Goal: Task Accomplishment & Management: Use online tool/utility

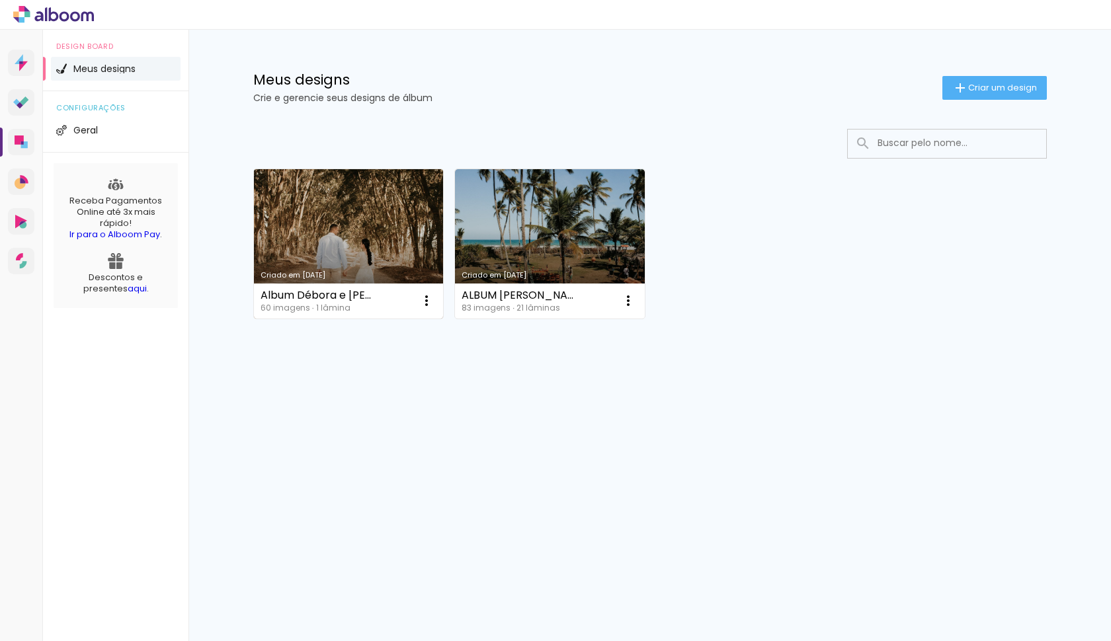
click at [325, 219] on link "Criado em 20/08/25" at bounding box center [349, 243] width 190 height 149
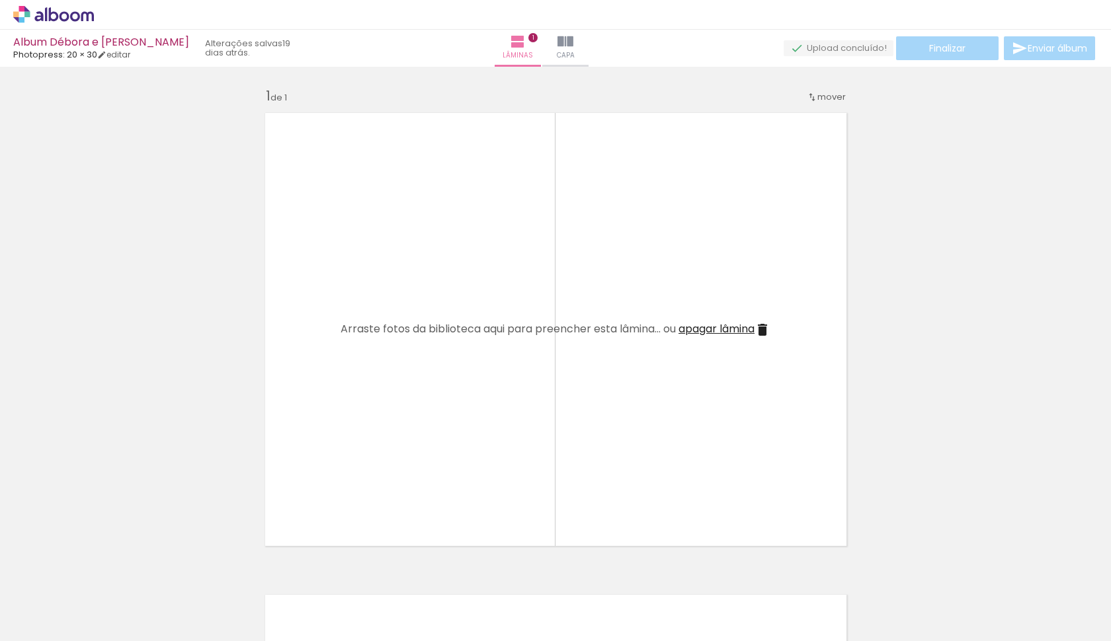
click at [134, 611] on div at bounding box center [132, 596] width 44 height 65
drag, startPoint x: 140, startPoint y: 609, endPoint x: 145, endPoint y: 633, distance: 24.4
click at [108, 633] on iron-horizontal-list at bounding box center [95, 600] width 26 height 83
click at [151, 606] on div at bounding box center [132, 596] width 44 height 65
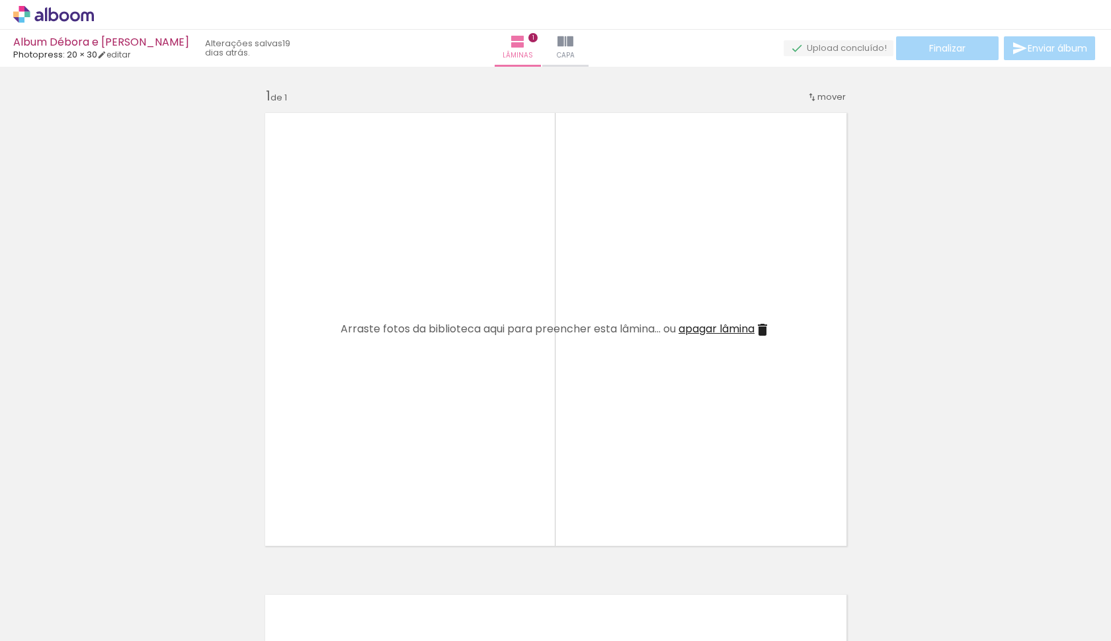
click at [292, 594] on div at bounding box center [281, 596] width 44 height 65
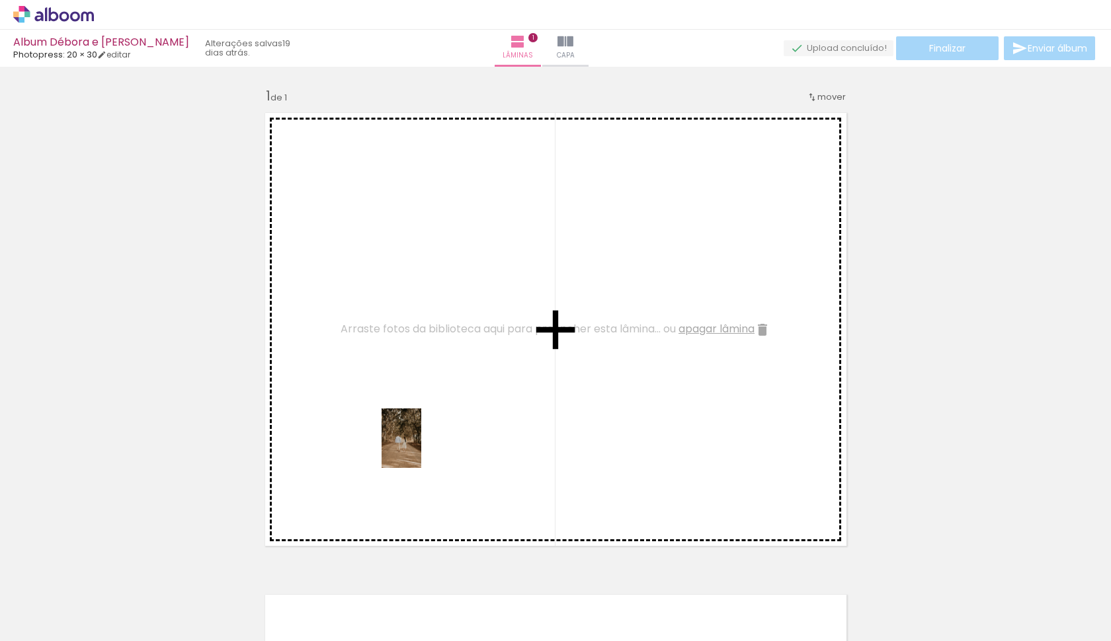
drag, startPoint x: 156, startPoint y: 606, endPoint x: 423, endPoint y: 446, distance: 310.8
click at [423, 446] on quentale-workspace at bounding box center [555, 320] width 1111 height 641
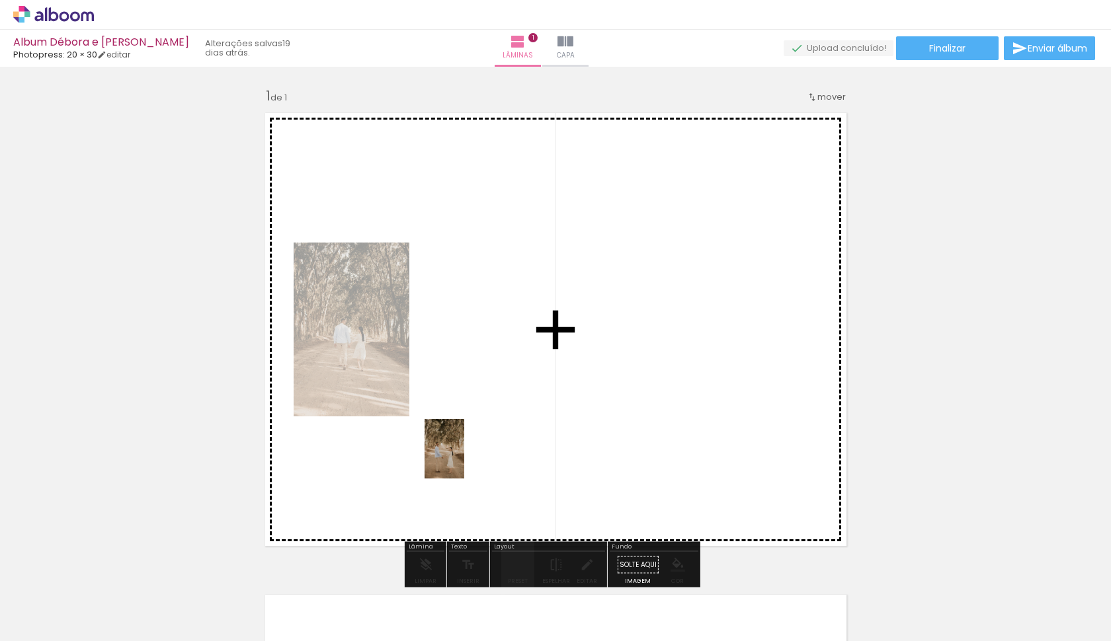
drag, startPoint x: 218, startPoint y: 600, endPoint x: 492, endPoint y: 431, distance: 321.5
click at [492, 431] on quentale-workspace at bounding box center [555, 320] width 1111 height 641
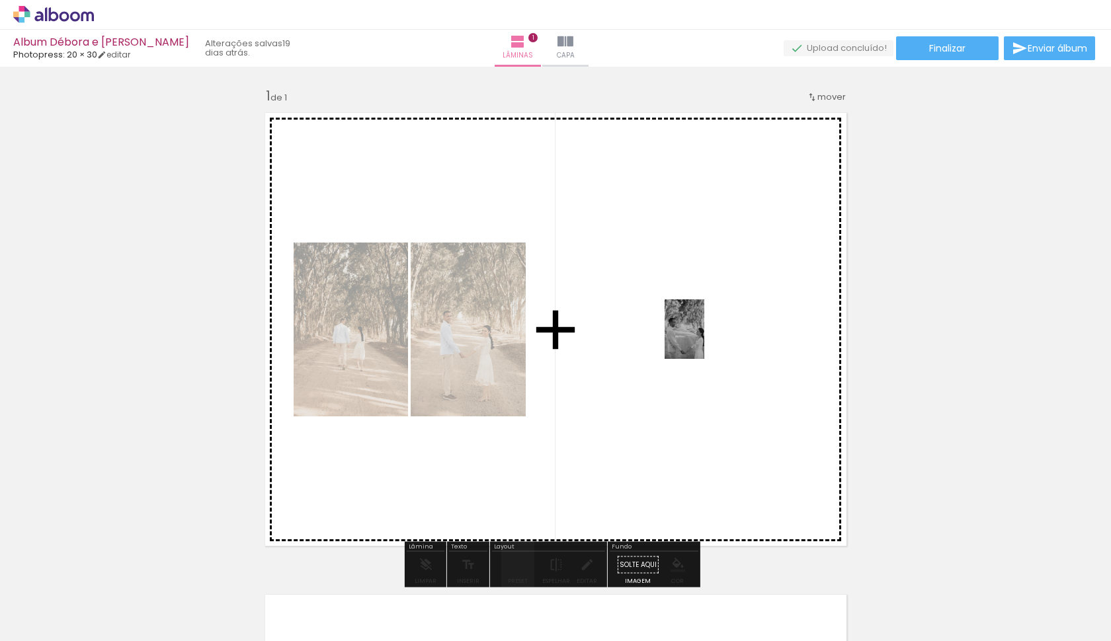
click at [705, 336] on quentale-workspace at bounding box center [555, 320] width 1111 height 641
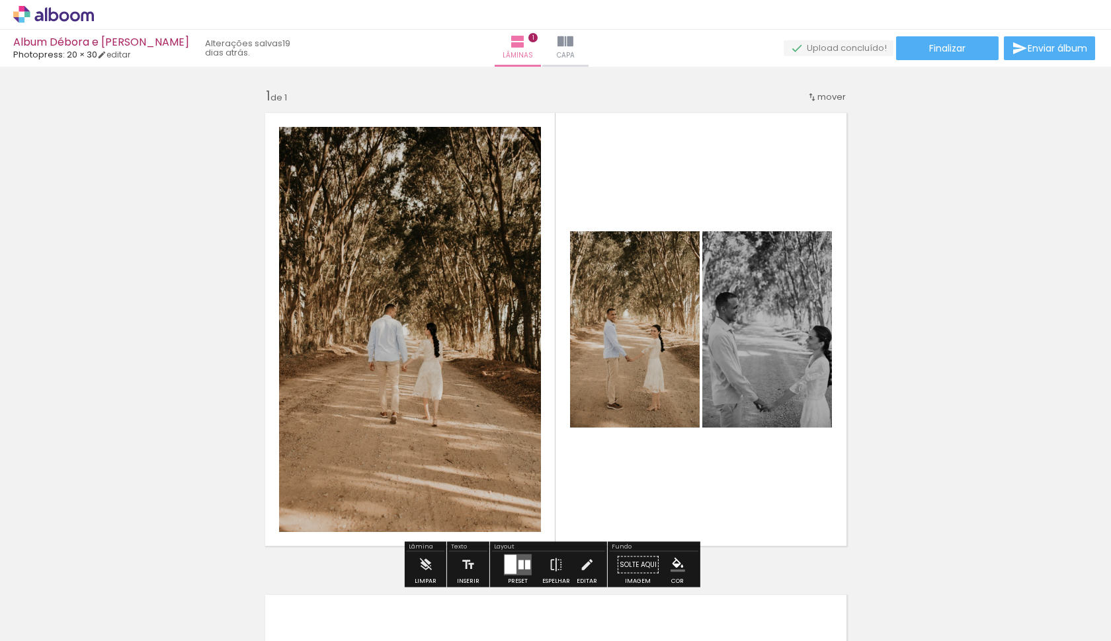
click at [626, 196] on quentale-layouter at bounding box center [555, 329] width 597 height 449
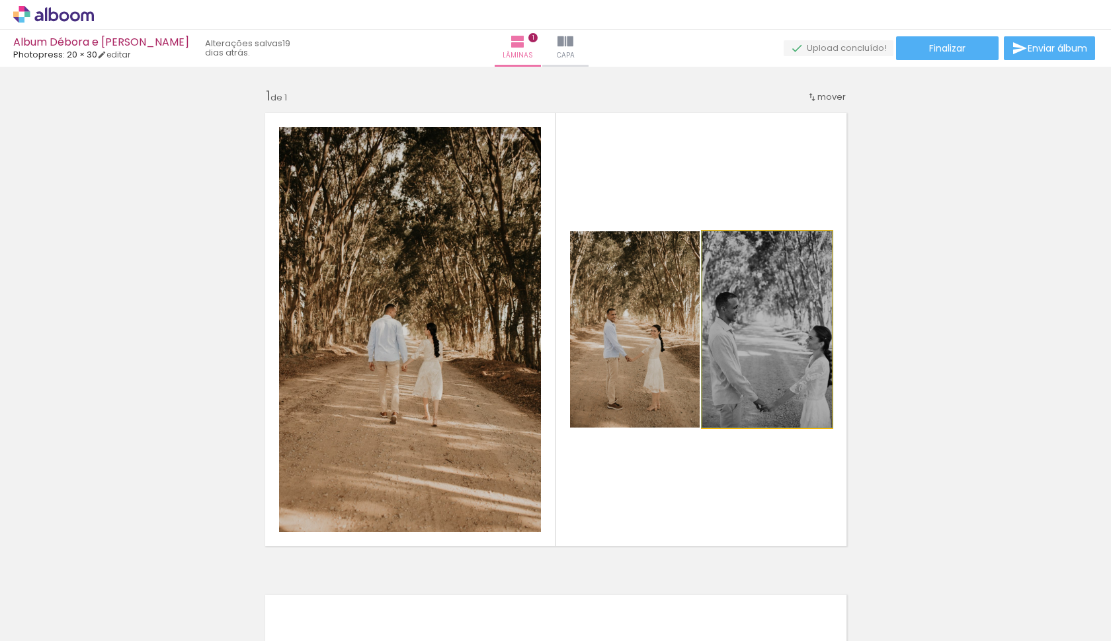
drag, startPoint x: 729, startPoint y: 246, endPoint x: 695, endPoint y: 263, distance: 38.4
type paper-slider "100"
click at [695, 263] on quentale-layouter at bounding box center [555, 329] width 597 height 449
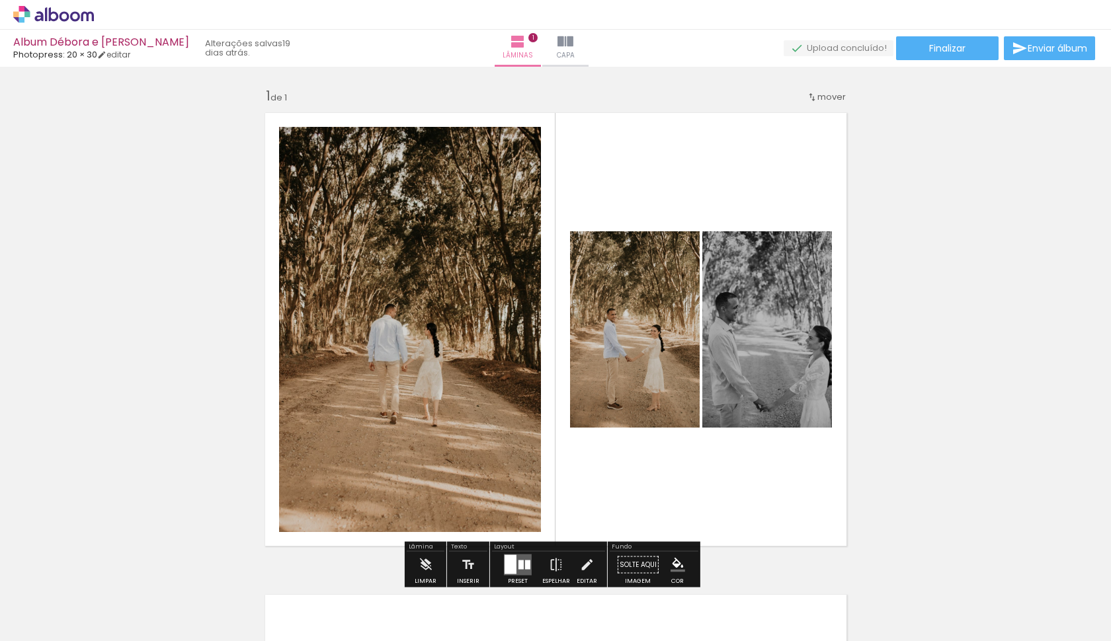
click at [757, 165] on quentale-layouter at bounding box center [555, 329] width 597 height 449
click at [899, 161] on div "Inserir lâmina 1 de 1" at bounding box center [555, 553] width 1111 height 965
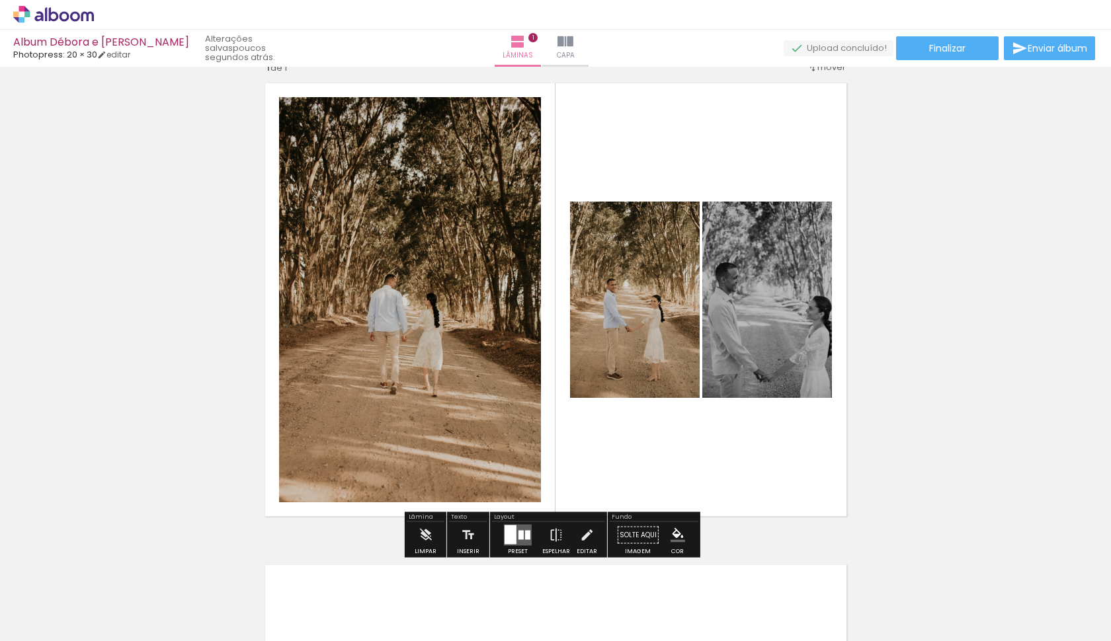
scroll to position [29, 0]
click at [522, 536] on quentale-layouter at bounding box center [518, 536] width 28 height 21
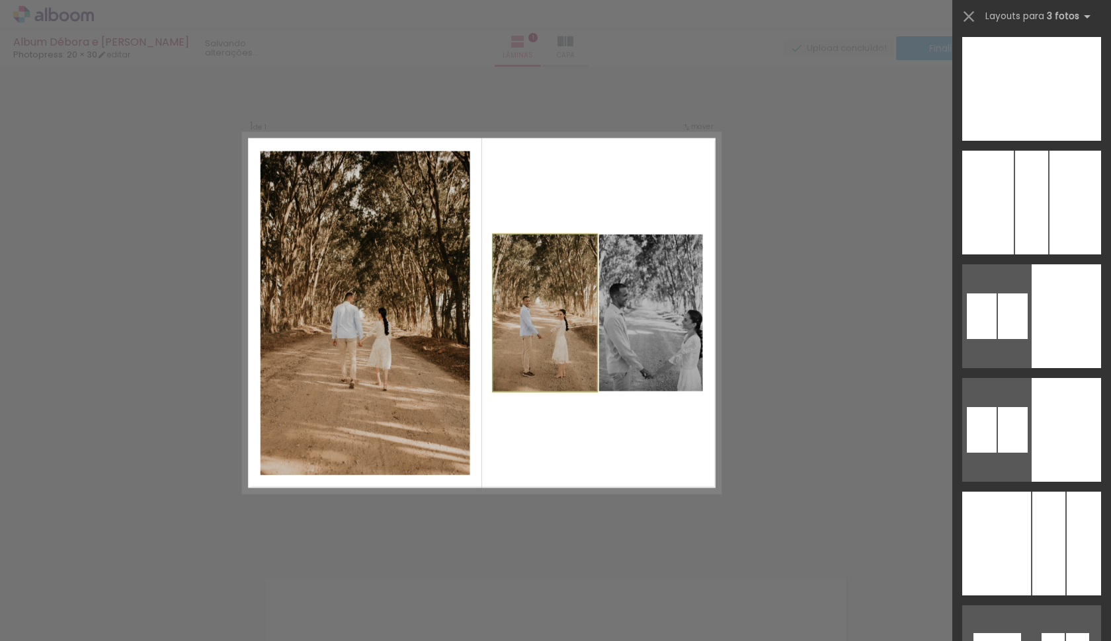
scroll to position [0, 0]
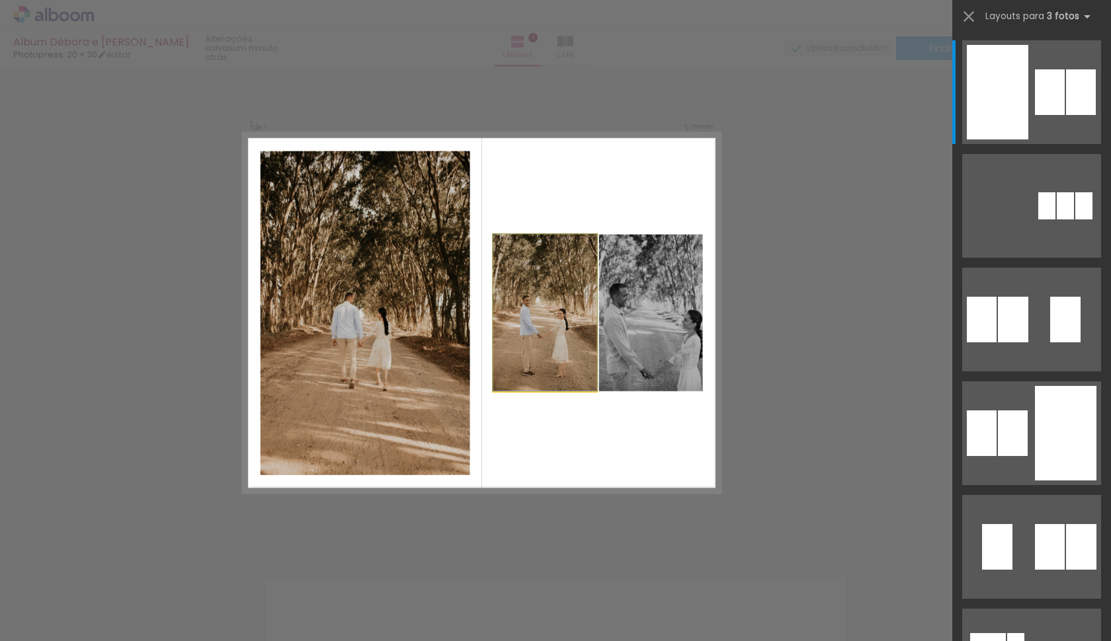
drag, startPoint x: 410, startPoint y: 331, endPoint x: 483, endPoint y: 327, distance: 72.8
click at [487, 323] on quentale-layouter at bounding box center [481, 313] width 477 height 359
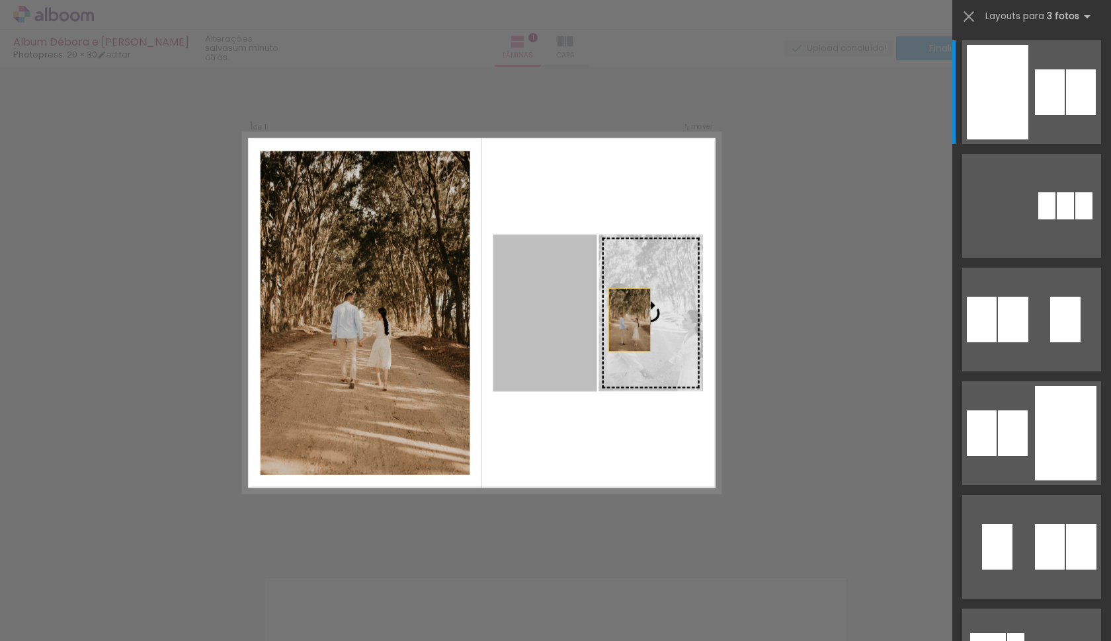
drag, startPoint x: 540, startPoint y: 317, endPoint x: 657, endPoint y: 333, distance: 118.0
click at [0, 0] on slot at bounding box center [0, 0] width 0 height 0
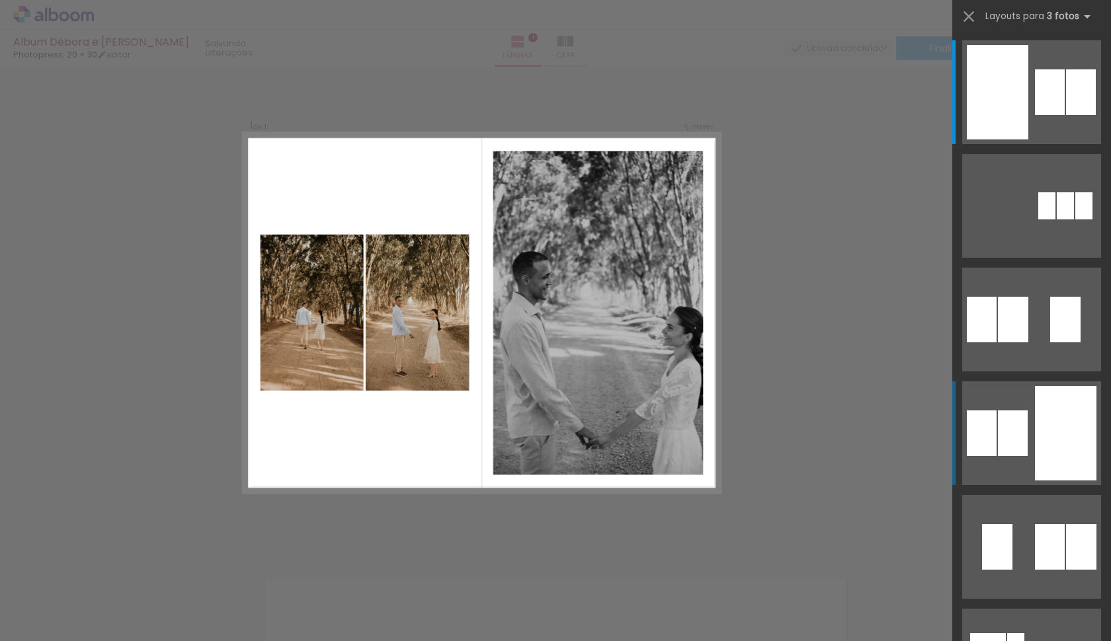
click at [1051, 452] on div at bounding box center [1065, 433] width 61 height 95
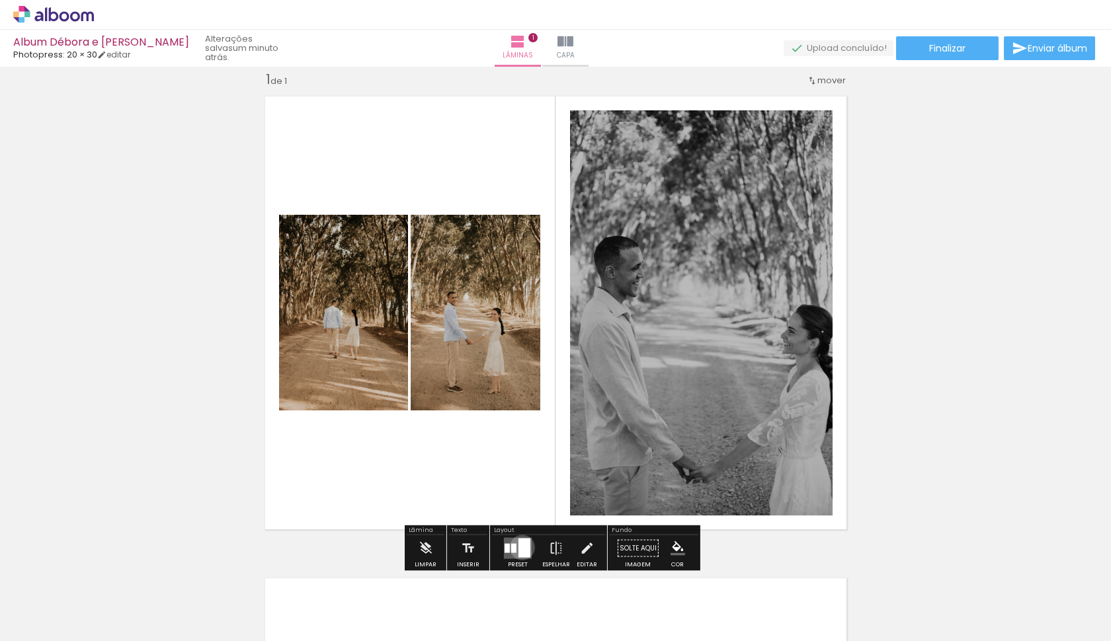
click at [519, 547] on div at bounding box center [524, 548] width 12 height 19
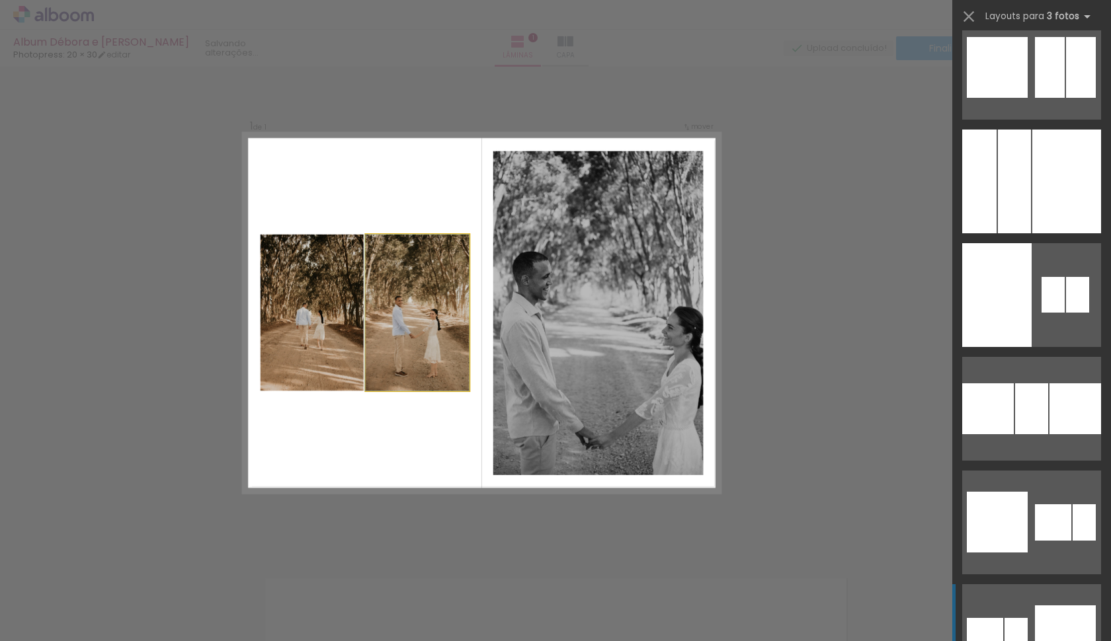
scroll to position [341, 0]
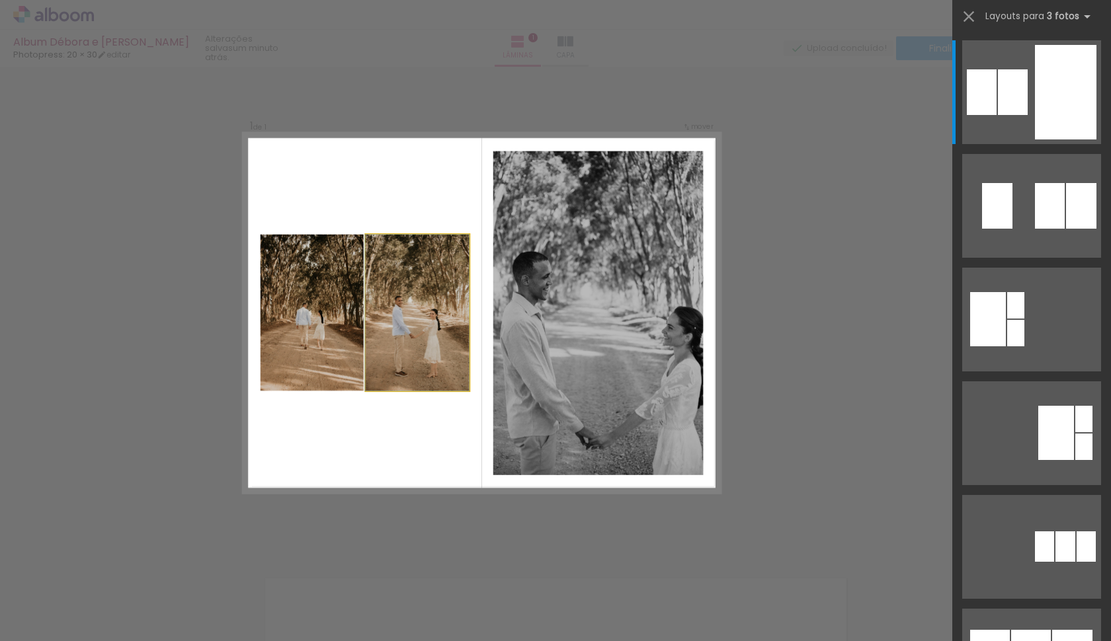
click at [0, 0] on slot at bounding box center [0, 0] width 0 height 0
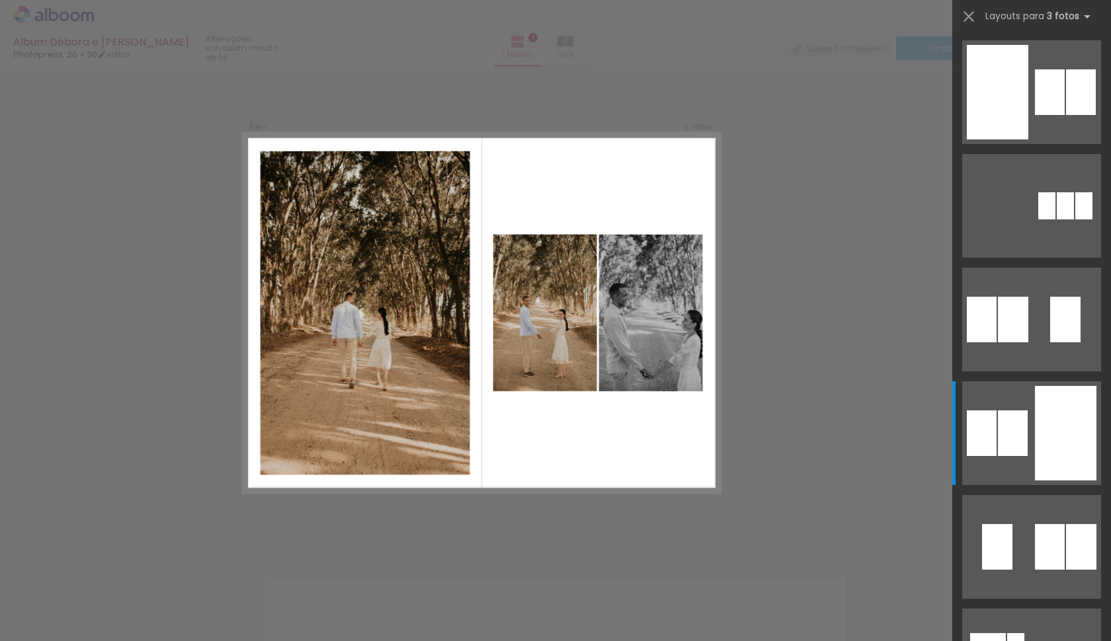
scroll to position [0, 0]
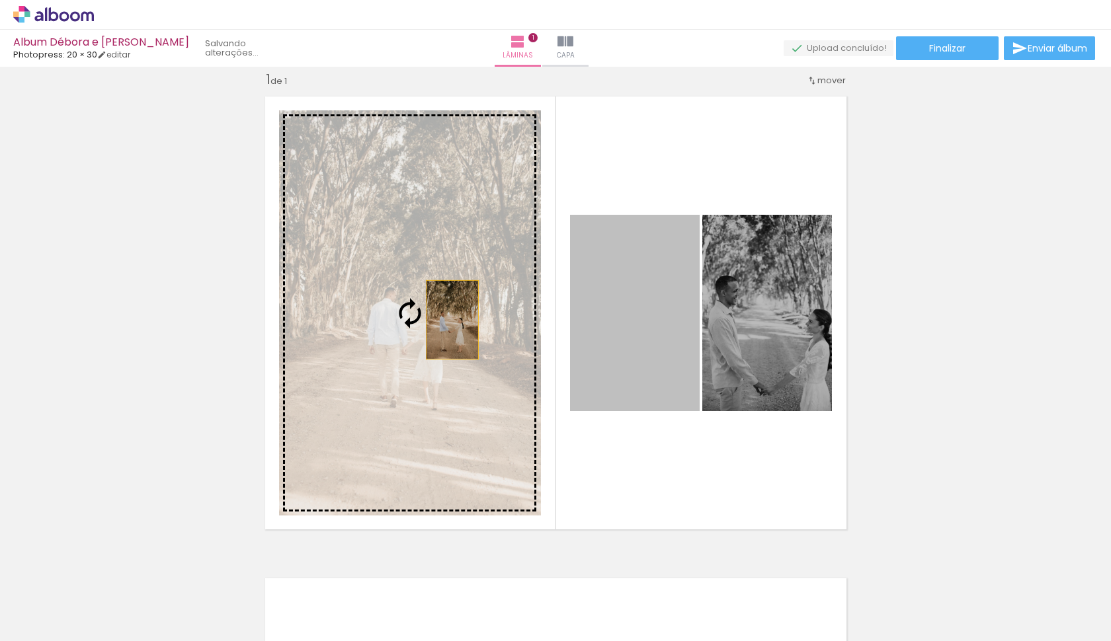
drag, startPoint x: 601, startPoint y: 330, endPoint x: 451, endPoint y: 323, distance: 150.2
click at [0, 0] on slot at bounding box center [0, 0] width 0 height 0
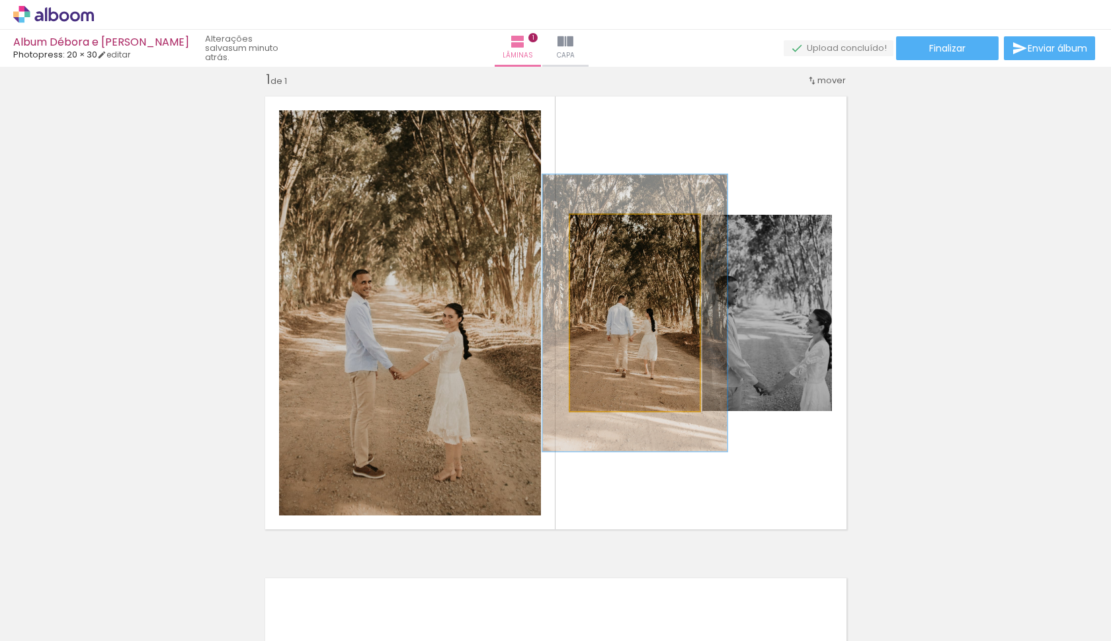
drag, startPoint x: 595, startPoint y: 227, endPoint x: 616, endPoint y: 231, distance: 21.0
click at [614, 229] on div at bounding box center [620, 229] width 12 height 12
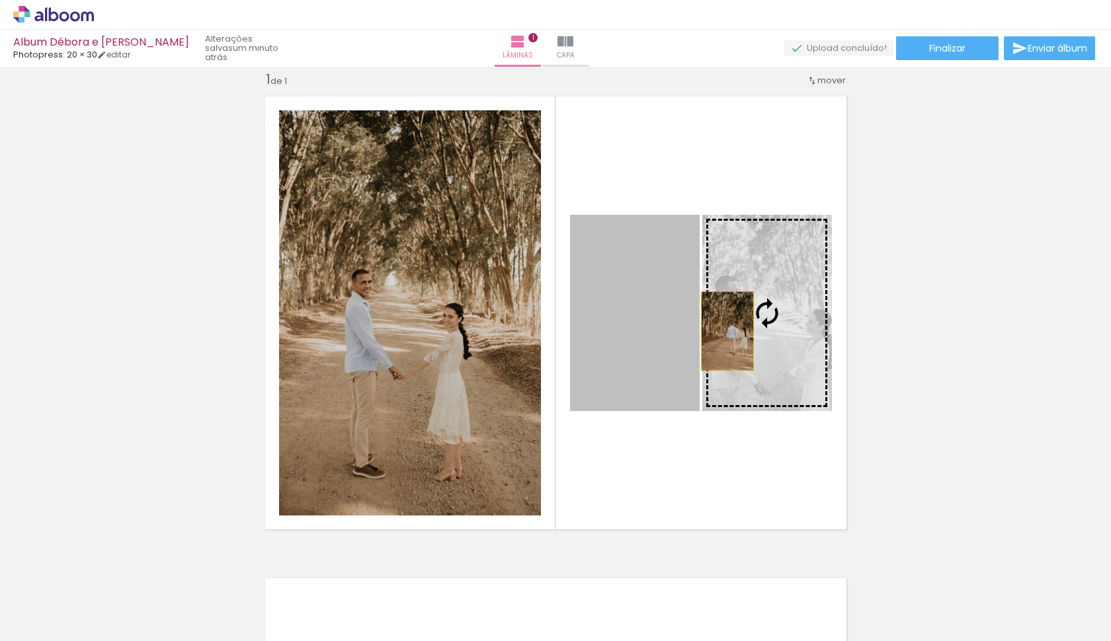
drag, startPoint x: 656, startPoint y: 335, endPoint x: 734, endPoint y: 341, distance: 78.3
click at [0, 0] on slot at bounding box center [0, 0] width 0 height 0
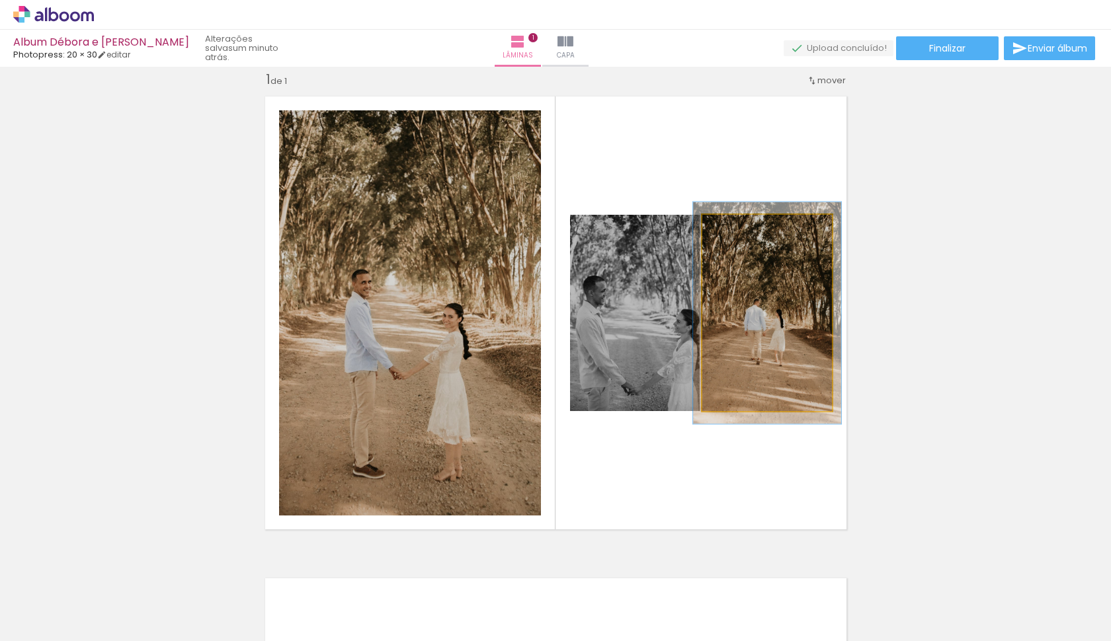
drag, startPoint x: 729, startPoint y: 228, endPoint x: 738, endPoint y: 233, distance: 10.1
type paper-slider "113"
click at [735, 227] on div at bounding box center [739, 229] width 12 height 12
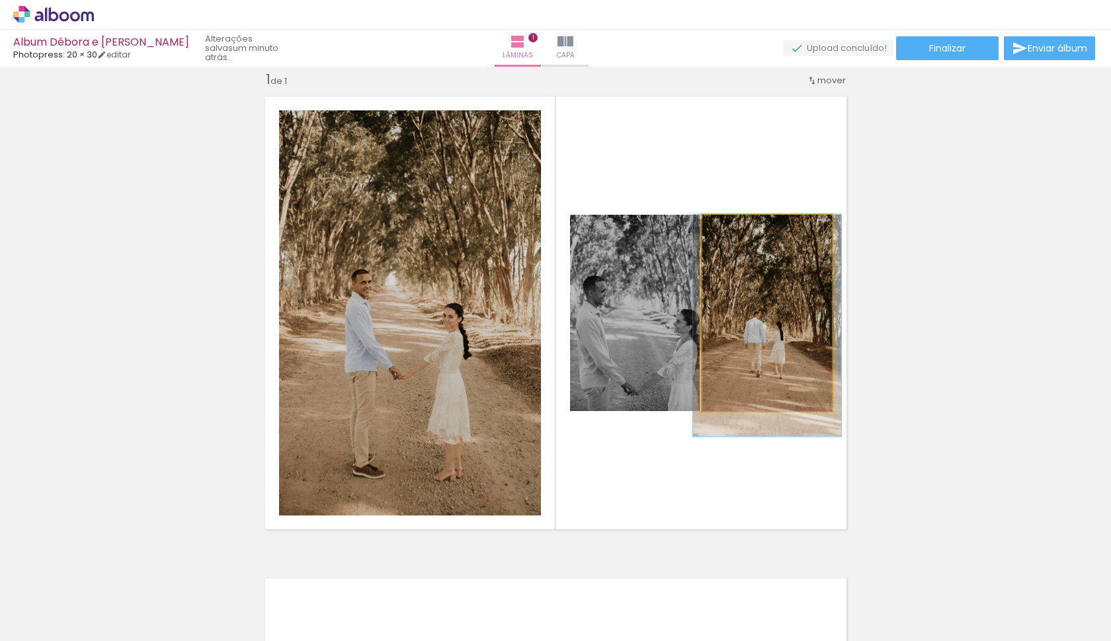
drag, startPoint x: 754, startPoint y: 320, endPoint x: 770, endPoint y: 337, distance: 22.9
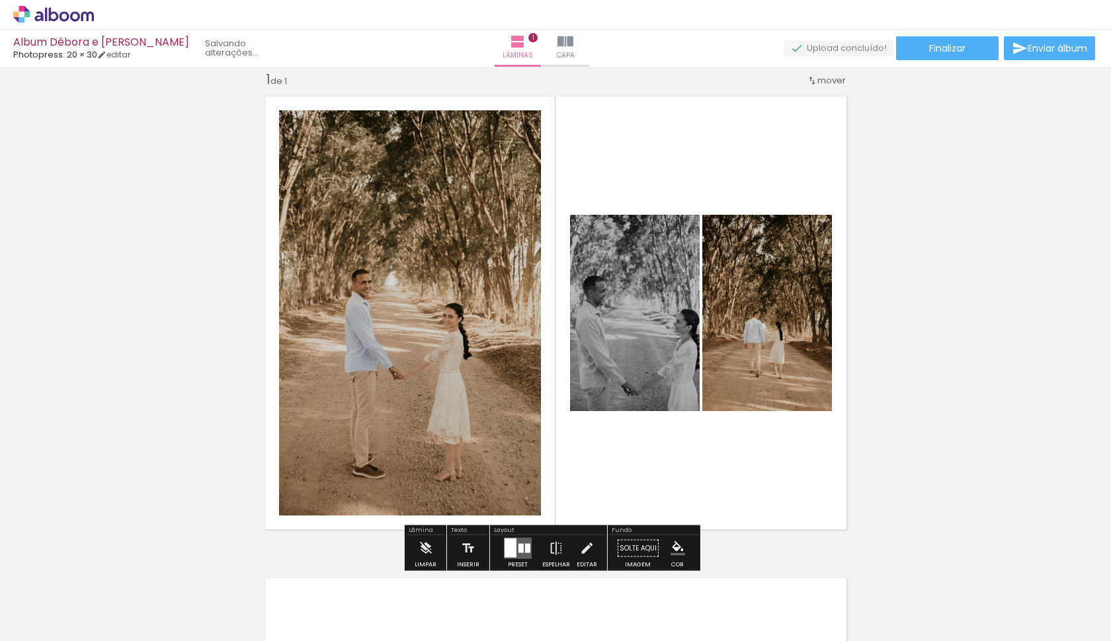
click at [903, 335] on div "Inserir lâmina 1 de 1" at bounding box center [555, 537] width 1111 height 965
click at [915, 377] on div "Inserir lâmina 1 de 1" at bounding box center [555, 537] width 1111 height 965
drag, startPoint x: 924, startPoint y: 367, endPoint x: 924, endPoint y: 375, distance: 7.9
click at [923, 366] on div "Inserir lâmina 1 de 1" at bounding box center [555, 537] width 1111 height 965
click at [448, 425] on quentale-photo at bounding box center [410, 312] width 262 height 405
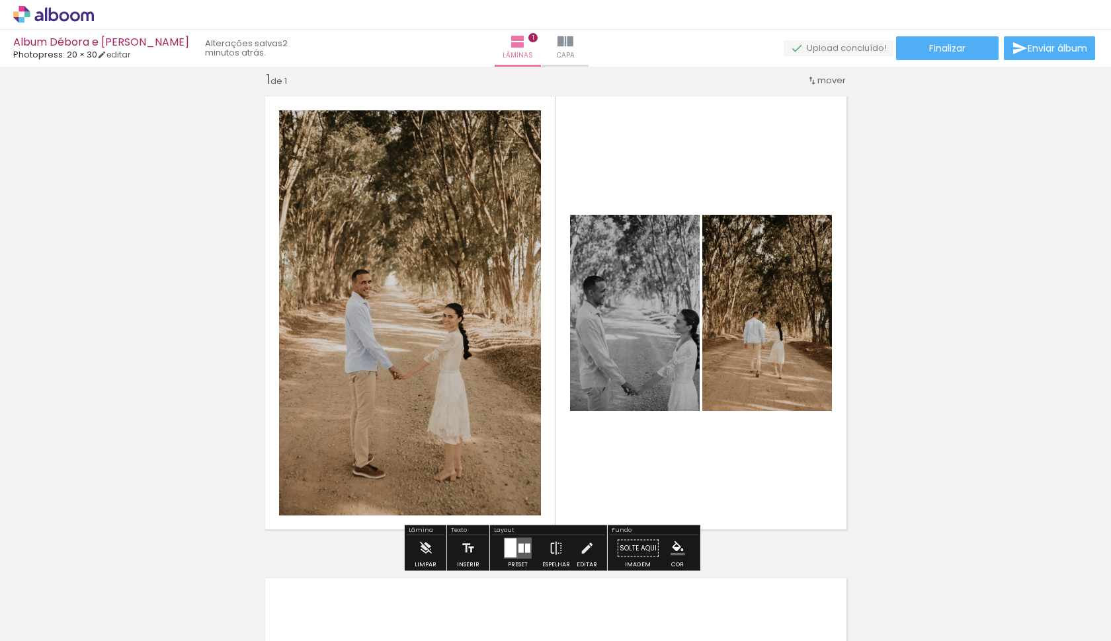
click at [901, 371] on div "Inserir lâmina 1 de 1" at bounding box center [555, 537] width 1111 height 965
click at [437, 599] on div at bounding box center [429, 596] width 44 height 65
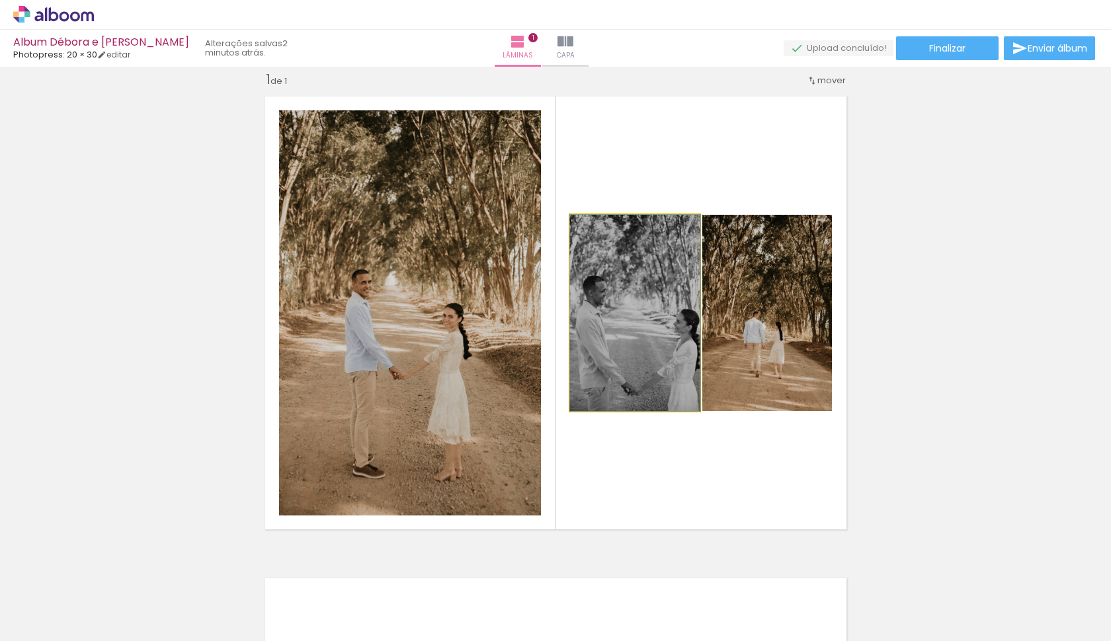
click at [624, 351] on quentale-photo at bounding box center [635, 313] width 130 height 196
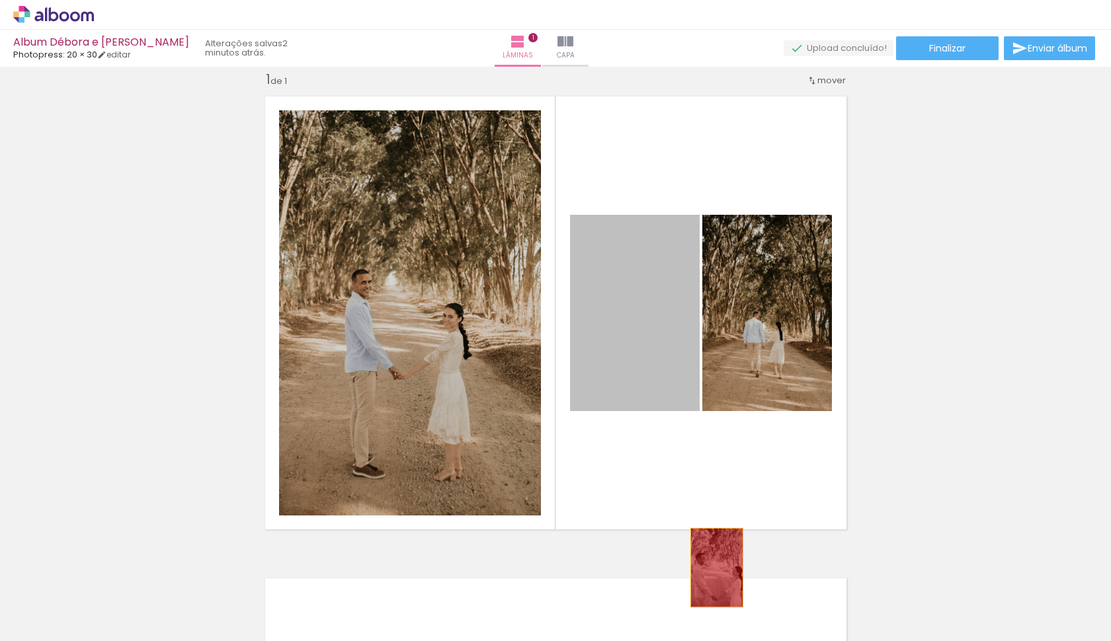
drag, startPoint x: 639, startPoint y: 352, endPoint x: 711, endPoint y: 562, distance: 222.1
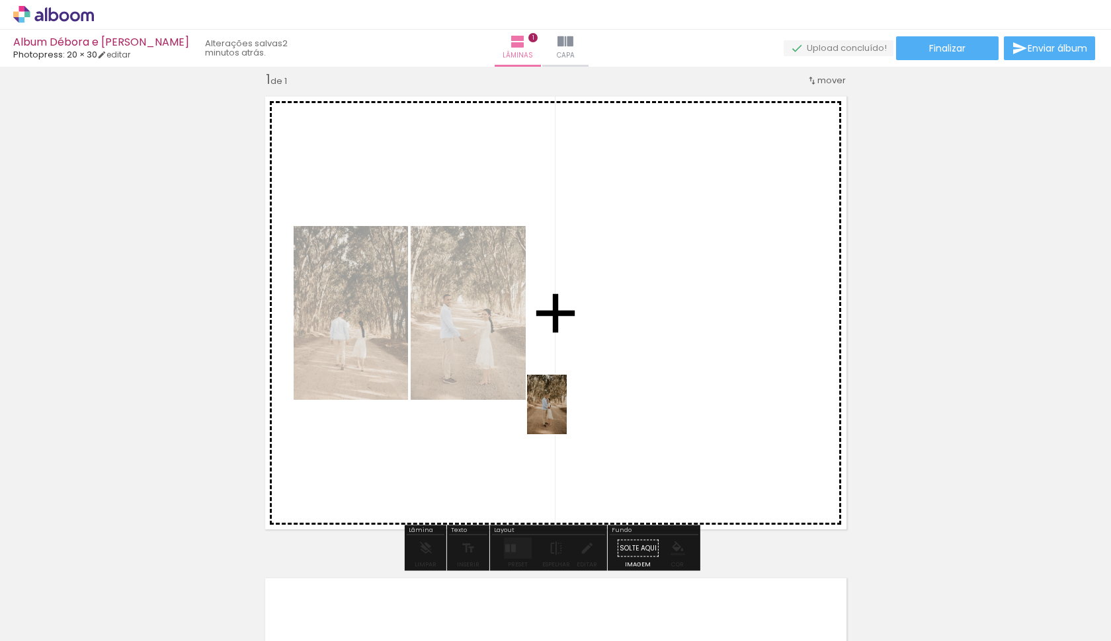
drag, startPoint x: 363, startPoint y: 607, endPoint x: 622, endPoint y: 373, distance: 349.3
click at [622, 373] on quentale-workspace at bounding box center [555, 320] width 1111 height 641
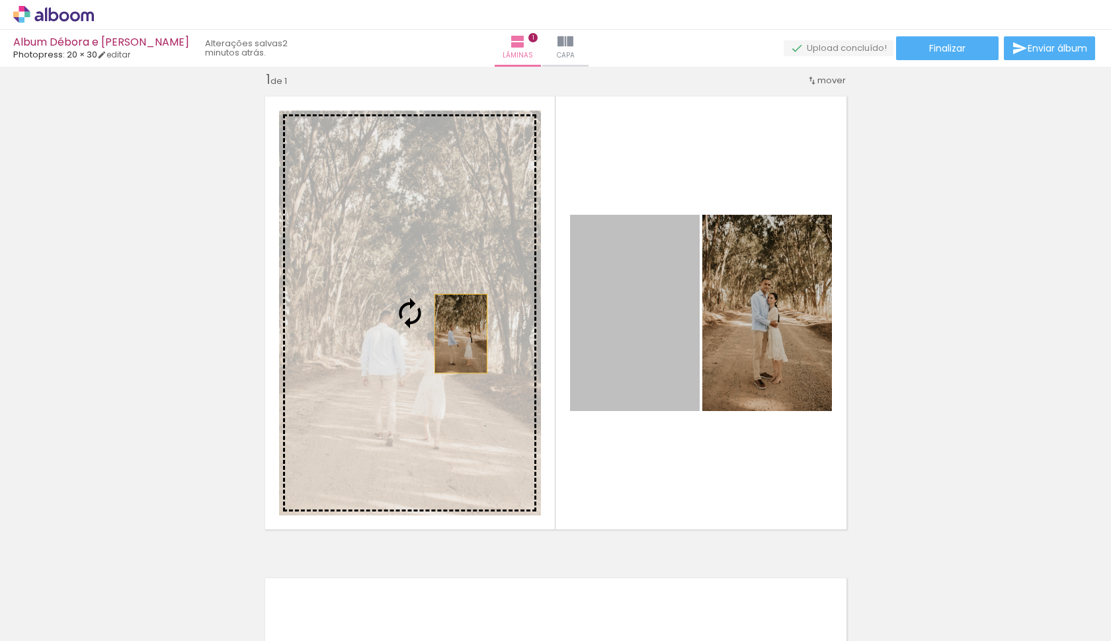
drag, startPoint x: 614, startPoint y: 337, endPoint x: 462, endPoint y: 337, distance: 152.1
click at [0, 0] on slot at bounding box center [0, 0] width 0 height 0
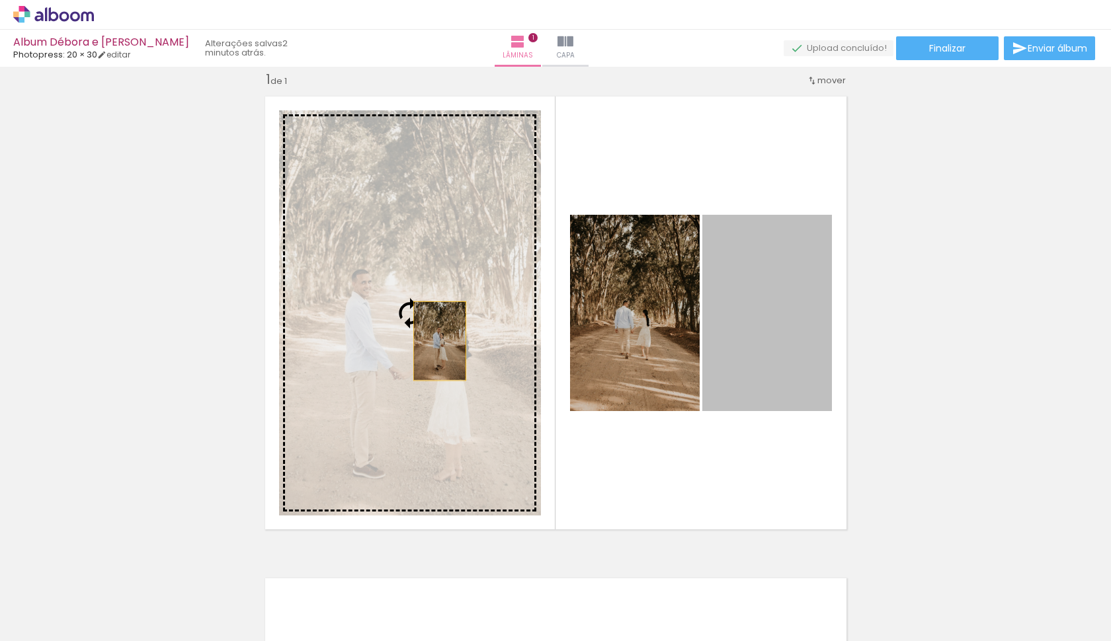
drag, startPoint x: 765, startPoint y: 331, endPoint x: 432, endPoint y: 348, distance: 333.7
click at [0, 0] on slot at bounding box center [0, 0] width 0 height 0
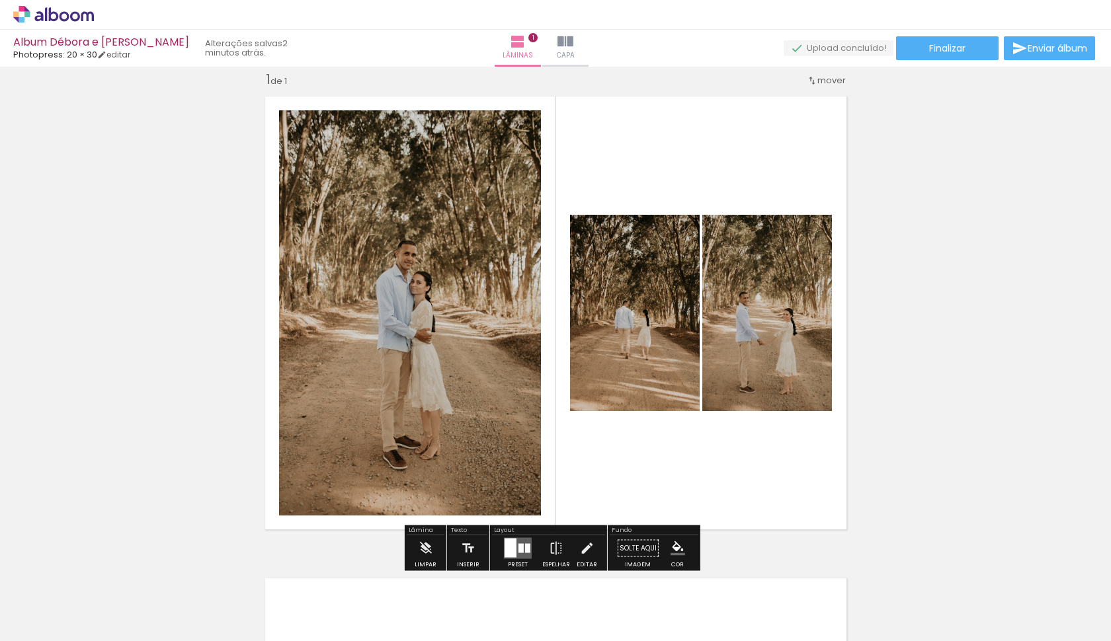
click at [875, 331] on div "Inserir lâmina 1 de 1" at bounding box center [555, 537] width 1111 height 965
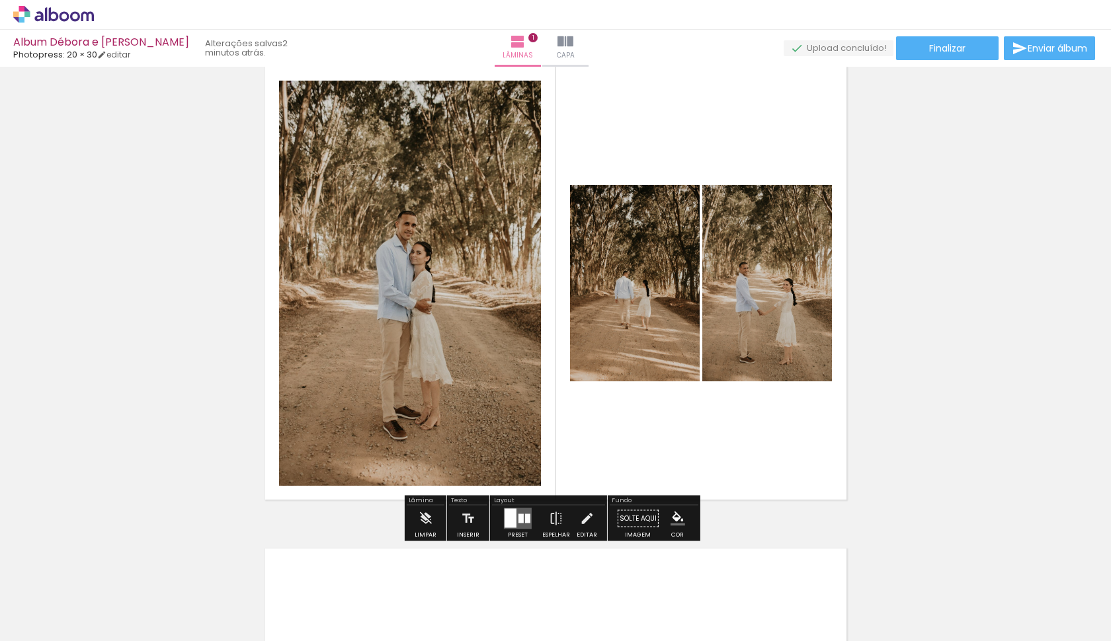
scroll to position [52, 0]
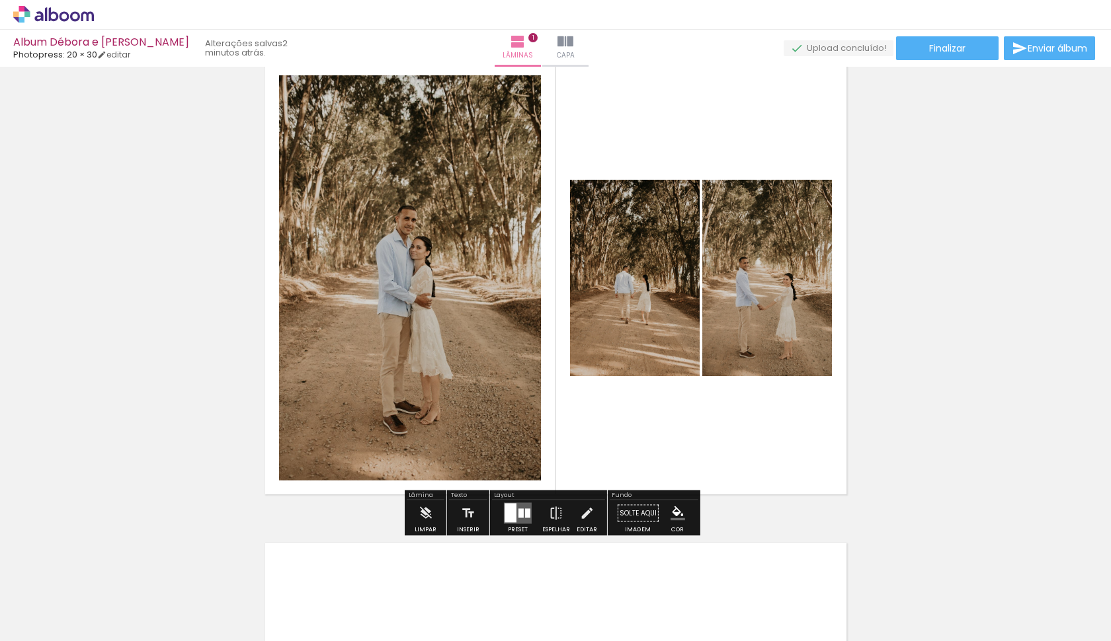
click at [518, 514] on div at bounding box center [520, 513] width 5 height 9
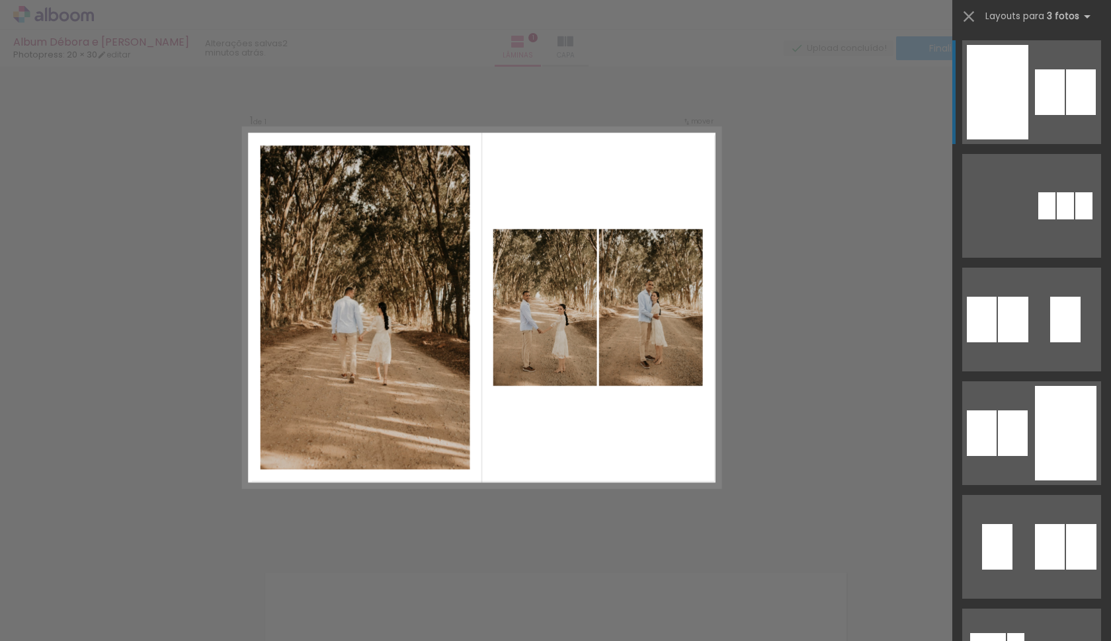
scroll to position [17, 0]
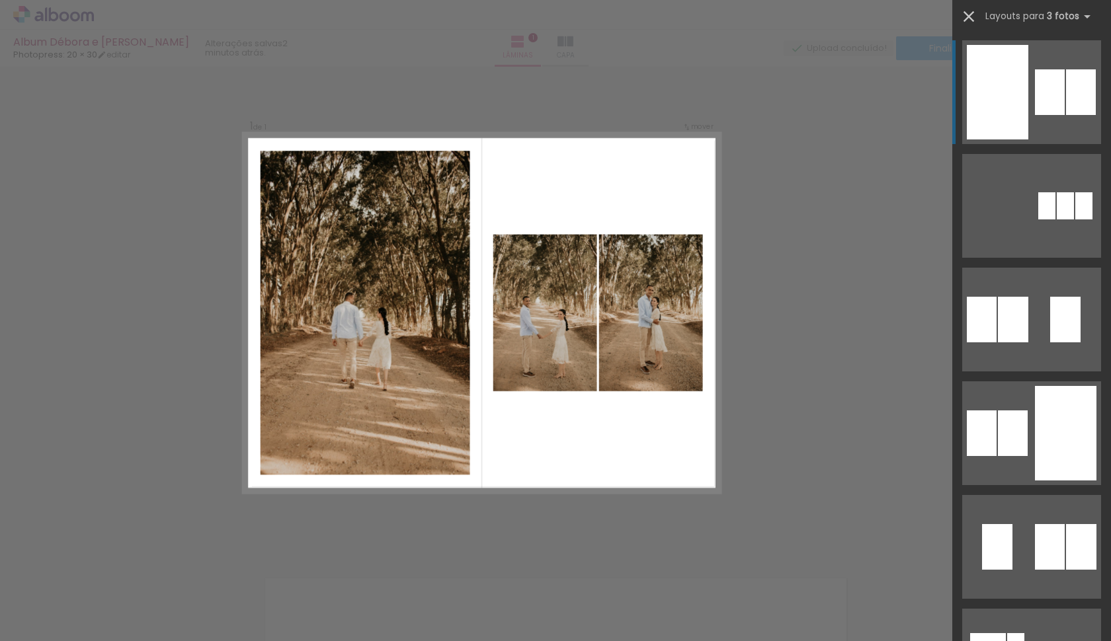
click at [967, 16] on iron-icon at bounding box center [968, 16] width 19 height 19
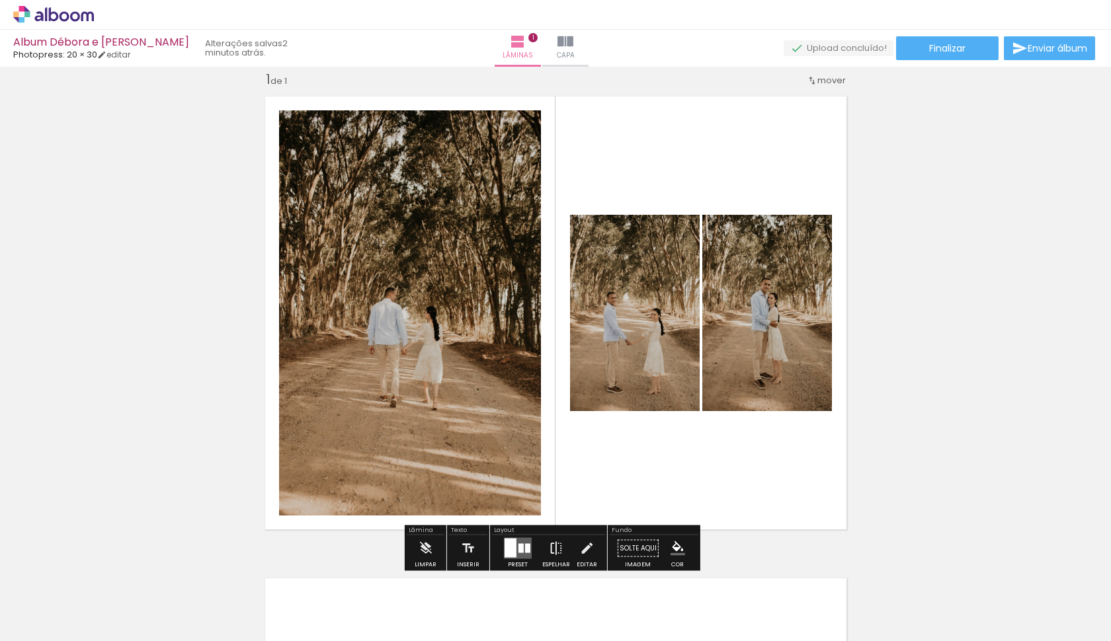
click at [556, 549] on iron-icon at bounding box center [556, 549] width 15 height 26
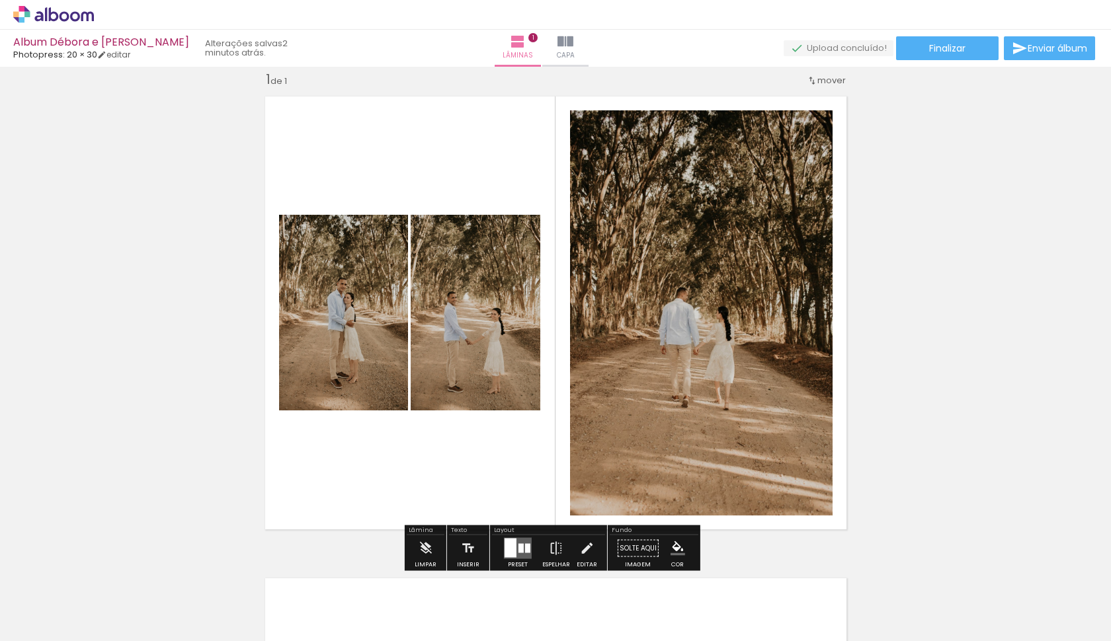
drag, startPoint x: 909, startPoint y: 327, endPoint x: 891, endPoint y: 330, distance: 17.5
click at [907, 326] on div "Inserir lâmina 1 de 1" at bounding box center [555, 537] width 1111 height 965
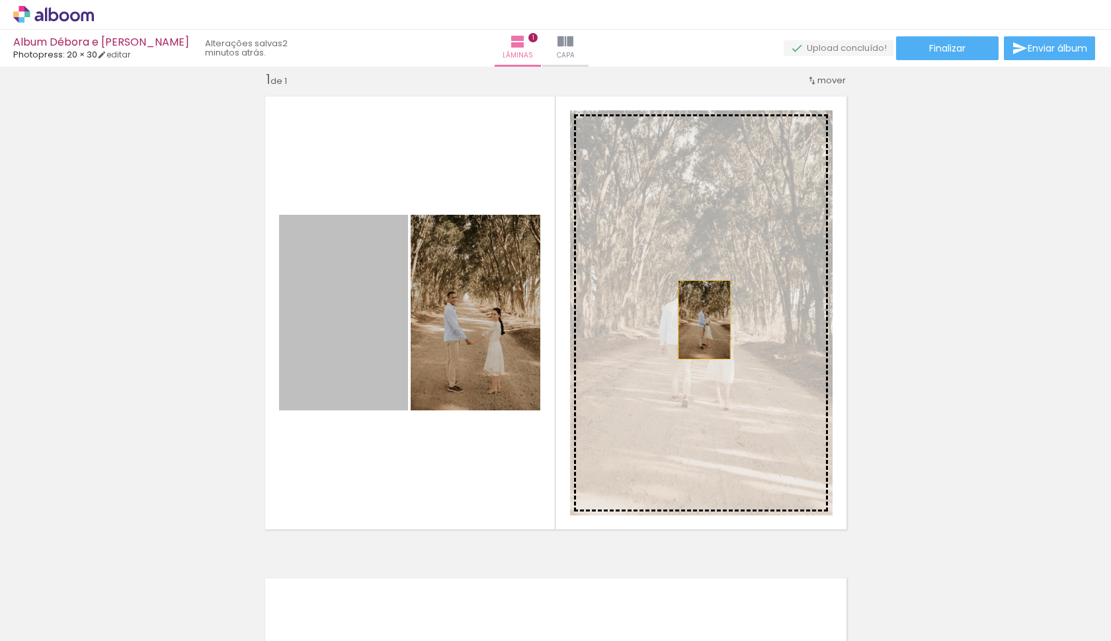
drag, startPoint x: 356, startPoint y: 331, endPoint x: 703, endPoint y: 335, distance: 347.2
click at [0, 0] on slot at bounding box center [0, 0] width 0 height 0
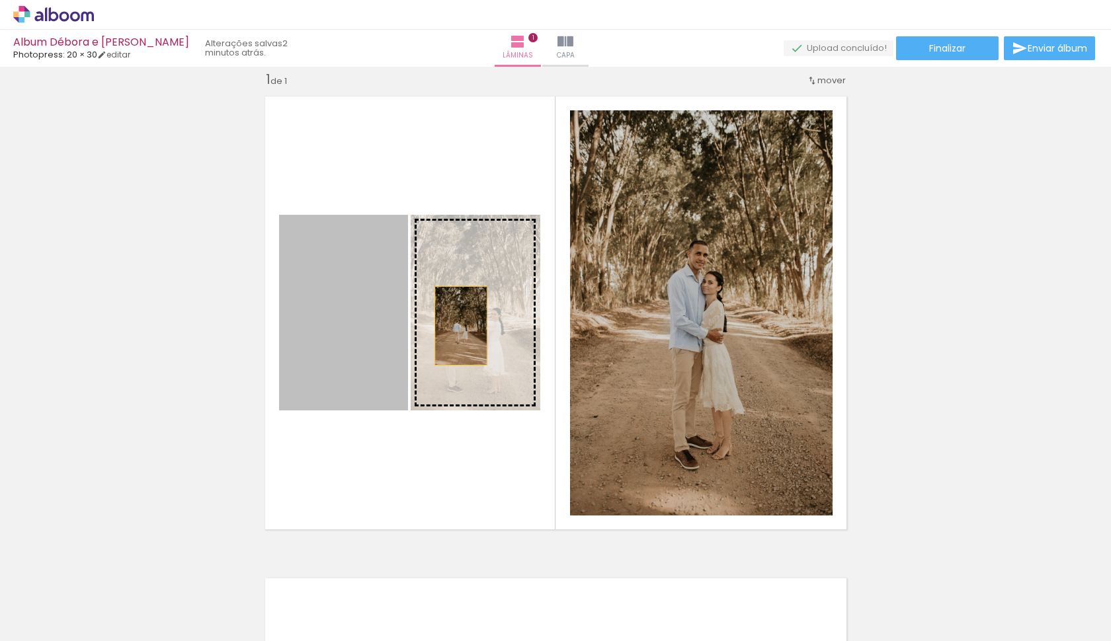
drag, startPoint x: 352, startPoint y: 331, endPoint x: 457, endPoint y: 326, distance: 105.3
click at [0, 0] on slot at bounding box center [0, 0] width 0 height 0
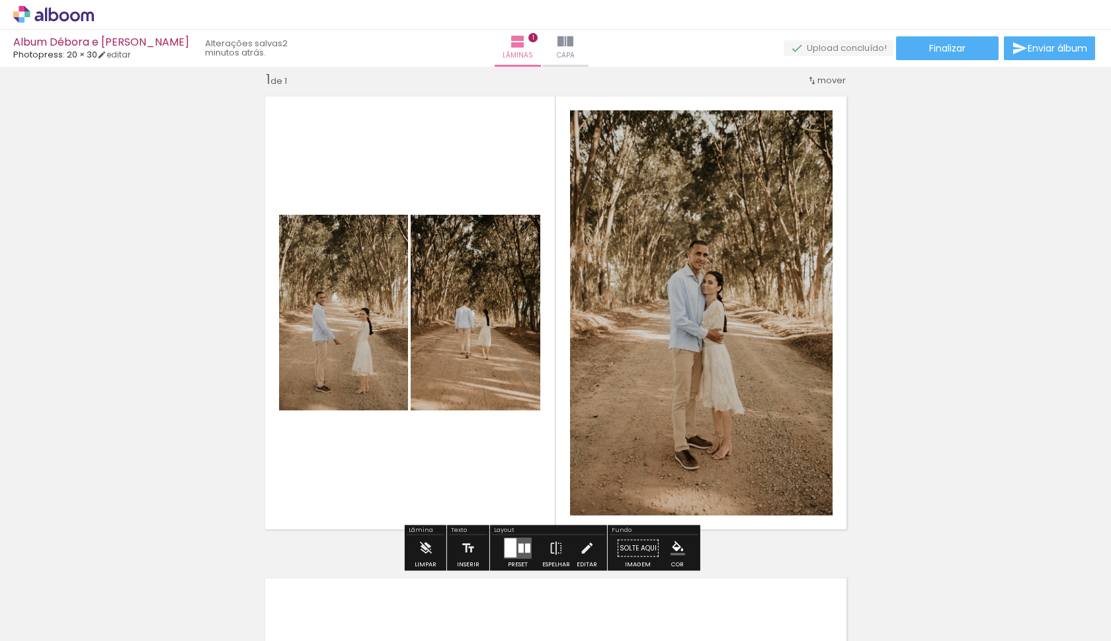
drag, startPoint x: 455, startPoint y: 343, endPoint x: 465, endPoint y: 323, distance: 22.8
click at [456, 344] on quentale-photo at bounding box center [476, 313] width 130 height 196
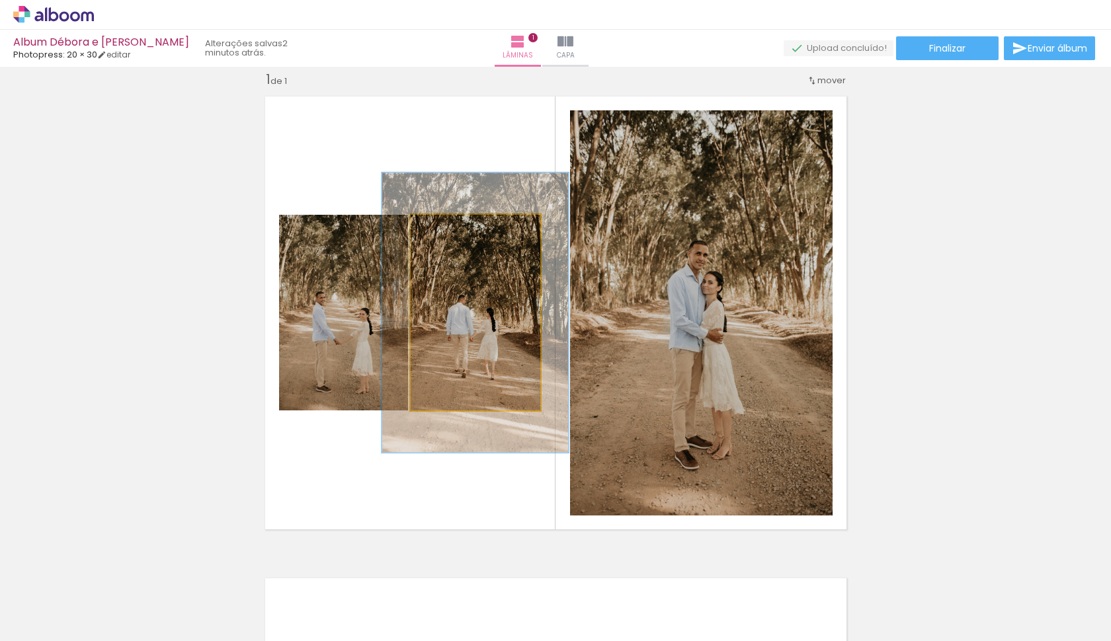
drag, startPoint x: 444, startPoint y: 229, endPoint x: 458, endPoint y: 234, distance: 14.9
click at [460, 233] on div at bounding box center [461, 229] width 12 height 12
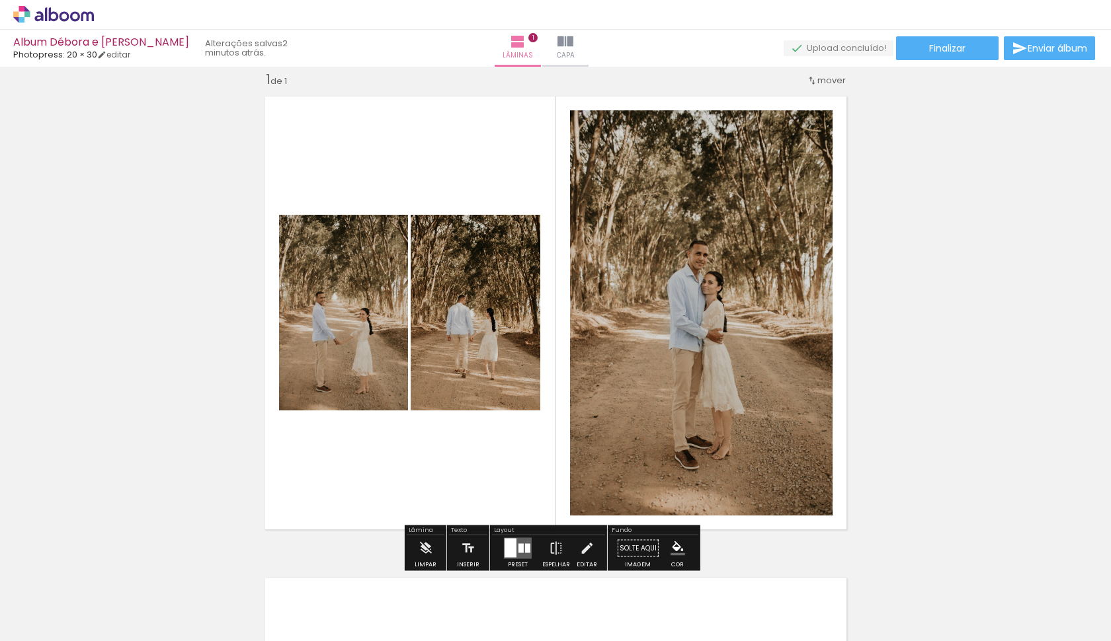
click at [426, 249] on div at bounding box center [427, 249] width 16 height 13
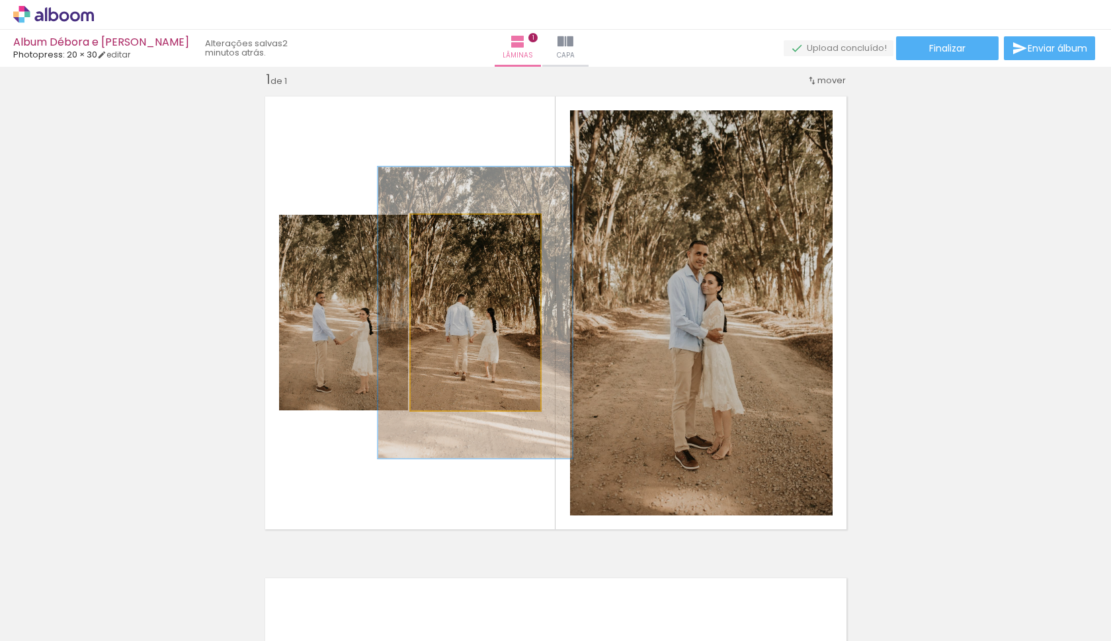
click at [462, 230] on div at bounding box center [467, 229] width 12 height 12
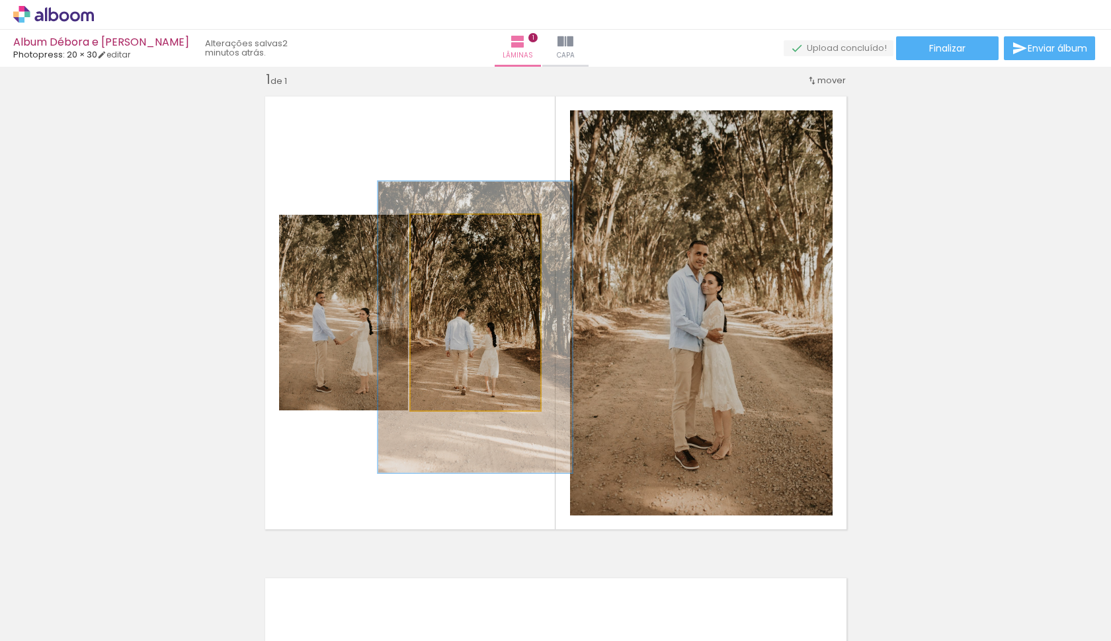
drag, startPoint x: 477, startPoint y: 315, endPoint x: 477, endPoint y: 326, distance: 11.2
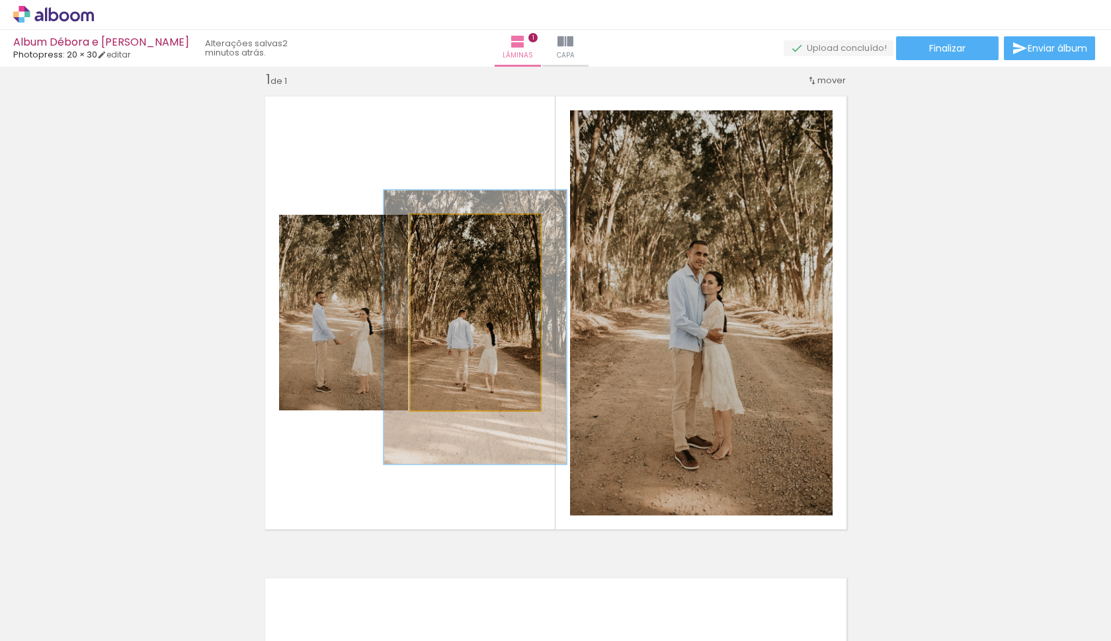
type paper-slider "140"
click at [457, 235] on div at bounding box center [462, 228] width 21 height 21
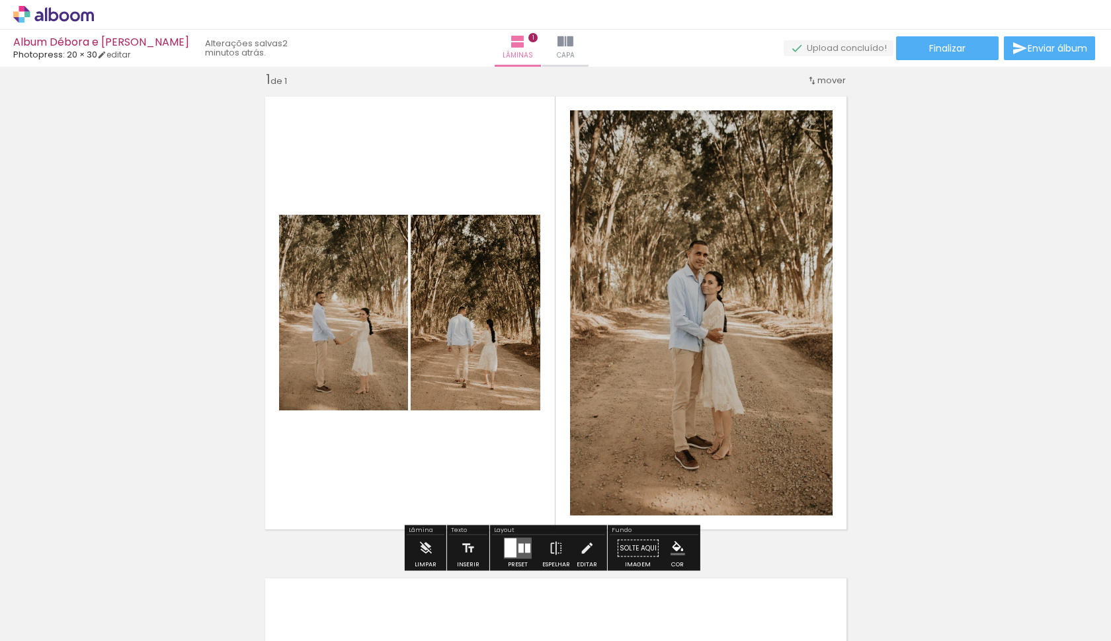
click at [890, 320] on div "Inserir lâmina 1 de 1" at bounding box center [555, 537] width 1111 height 965
click at [871, 347] on div "Inserir lâmina 1 de 1" at bounding box center [555, 537] width 1111 height 965
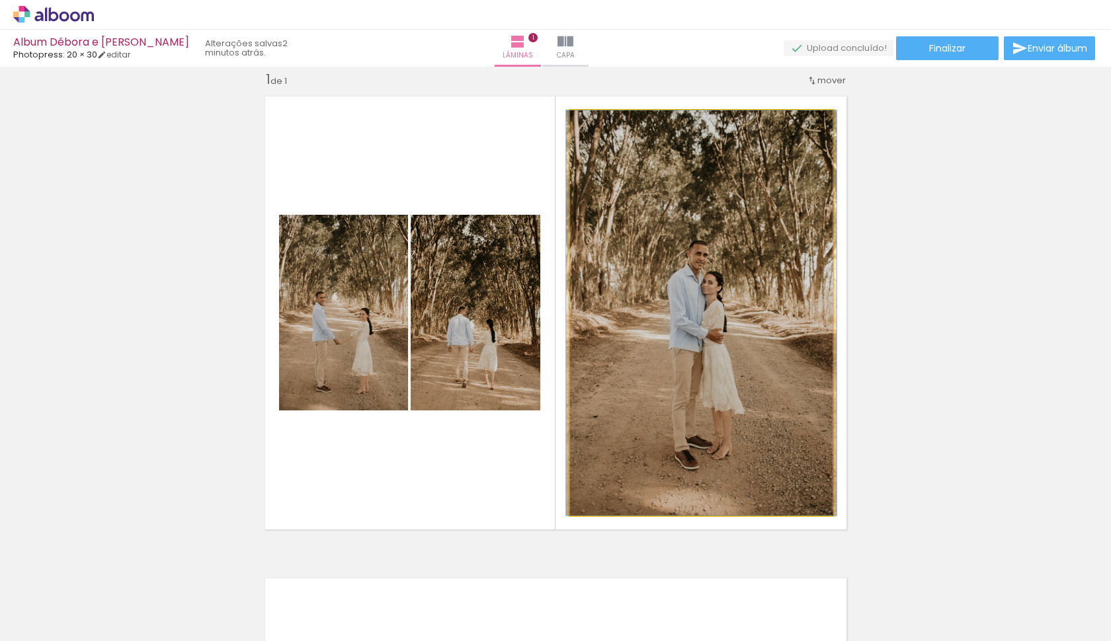
drag, startPoint x: 722, startPoint y: 333, endPoint x: 733, endPoint y: 339, distance: 12.7
click at [722, 333] on quentale-photo at bounding box center [701, 312] width 263 height 405
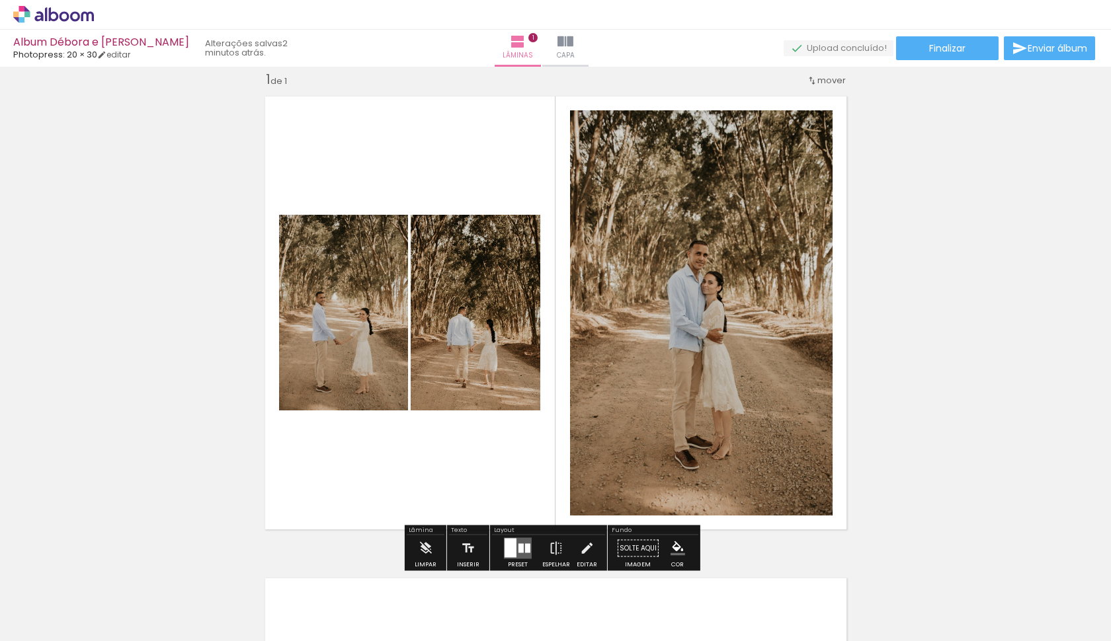
click at [885, 325] on div "Inserir lâmina 1 de 1" at bounding box center [555, 537] width 1111 height 965
click at [901, 369] on div "Inserir lâmina 1 de 1" at bounding box center [555, 537] width 1111 height 965
click at [918, 431] on div "Inserir lâmina 1 de 1" at bounding box center [555, 537] width 1111 height 965
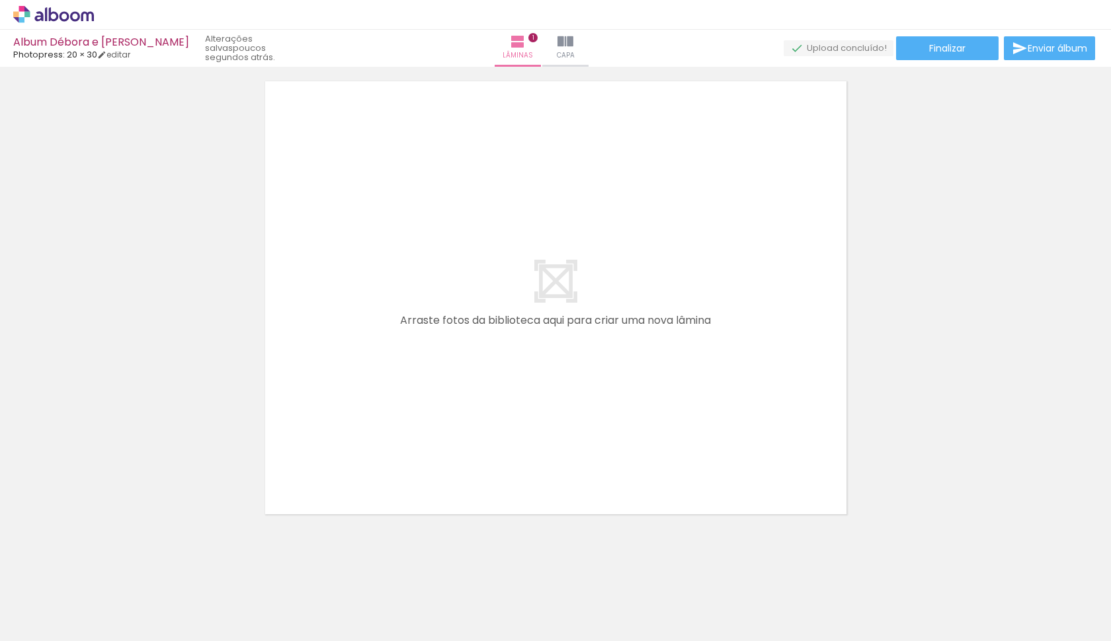
scroll to position [514, 0]
click at [439, 607] on div at bounding box center [429, 596] width 44 height 65
click at [438, 596] on div at bounding box center [429, 596] width 44 height 65
click at [493, 604] on div at bounding box center [503, 596] width 44 height 65
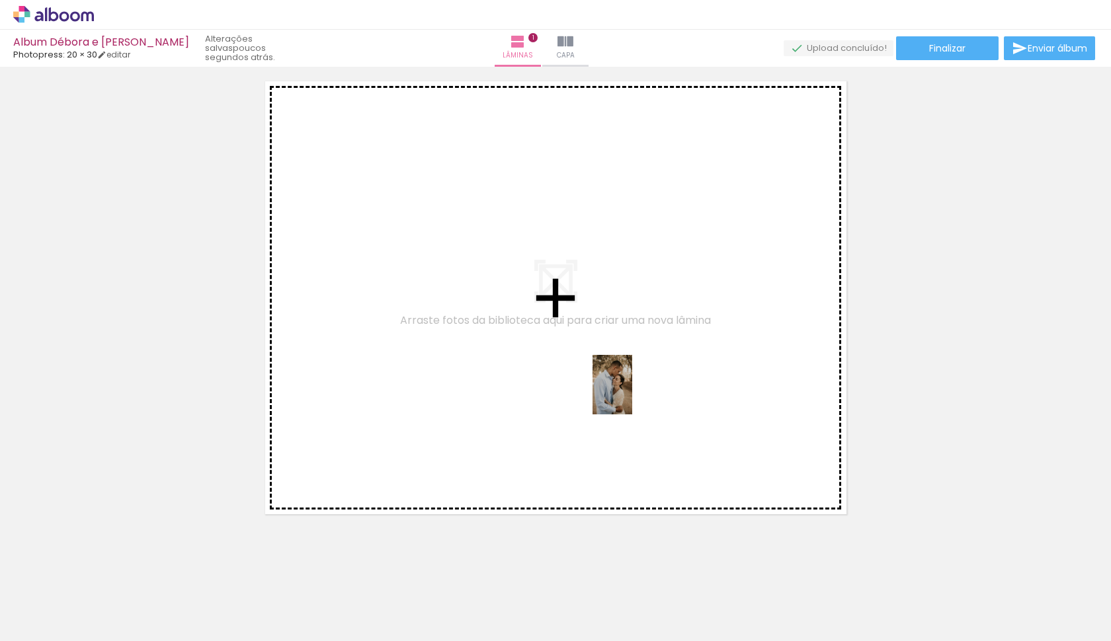
drag, startPoint x: 505, startPoint y: 595, endPoint x: 633, endPoint y: 395, distance: 237.9
click at [633, 395] on quentale-workspace at bounding box center [555, 320] width 1111 height 641
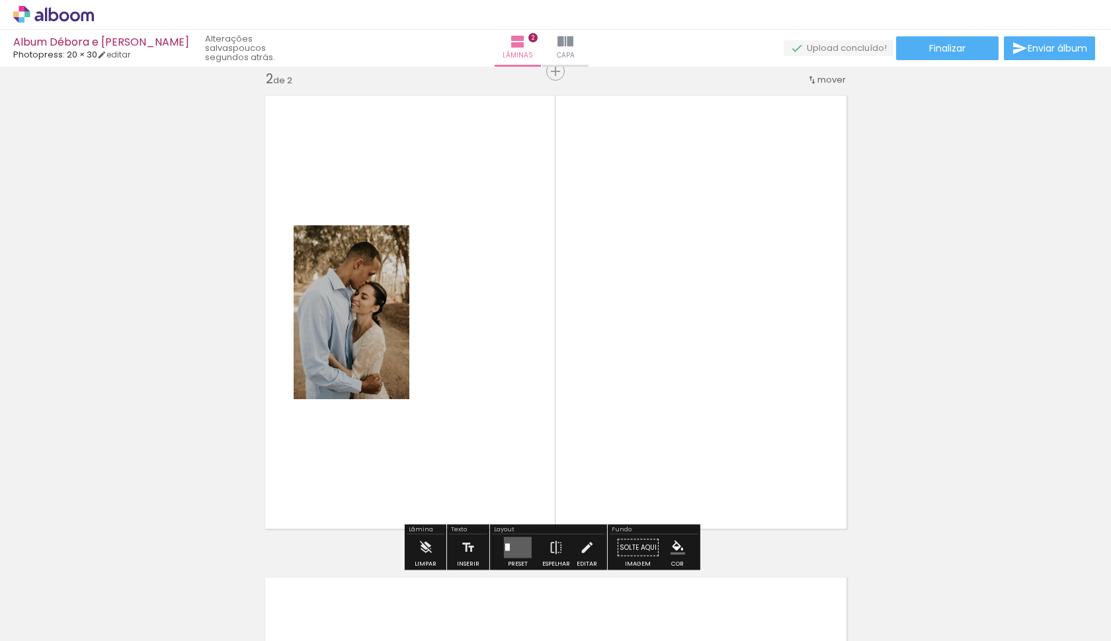
scroll to position [499, 0]
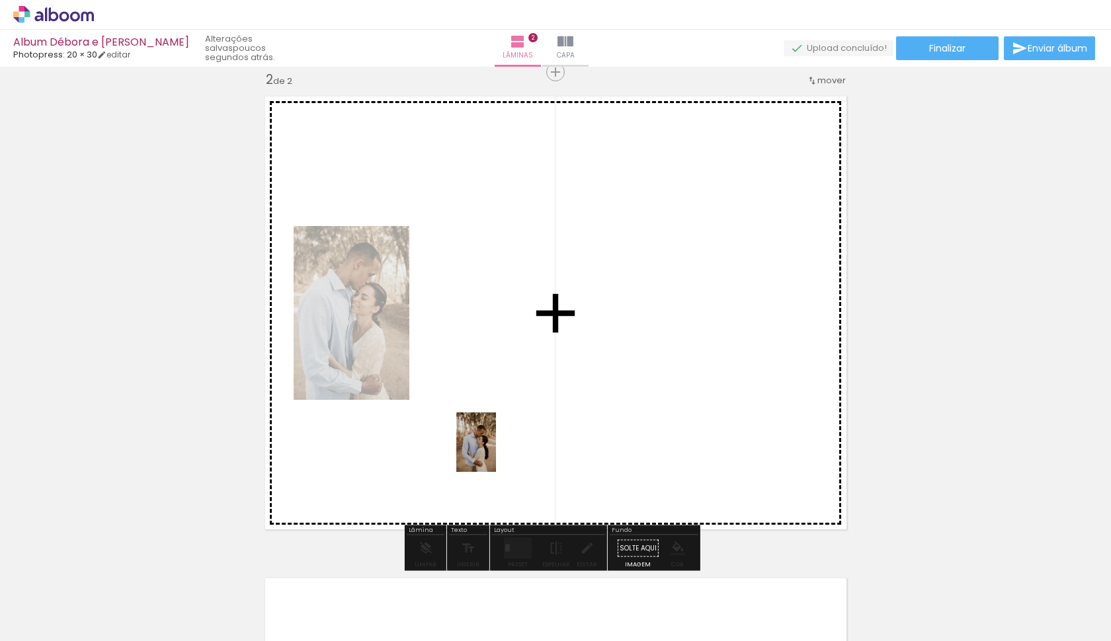
drag, startPoint x: 451, startPoint y: 575, endPoint x: 512, endPoint y: 387, distance: 198.2
click at [512, 387] on quentale-workspace at bounding box center [555, 320] width 1111 height 641
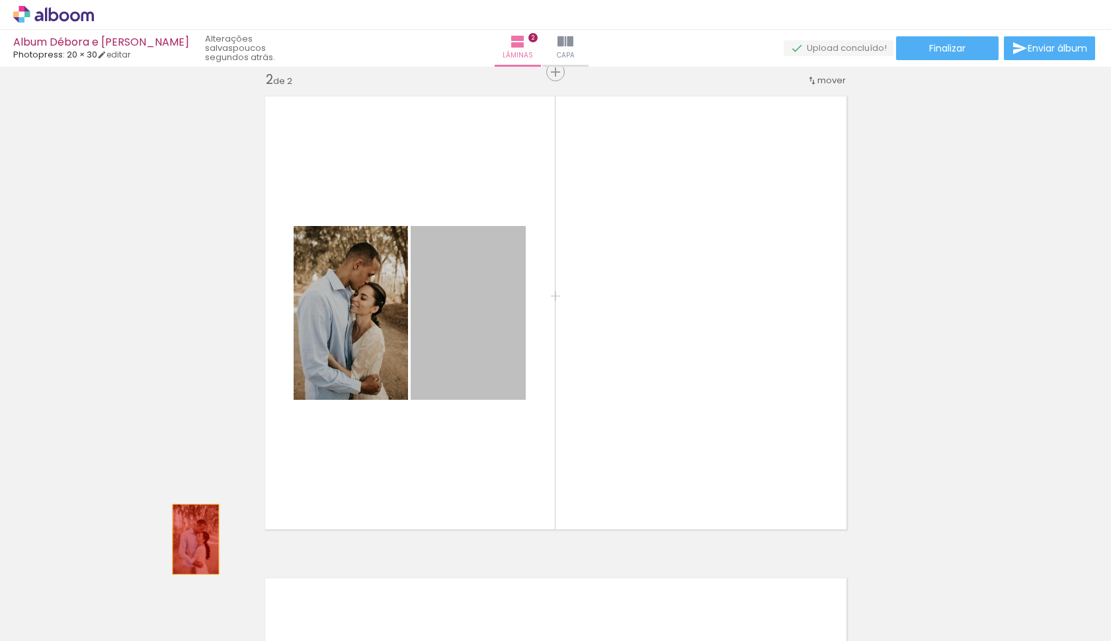
drag, startPoint x: 467, startPoint y: 327, endPoint x: 175, endPoint y: 503, distance: 341.5
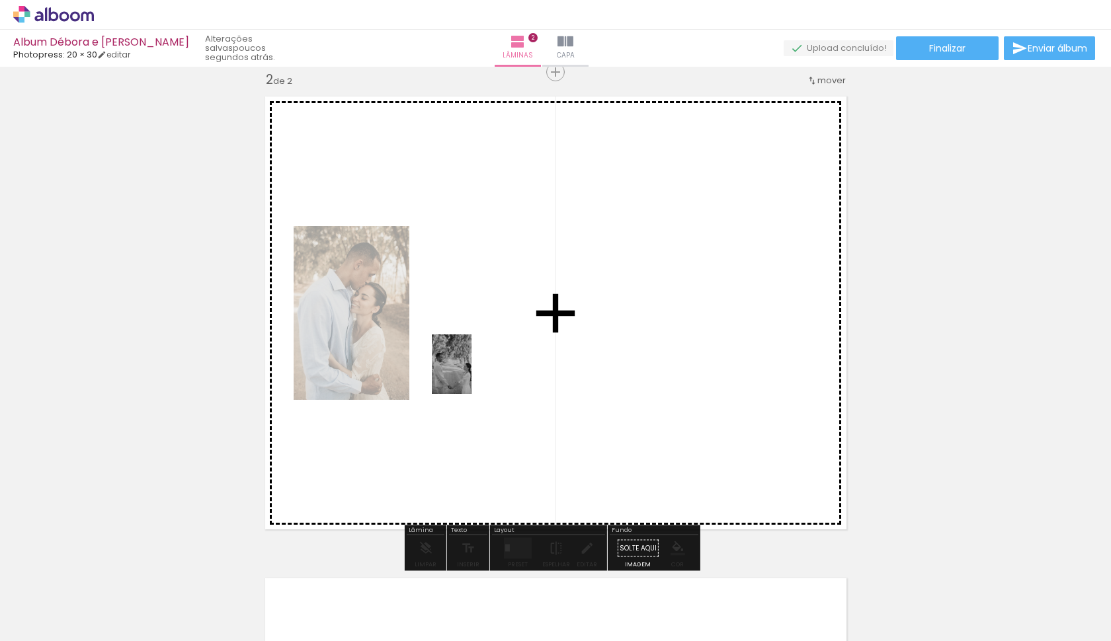
drag, startPoint x: 284, startPoint y: 599, endPoint x: 471, endPoint y: 374, distance: 292.5
click at [471, 374] on quentale-workspace at bounding box center [555, 320] width 1111 height 641
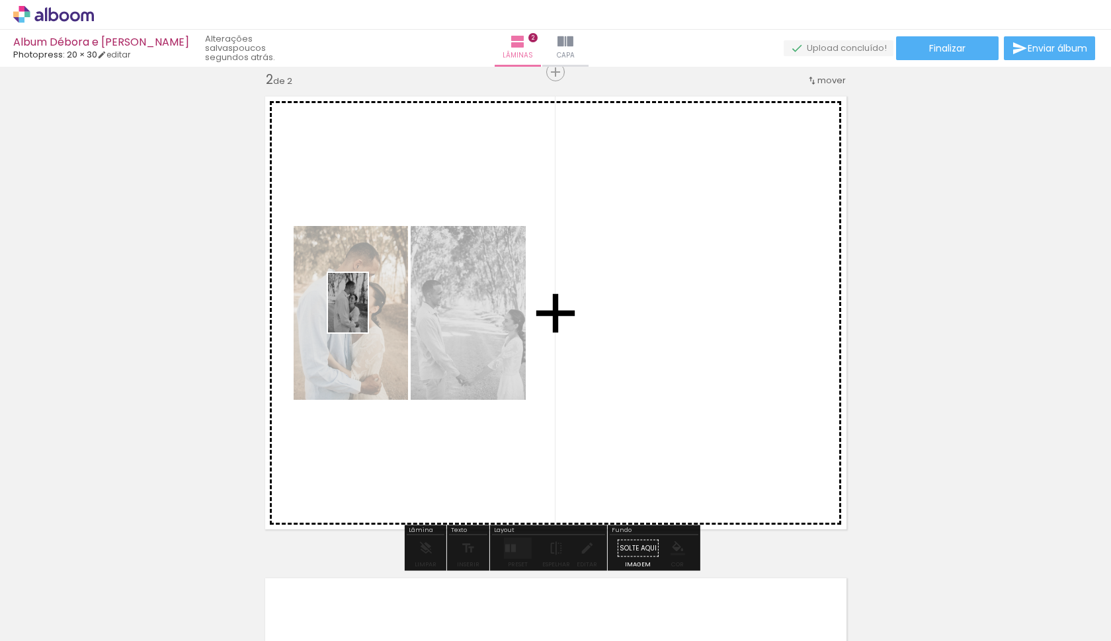
drag, startPoint x: 582, startPoint y: 609, endPoint x: 359, endPoint y: 317, distance: 367.5
click at [359, 317] on quentale-workspace at bounding box center [555, 320] width 1111 height 641
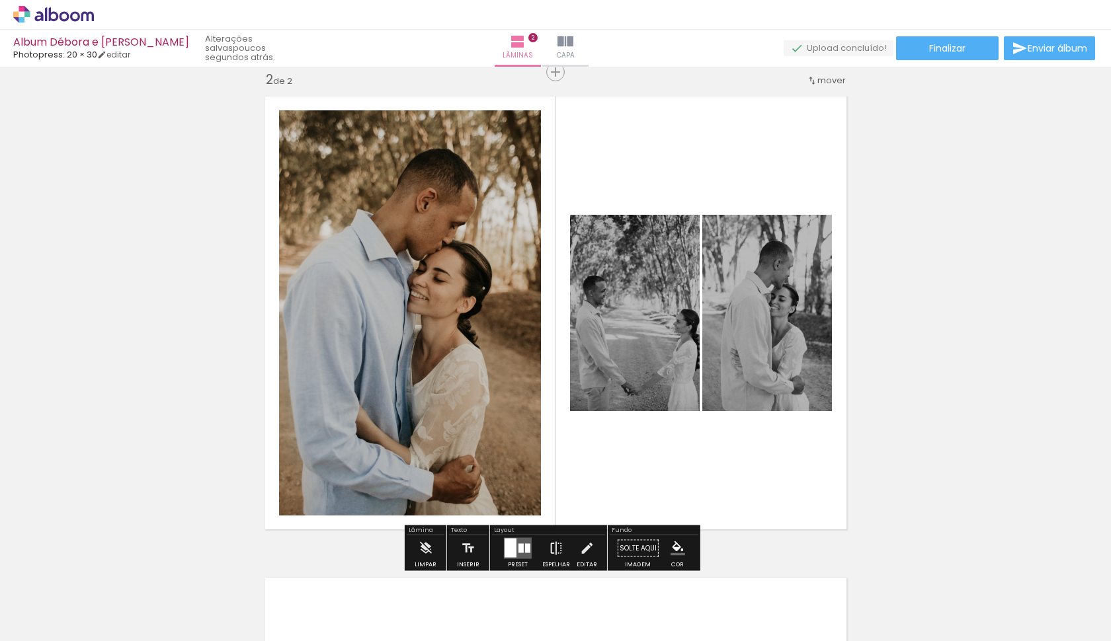
click at [554, 546] on iron-icon at bounding box center [556, 549] width 15 height 26
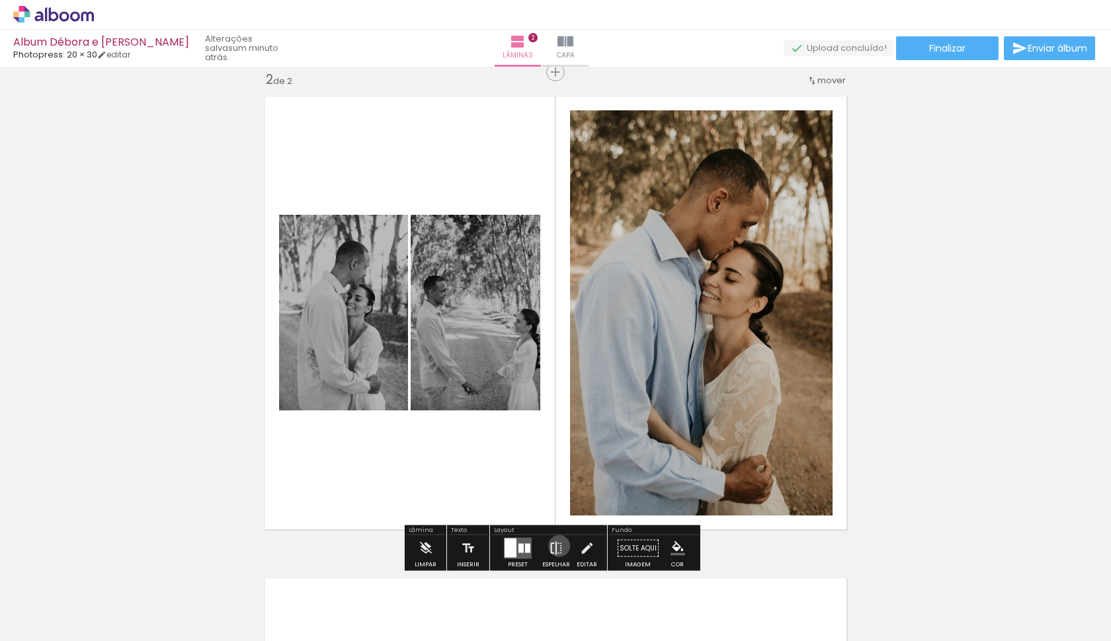
click at [558, 545] on iron-icon at bounding box center [556, 549] width 15 height 26
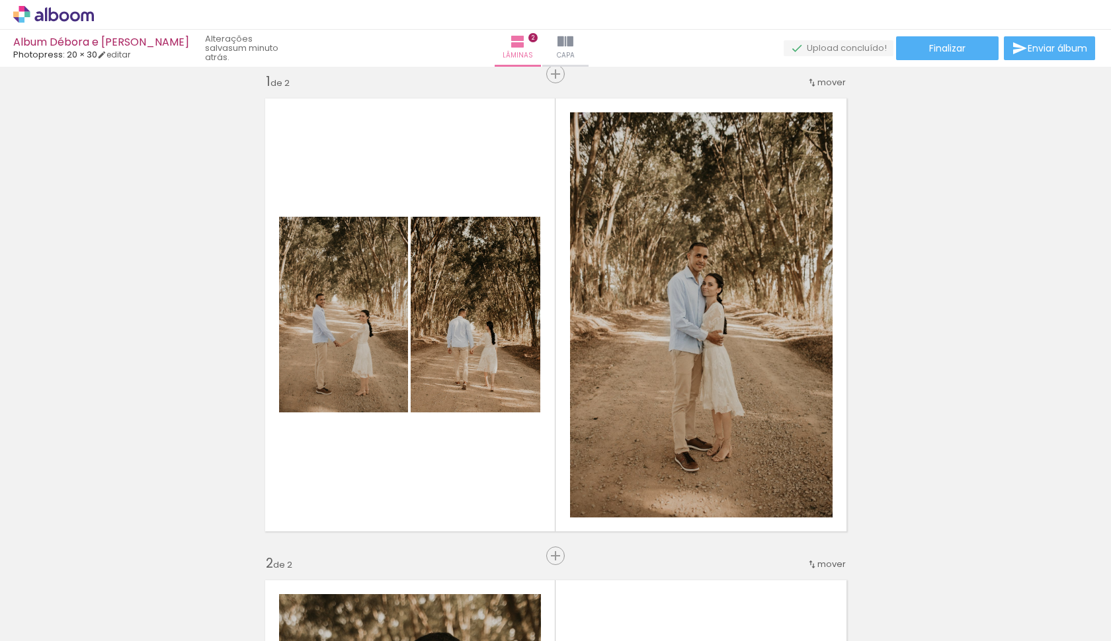
scroll to position [0, 0]
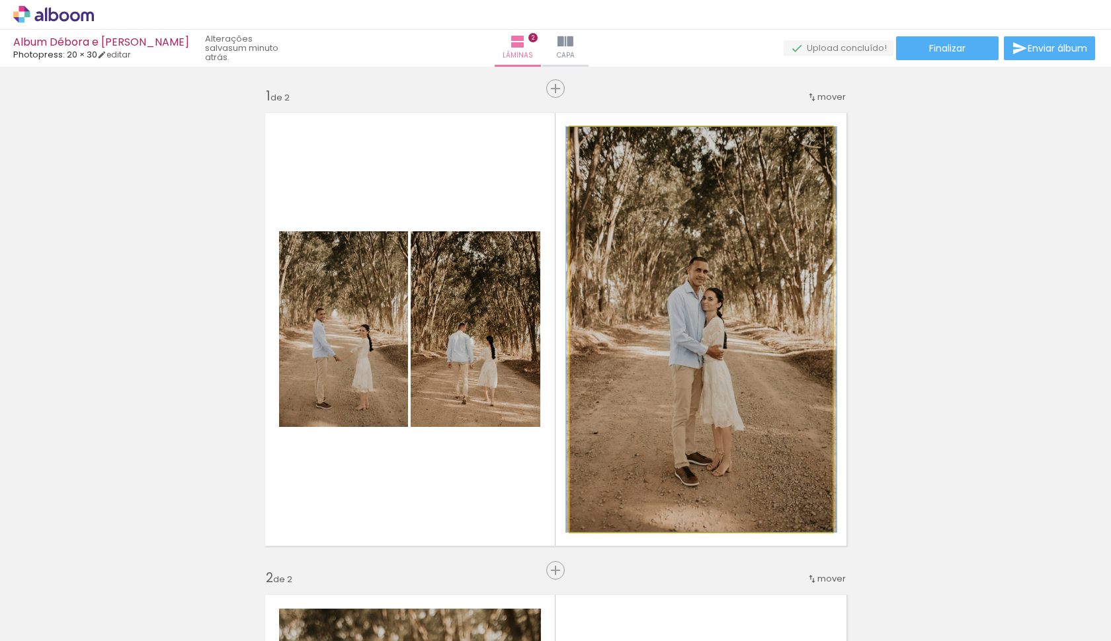
click at [688, 288] on quentale-photo at bounding box center [701, 329] width 263 height 405
drag, startPoint x: 647, startPoint y: 413, endPoint x: 640, endPoint y: 421, distance: 10.8
click at [648, 413] on quentale-photo at bounding box center [701, 329] width 263 height 405
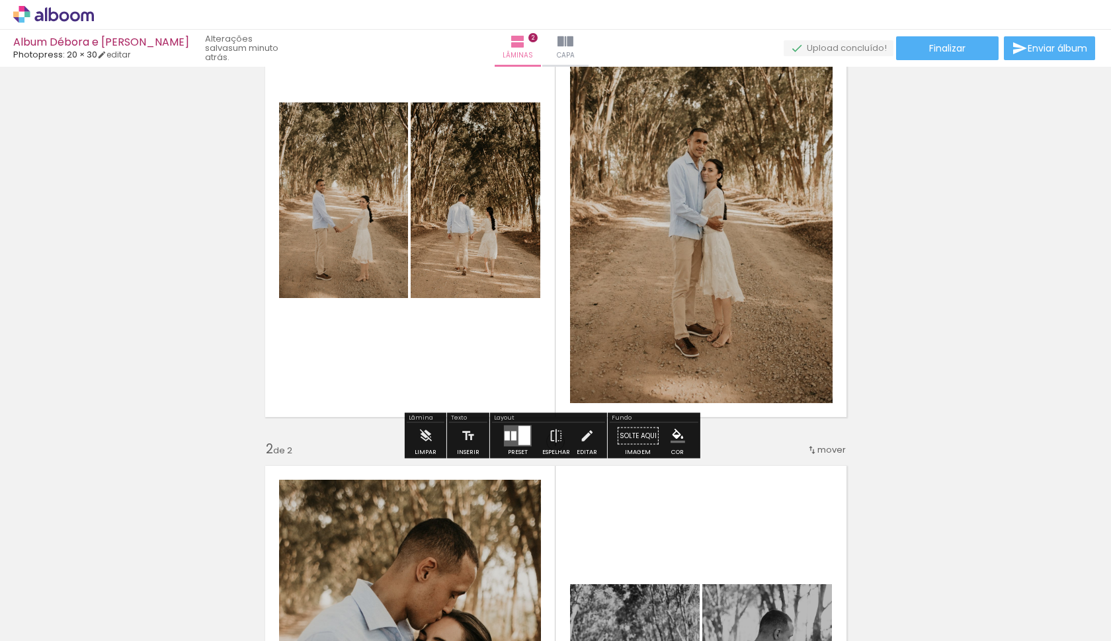
scroll to position [145, 0]
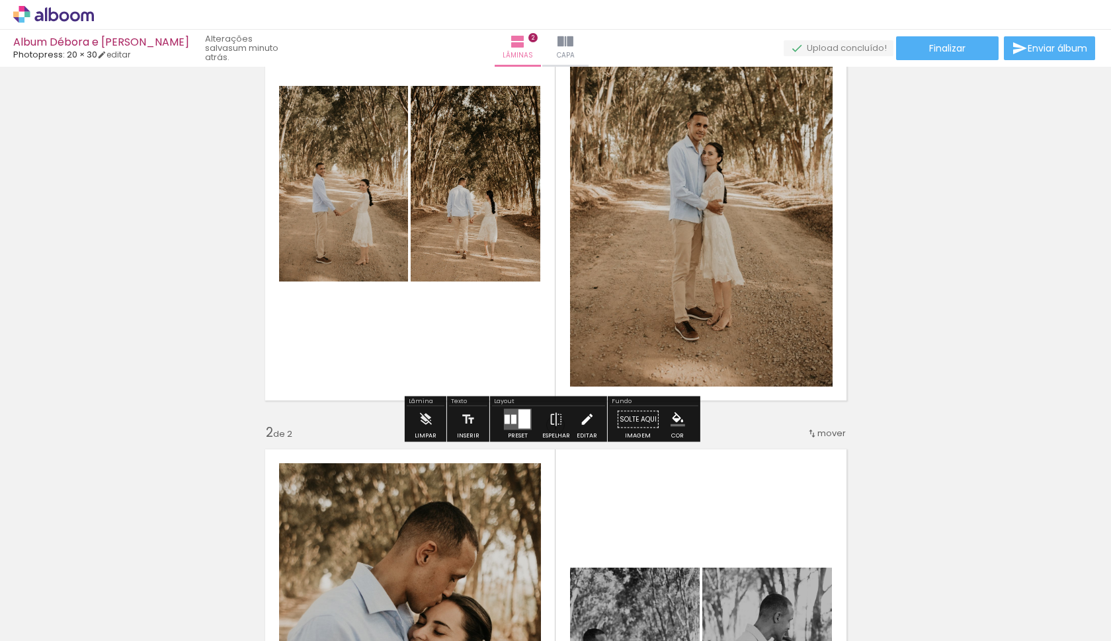
click at [580, 423] on iron-icon at bounding box center [586, 420] width 15 height 26
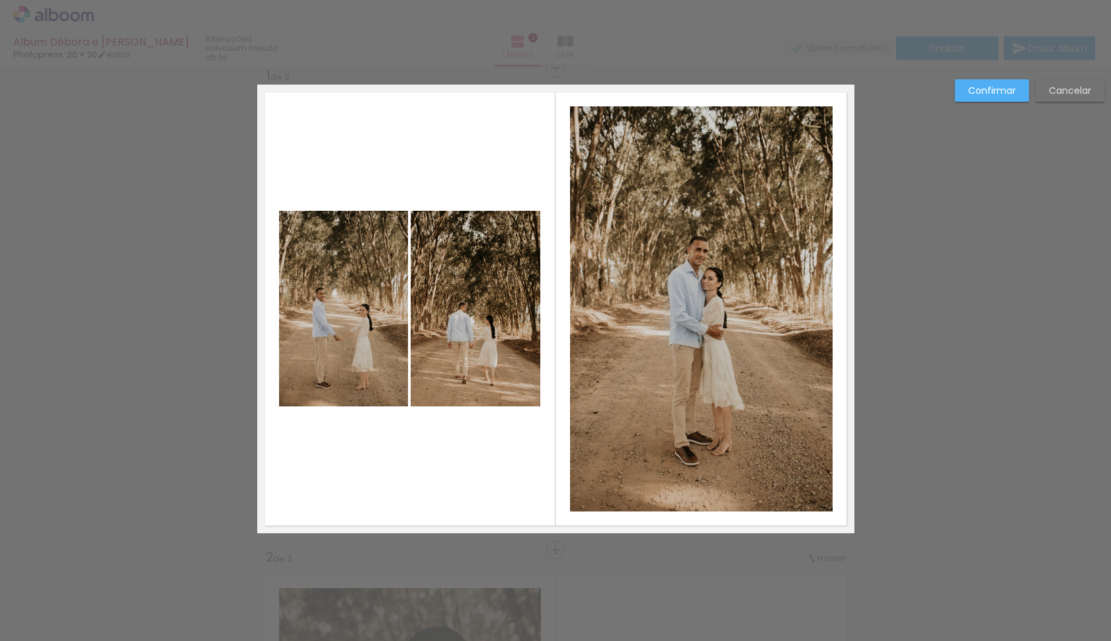
scroll to position [17, 0]
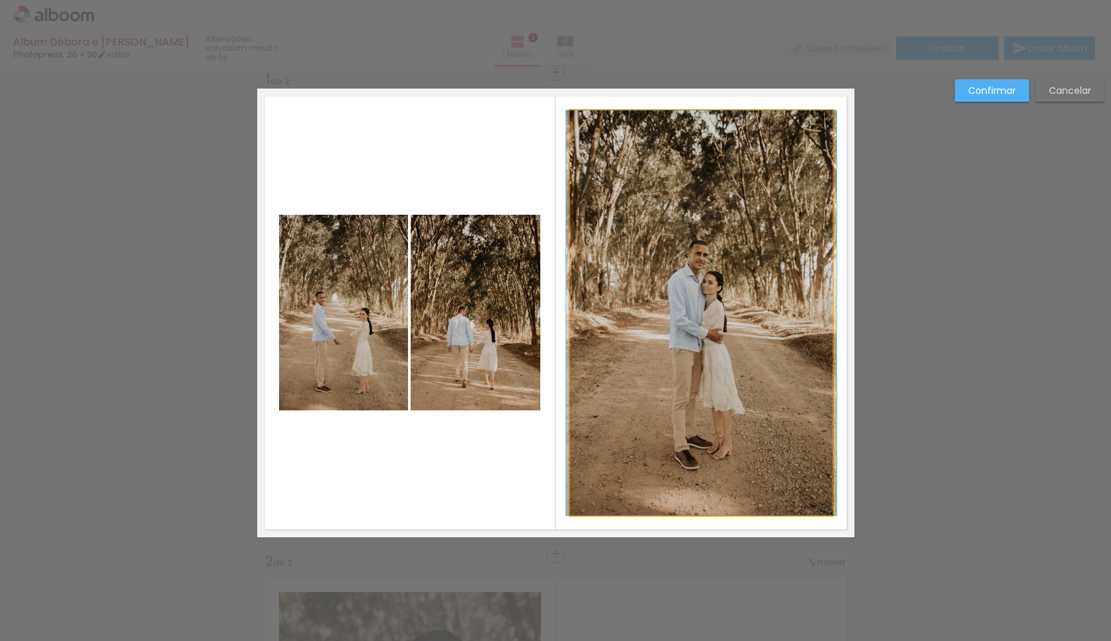
click at [684, 397] on quentale-photo at bounding box center [701, 312] width 263 height 405
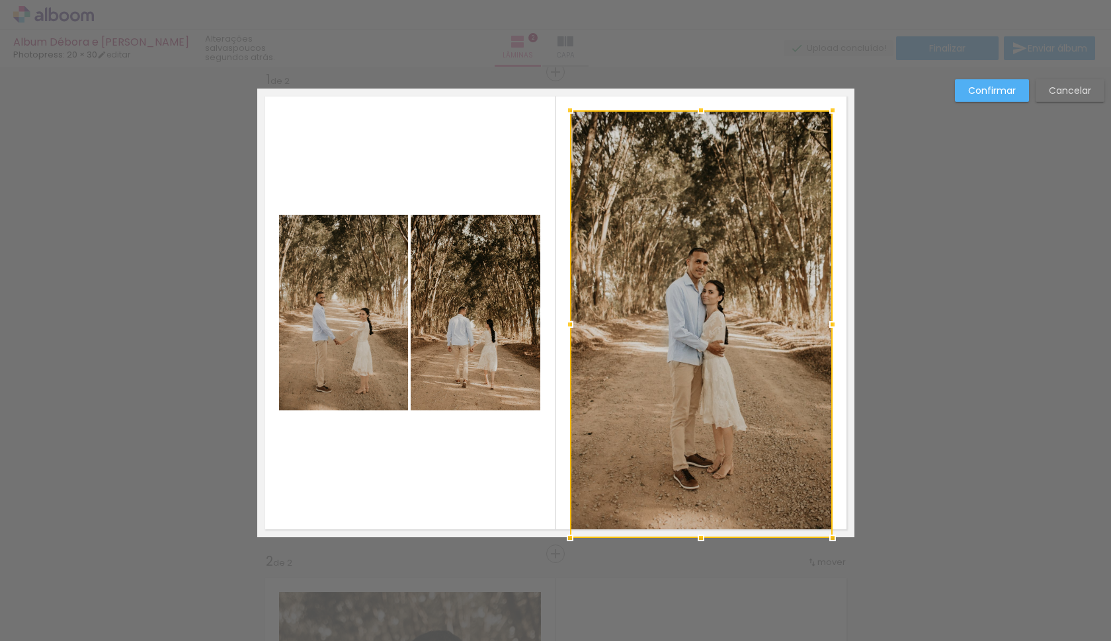
drag, startPoint x: 696, startPoint y: 515, endPoint x: 694, endPoint y: 526, distance: 11.3
click at [698, 533] on div at bounding box center [701, 538] width 26 height 26
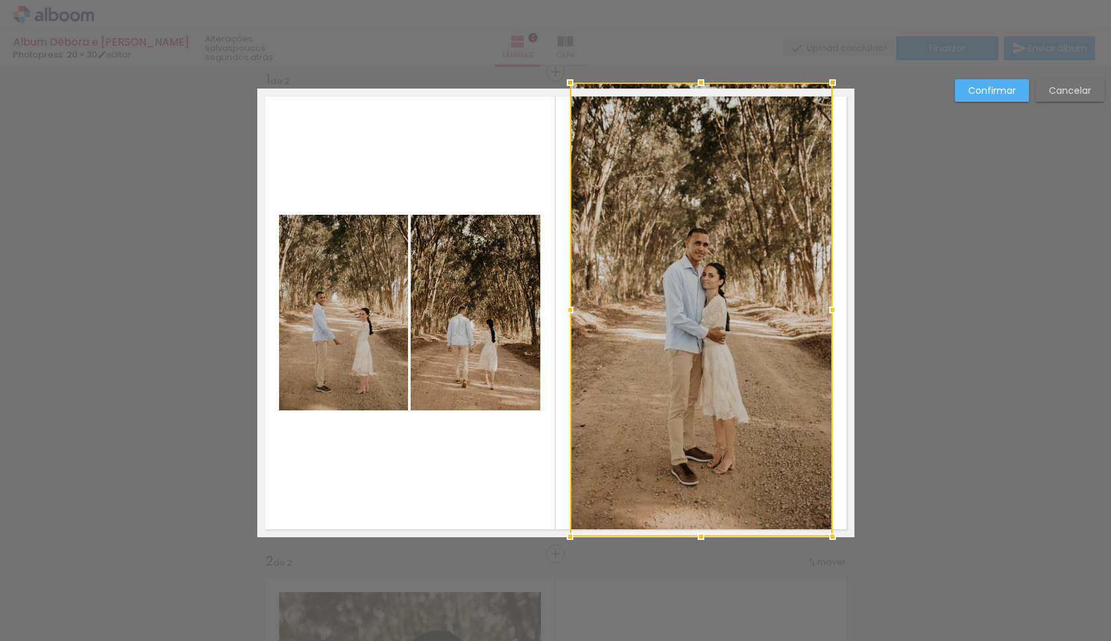
drag, startPoint x: 696, startPoint y: 112, endPoint x: 698, endPoint y: 97, distance: 15.3
click at [698, 96] on div at bounding box center [701, 310] width 263 height 454
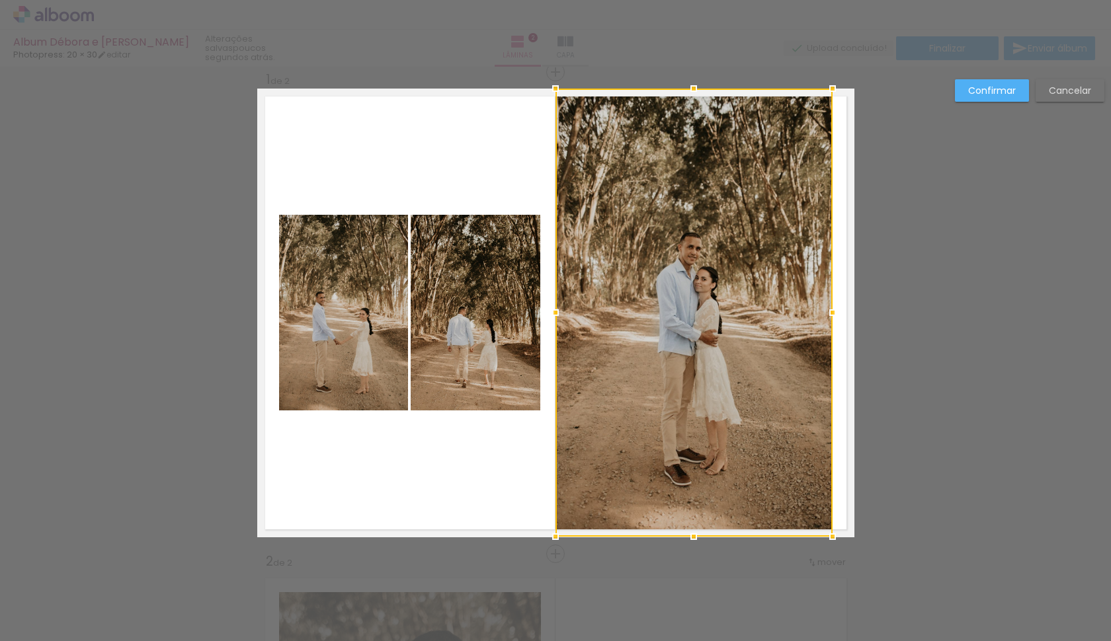
drag, startPoint x: 567, startPoint y: 310, endPoint x: 554, endPoint y: 302, distance: 15.8
click at [553, 303] on div at bounding box center [555, 313] width 26 height 26
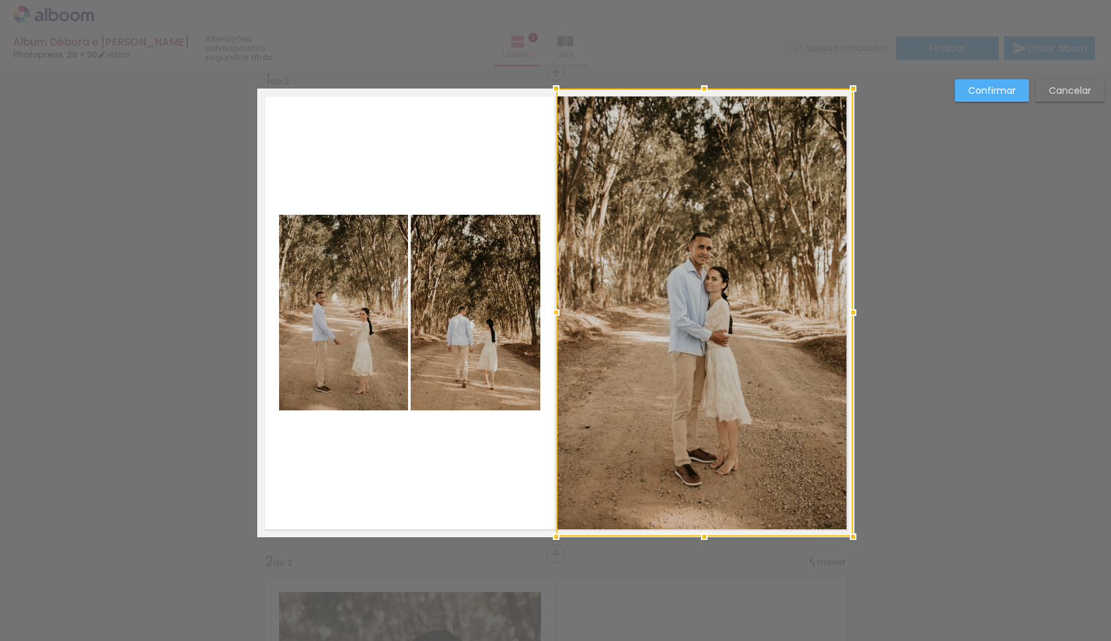
drag, startPoint x: 829, startPoint y: 314, endPoint x: 847, endPoint y: 314, distance: 18.5
click at [847, 314] on div at bounding box center [853, 313] width 26 height 26
drag, startPoint x: 768, startPoint y: 336, endPoint x: 776, endPoint y: 335, distance: 7.3
click at [776, 335] on div at bounding box center [705, 313] width 297 height 448
drag, startPoint x: 552, startPoint y: 312, endPoint x: 544, endPoint y: 310, distance: 8.8
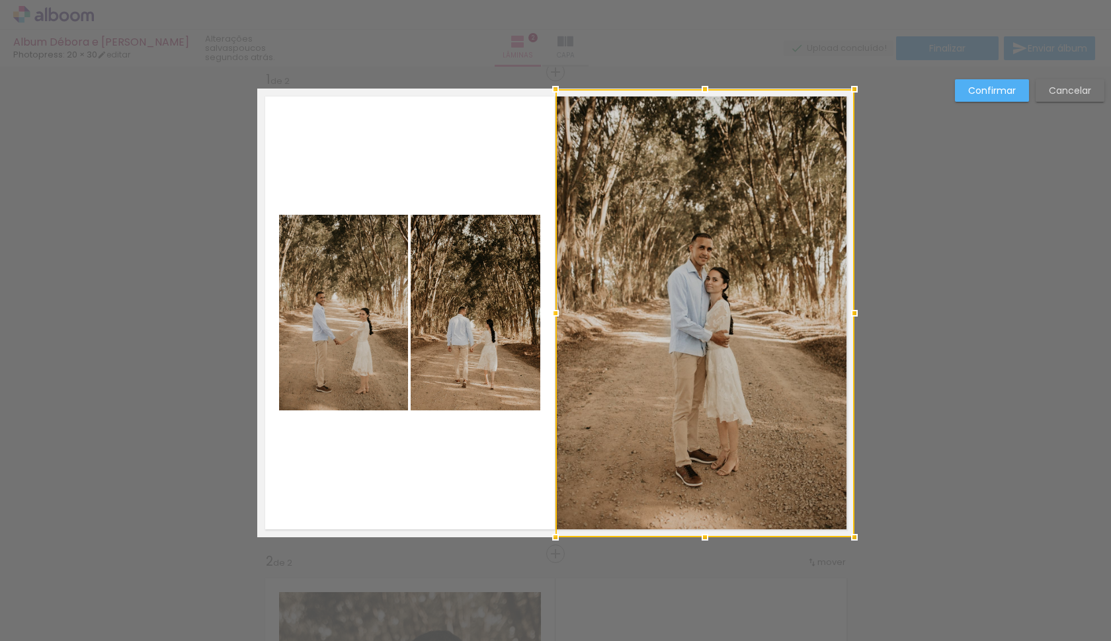
click at [543, 309] on div at bounding box center [555, 313] width 26 height 26
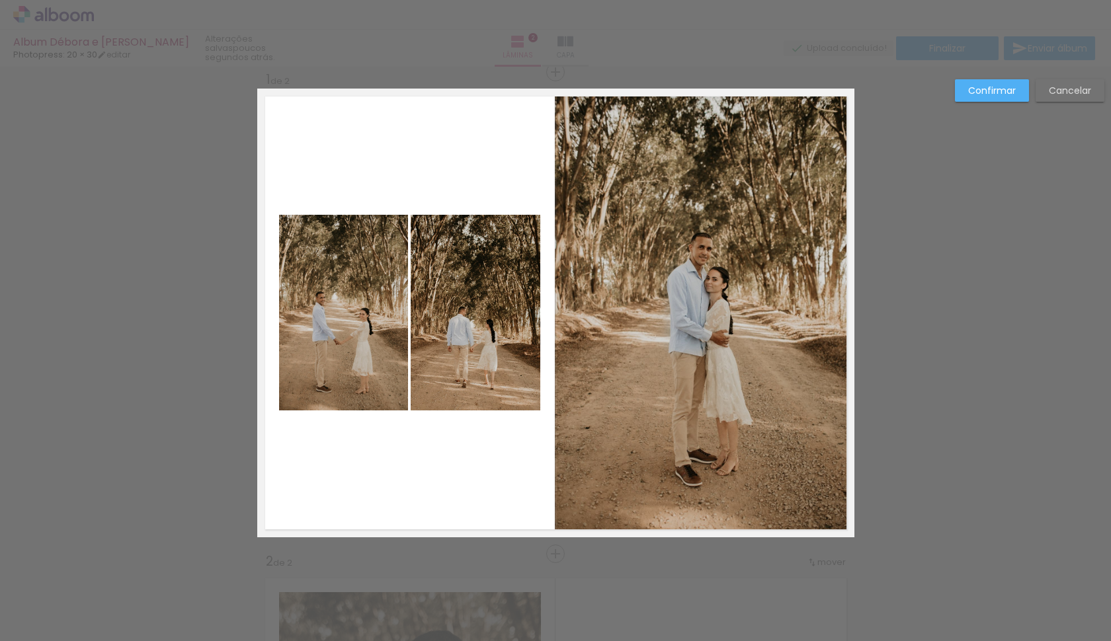
click at [0, 0] on slot "Cancelar" at bounding box center [0, 0] width 0 height 0
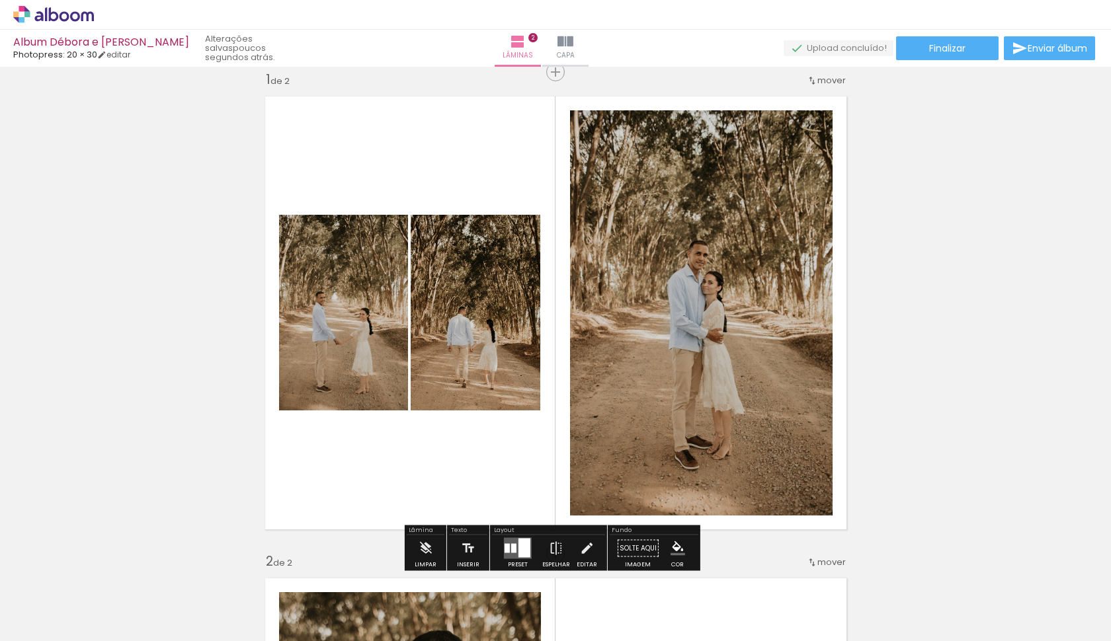
click at [514, 549] on quentale-layouter at bounding box center [518, 548] width 28 height 21
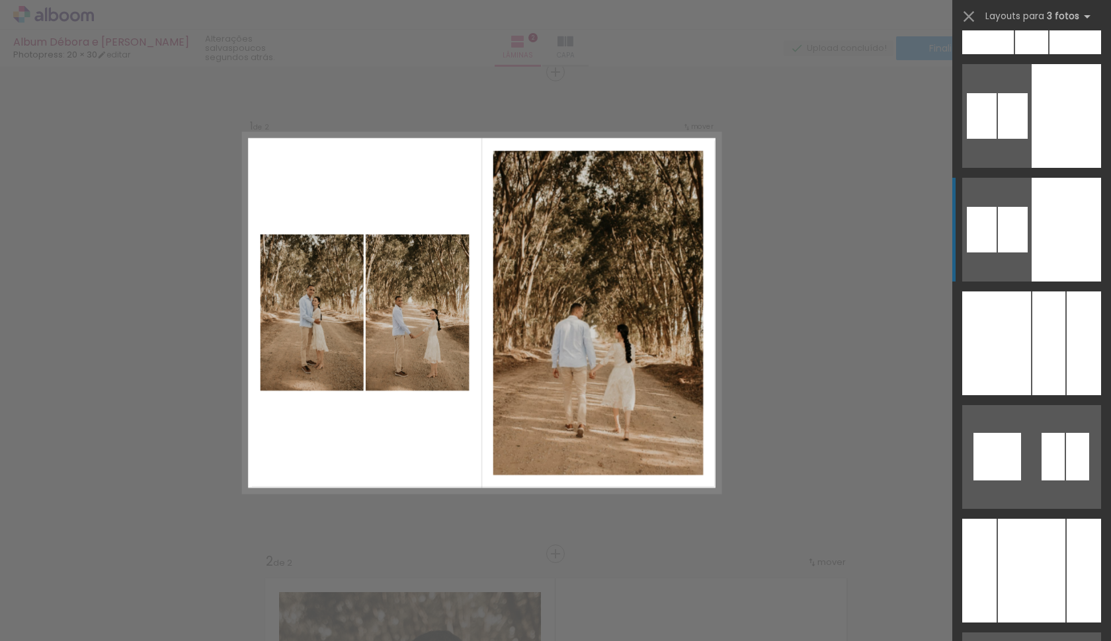
scroll to position [3302, 0]
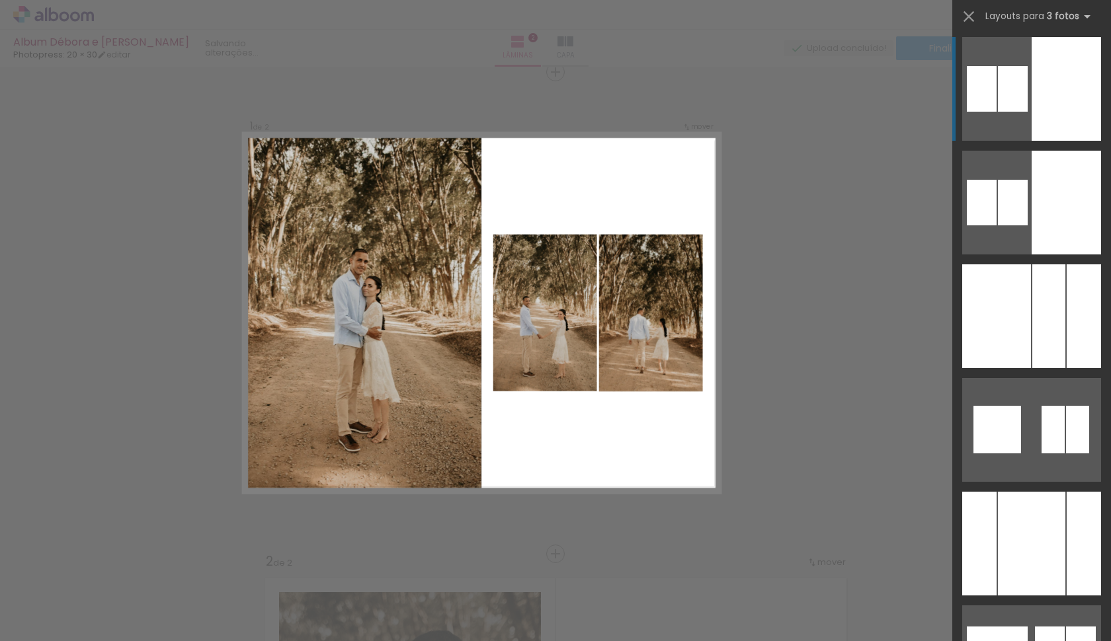
click at [1042, 102] on div at bounding box center [1066, 89] width 69 height 104
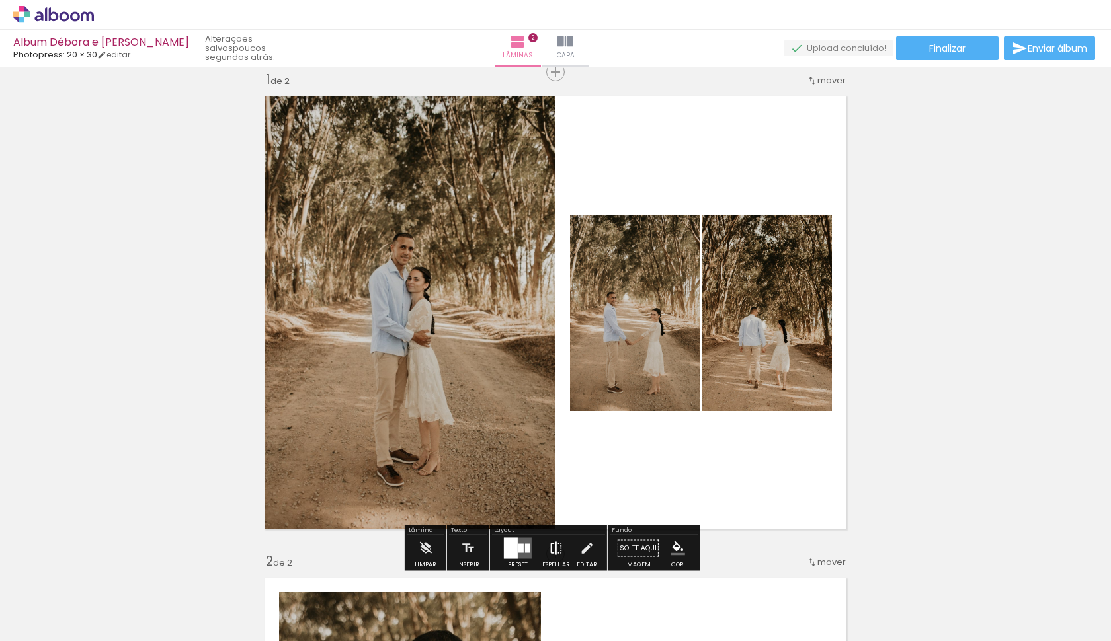
click at [554, 549] on iron-icon at bounding box center [556, 549] width 15 height 26
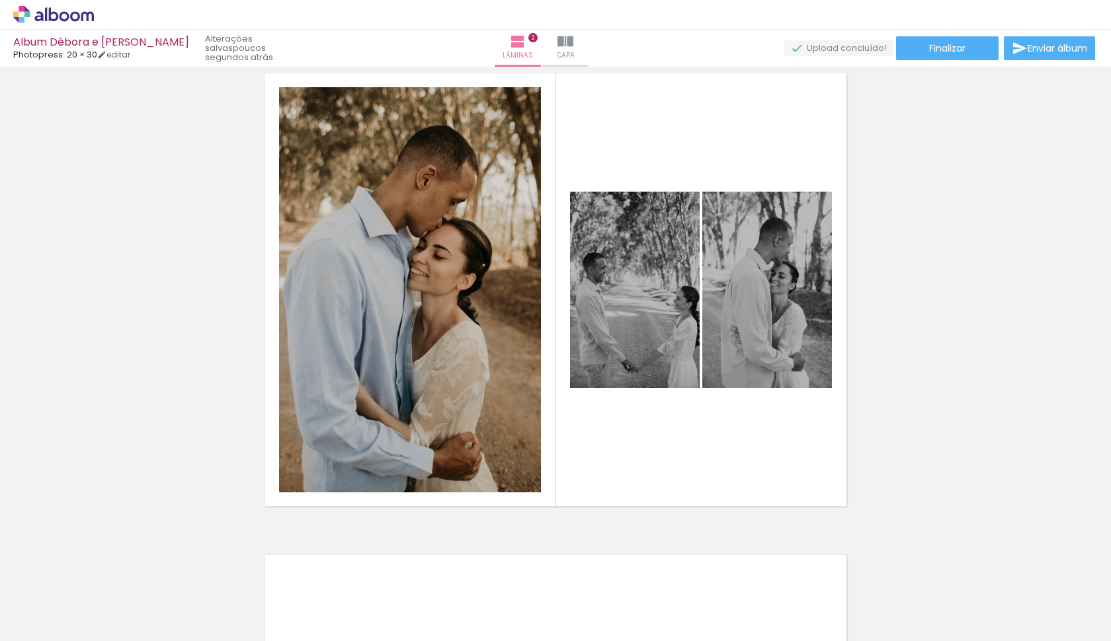
scroll to position [524, 0]
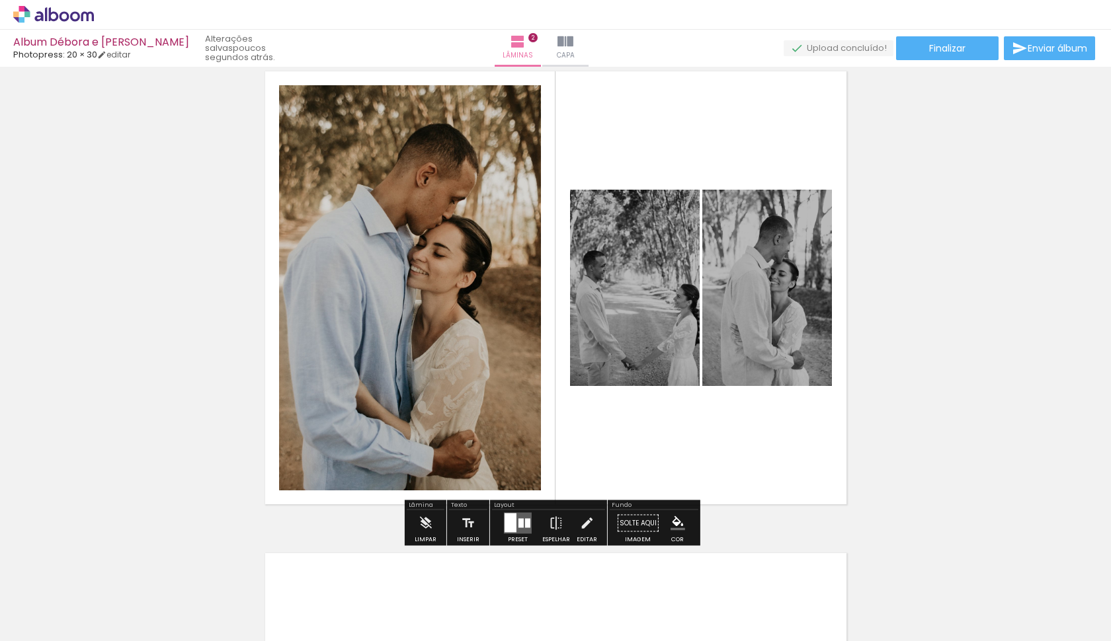
click at [923, 359] on div "Inserir lâmina 1 de 2 Inserir lâmina 2 de 2" at bounding box center [555, 271] width 1111 height 1447
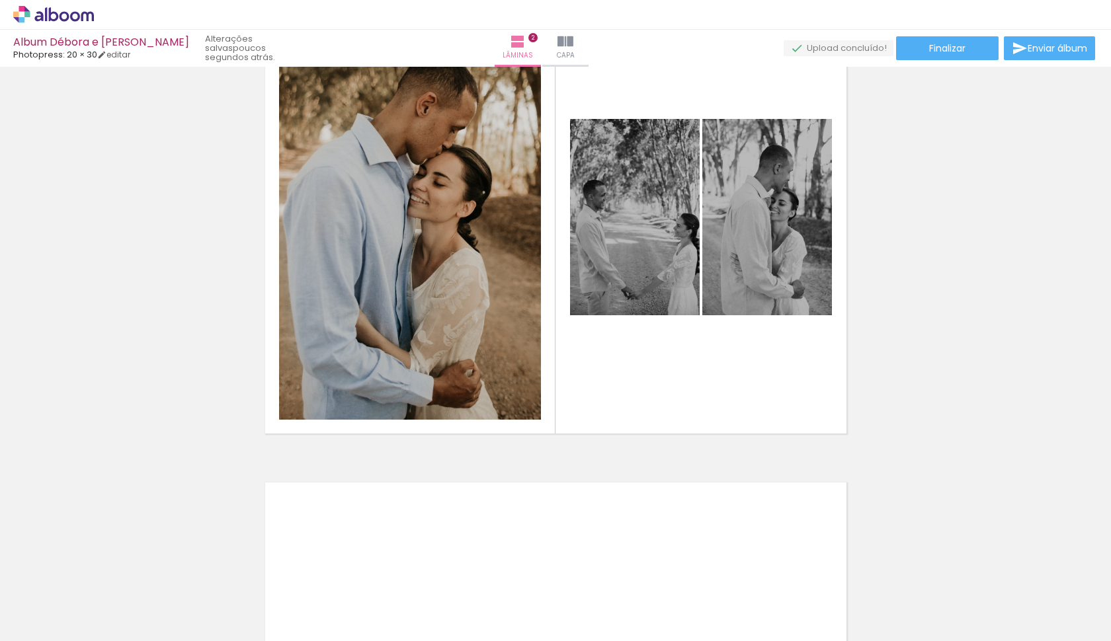
scroll to position [602, 0]
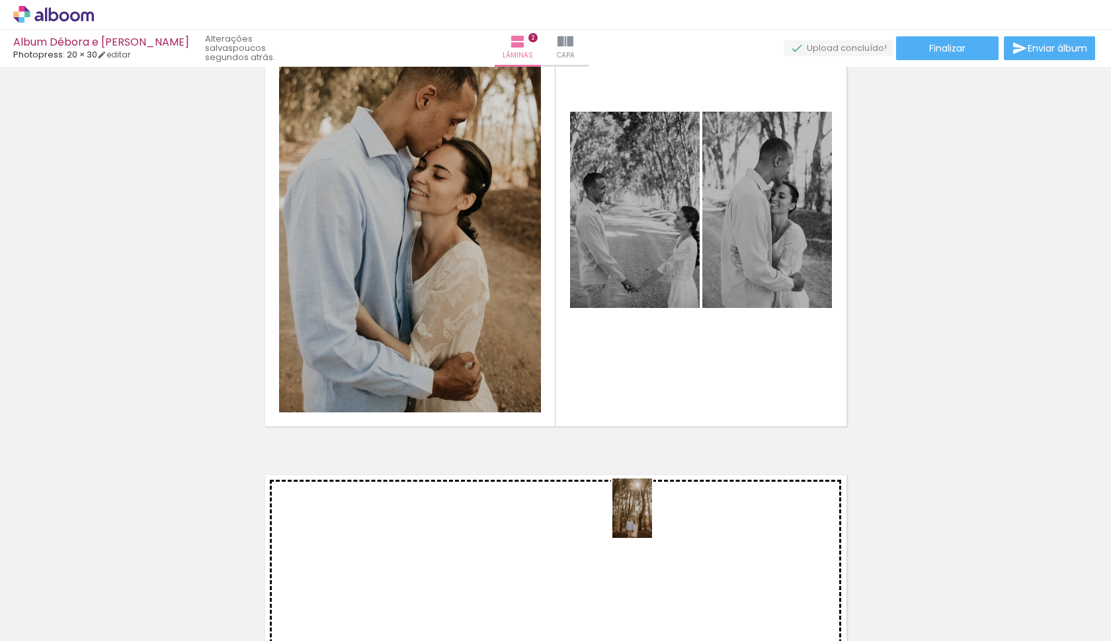
drag, startPoint x: 669, startPoint y: 608, endPoint x: 649, endPoint y: 513, distance: 97.1
click at [649, 513] on quentale-workspace at bounding box center [555, 320] width 1111 height 641
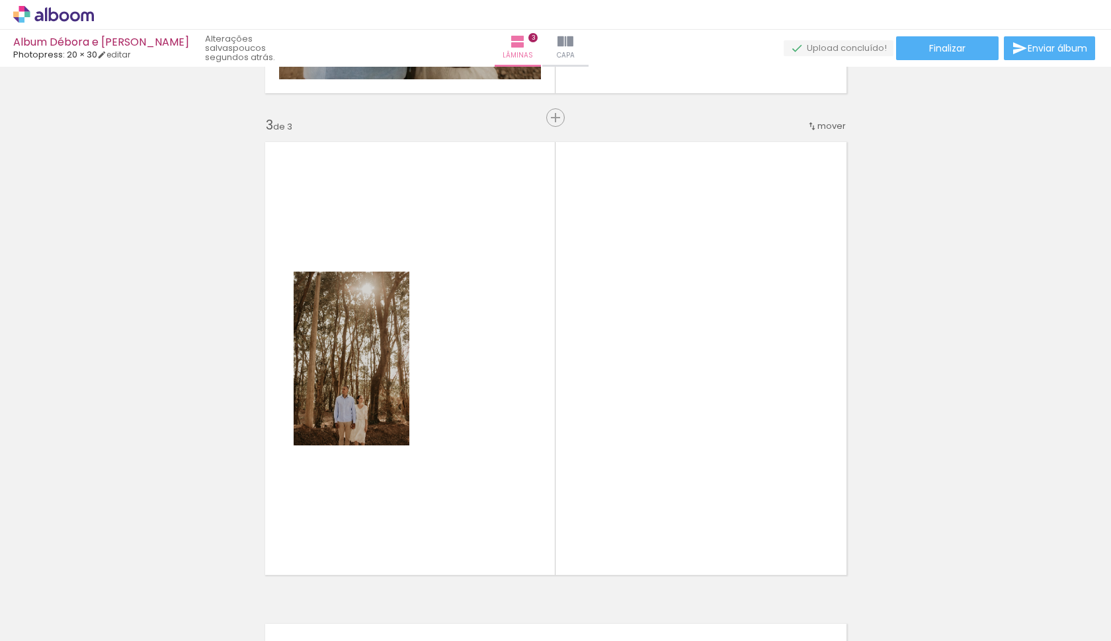
scroll to position [981, 0]
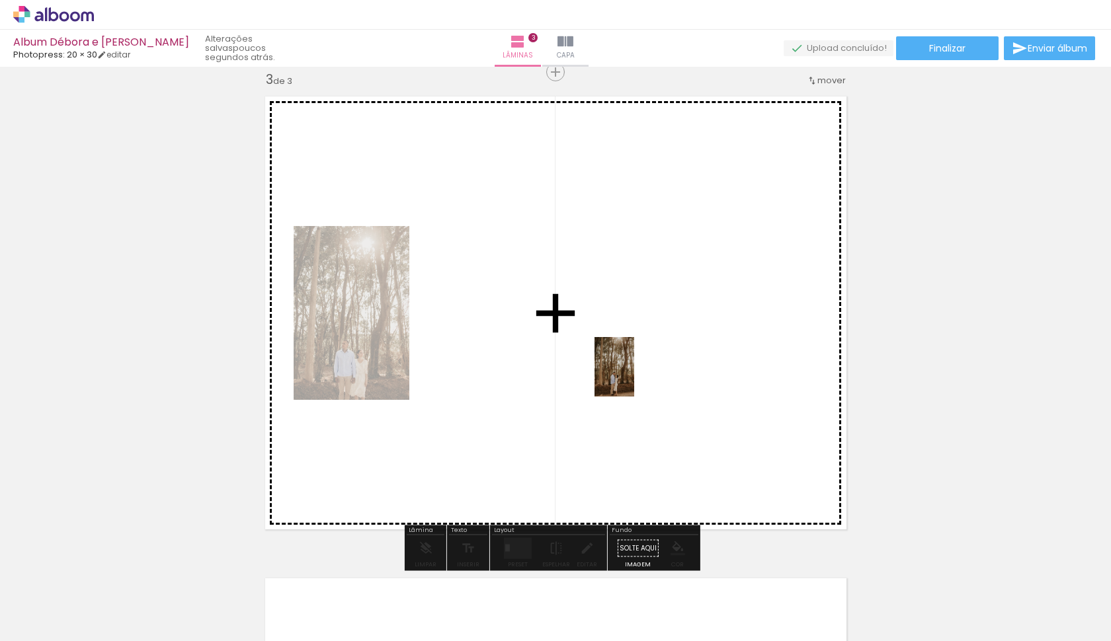
drag, startPoint x: 722, startPoint y: 583, endPoint x: 633, endPoint y: 377, distance: 224.2
click at [633, 377] on quentale-workspace at bounding box center [555, 320] width 1111 height 641
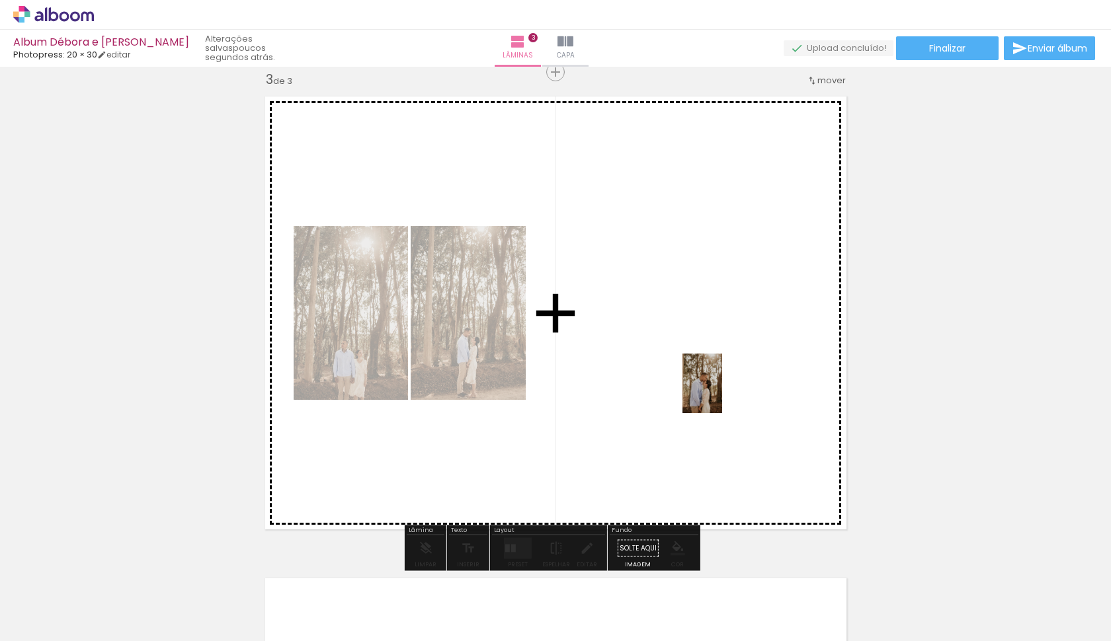
drag, startPoint x: 800, startPoint y: 604, endPoint x: 716, endPoint y: 382, distance: 238.1
click at [716, 382] on quentale-workspace at bounding box center [555, 320] width 1111 height 641
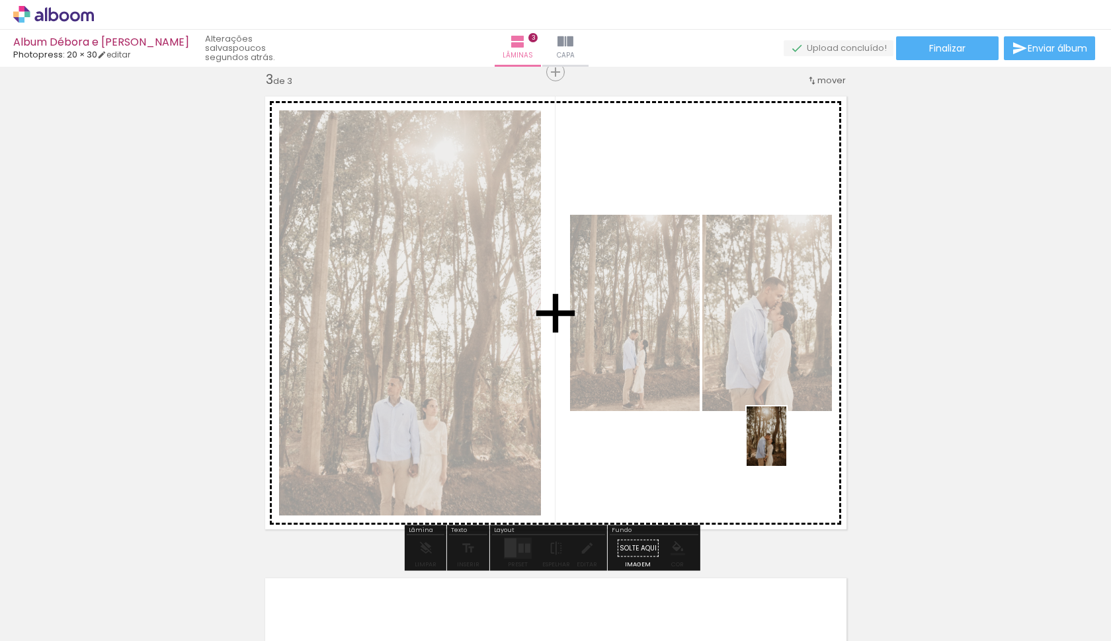
drag, startPoint x: 875, startPoint y: 589, endPoint x: 770, endPoint y: 426, distance: 194.2
click at [770, 426] on quentale-workspace at bounding box center [555, 320] width 1111 height 641
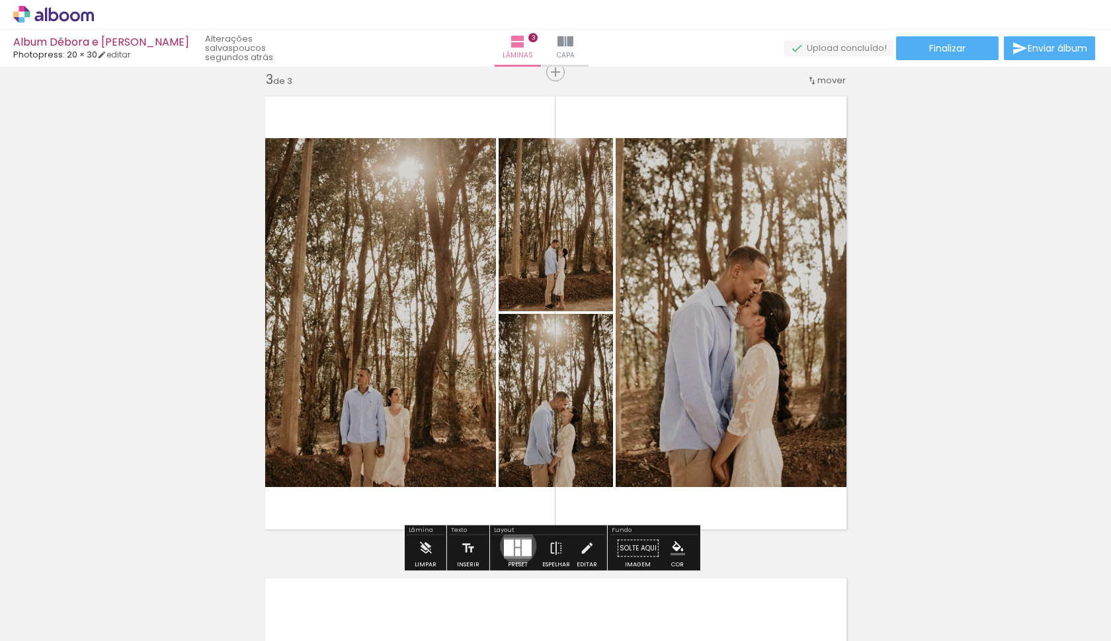
click at [515, 545] on div at bounding box center [517, 543] width 5 height 7
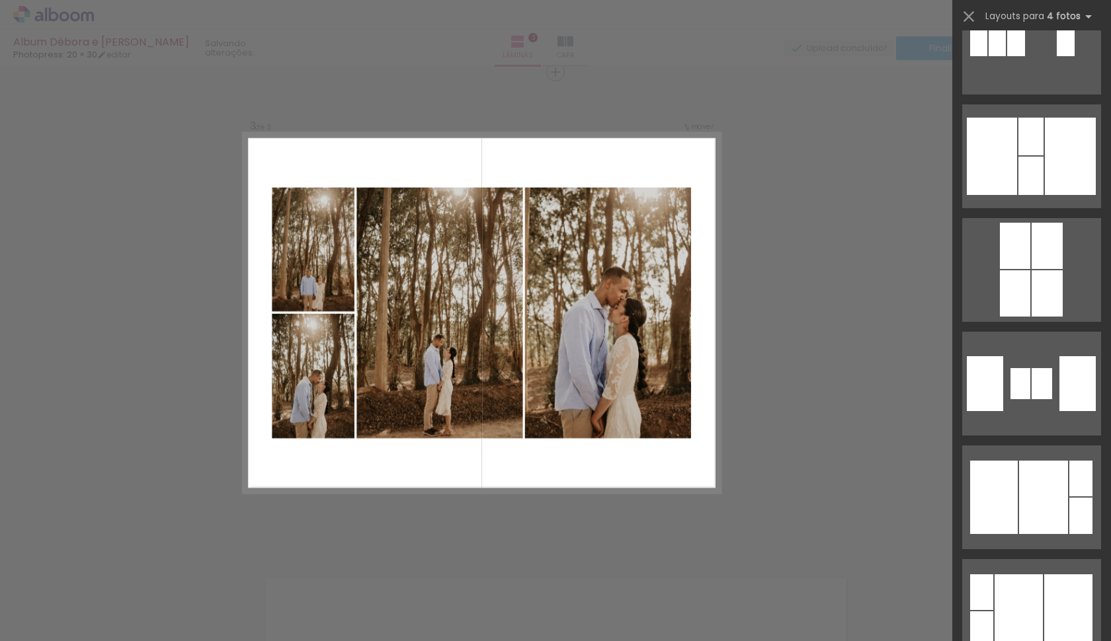
scroll to position [3029, 0]
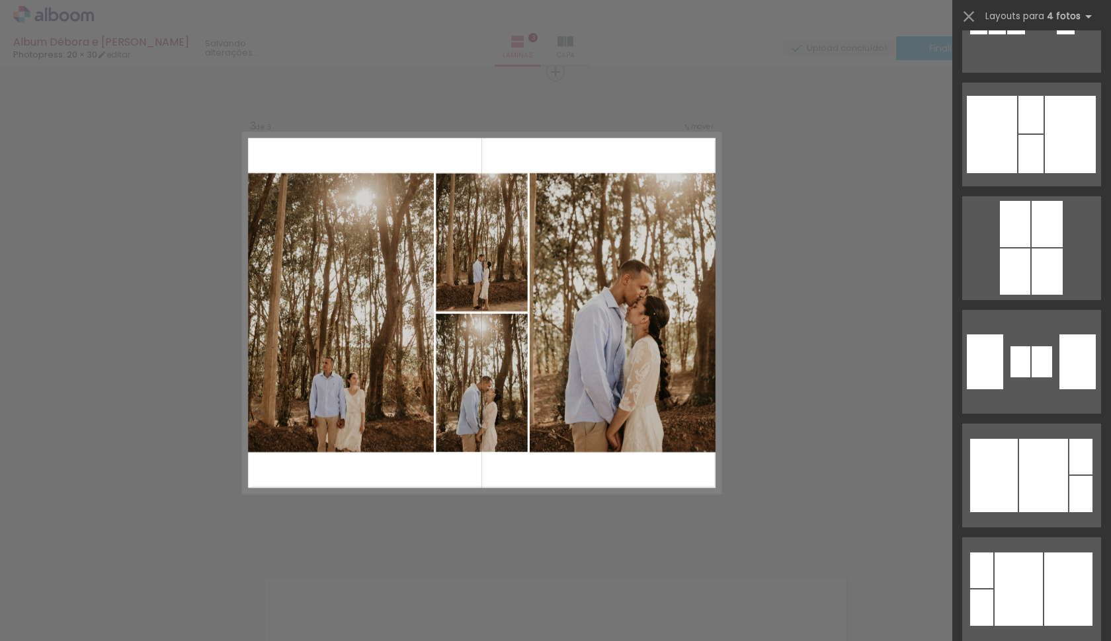
click at [754, 339] on div "Confirmar Cancelar" at bounding box center [555, 66] width 1111 height 1960
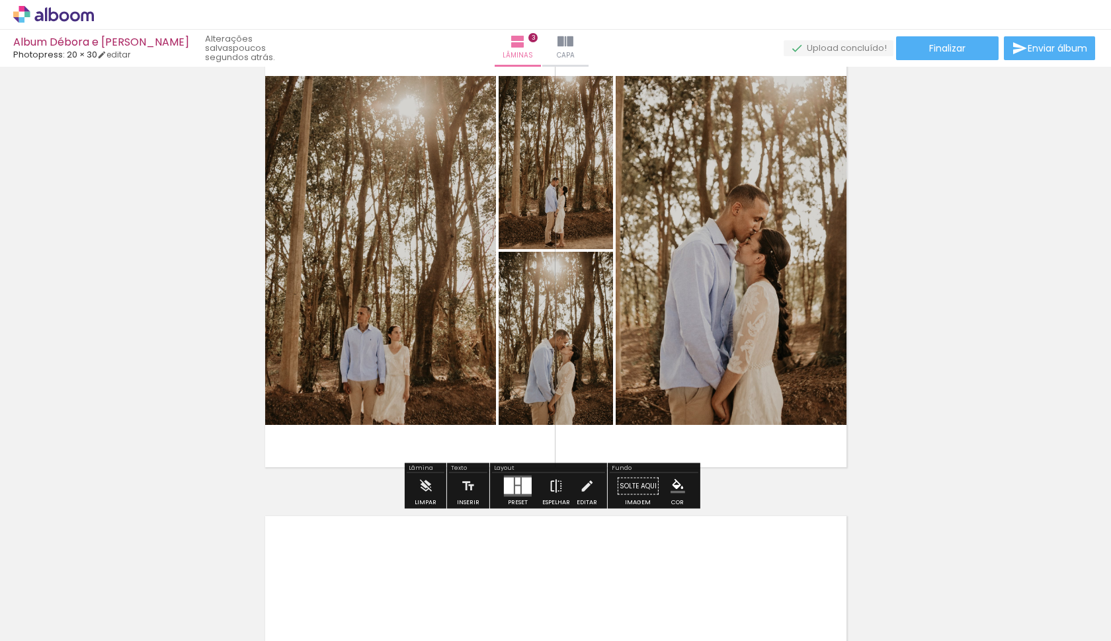
scroll to position [1049, 0]
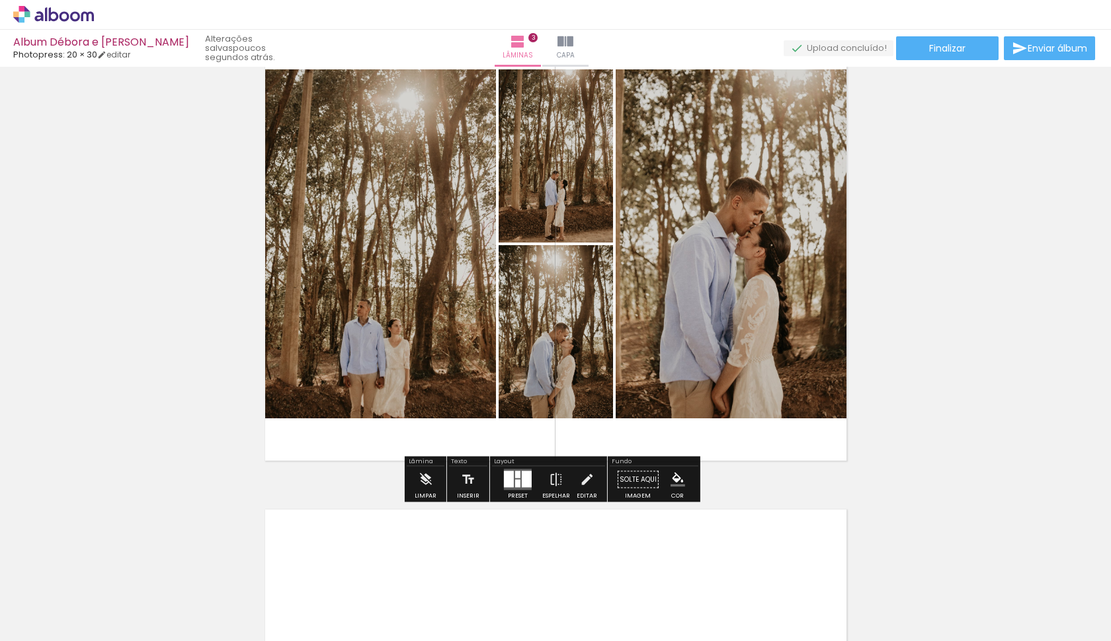
click at [522, 480] on div at bounding box center [527, 479] width 10 height 17
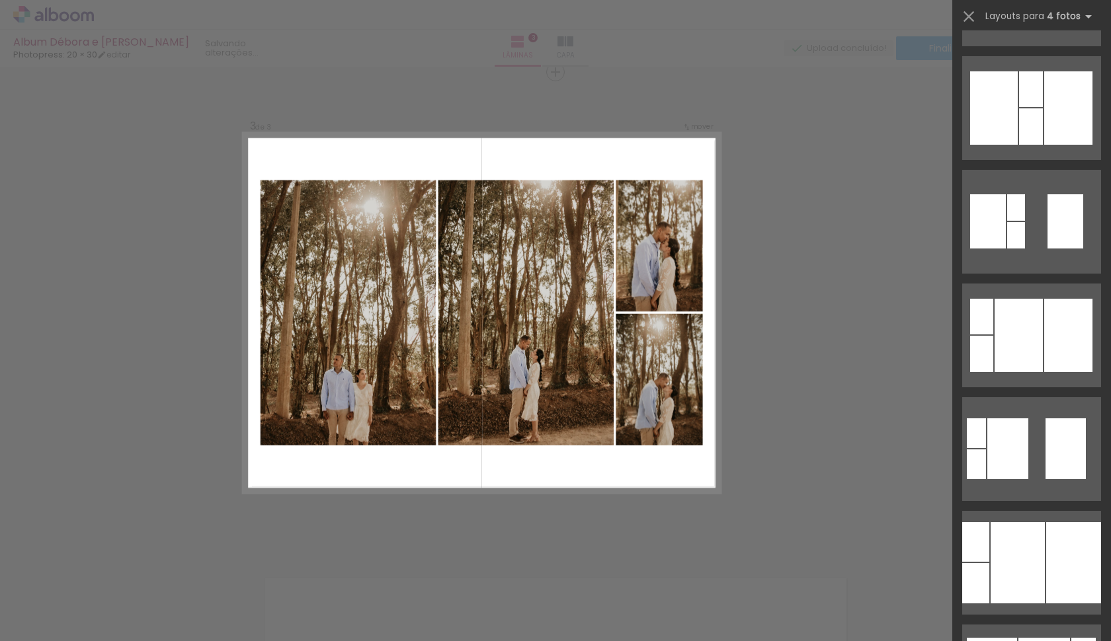
scroll to position [526, 0]
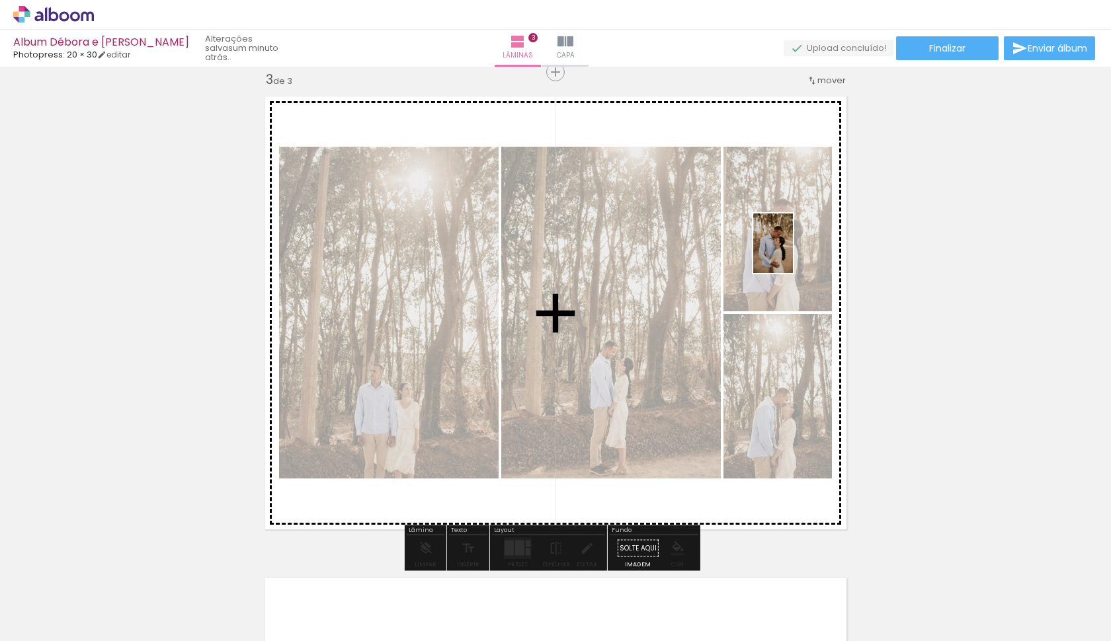
drag, startPoint x: 436, startPoint y: 592, endPoint x: 792, endPoint y: 252, distance: 492.5
click at [792, 252] on quentale-workspace at bounding box center [555, 320] width 1111 height 641
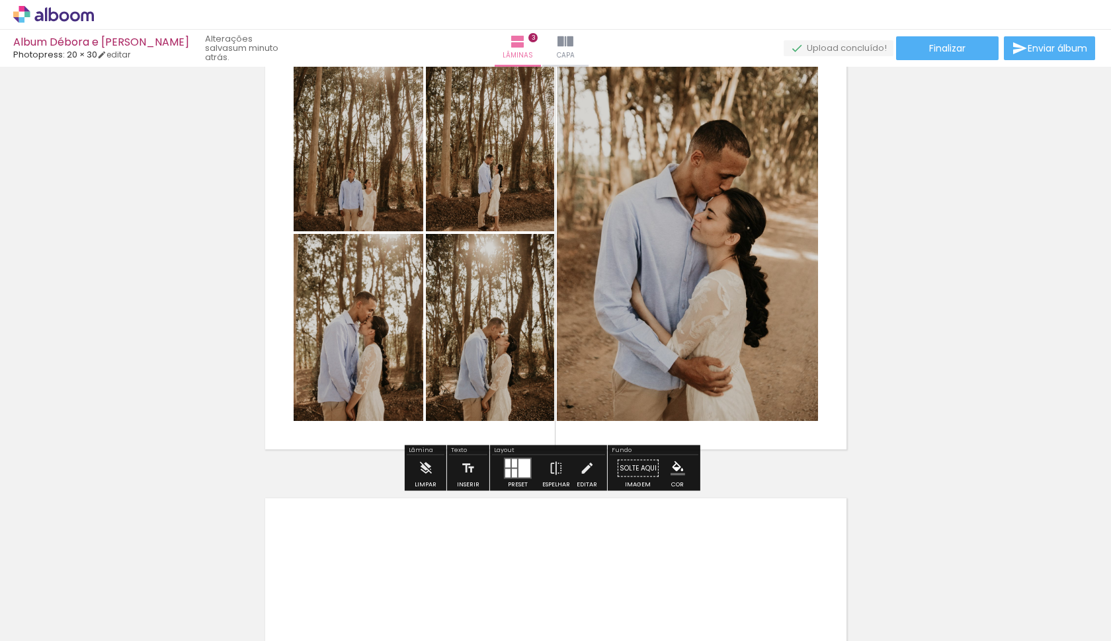
scroll to position [1063, 0]
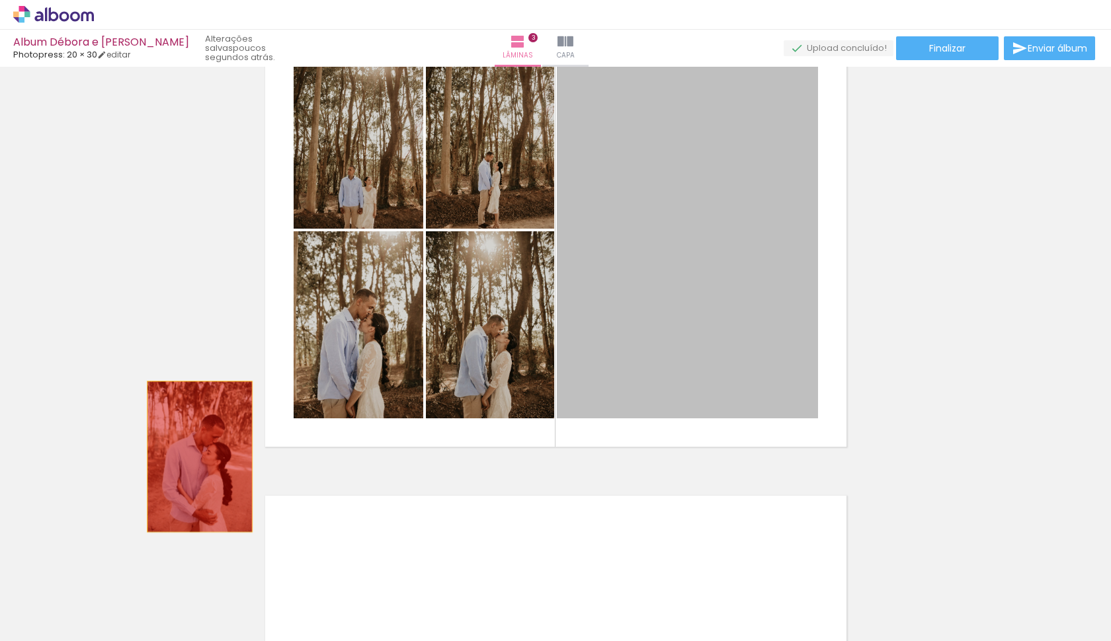
drag, startPoint x: 679, startPoint y: 288, endPoint x: 213, endPoint y: 454, distance: 494.8
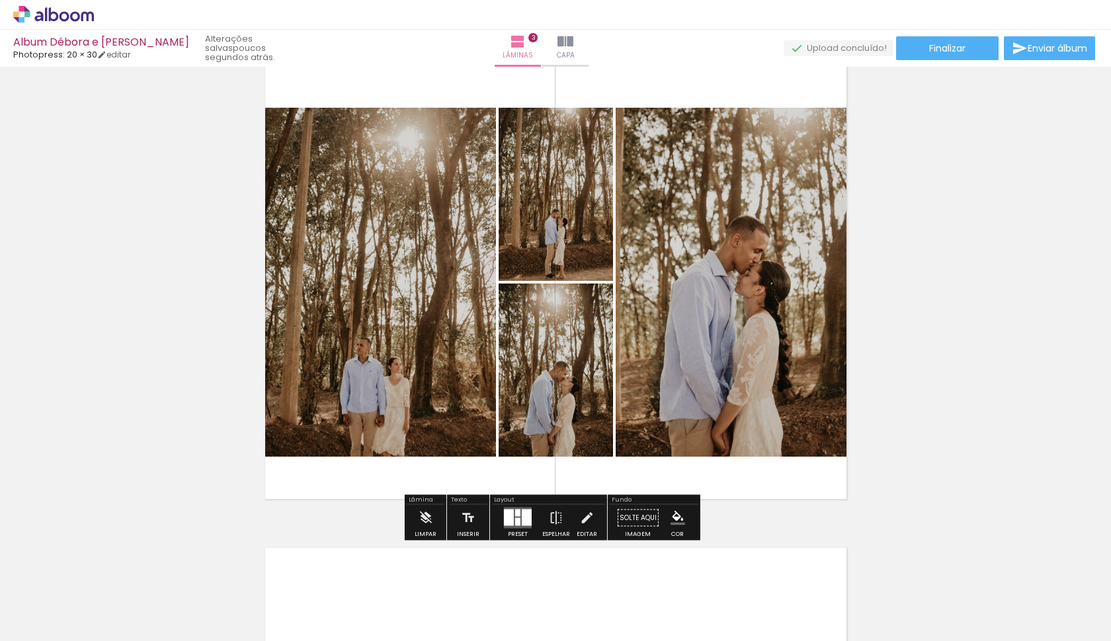
scroll to position [1008, 0]
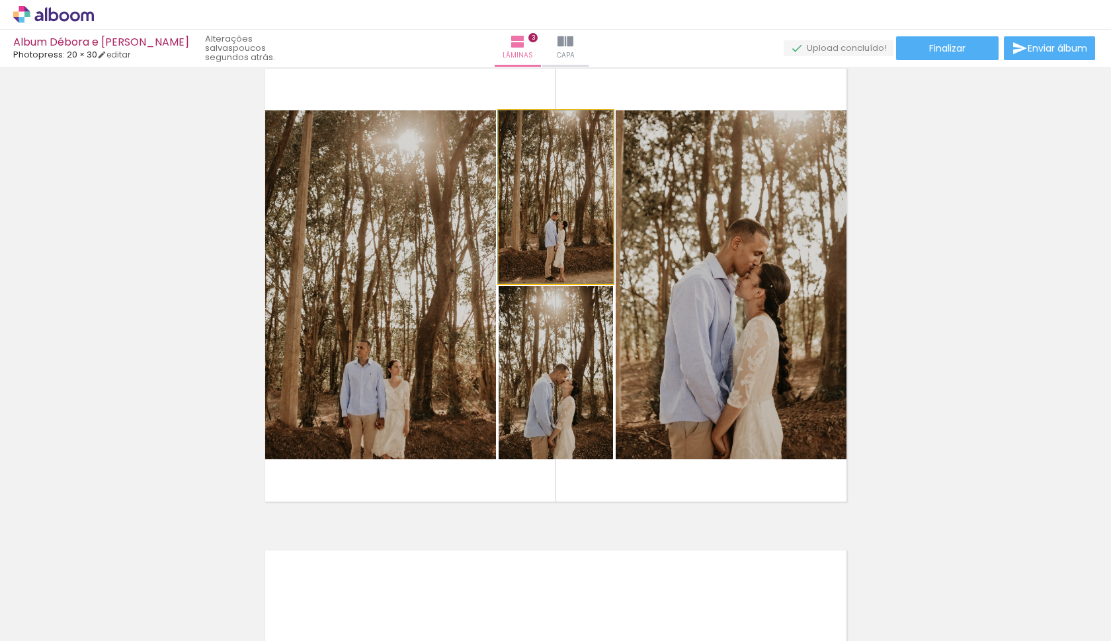
click at [536, 241] on quentale-photo at bounding box center [556, 196] width 114 height 173
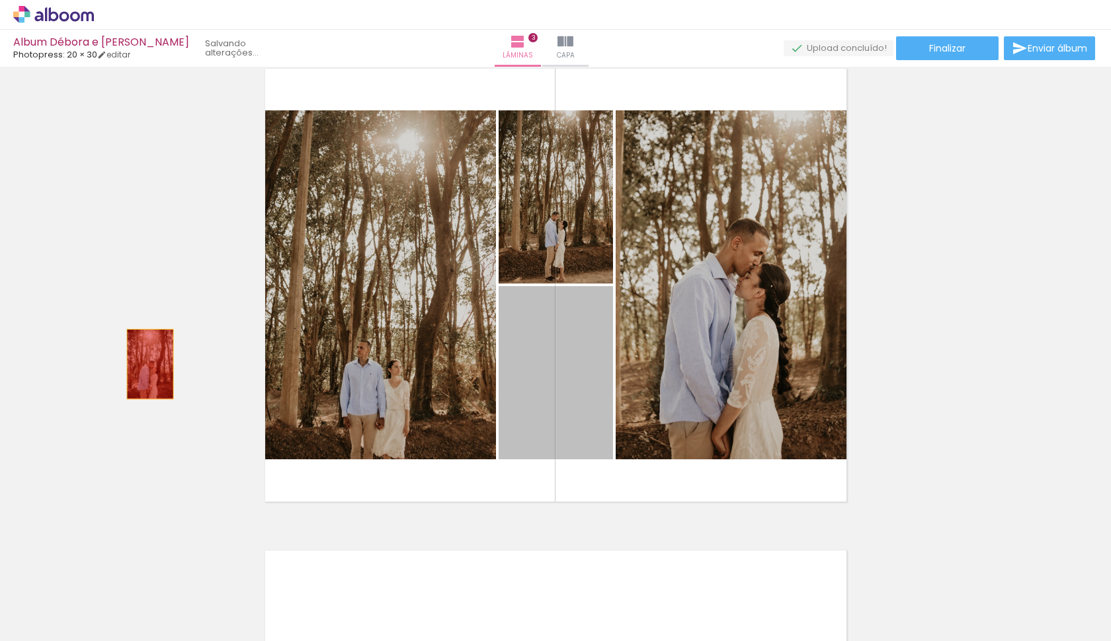
drag, startPoint x: 534, startPoint y: 392, endPoint x: 145, endPoint y: 364, distance: 390.5
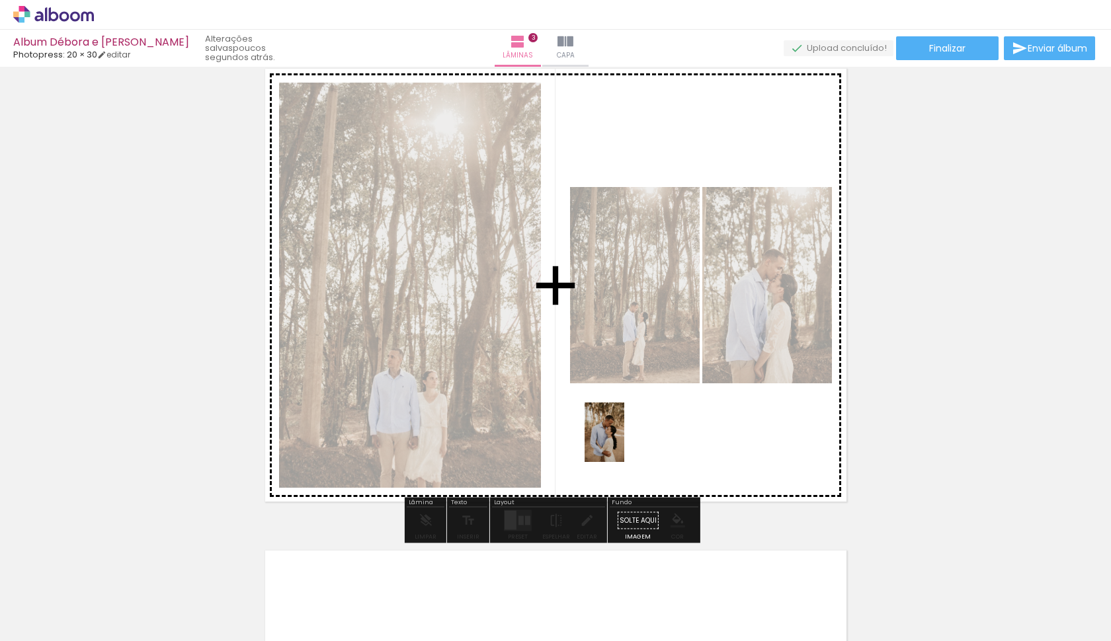
drag, startPoint x: 432, startPoint y: 618, endPoint x: 659, endPoint y: 419, distance: 301.8
click at [659, 419] on quentale-workspace at bounding box center [555, 320] width 1111 height 641
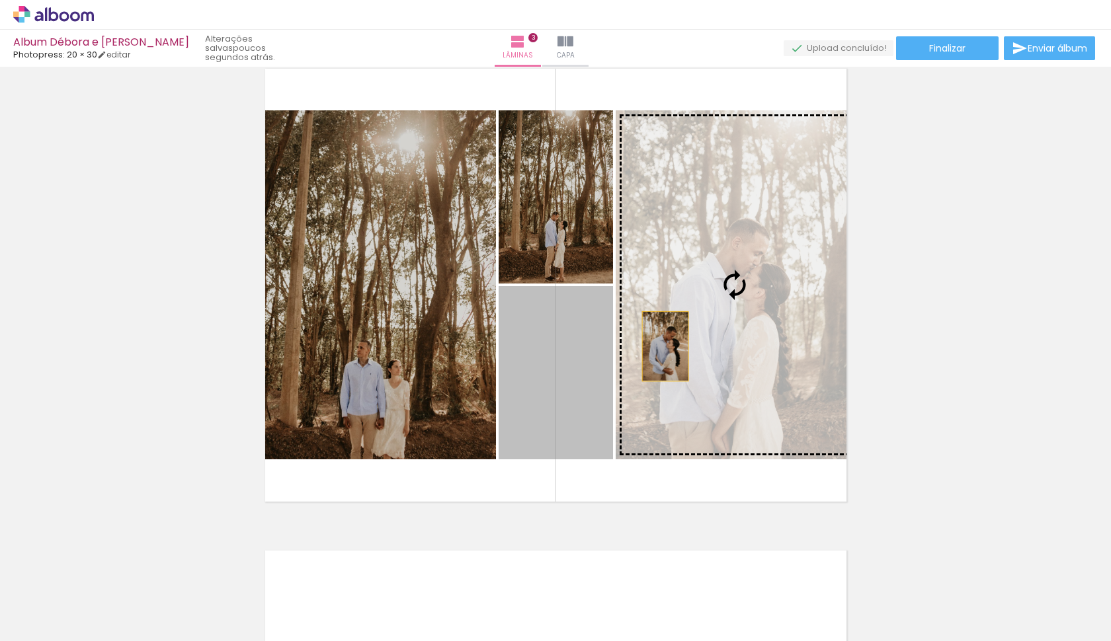
drag, startPoint x: 577, startPoint y: 385, endPoint x: 659, endPoint y: 350, distance: 89.8
click at [0, 0] on slot at bounding box center [0, 0] width 0 height 0
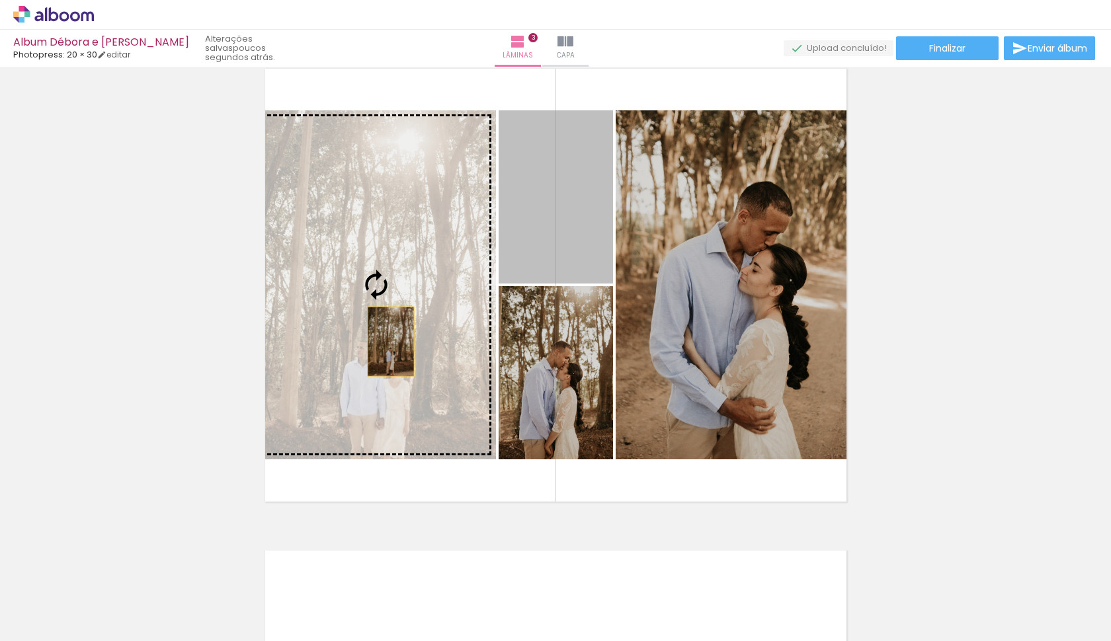
drag, startPoint x: 570, startPoint y: 247, endPoint x: 391, endPoint y: 345, distance: 204.2
click at [0, 0] on slot at bounding box center [0, 0] width 0 height 0
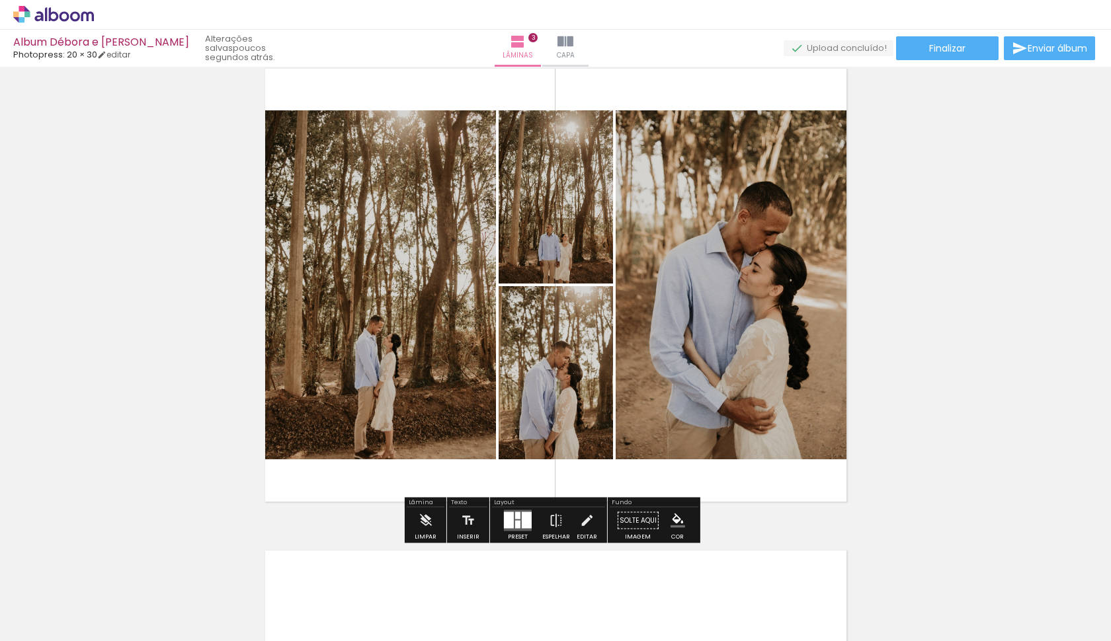
click at [404, 355] on quentale-photo at bounding box center [376, 284] width 239 height 349
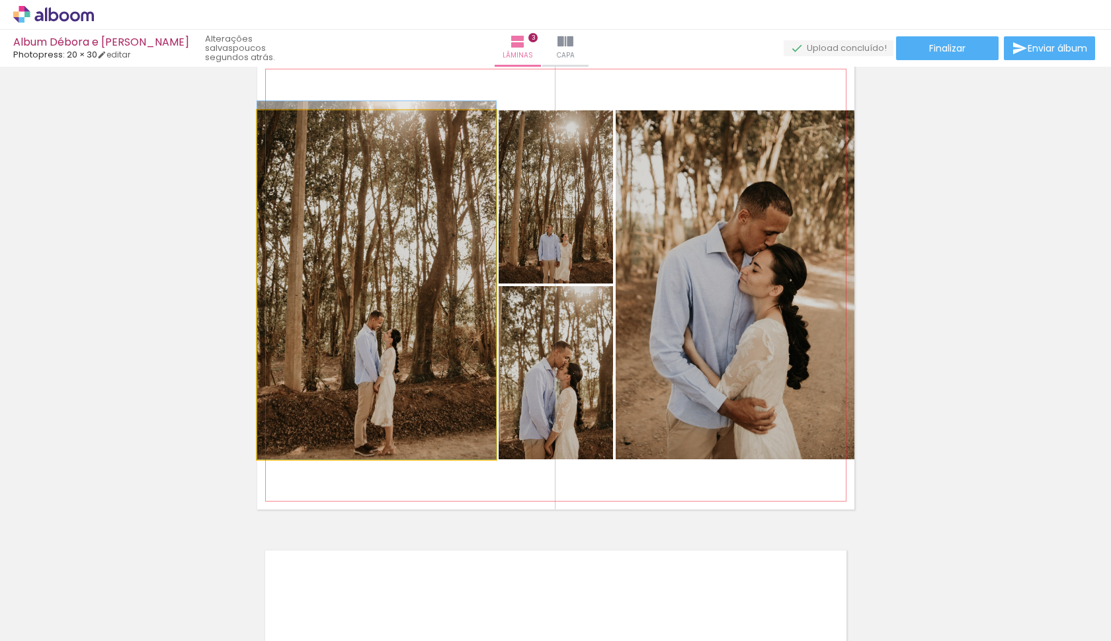
drag, startPoint x: 391, startPoint y: 358, endPoint x: 394, endPoint y: 341, distance: 16.7
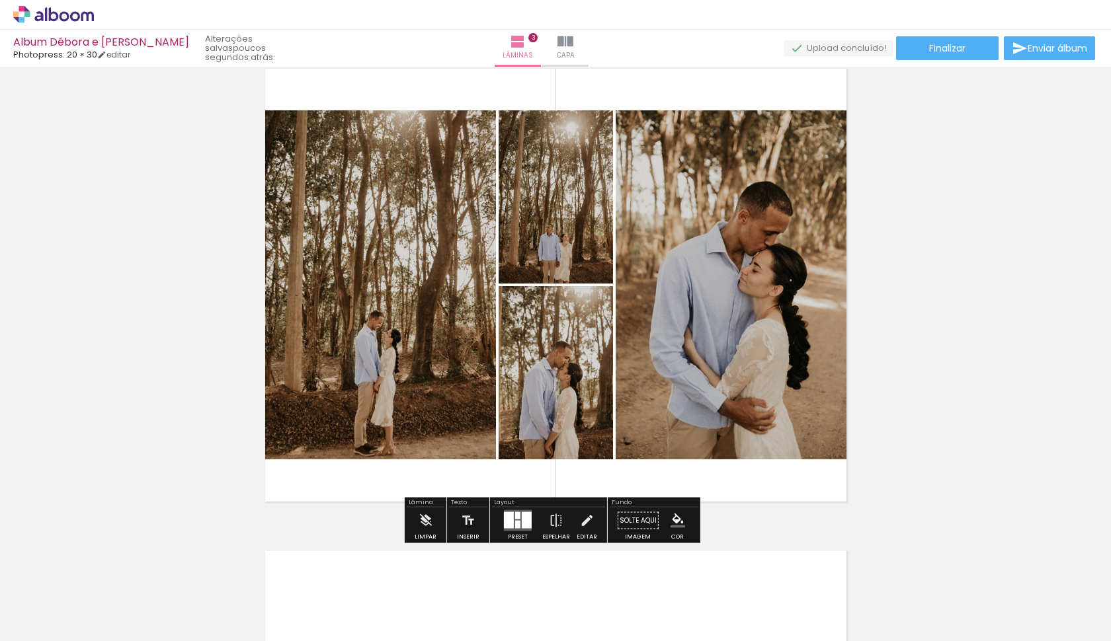
click at [897, 299] on div "Inserir lâmina 1 de 3 Inserir lâmina 2 de 3 Inserir lâmina 3 de 3" at bounding box center [555, 27] width 1111 height 1929
click at [567, 245] on quentale-photo at bounding box center [556, 196] width 114 height 173
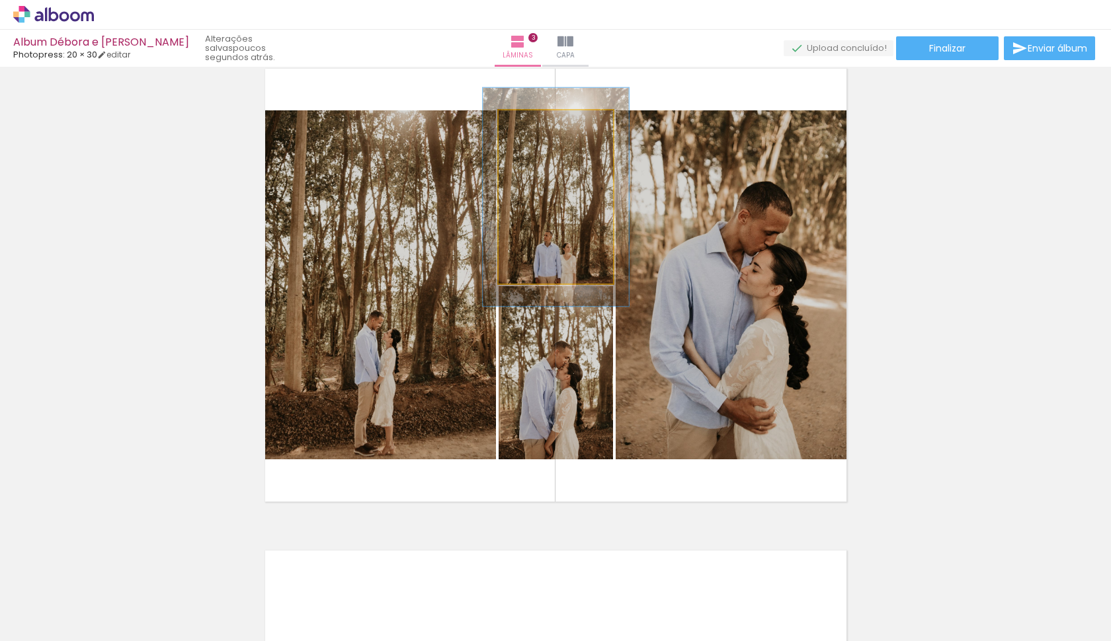
drag, startPoint x: 526, startPoint y: 124, endPoint x: 540, endPoint y: 126, distance: 14.1
type paper-slider "126"
click at [538, 126] on div at bounding box center [541, 124] width 12 height 12
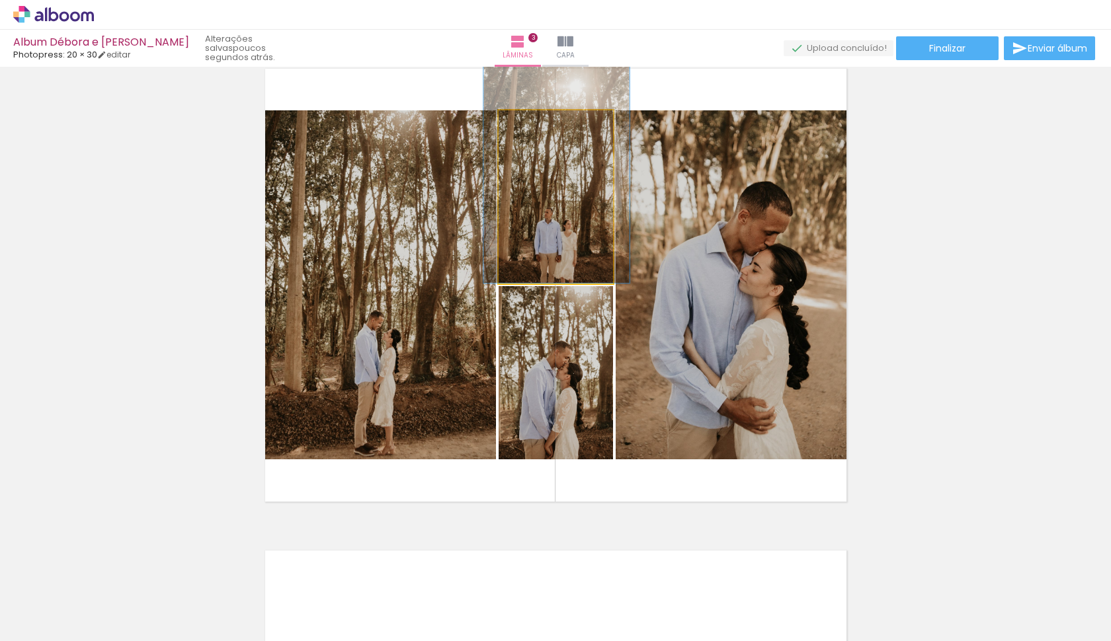
drag, startPoint x: 562, startPoint y: 227, endPoint x: 563, endPoint y: 197, distance: 29.8
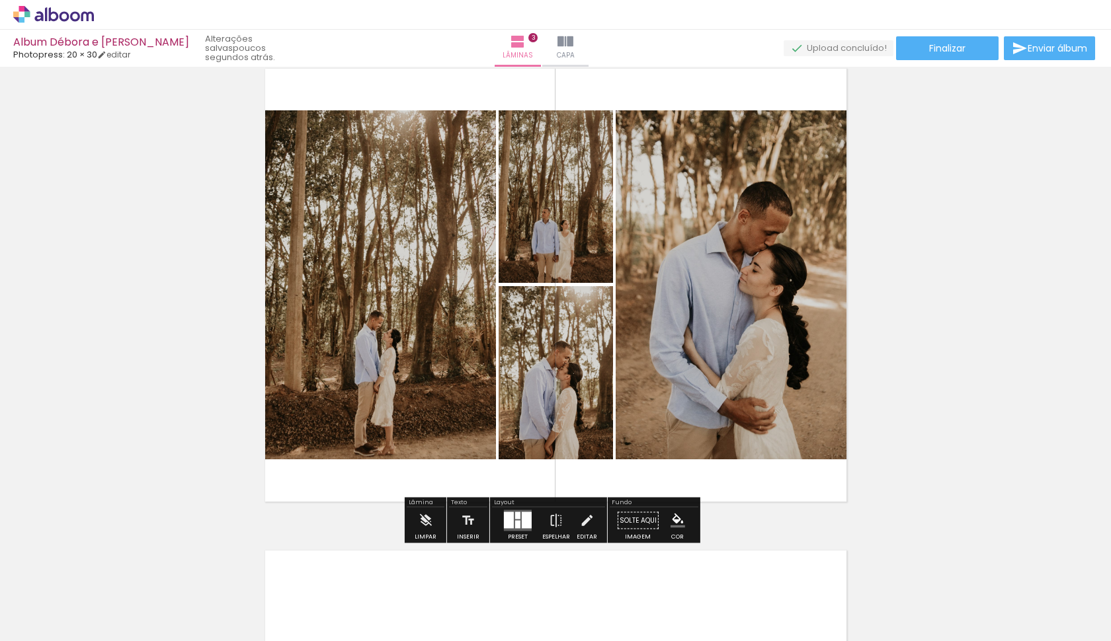
click at [569, 384] on quentale-photo at bounding box center [556, 372] width 114 height 173
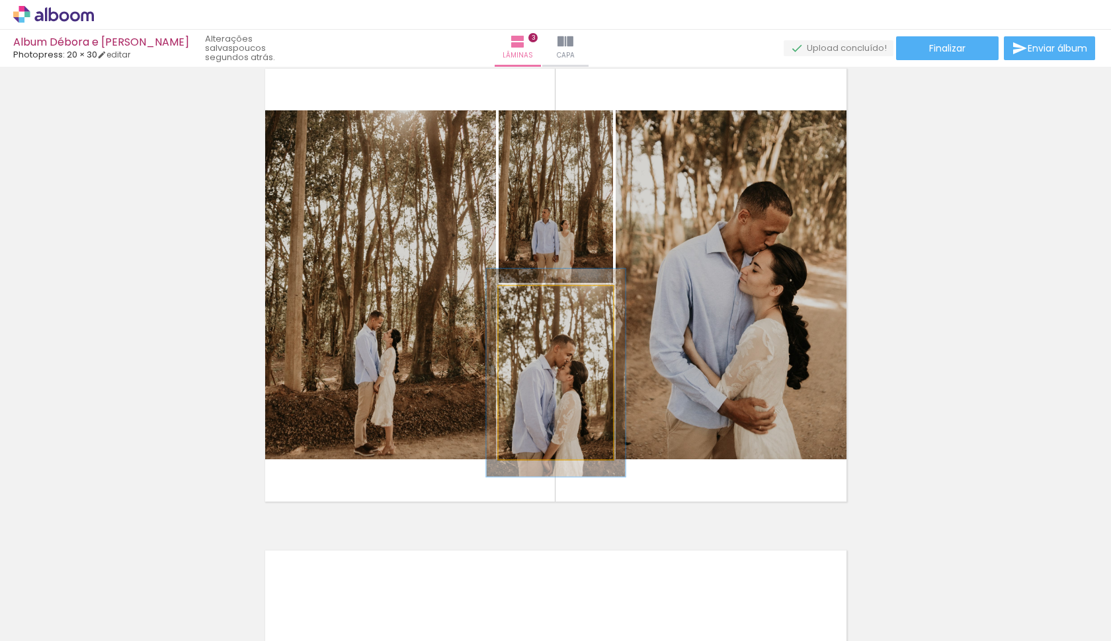
drag, startPoint x: 528, startPoint y: 298, endPoint x: 540, endPoint y: 300, distance: 11.4
type paper-slider "123"
click at [538, 300] on div at bounding box center [538, 300] width 12 height 12
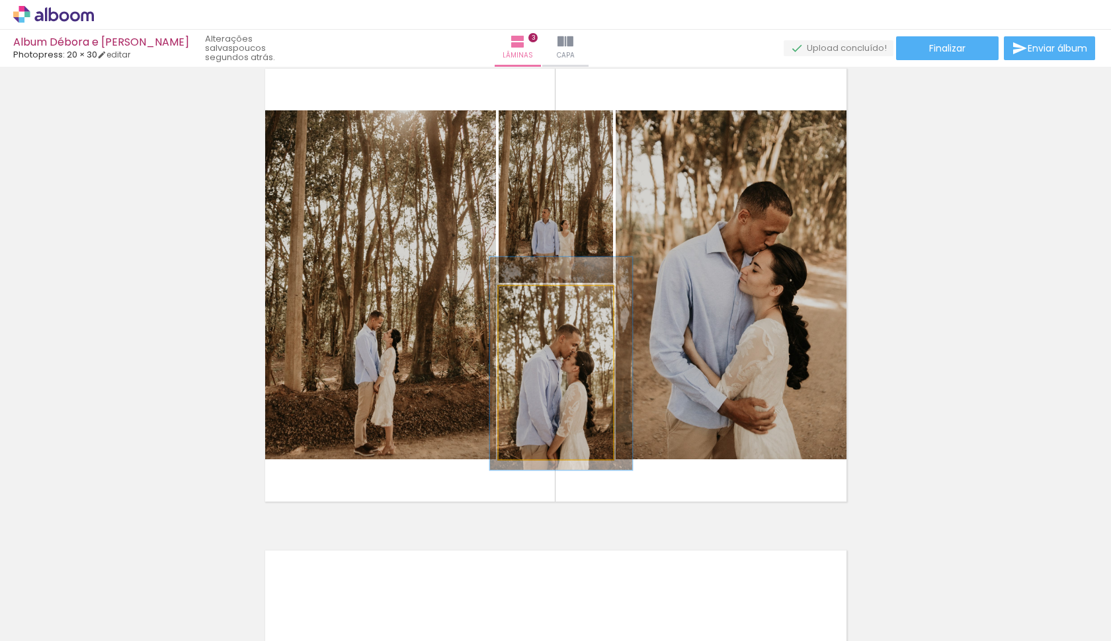
drag, startPoint x: 573, startPoint y: 369, endPoint x: 581, endPoint y: 360, distance: 12.2
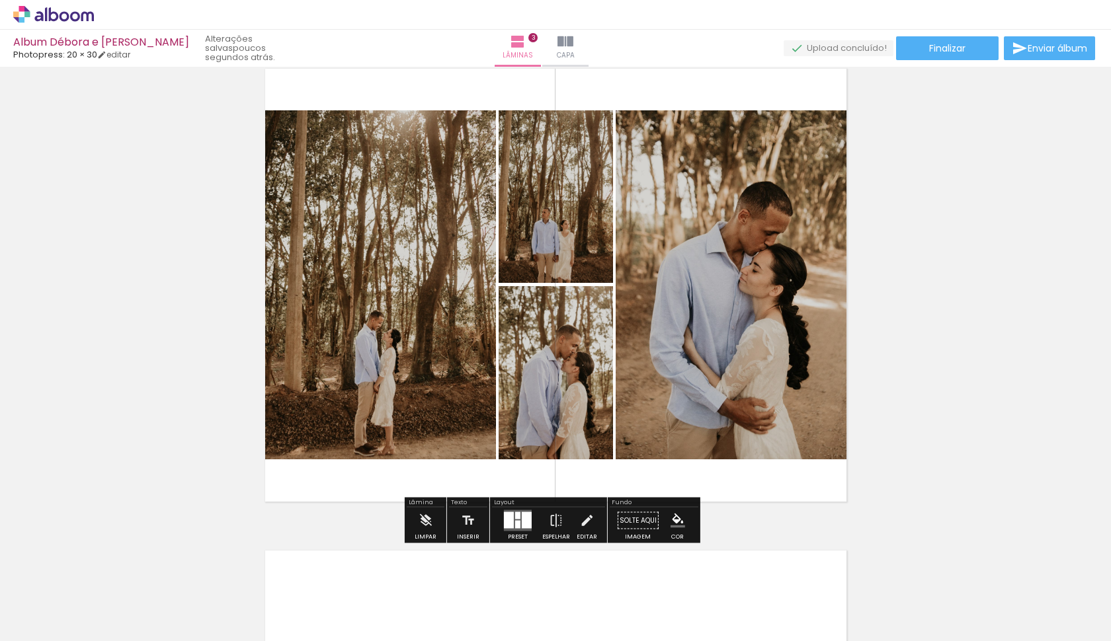
click at [875, 296] on div "Inserir lâmina 1 de 3 Inserir lâmina 2 de 3 Inserir lâmina 3 de 3" at bounding box center [555, 27] width 1111 height 1929
click at [875, 309] on div "Inserir lâmina 1 de 3 Inserir lâmina 2 de 3 Inserir lâmina 3 de 3" at bounding box center [555, 27] width 1111 height 1929
click at [916, 358] on div "Inserir lâmina 1 de 3 Inserir lâmina 2 de 3 Inserir lâmina 3 de 3" at bounding box center [555, 27] width 1111 height 1929
drag, startPoint x: 903, startPoint y: 398, endPoint x: 903, endPoint y: 409, distance: 11.3
click at [904, 398] on div "Inserir lâmina 1 de 3 Inserir lâmina 2 de 3 Inserir lâmina 3 de 3" at bounding box center [555, 27] width 1111 height 1929
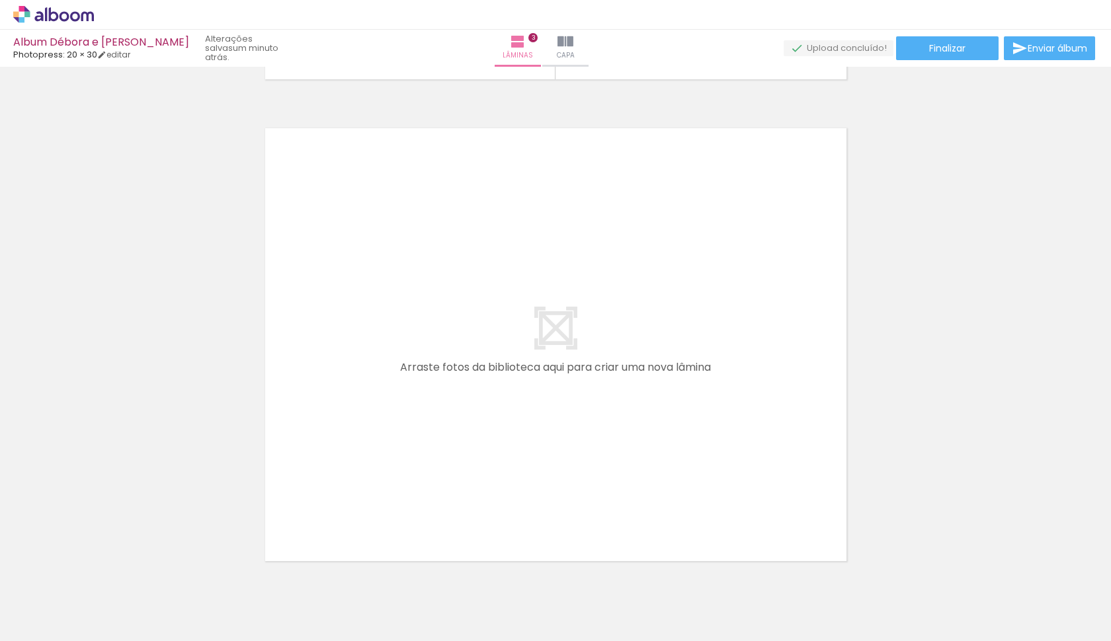
scroll to position [1488, 0]
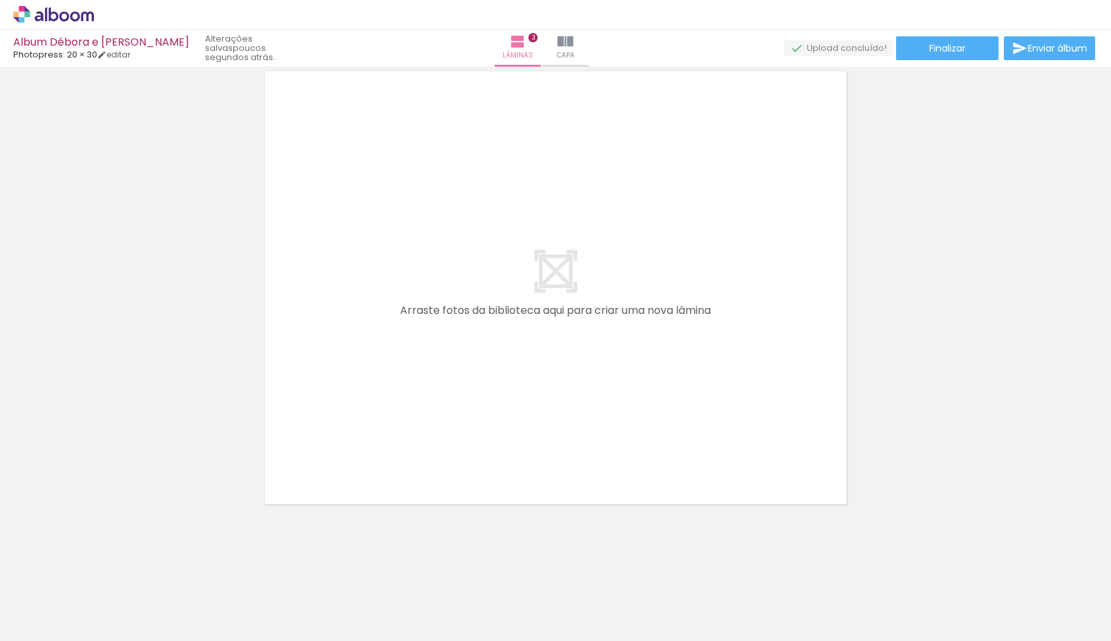
click at [354, 610] on div at bounding box center [347, 596] width 44 height 65
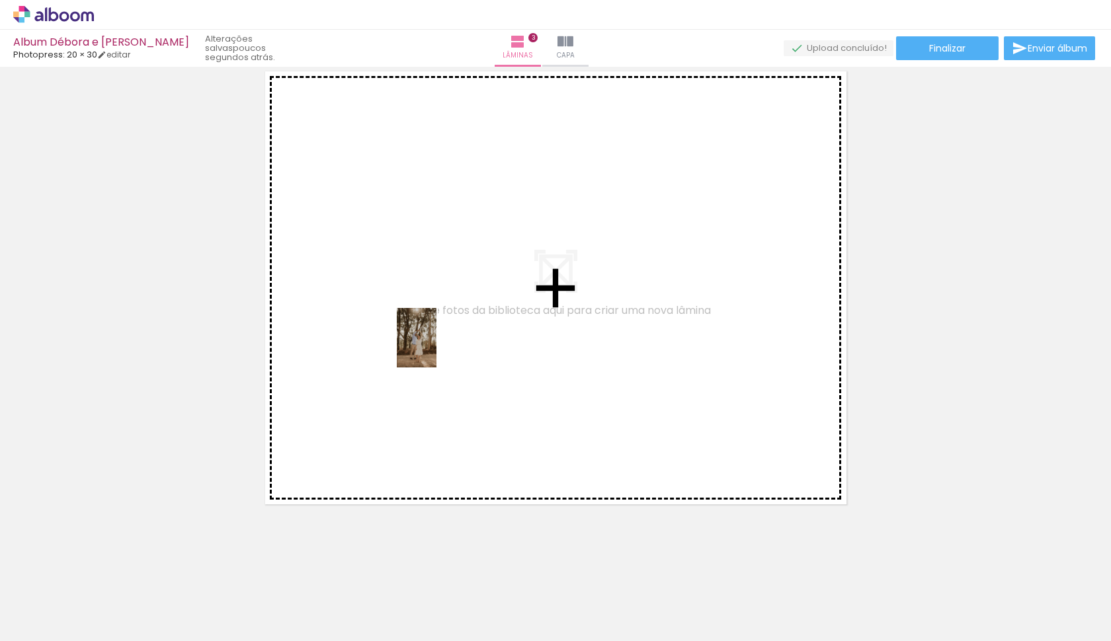
drag, startPoint x: 427, startPoint y: 598, endPoint x: 436, endPoint y: 348, distance: 250.8
click at [436, 348] on quentale-workspace at bounding box center [555, 320] width 1111 height 641
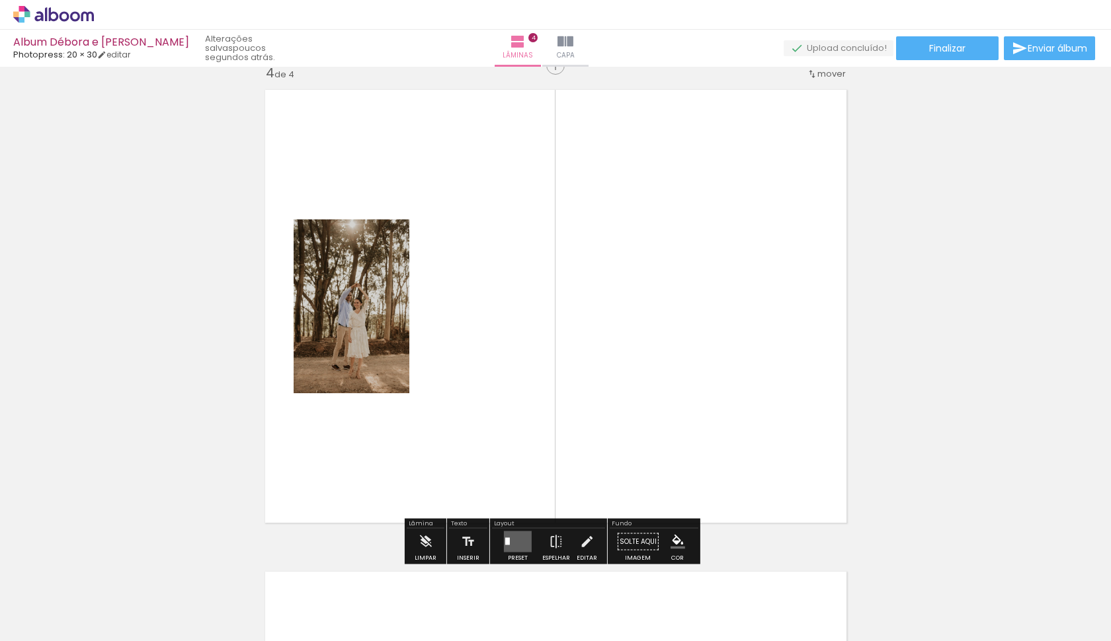
scroll to position [1463, 0]
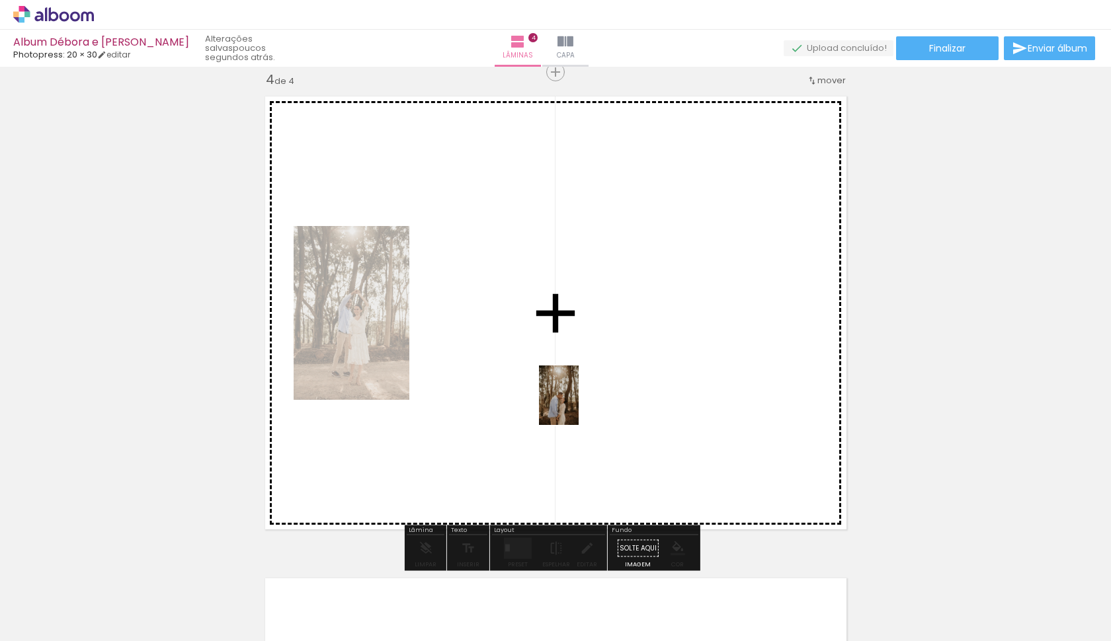
drag, startPoint x: 348, startPoint y: 604, endPoint x: 660, endPoint y: 351, distance: 401.4
click at [660, 351] on quentale-workspace at bounding box center [555, 320] width 1111 height 641
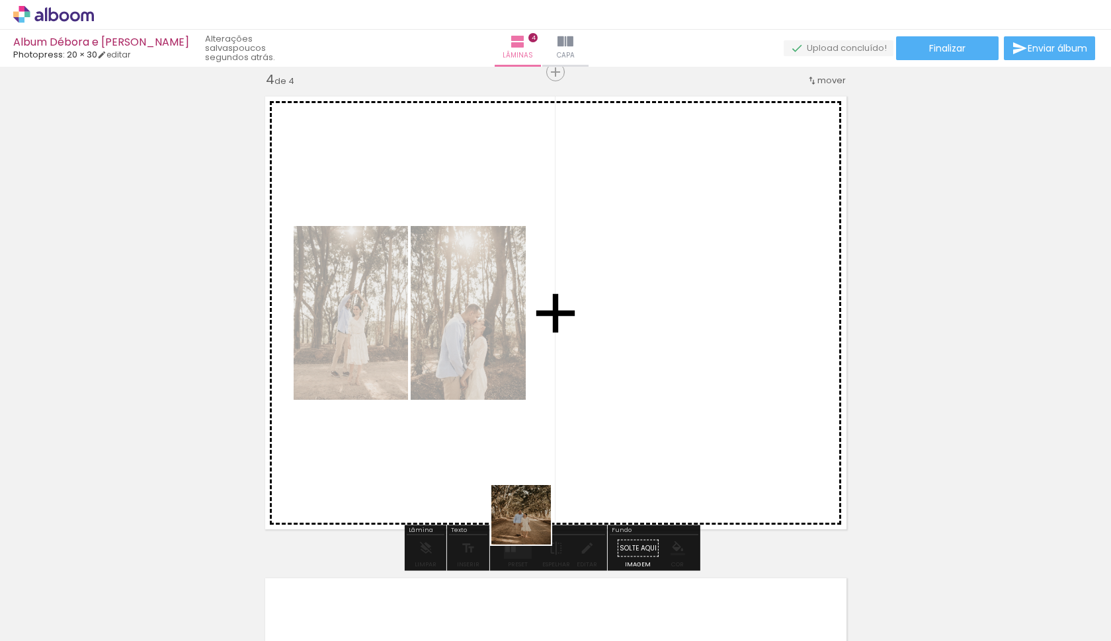
drag, startPoint x: 495, startPoint y: 607, endPoint x: 607, endPoint y: 383, distance: 250.5
click at [607, 383] on quentale-workspace at bounding box center [555, 320] width 1111 height 641
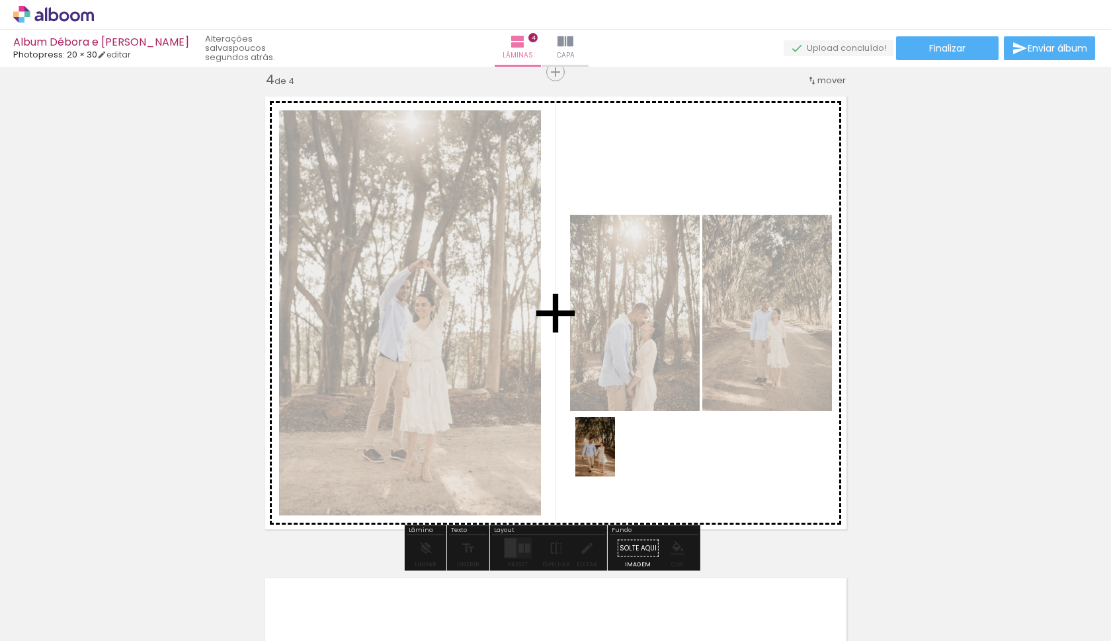
drag, startPoint x: 573, startPoint y: 618, endPoint x: 622, endPoint y: 442, distance: 182.6
click at [622, 442] on quentale-workspace at bounding box center [555, 320] width 1111 height 641
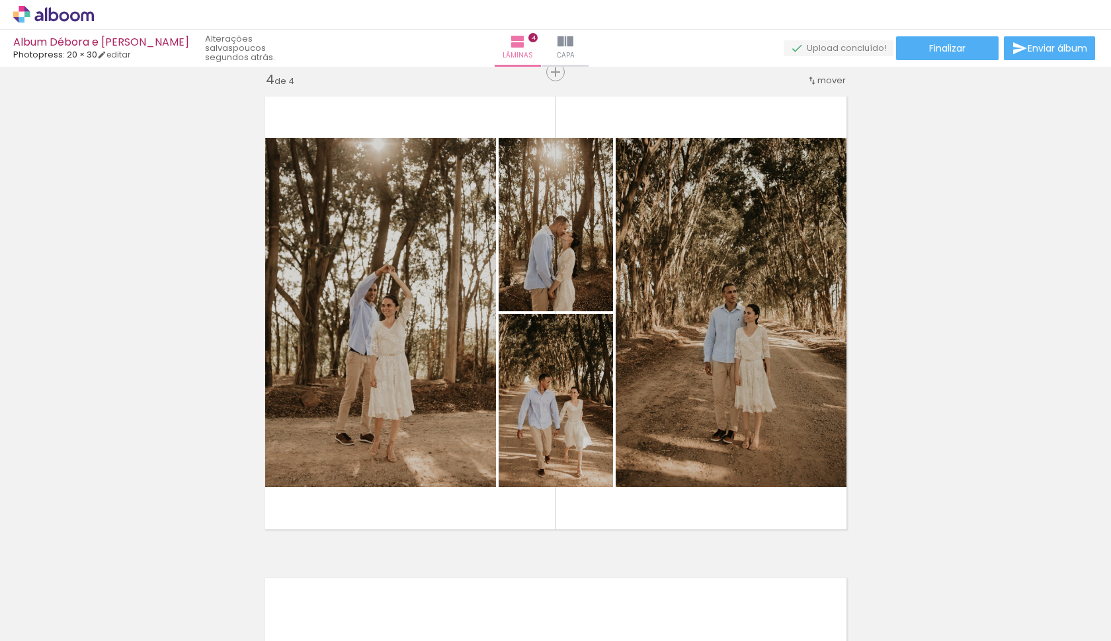
scroll to position [0, 1092]
drag, startPoint x: 255, startPoint y: 641, endPoint x: 551, endPoint y: 632, distance: 296.4
click at [108, 632] on iron-horizontal-list at bounding box center [95, 600] width 26 height 83
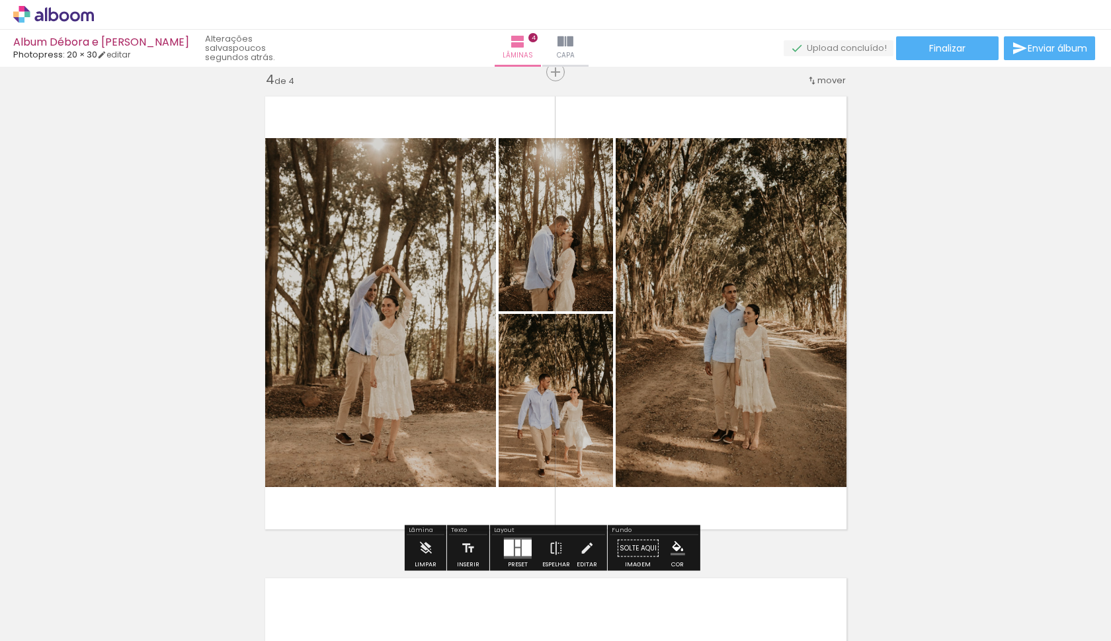
click at [505, 549] on div at bounding box center [509, 548] width 10 height 17
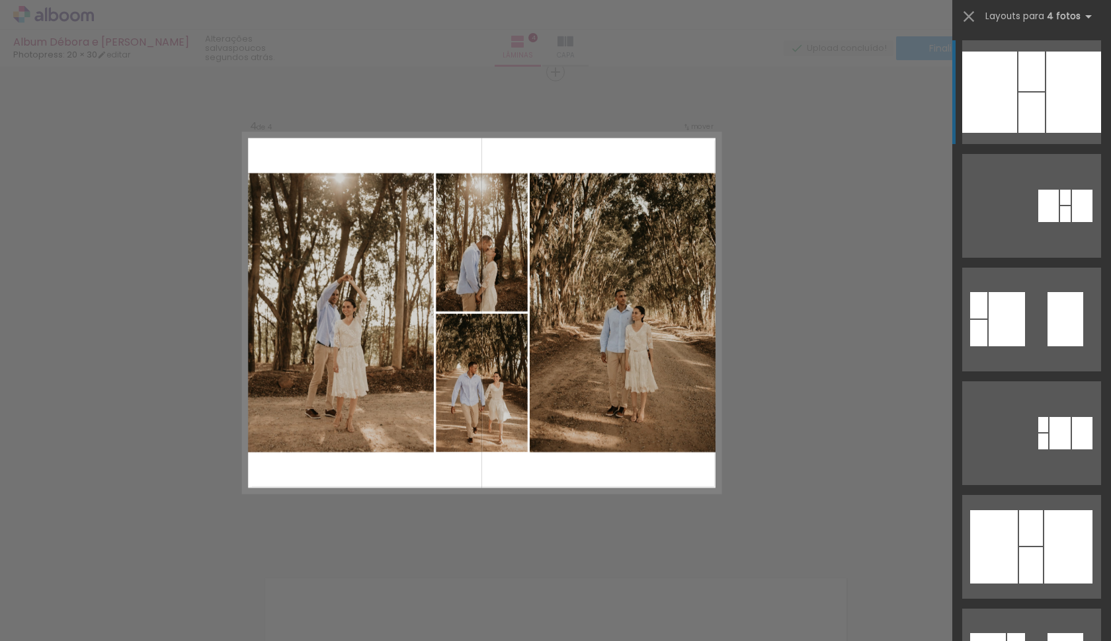
scroll to position [0, 610]
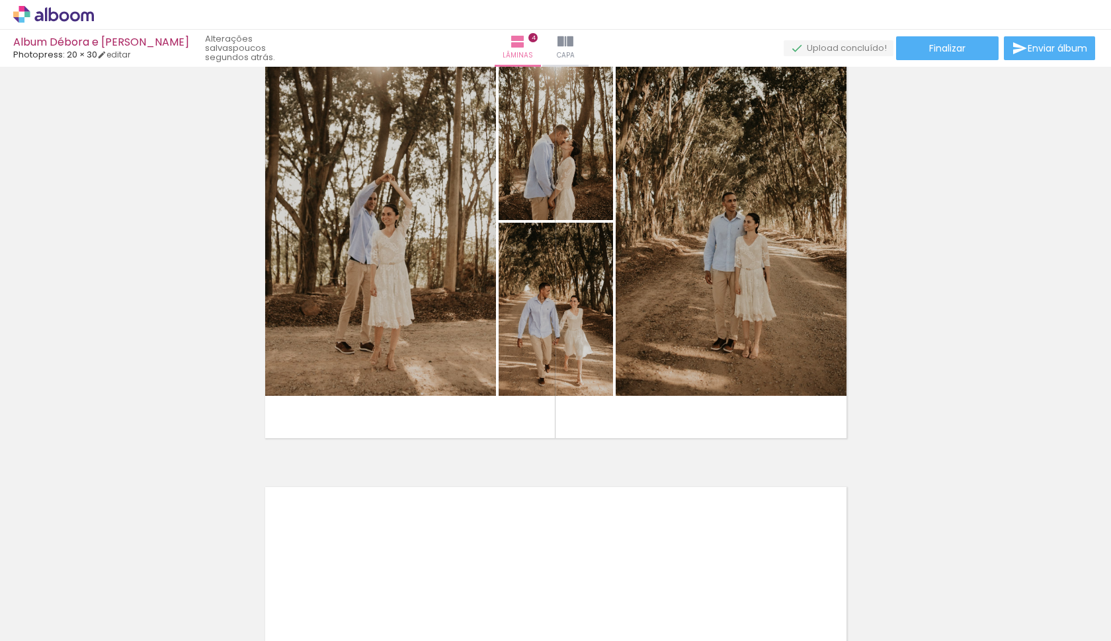
scroll to position [1504, 0]
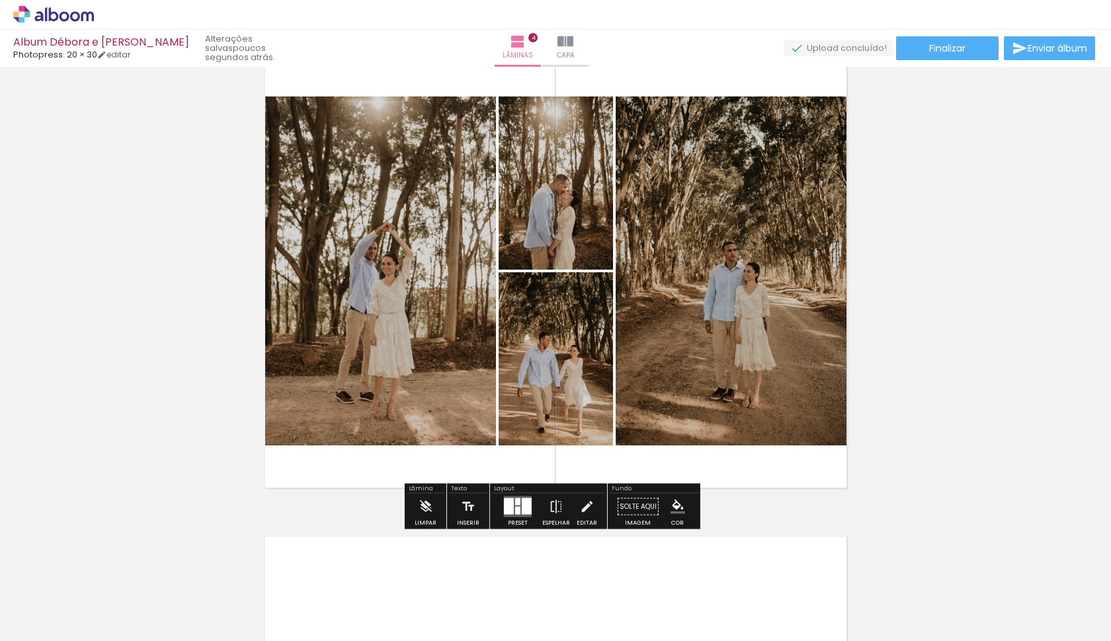
click at [515, 513] on div at bounding box center [517, 511] width 5 height 8
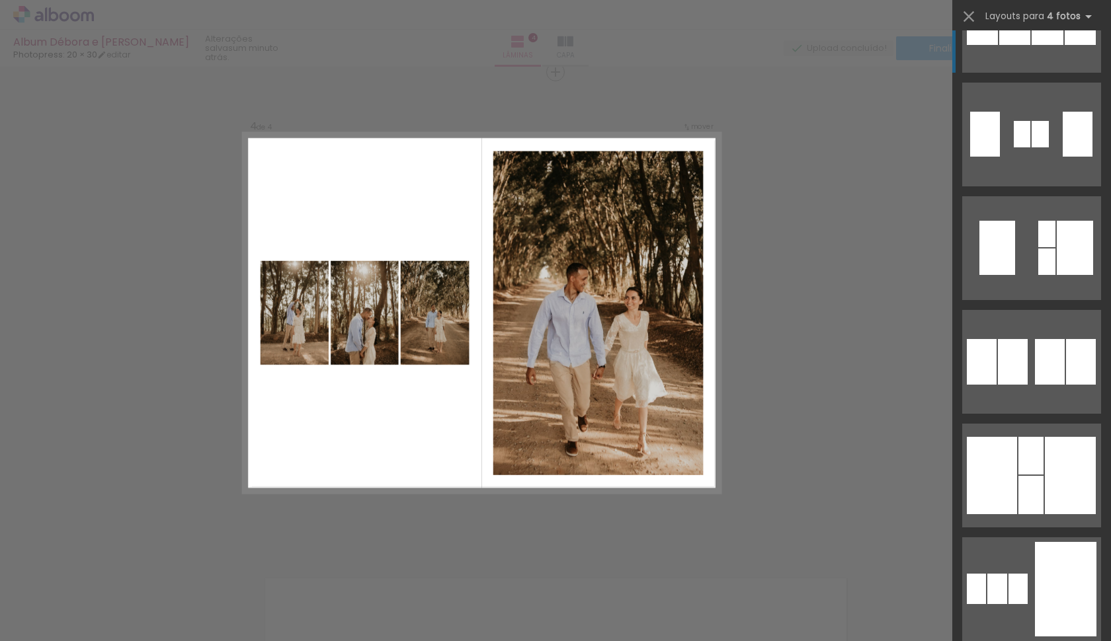
scroll to position [1804, 0]
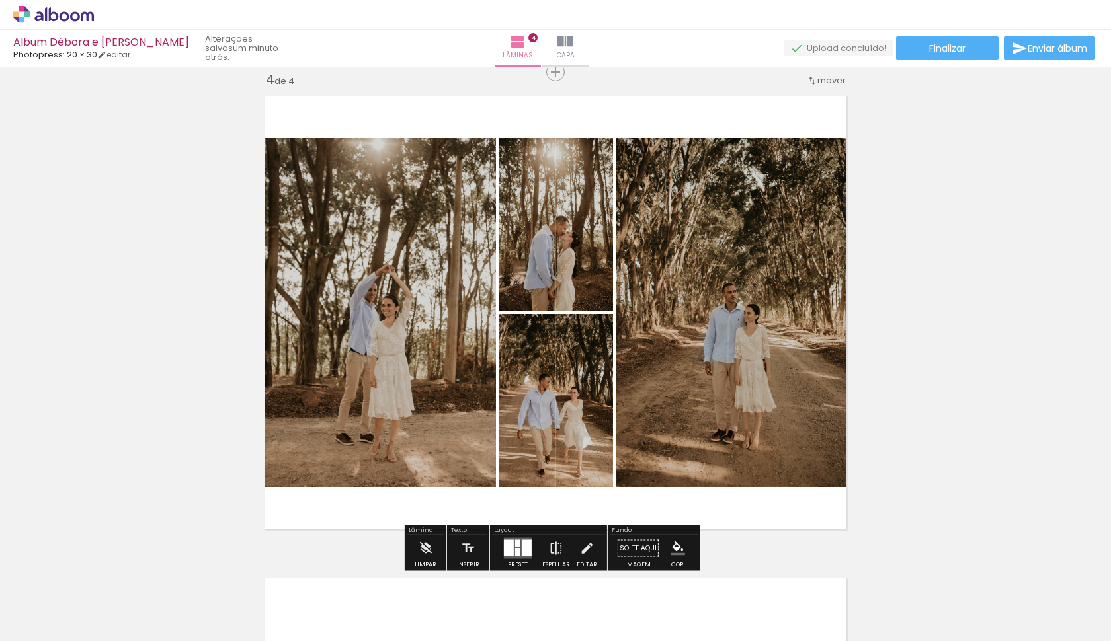
click at [522, 544] on div at bounding box center [527, 548] width 10 height 17
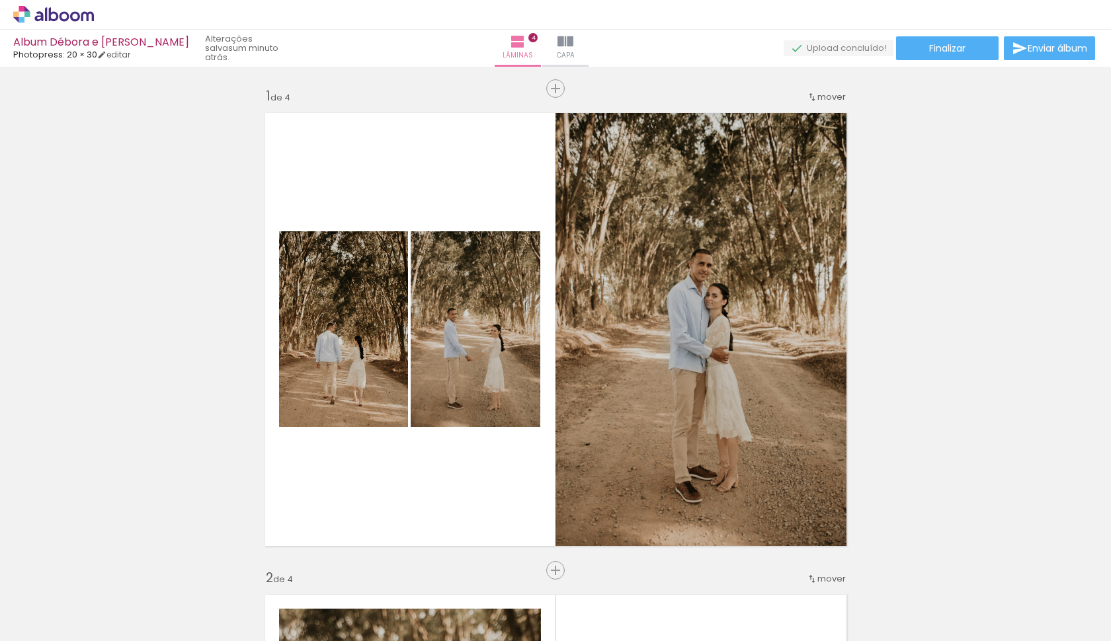
scroll to position [0, 610]
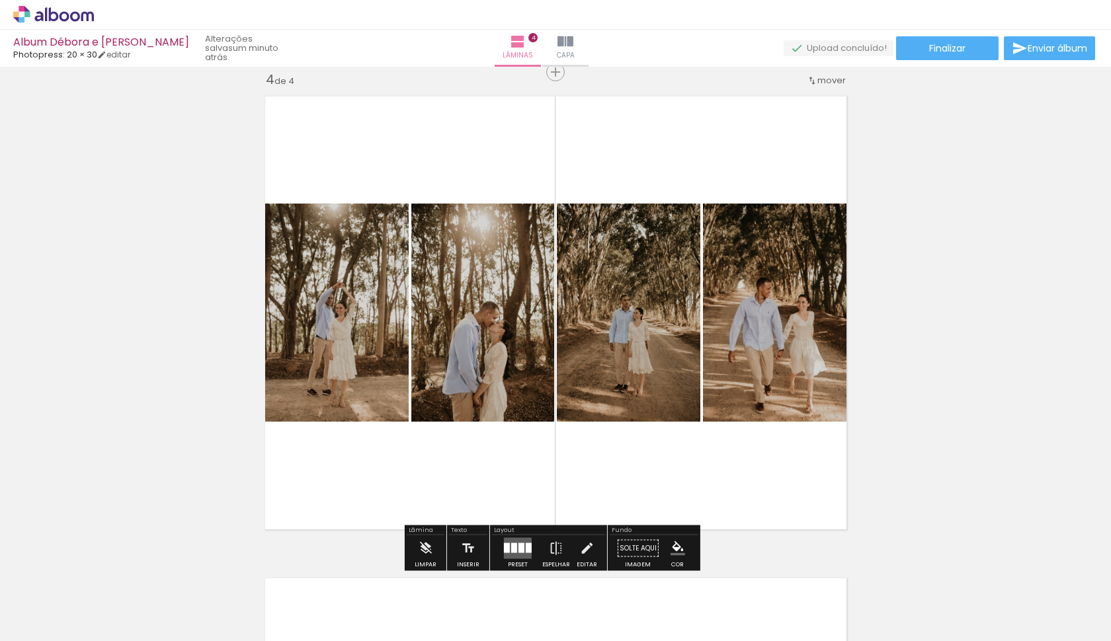
click at [371, 366] on quentale-photo at bounding box center [332, 313] width 151 height 218
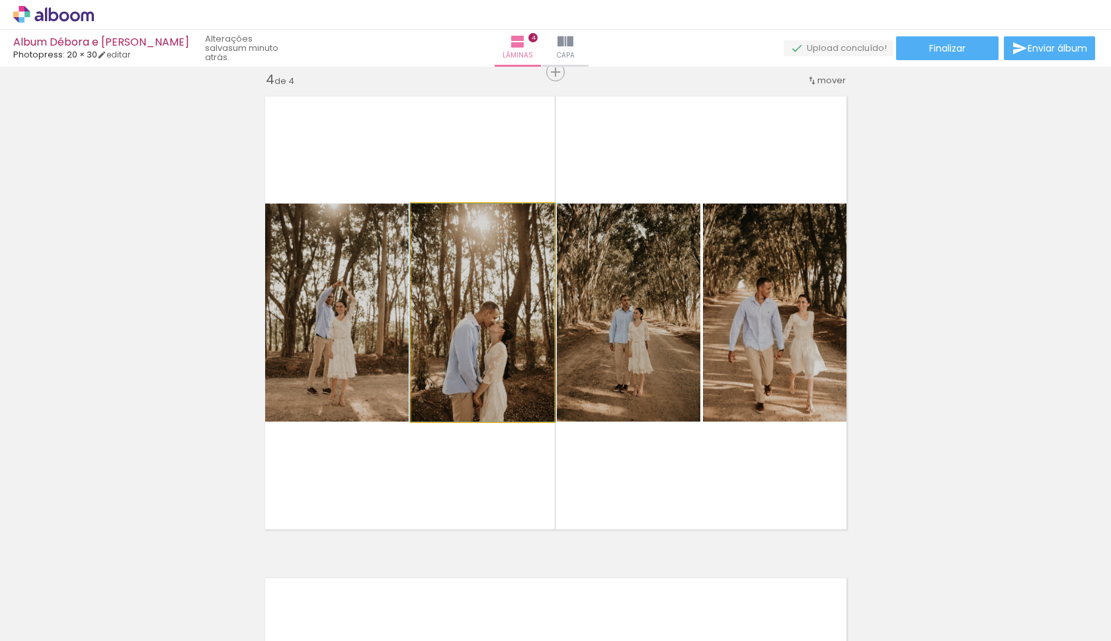
drag, startPoint x: 490, startPoint y: 362, endPoint x: 493, endPoint y: 346, distance: 16.1
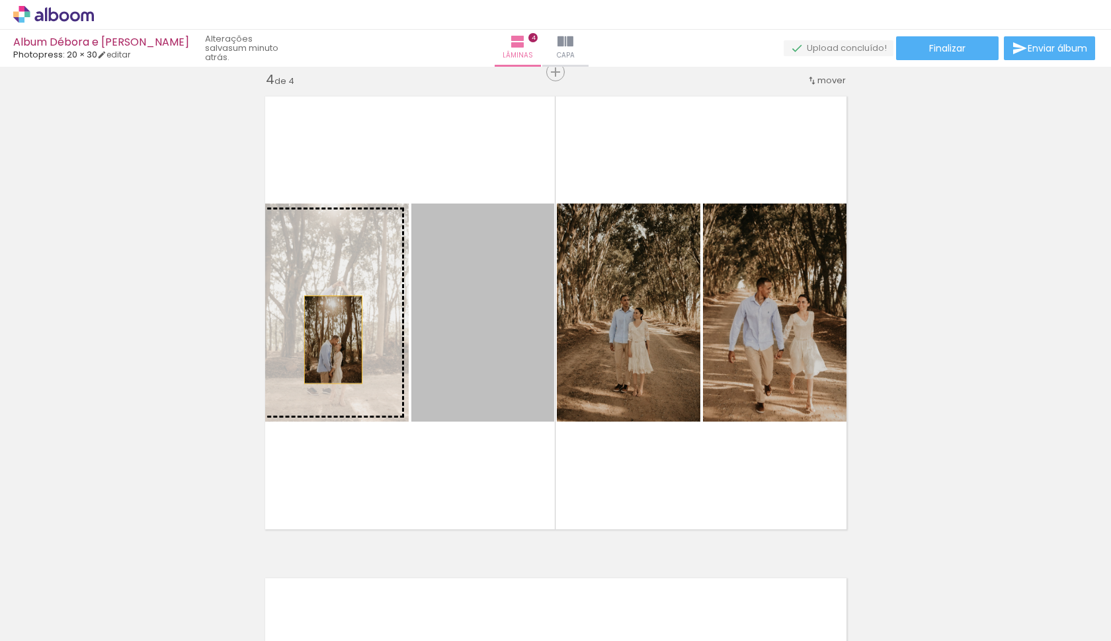
drag, startPoint x: 487, startPoint y: 354, endPoint x: 327, endPoint y: 340, distance: 160.6
click at [0, 0] on slot at bounding box center [0, 0] width 0 height 0
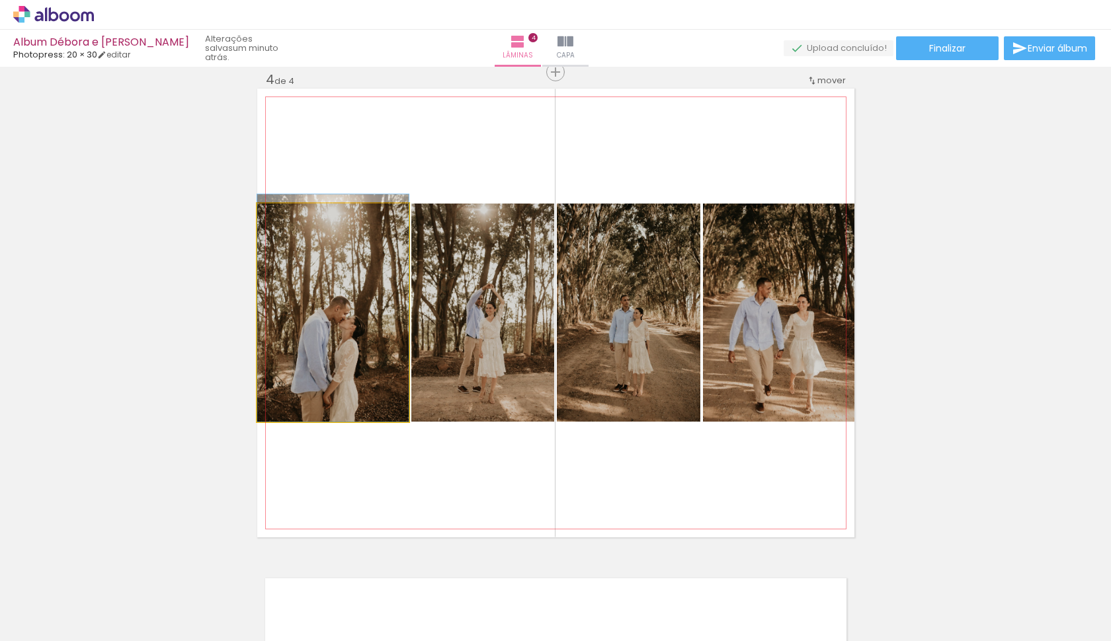
drag, startPoint x: 345, startPoint y: 359, endPoint x: 341, endPoint y: 337, distance: 22.2
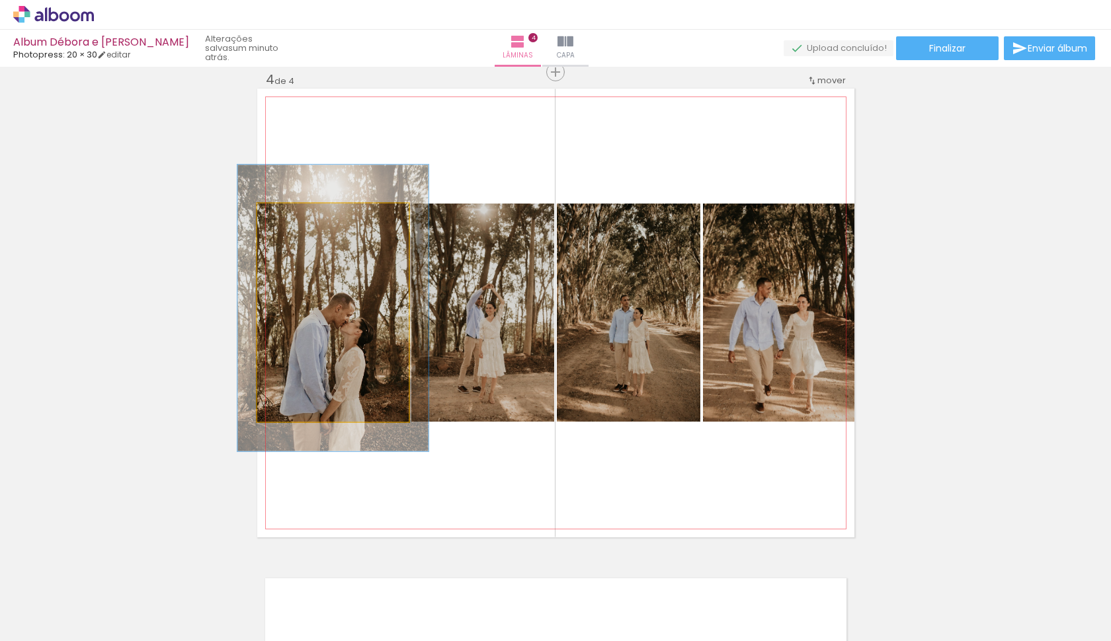
drag, startPoint x: 283, startPoint y: 217, endPoint x: 296, endPoint y: 220, distance: 12.8
type paper-slider "126"
click at [296, 220] on div at bounding box center [300, 218] width 12 height 12
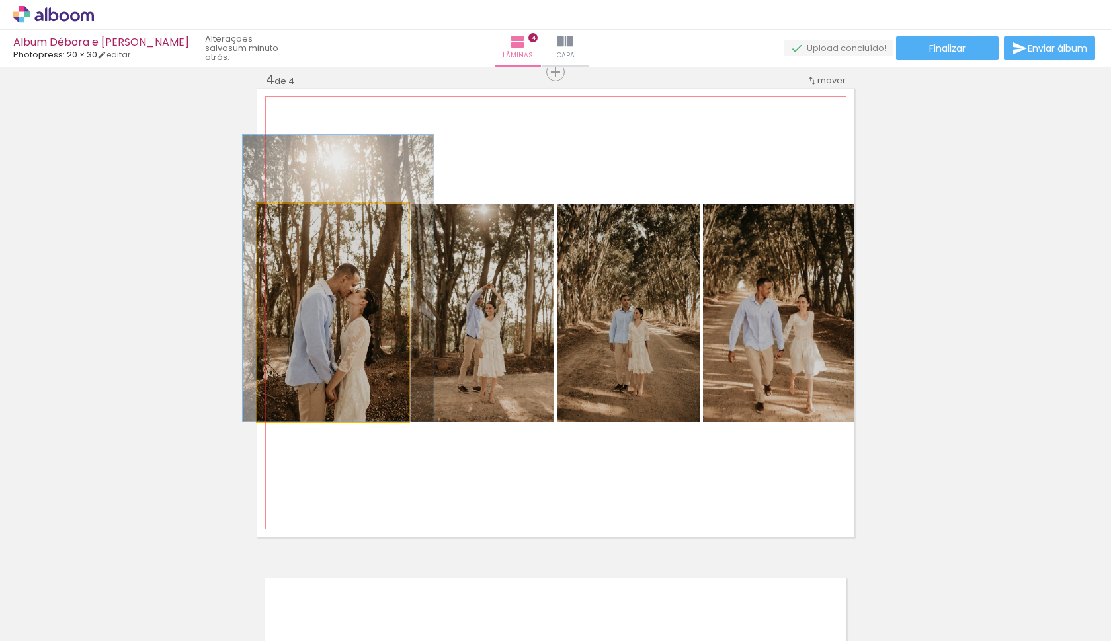
drag, startPoint x: 333, startPoint y: 339, endPoint x: 343, endPoint y: 302, distance: 38.3
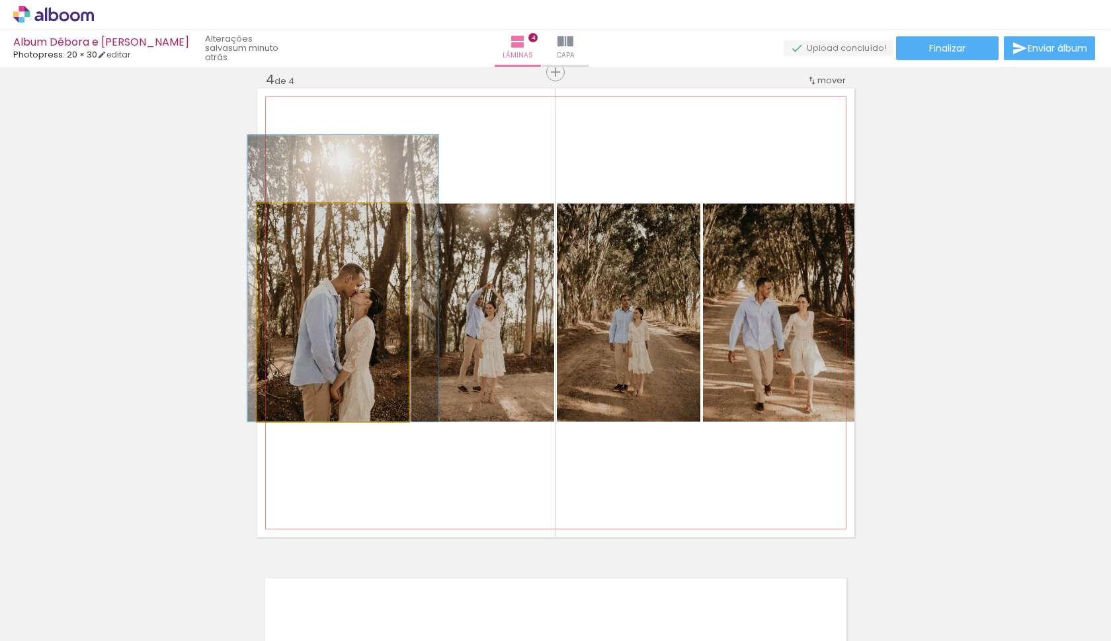
drag, startPoint x: 343, startPoint y: 345, endPoint x: 347, endPoint y: 332, distance: 14.0
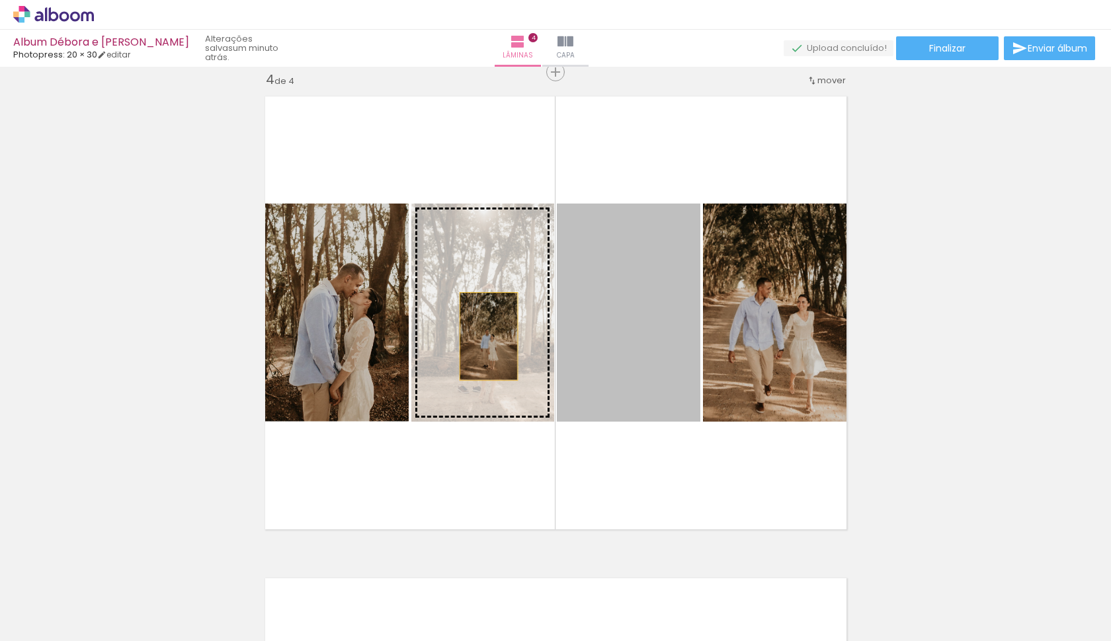
drag, startPoint x: 620, startPoint y: 348, endPoint x: 479, endPoint y: 337, distance: 142.0
click at [0, 0] on slot at bounding box center [0, 0] width 0 height 0
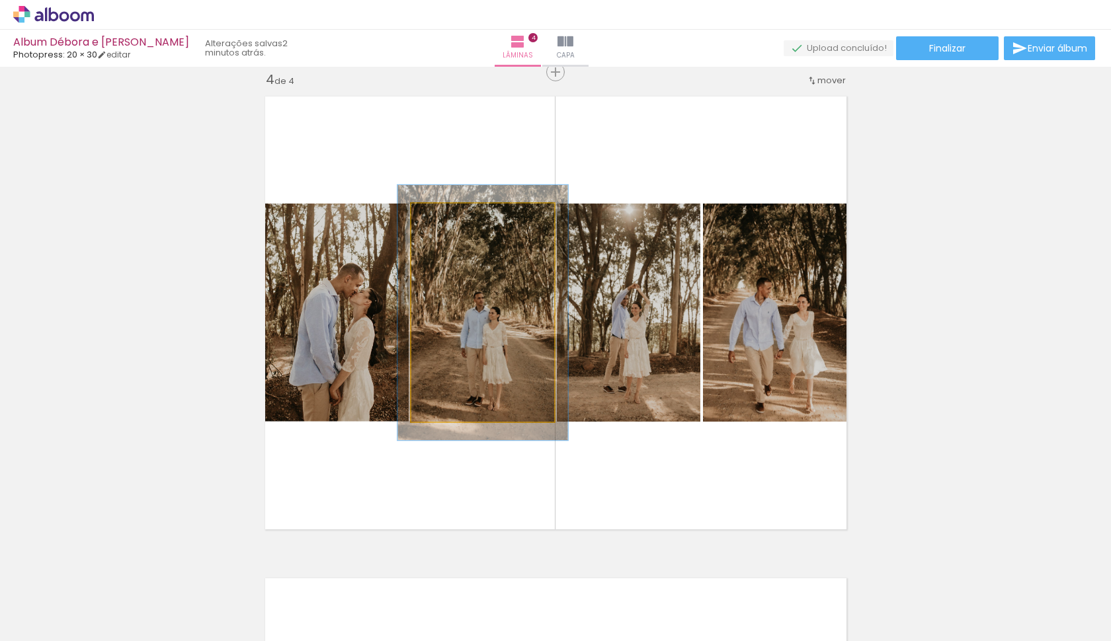
drag, startPoint x: 440, startPoint y: 223, endPoint x: 448, endPoint y: 223, distance: 7.9
type paper-slider "117"
click at [448, 223] on div at bounding box center [449, 217] width 21 height 21
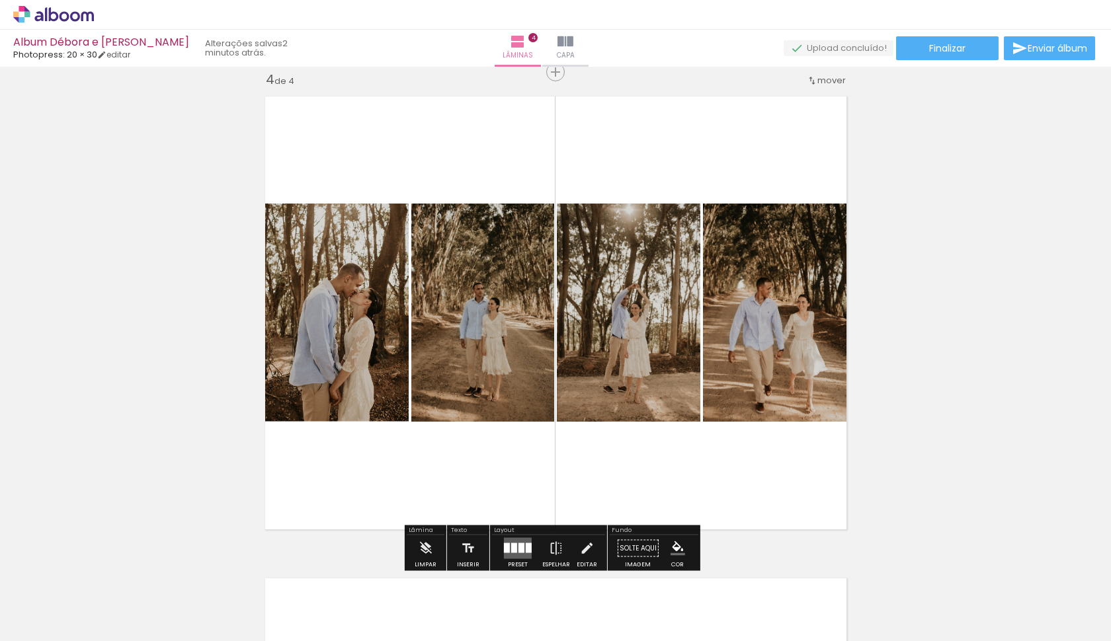
click at [655, 339] on quentale-photo at bounding box center [628, 313] width 143 height 218
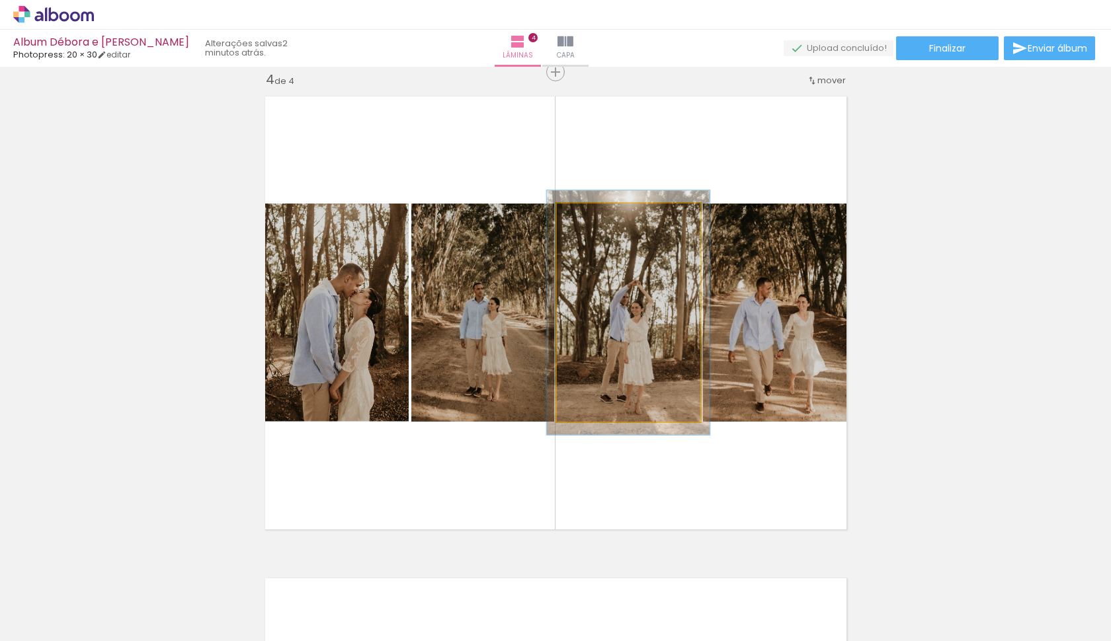
type paper-slider "109"
click at [590, 220] on div at bounding box center [593, 217] width 21 height 21
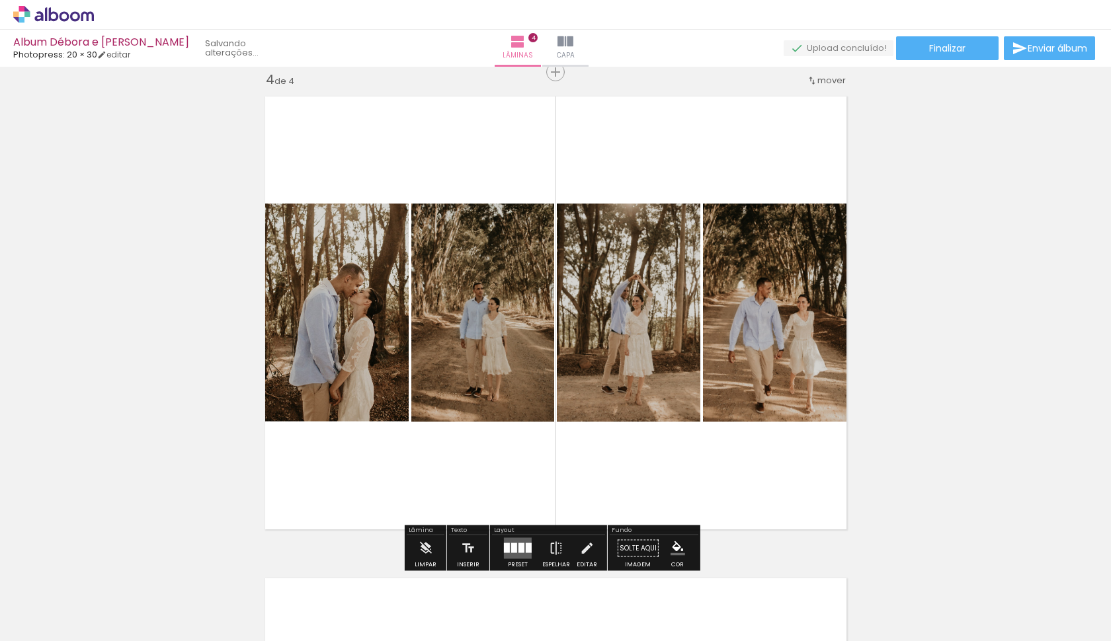
click at [495, 302] on quentale-photo at bounding box center [482, 313] width 143 height 218
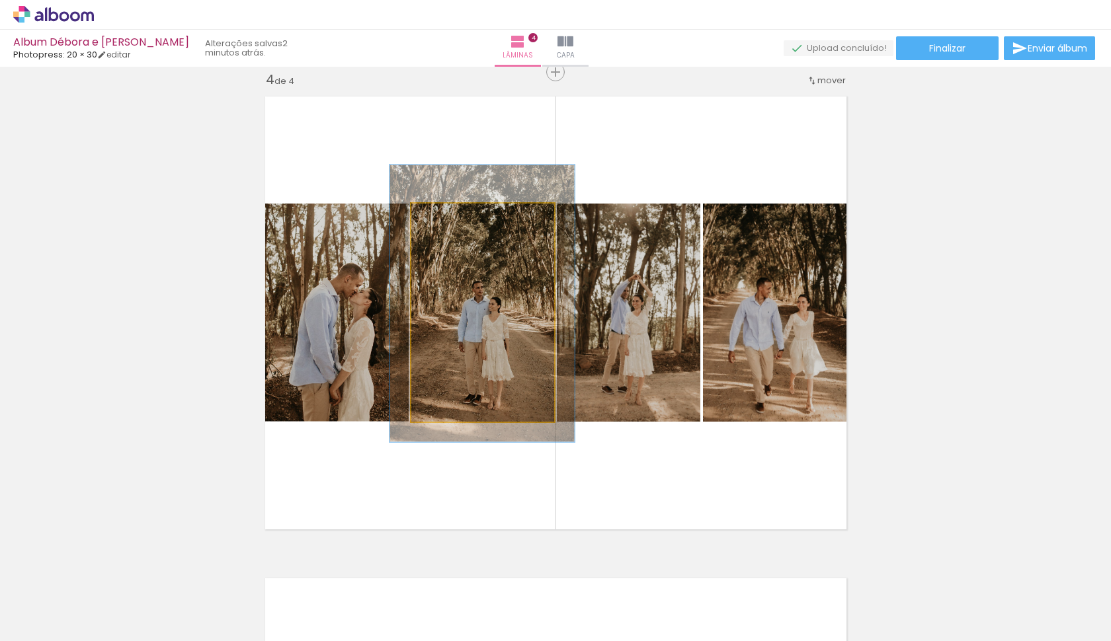
drag, startPoint x: 450, startPoint y: 218, endPoint x: 456, endPoint y: 223, distance: 7.5
type paper-slider "127"
click at [454, 219] on div at bounding box center [456, 218] width 12 height 12
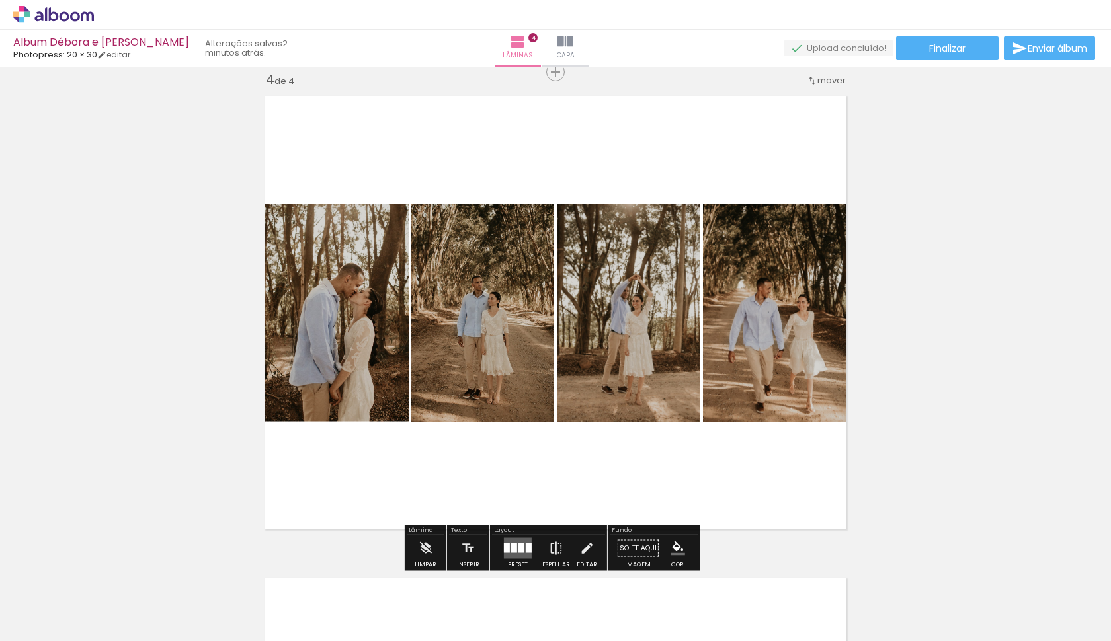
click at [792, 349] on quentale-photo at bounding box center [778, 313] width 151 height 218
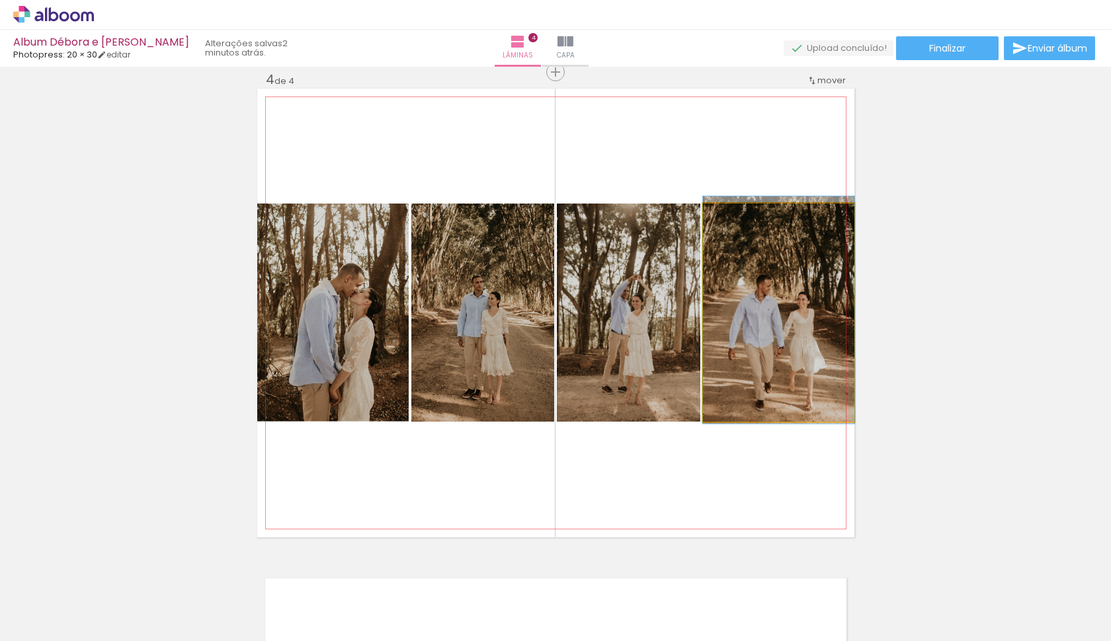
drag, startPoint x: 770, startPoint y: 336, endPoint x: 760, endPoint y: 333, distance: 10.3
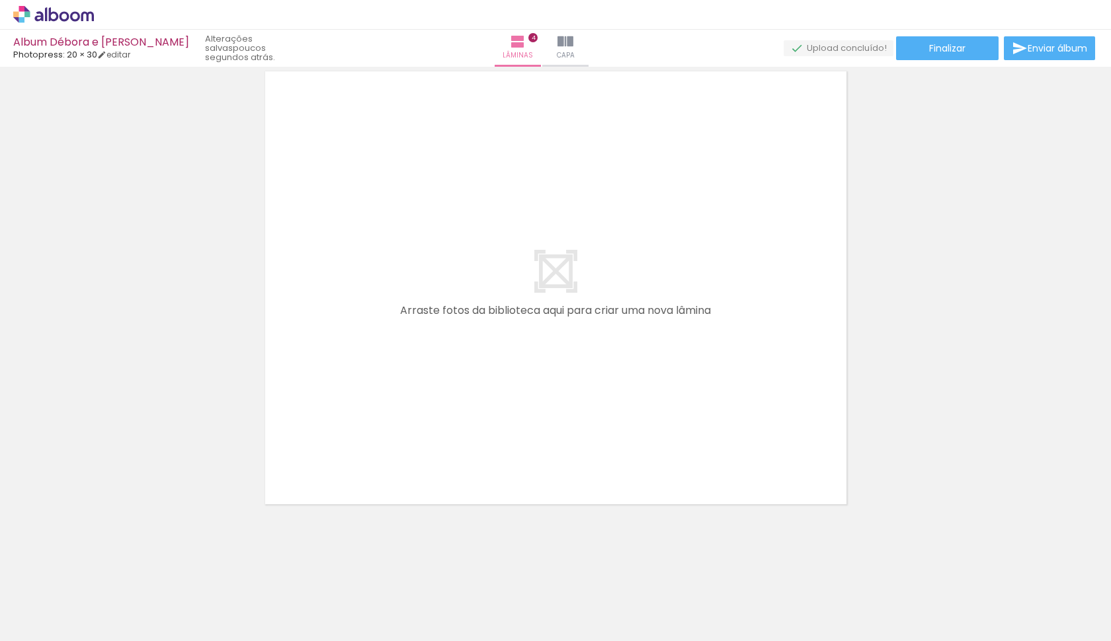
scroll to position [0, 891]
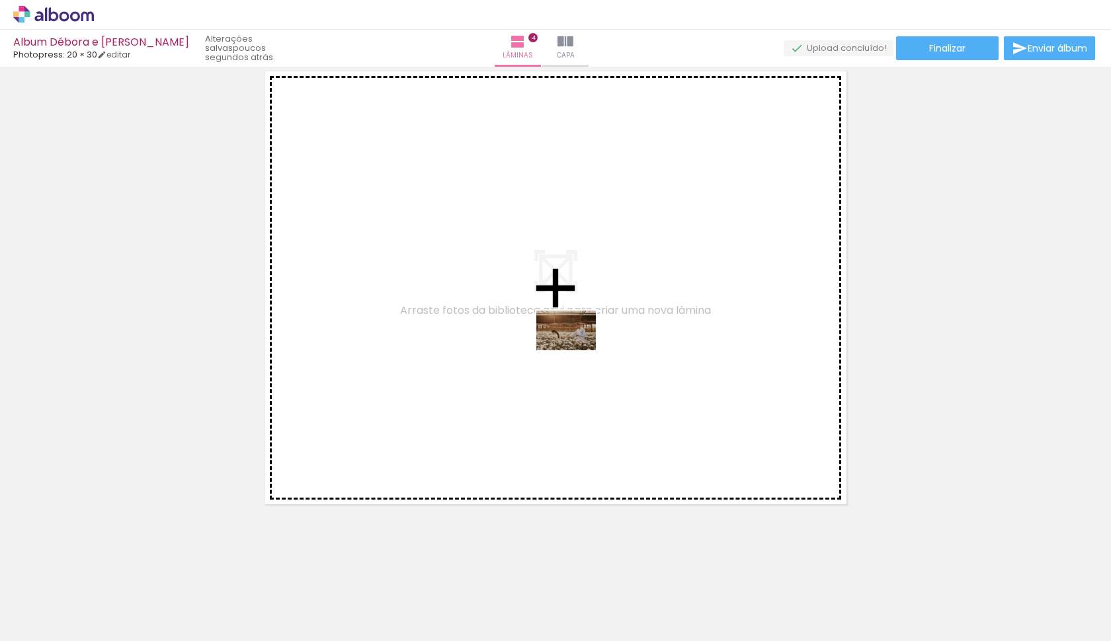
drag, startPoint x: 274, startPoint y: 605, endPoint x: 625, endPoint y: 351, distance: 433.3
click at [625, 351] on quentale-workspace at bounding box center [555, 320] width 1111 height 641
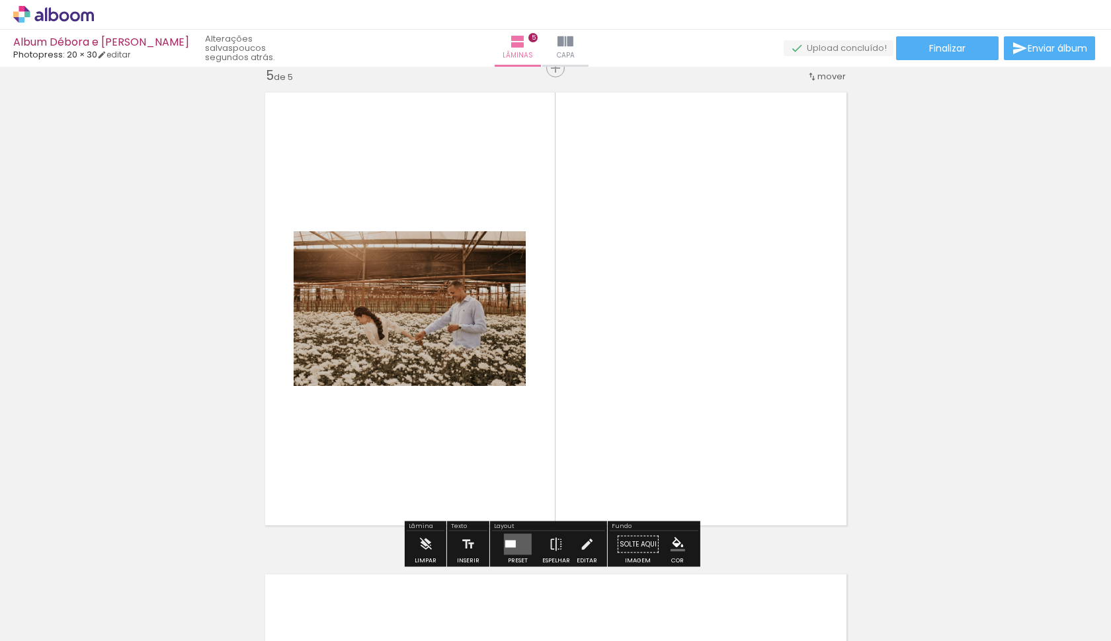
scroll to position [1945, 0]
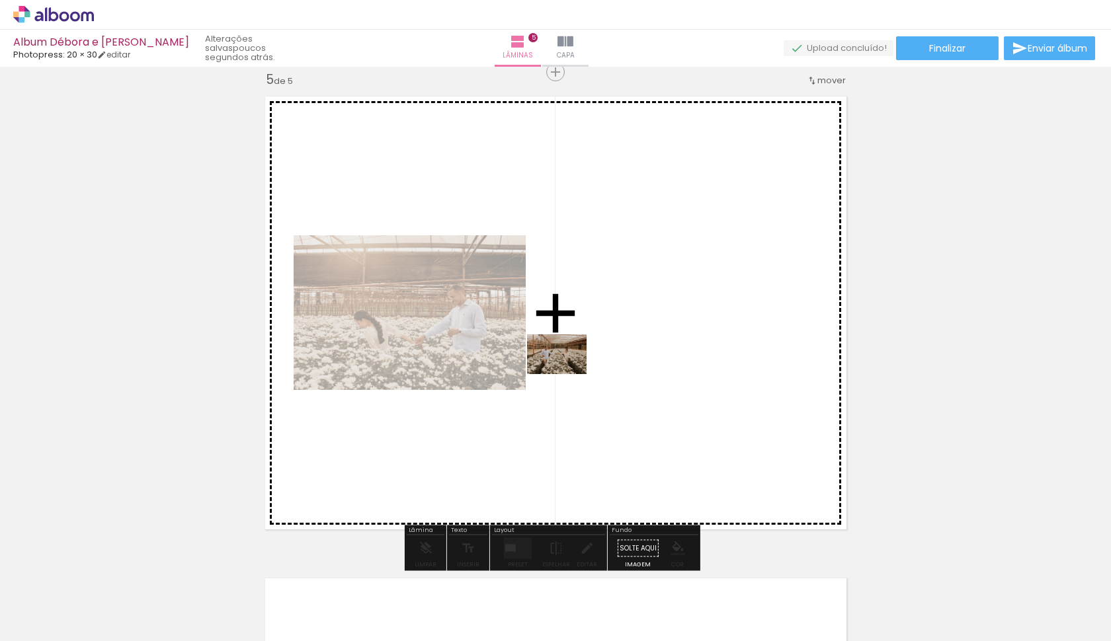
drag, startPoint x: 881, startPoint y: 604, endPoint x: 460, endPoint y: 362, distance: 485.8
click at [460, 362] on quentale-workspace at bounding box center [555, 320] width 1111 height 641
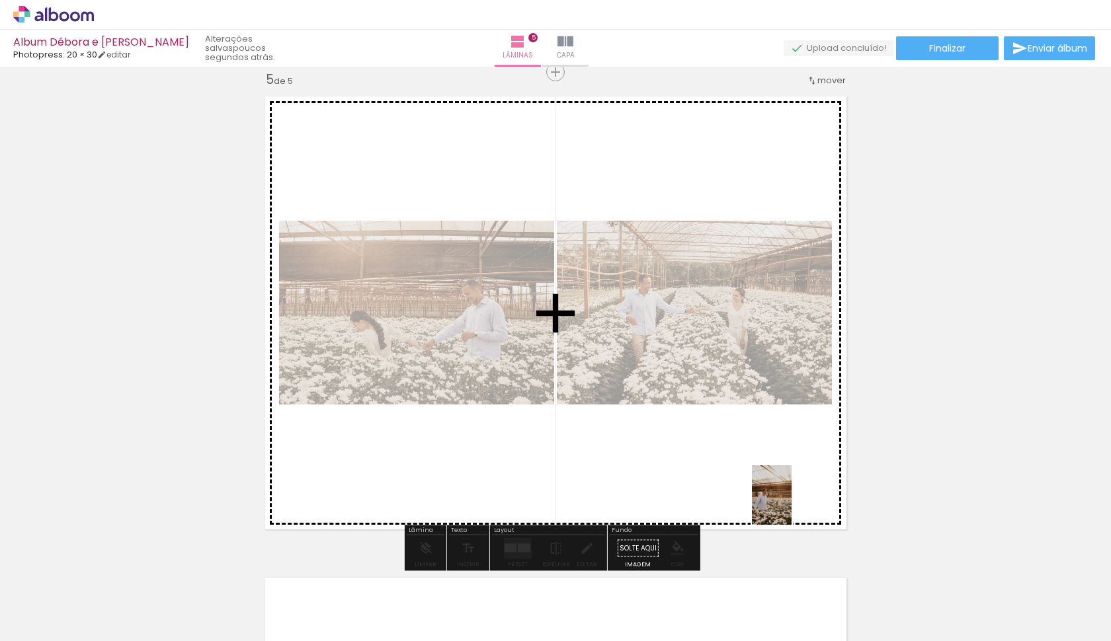
drag, startPoint x: 1010, startPoint y: 608, endPoint x: 721, endPoint y: 461, distance: 324.4
click at [721, 461] on quentale-workspace at bounding box center [555, 320] width 1111 height 641
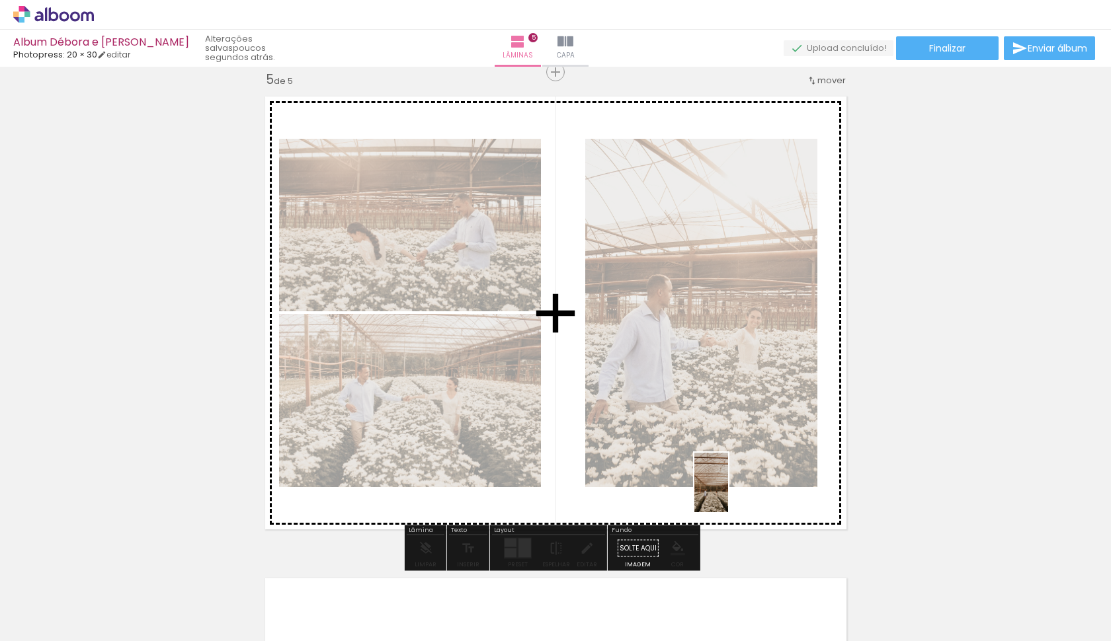
drag, startPoint x: 954, startPoint y: 614, endPoint x: 650, endPoint y: 438, distance: 351.4
click at [650, 438] on quentale-workspace at bounding box center [555, 320] width 1111 height 641
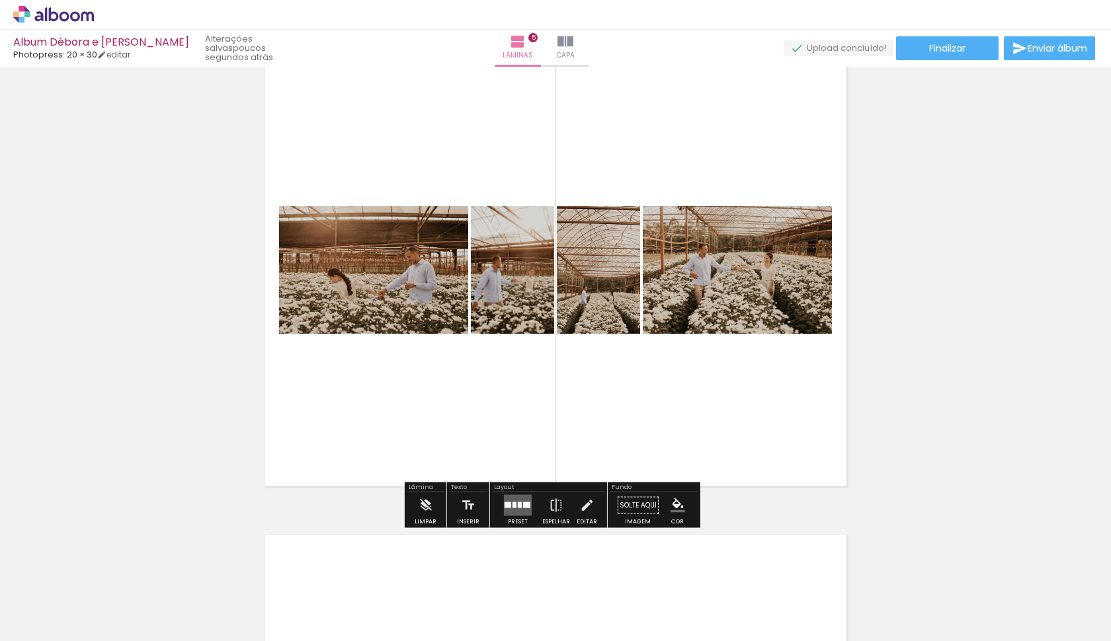
scroll to position [1992, 0]
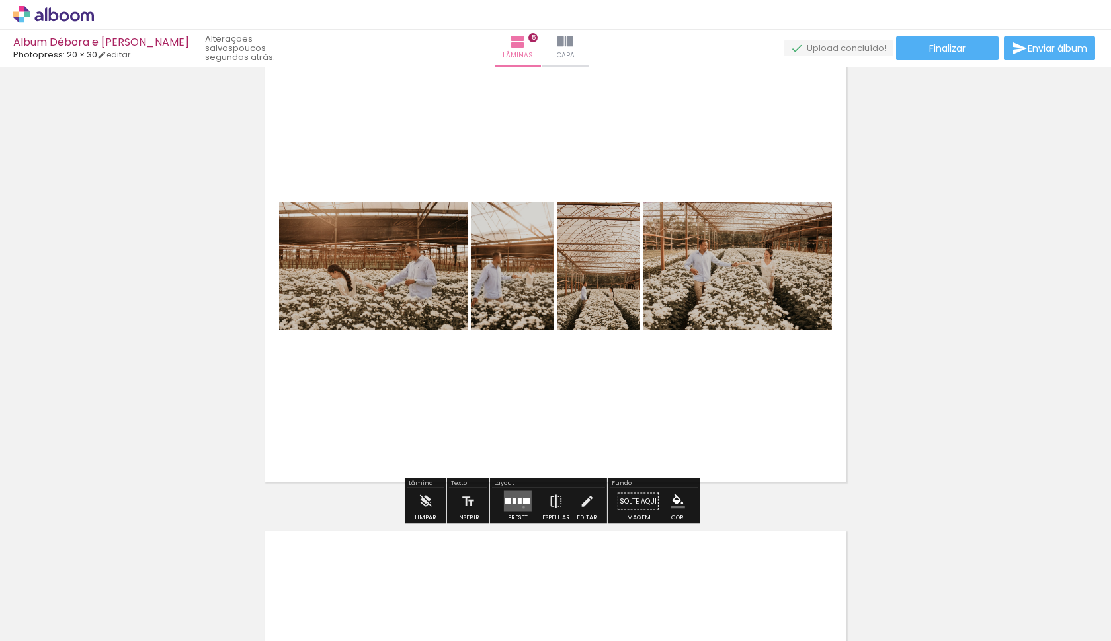
click at [520, 508] on quentale-layouter at bounding box center [518, 501] width 28 height 21
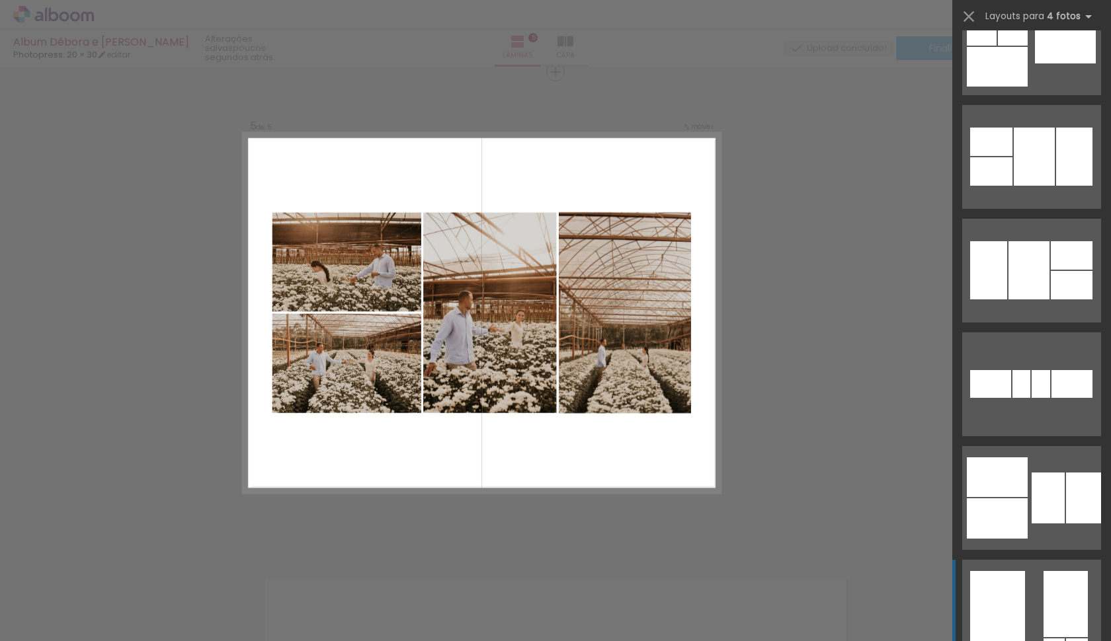
scroll to position [843, 0]
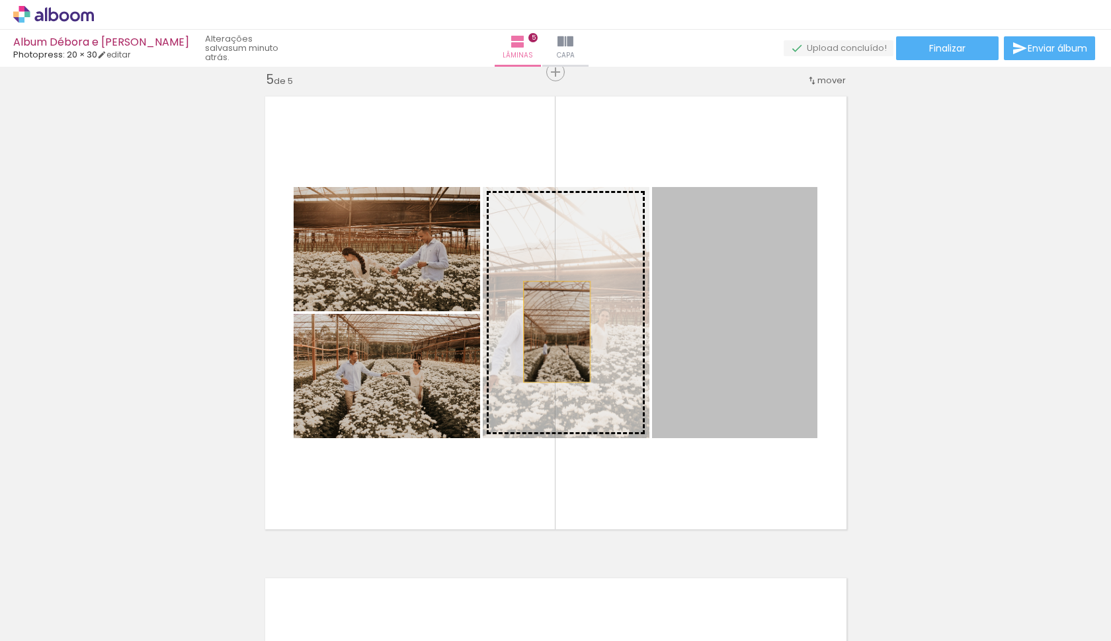
drag, startPoint x: 706, startPoint y: 347, endPoint x: 542, endPoint y: 339, distance: 164.2
click at [0, 0] on slot at bounding box center [0, 0] width 0 height 0
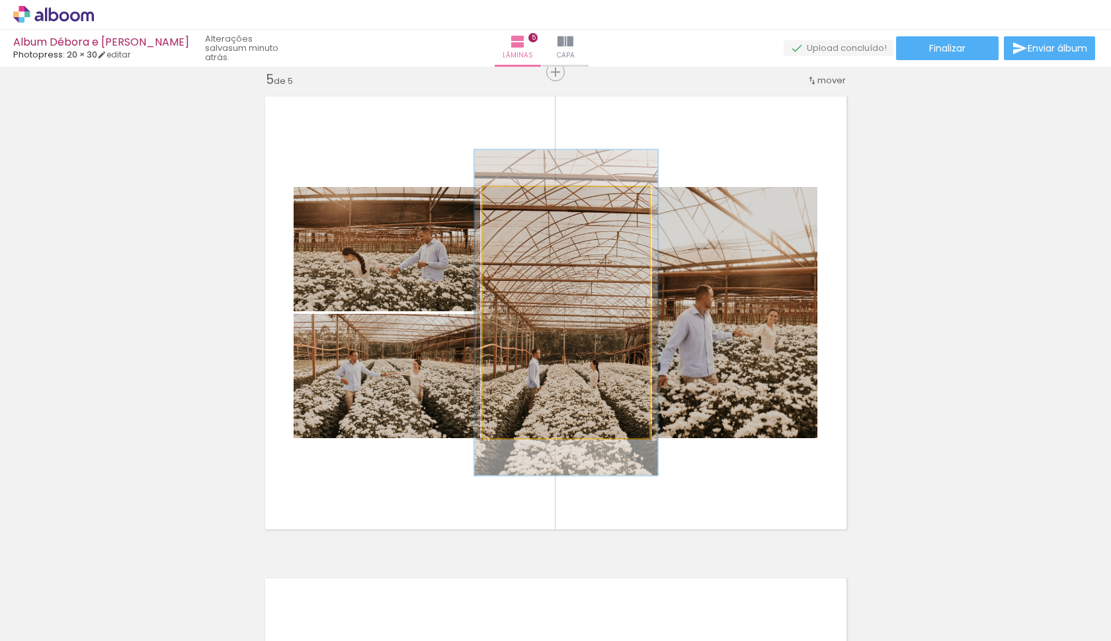
type paper-slider "110"
click at [514, 202] on div at bounding box center [518, 201] width 12 height 12
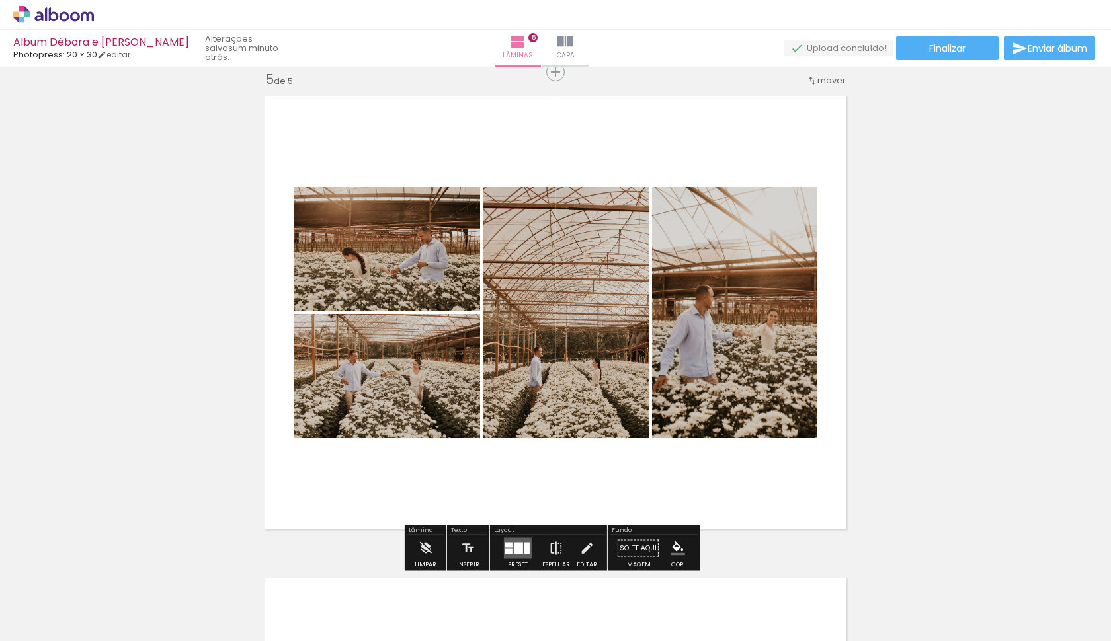
click at [749, 351] on quentale-photo at bounding box center [734, 312] width 165 height 251
click at [387, 381] on quentale-photo at bounding box center [387, 376] width 186 height 124
click at [385, 260] on quentale-photo at bounding box center [387, 249] width 186 height 124
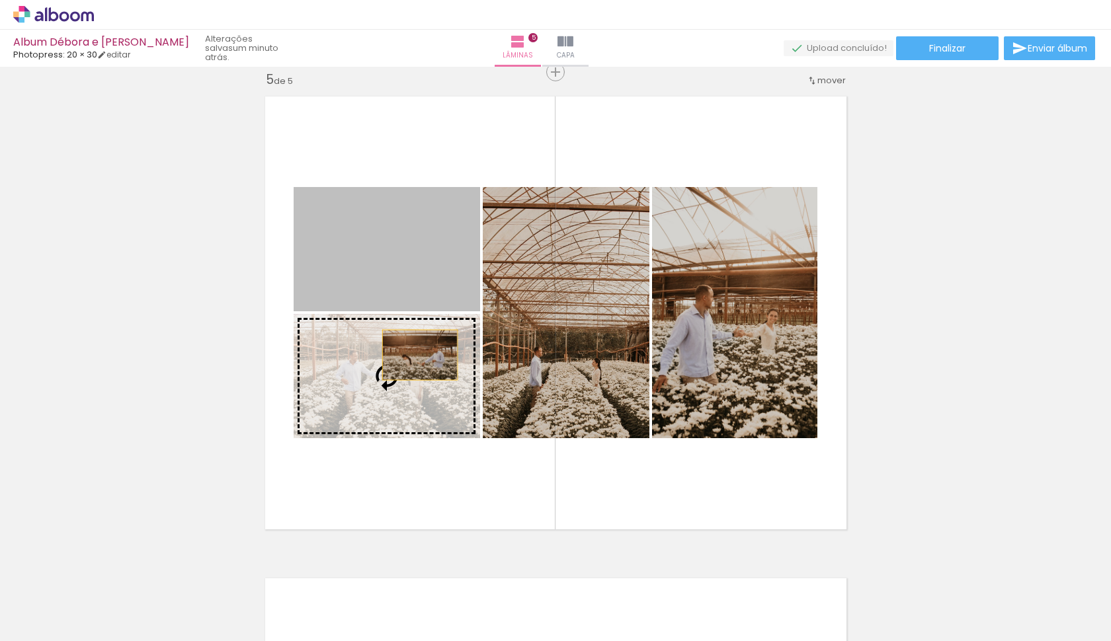
drag, startPoint x: 417, startPoint y: 266, endPoint x: 419, endPoint y: 377, distance: 110.4
click at [0, 0] on slot at bounding box center [0, 0] width 0 height 0
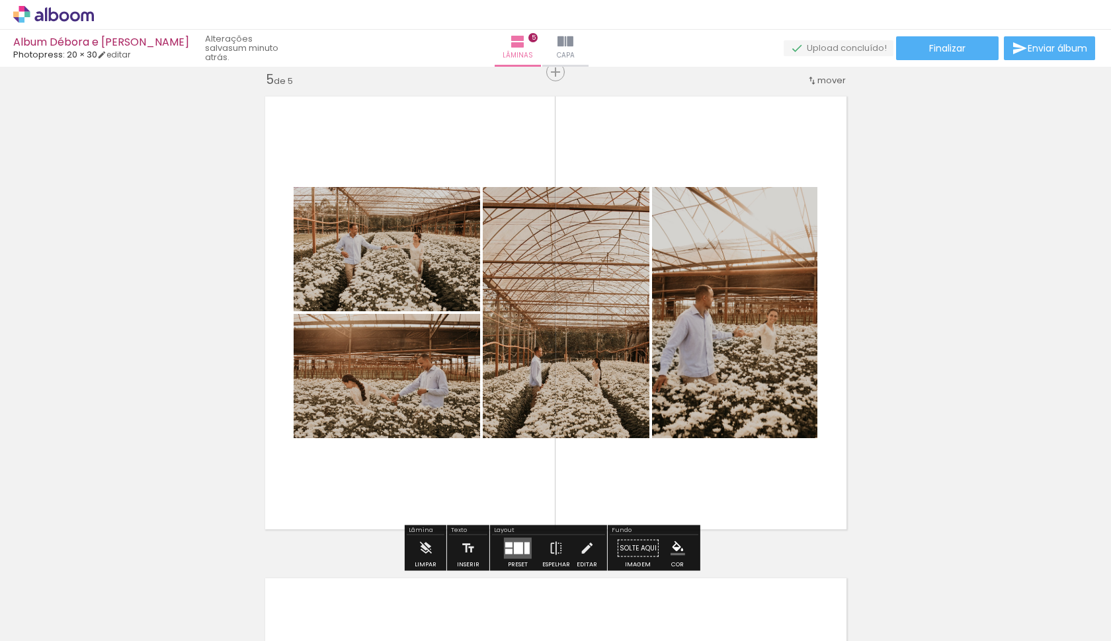
drag, startPoint x: 915, startPoint y: 380, endPoint x: 928, endPoint y: 378, distance: 13.5
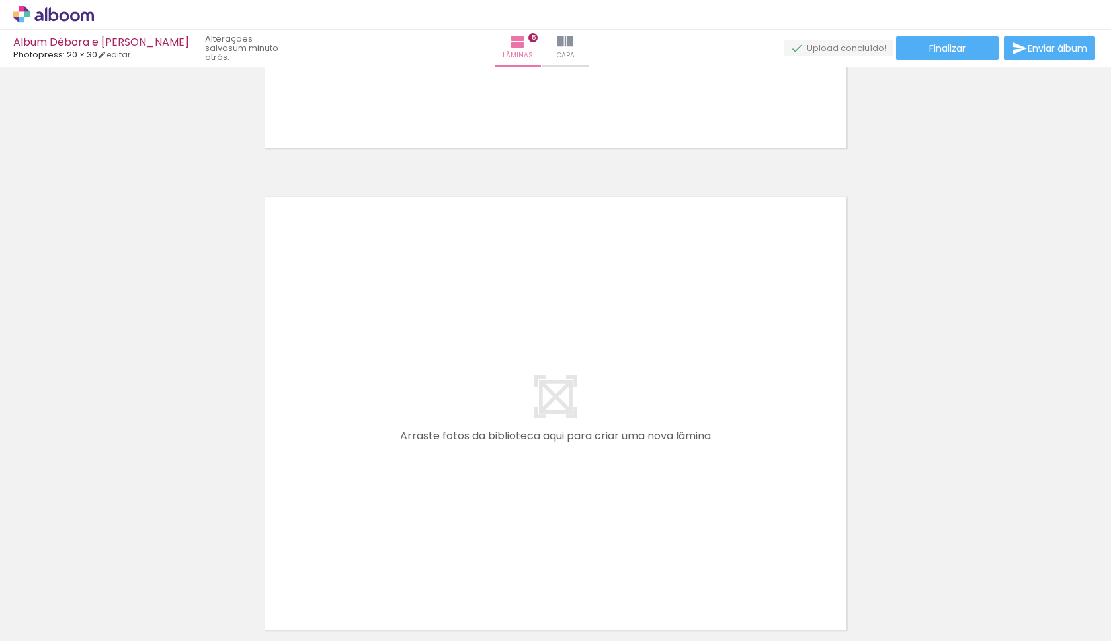
scroll to position [2355, 0]
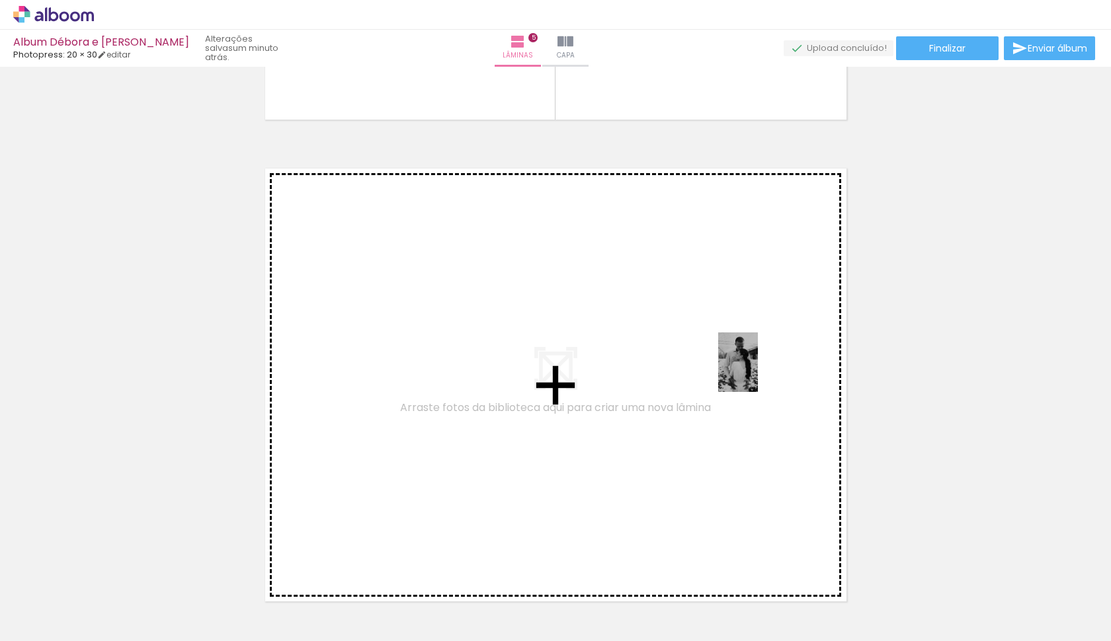
drag, startPoint x: 803, startPoint y: 611, endPoint x: 759, endPoint y: 372, distance: 242.7
click at [759, 372] on quentale-workspace at bounding box center [555, 320] width 1111 height 641
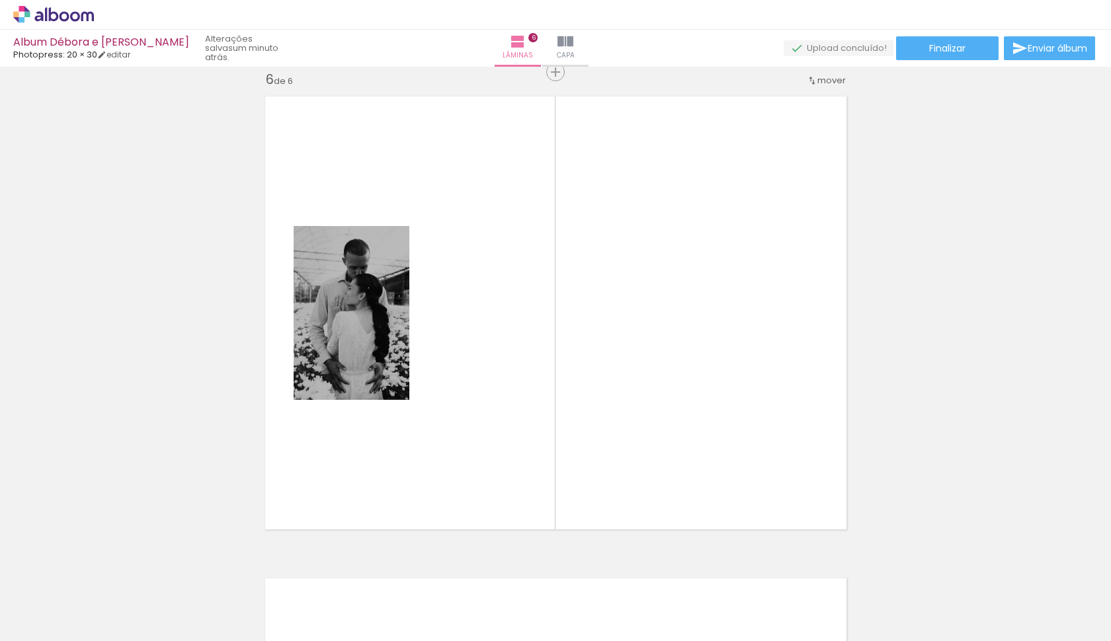
scroll to position [0, 1080]
drag, startPoint x: 461, startPoint y: 641, endPoint x: 581, endPoint y: 632, distance: 120.0
click at [108, 632] on iron-horizontal-list at bounding box center [95, 600] width 26 height 83
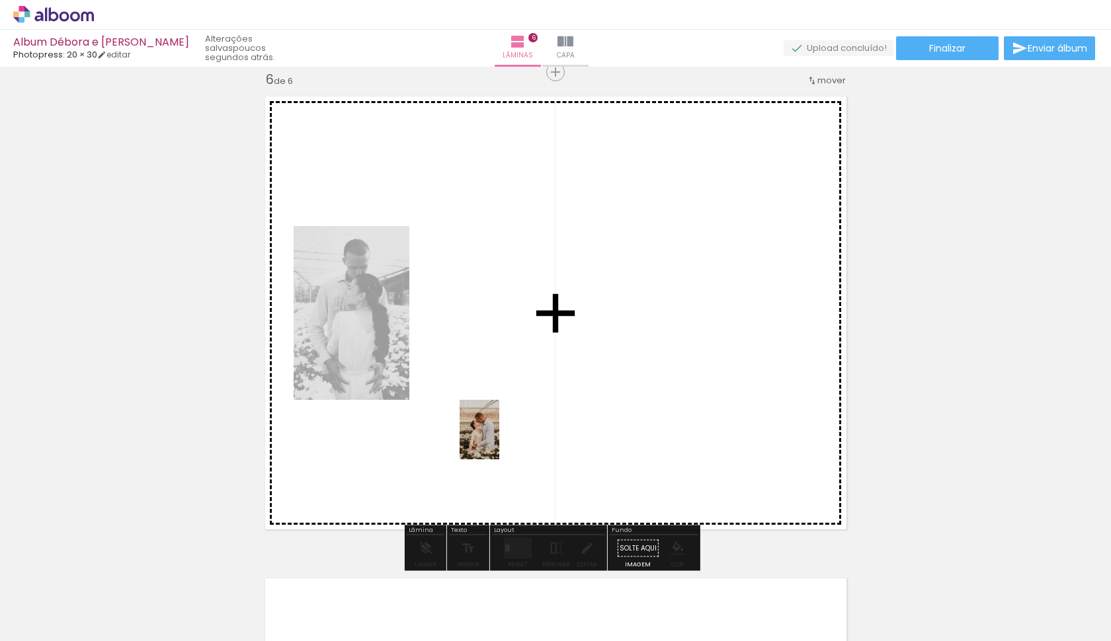
drag, startPoint x: 455, startPoint y: 606, endPoint x: 504, endPoint y: 422, distance: 190.9
click at [504, 422] on quentale-workspace at bounding box center [555, 320] width 1111 height 641
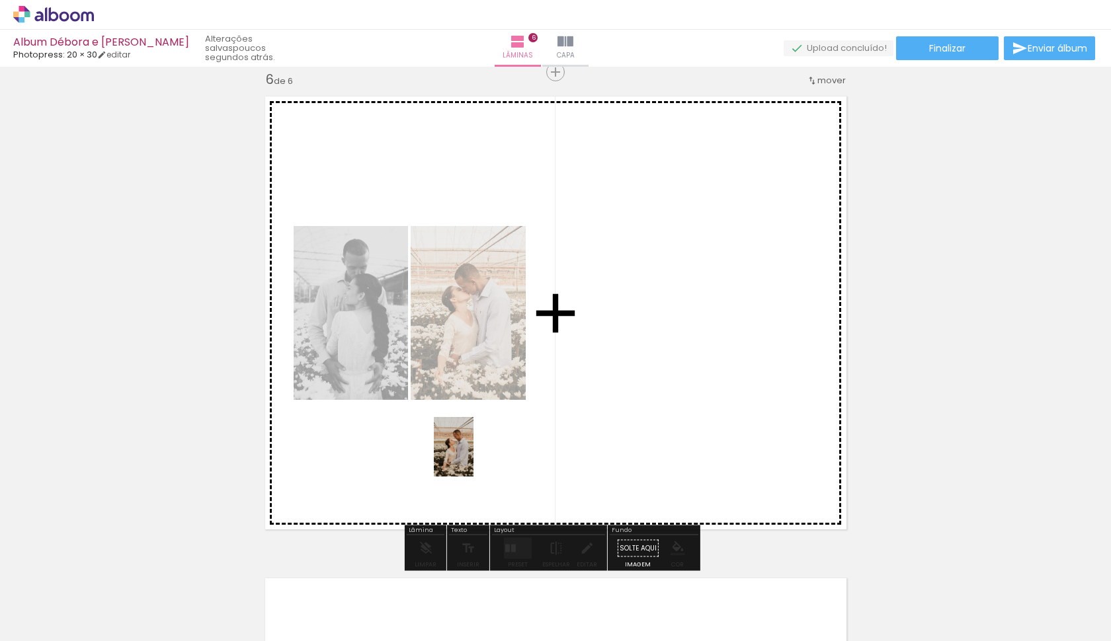
drag, startPoint x: 379, startPoint y: 602, endPoint x: 517, endPoint y: 401, distance: 243.9
click at [517, 401] on quentale-workspace at bounding box center [555, 320] width 1111 height 641
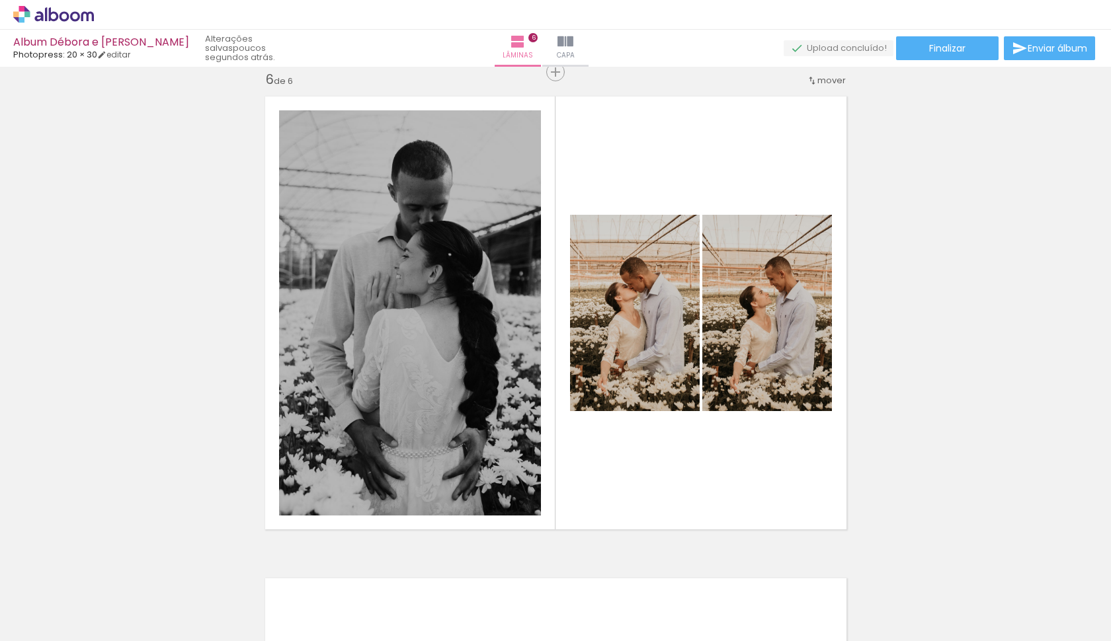
scroll to position [0, 1172]
drag, startPoint x: 554, startPoint y: 636, endPoint x: 607, endPoint y: 637, distance: 52.9
click at [108, 640] on iron-horizontal-list at bounding box center [95, 600] width 26 height 83
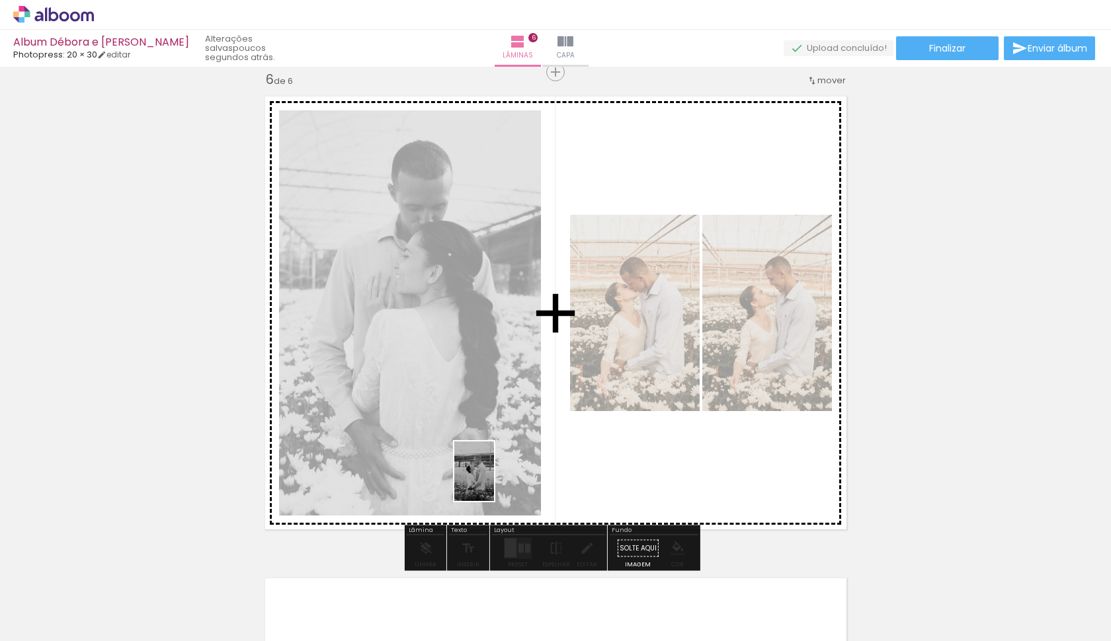
drag, startPoint x: 882, startPoint y: 602, endPoint x: 463, endPoint y: 458, distance: 443.3
click at [463, 458] on quentale-workspace at bounding box center [555, 320] width 1111 height 641
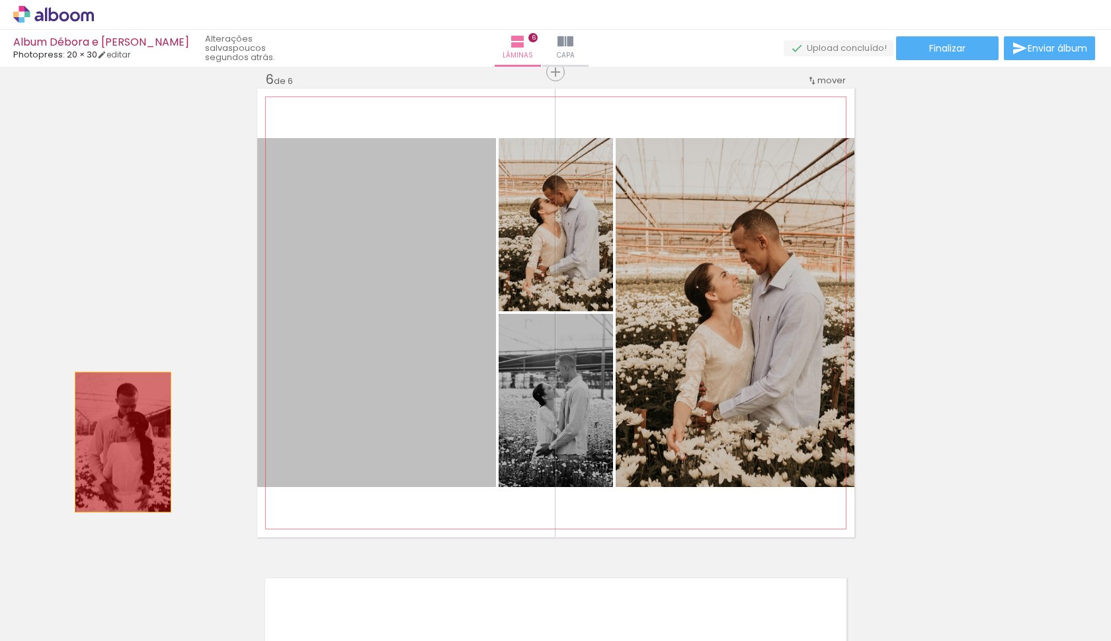
drag, startPoint x: 415, startPoint y: 360, endPoint x: 47, endPoint y: 474, distance: 385.0
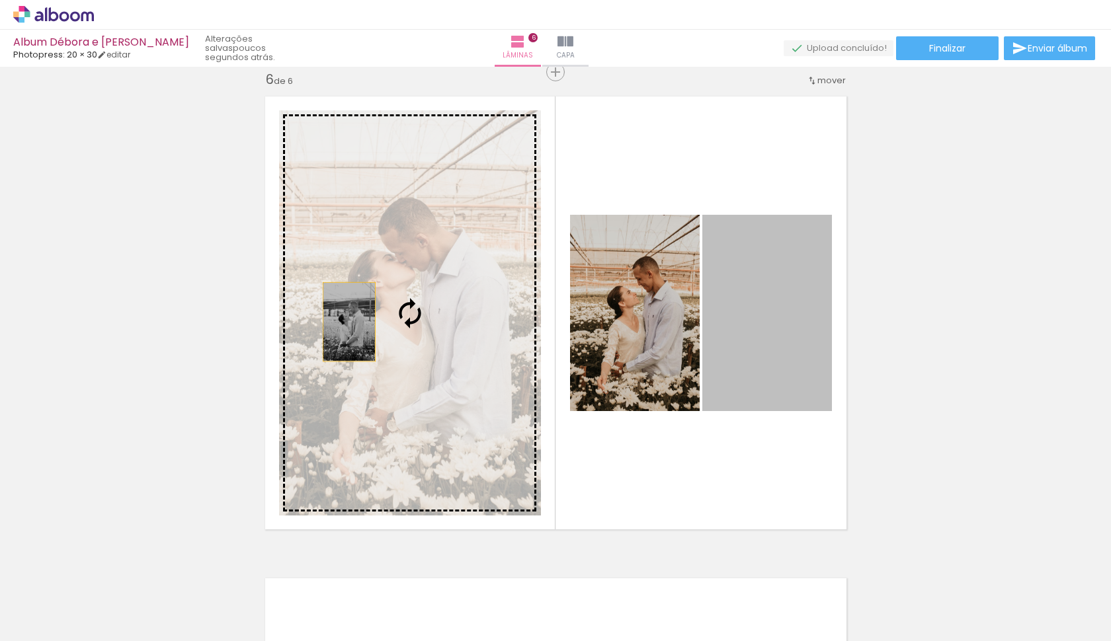
drag, startPoint x: 754, startPoint y: 337, endPoint x: 354, endPoint y: 329, distance: 400.8
click at [0, 0] on slot at bounding box center [0, 0] width 0 height 0
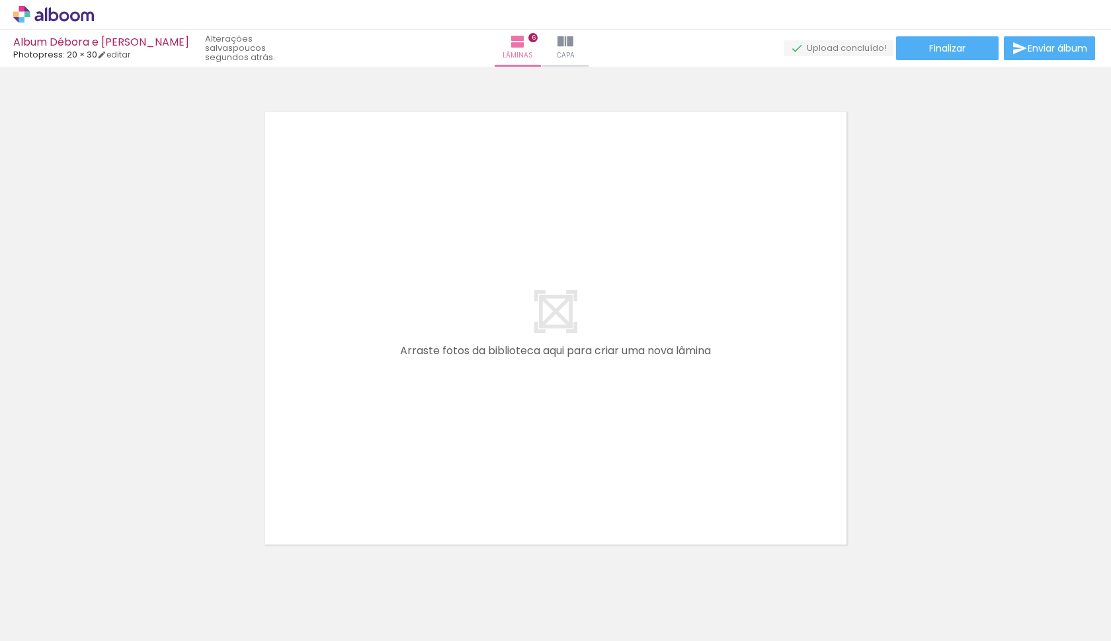
scroll to position [2934, 0]
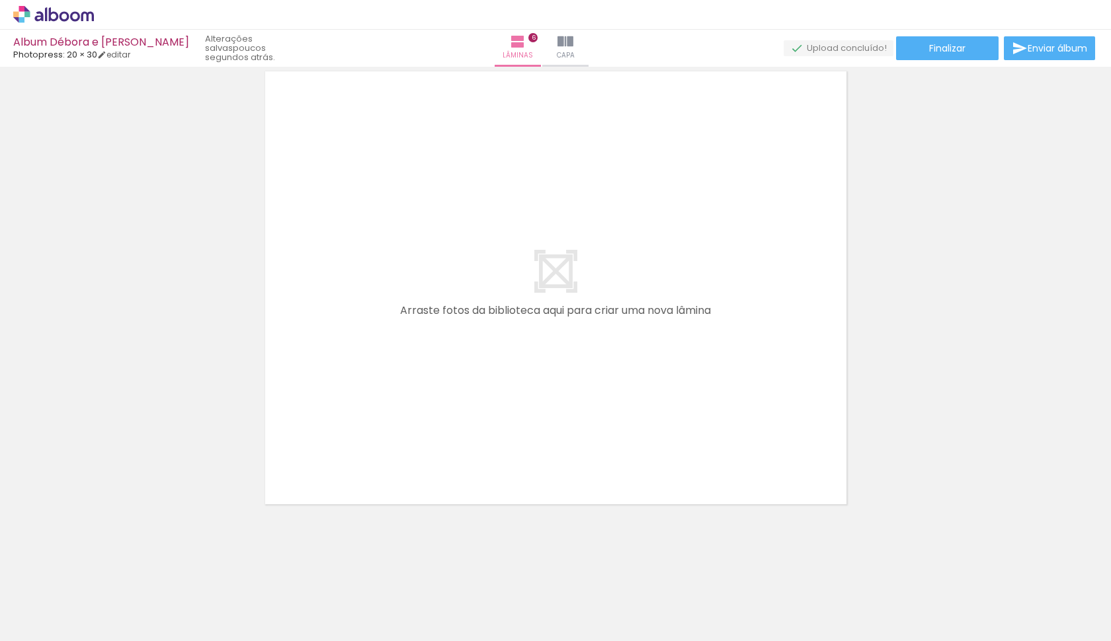
click at [201, 604] on div at bounding box center [189, 596] width 44 height 65
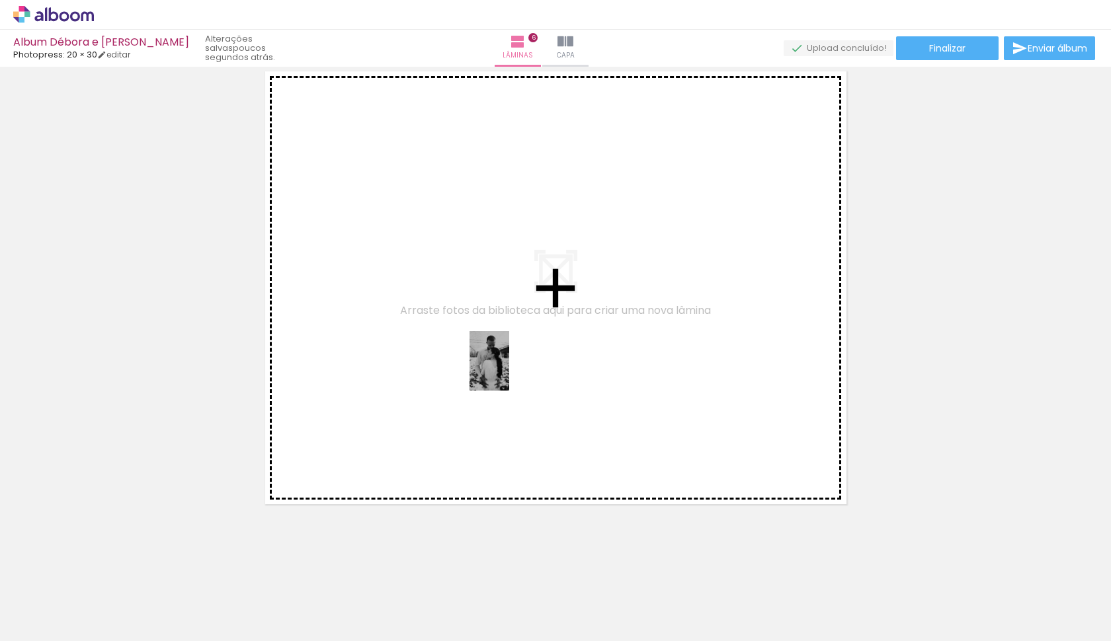
drag, startPoint x: 637, startPoint y: 591, endPoint x: 537, endPoint y: 329, distance: 280.2
click at [537, 329] on quentale-workspace at bounding box center [555, 320] width 1111 height 641
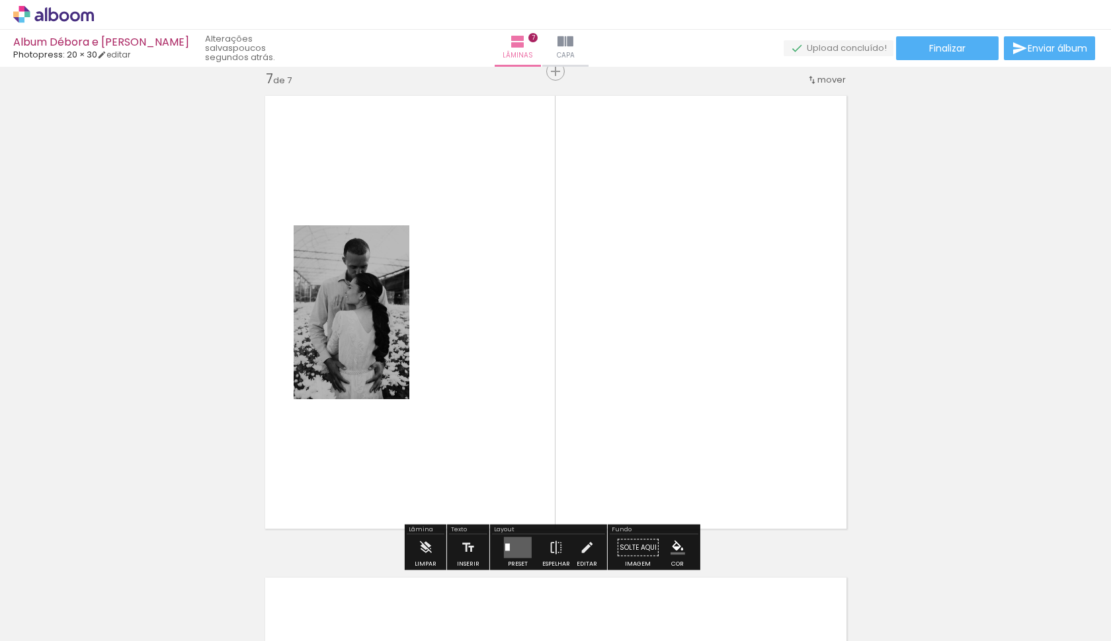
scroll to position [2909, 0]
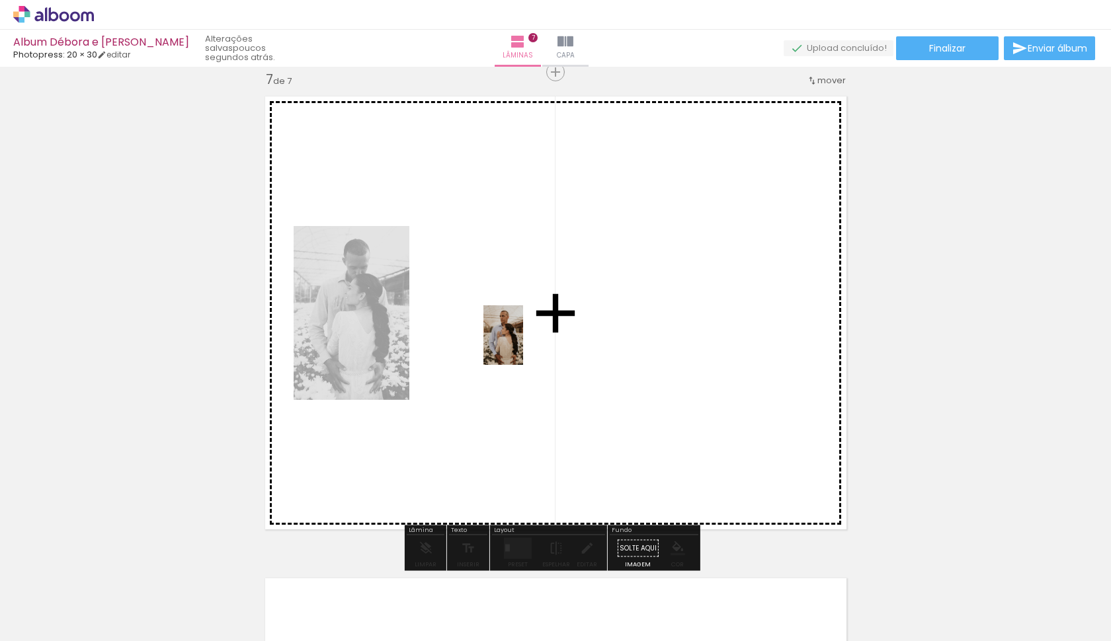
drag, startPoint x: 573, startPoint y: 592, endPoint x: 512, endPoint y: 349, distance: 250.2
click at [512, 349] on quentale-workspace at bounding box center [555, 320] width 1111 height 641
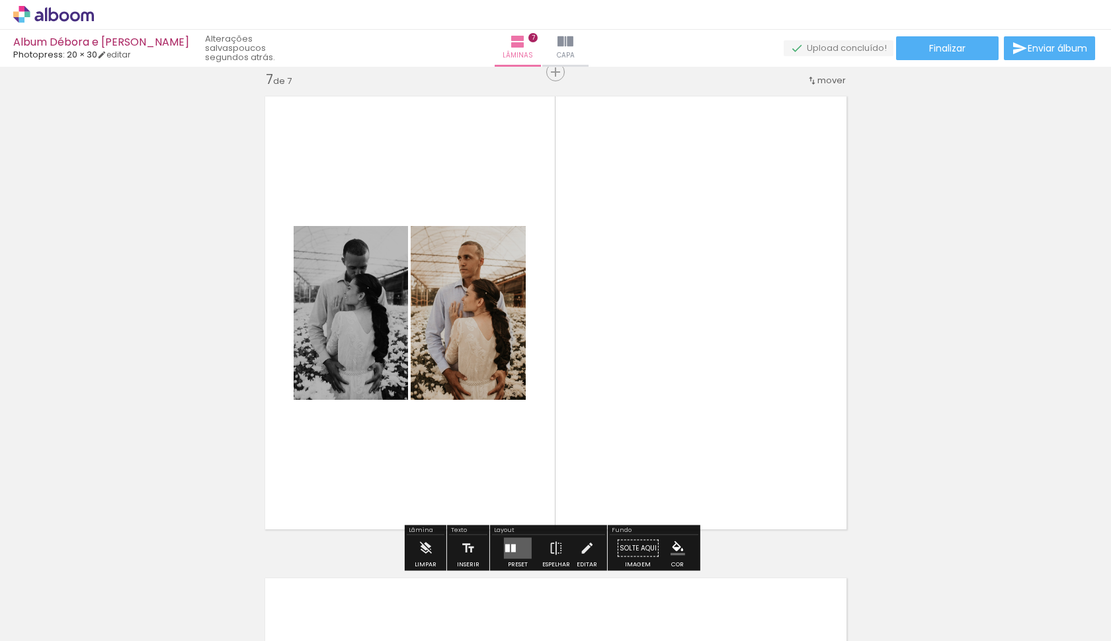
scroll to position [0, 1080]
drag, startPoint x: 501, startPoint y: 637, endPoint x: 659, endPoint y: 619, distance: 159.7
click at [108, 618] on iron-horizontal-list at bounding box center [95, 600] width 26 height 83
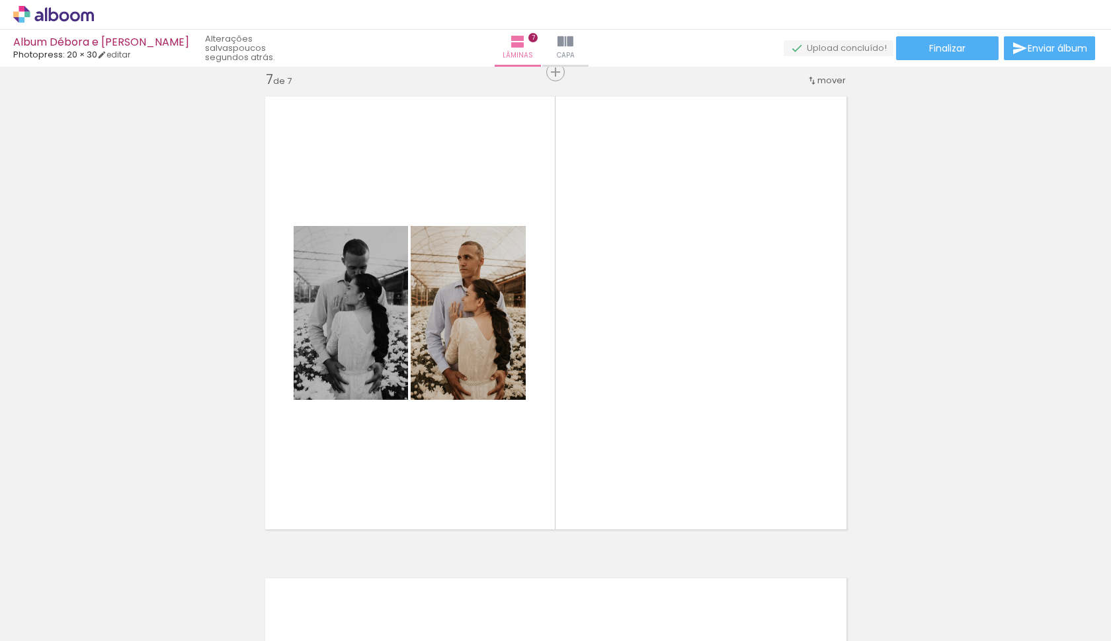
scroll to position [0, 909]
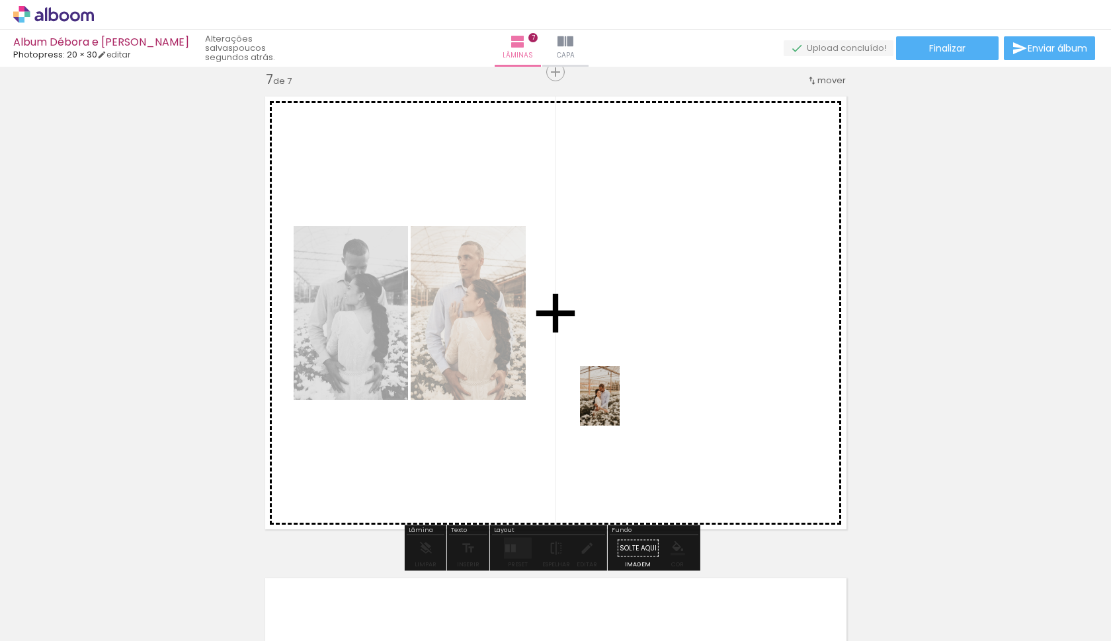
drag, startPoint x: 492, startPoint y: 602, endPoint x: 616, endPoint y: 386, distance: 250.0
click at [621, 383] on quentale-workspace at bounding box center [555, 320] width 1111 height 641
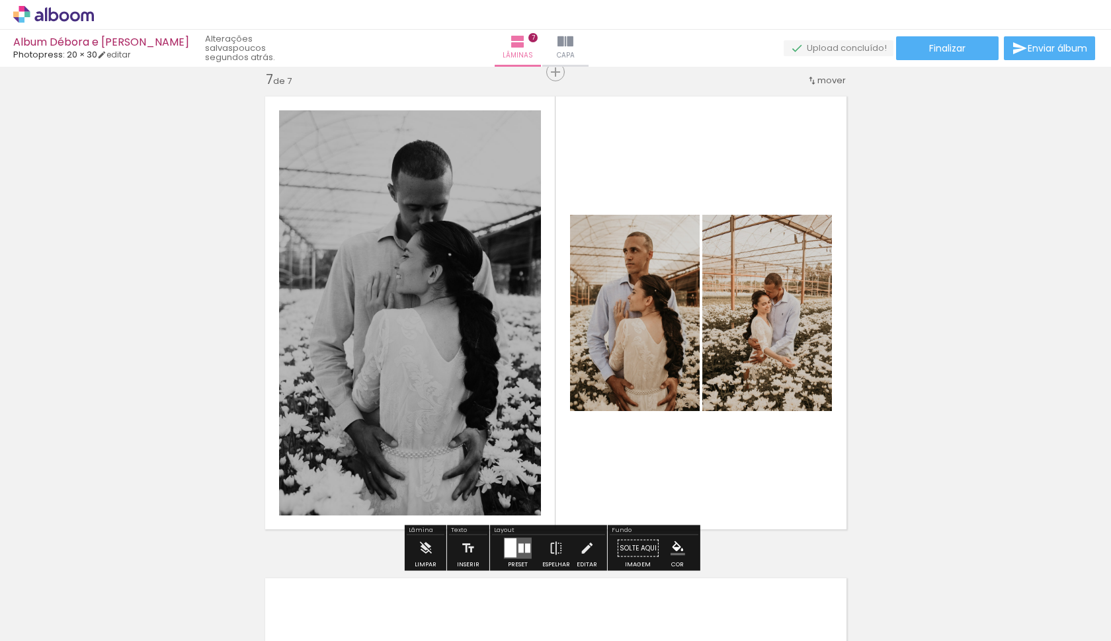
click at [518, 544] on div at bounding box center [520, 548] width 5 height 9
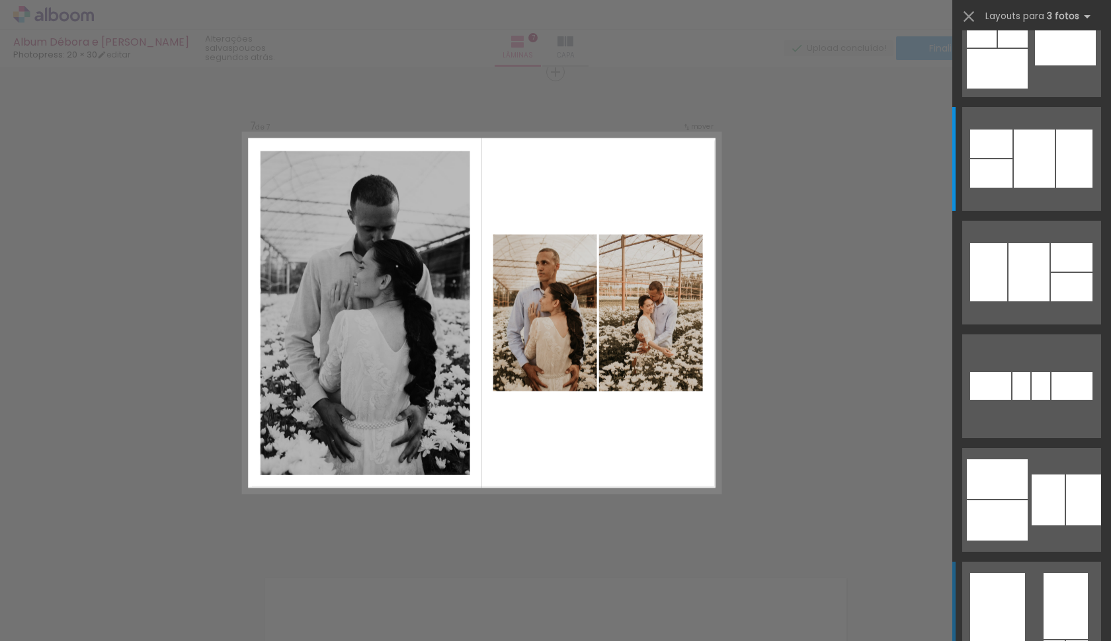
scroll to position [0, 0]
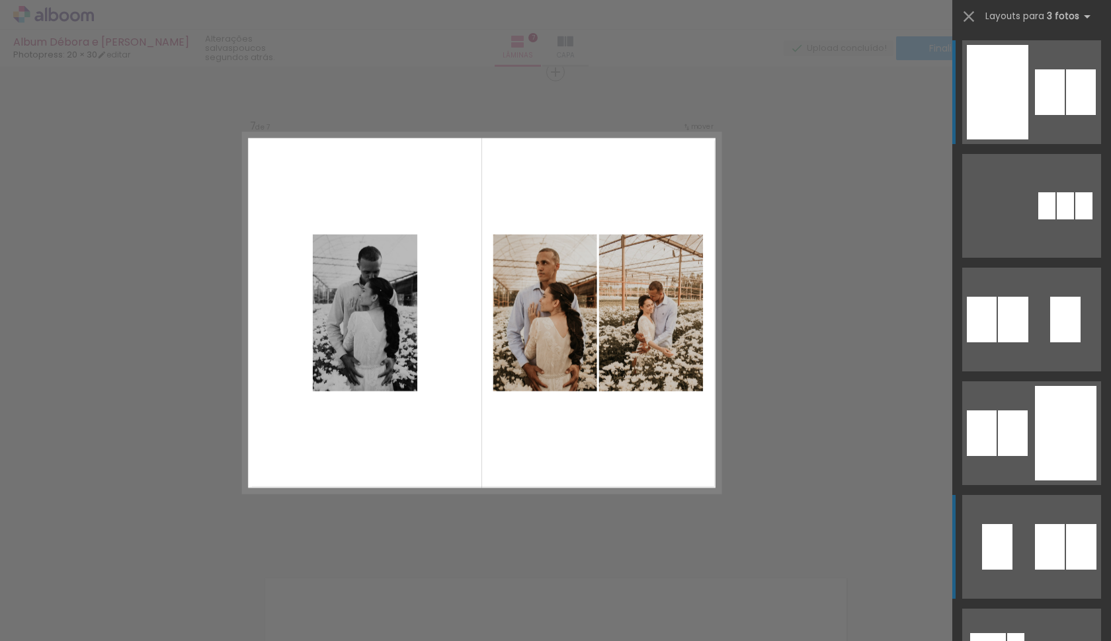
click at [1028, 550] on quentale-layouter at bounding box center [1031, 547] width 139 height 104
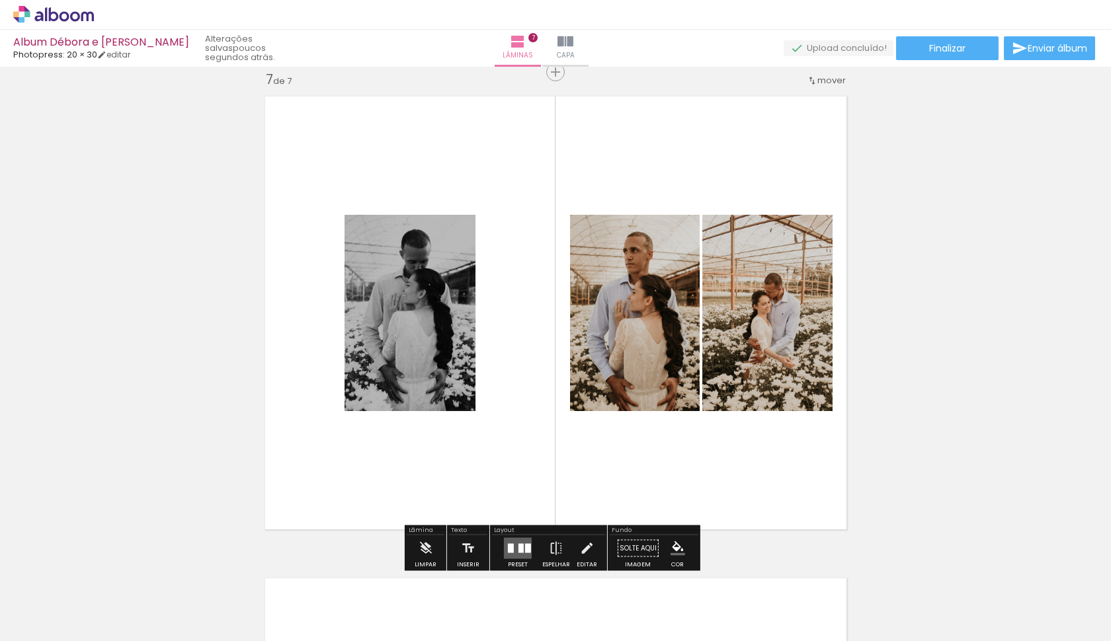
click at [520, 547] on div at bounding box center [520, 548] width 5 height 9
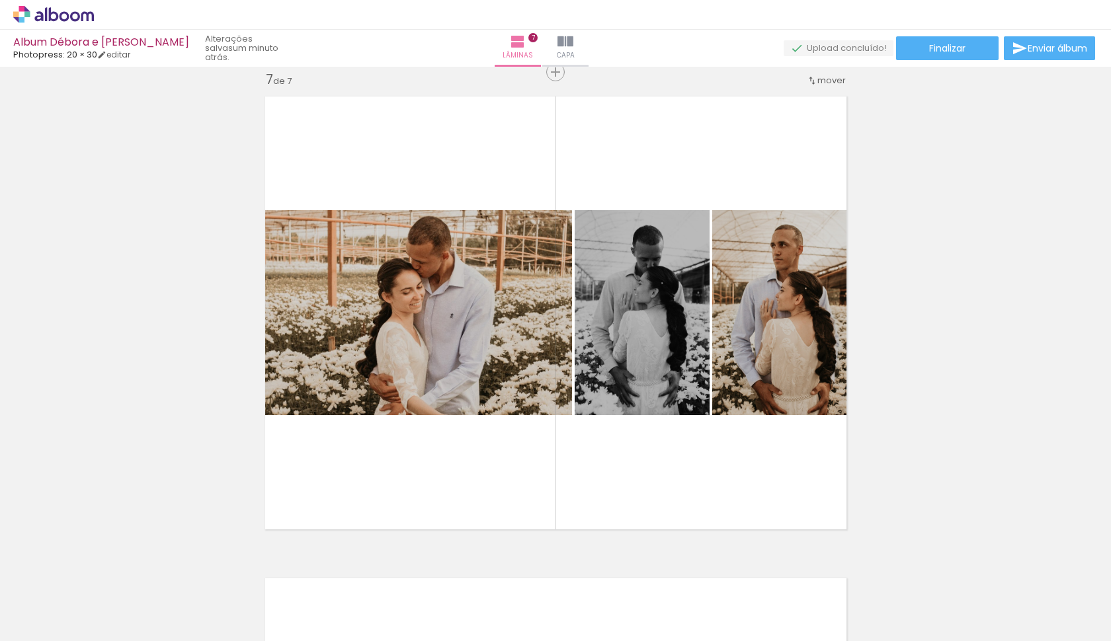
scroll to position [0, 1172]
drag, startPoint x: 511, startPoint y: 635, endPoint x: 628, endPoint y: 633, distance: 116.4
click at [108, 630] on iron-horizontal-list at bounding box center [95, 600] width 26 height 83
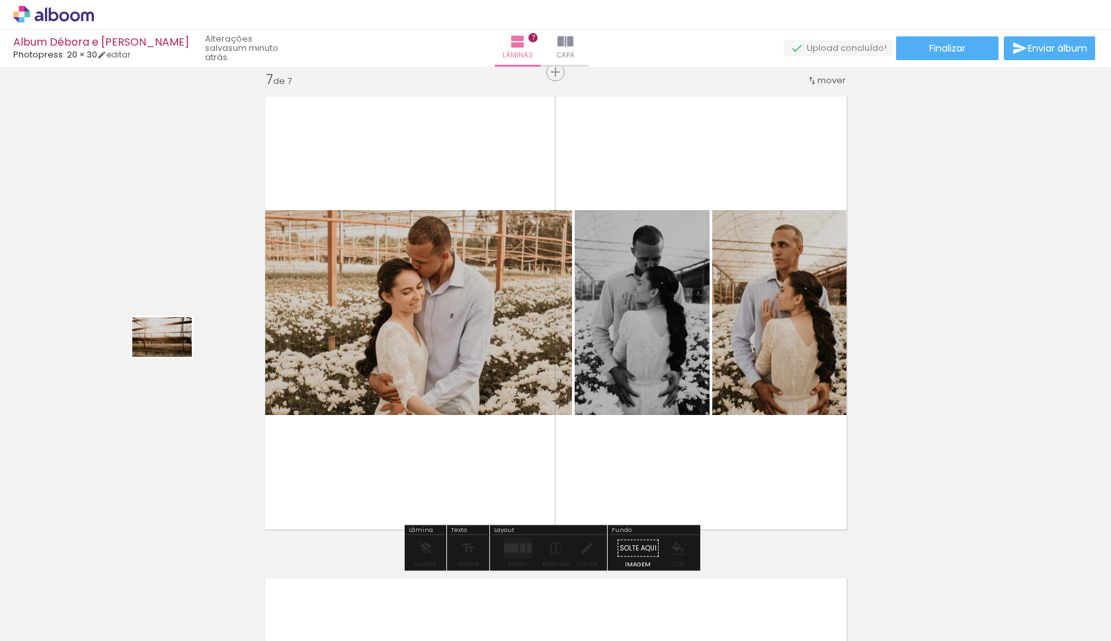
drag, startPoint x: 680, startPoint y: 591, endPoint x: 188, endPoint y: 413, distance: 523.1
click at [169, 361] on quentale-workspace at bounding box center [555, 320] width 1111 height 641
click at [427, 373] on quentale-photo at bounding box center [414, 312] width 315 height 205
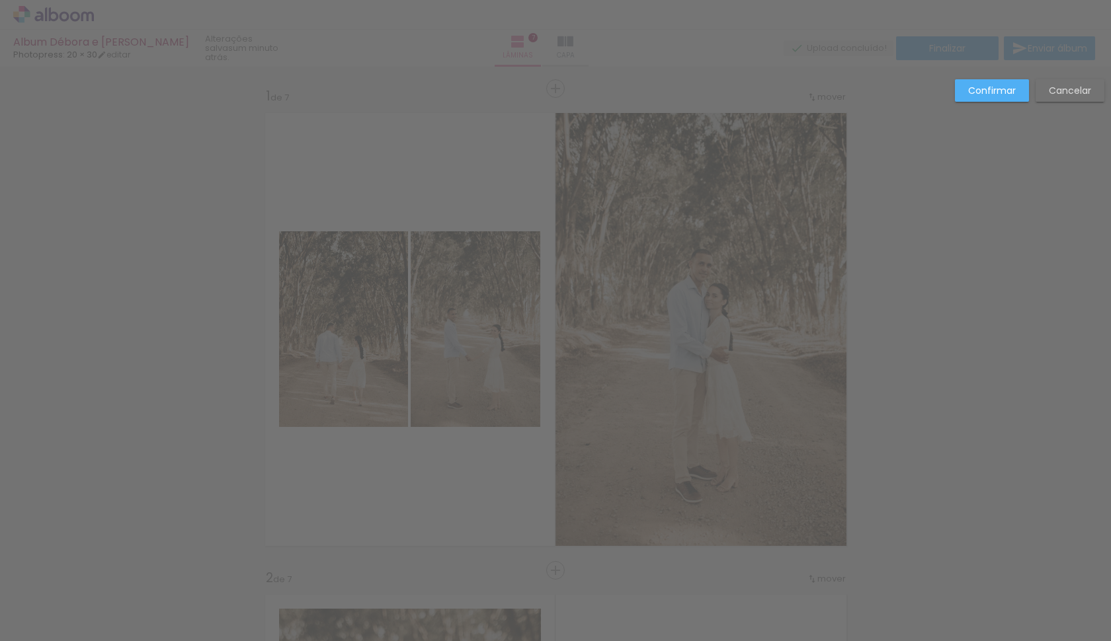
scroll to position [0, 1673]
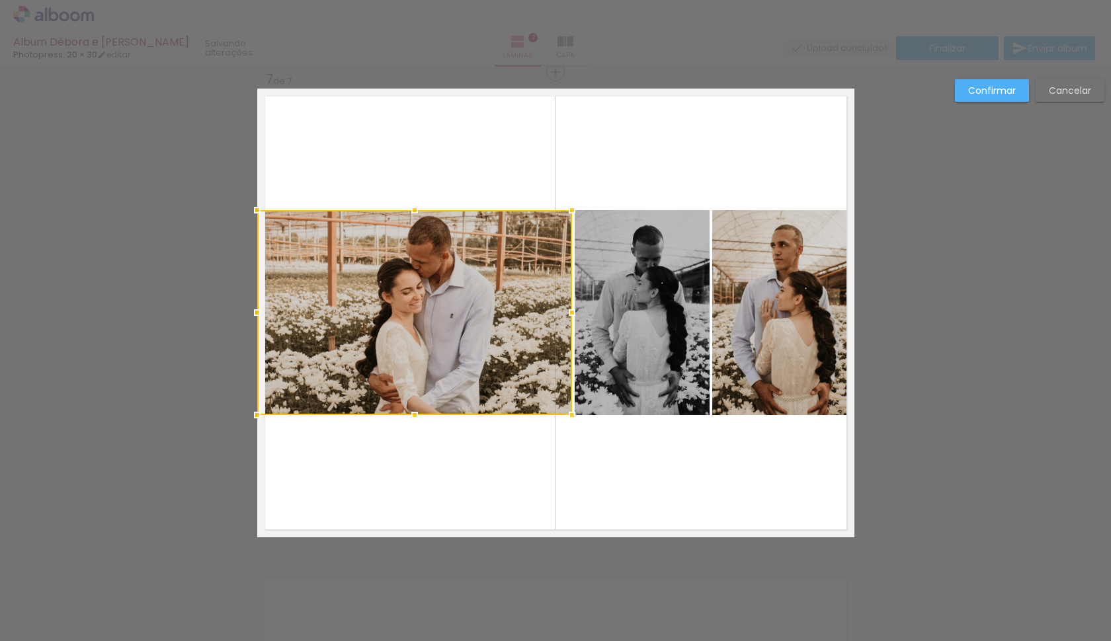
click at [0, 0] on slot "Confirmar" at bounding box center [0, 0] width 0 height 0
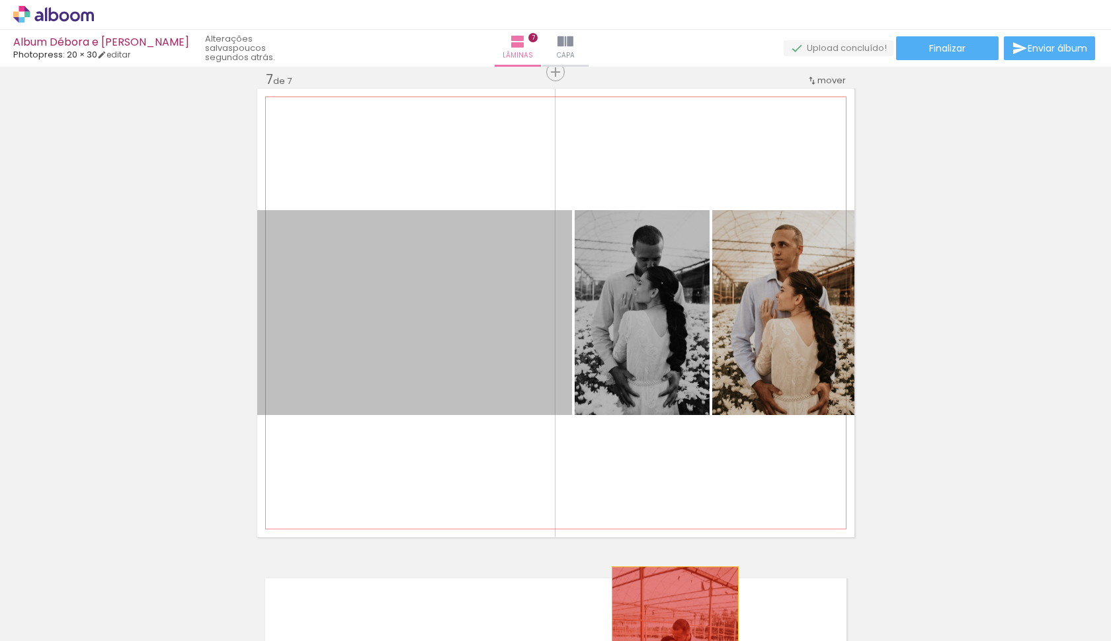
drag, startPoint x: 466, startPoint y: 297, endPoint x: 677, endPoint y: 605, distance: 373.8
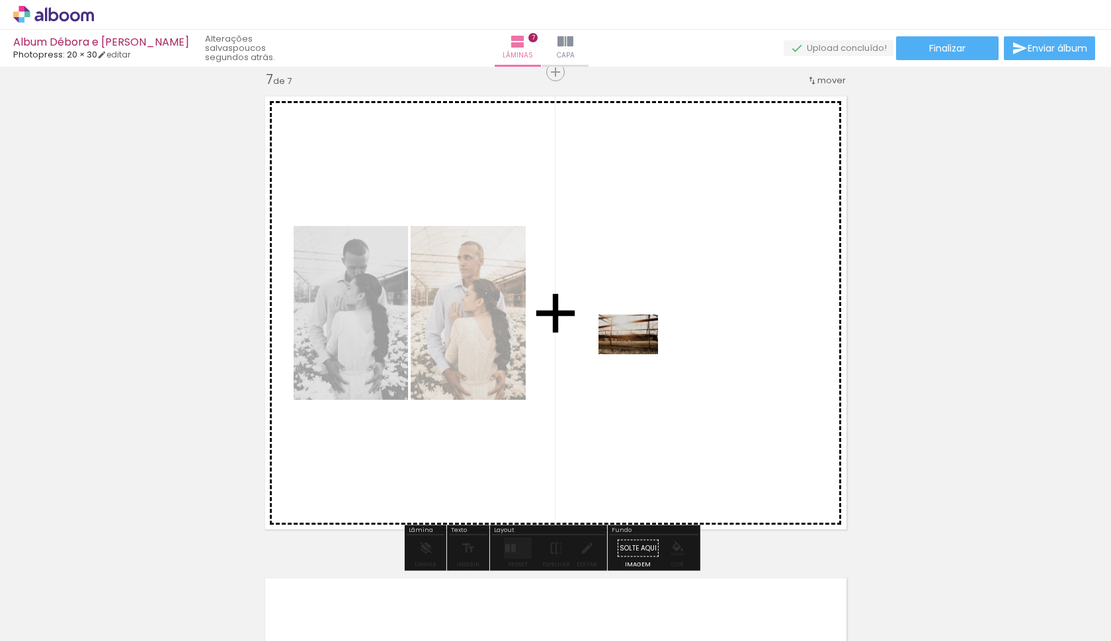
drag, startPoint x: 693, startPoint y: 605, endPoint x: 630, endPoint y: 340, distance: 272.5
click at [630, 340] on quentale-workspace at bounding box center [555, 320] width 1111 height 641
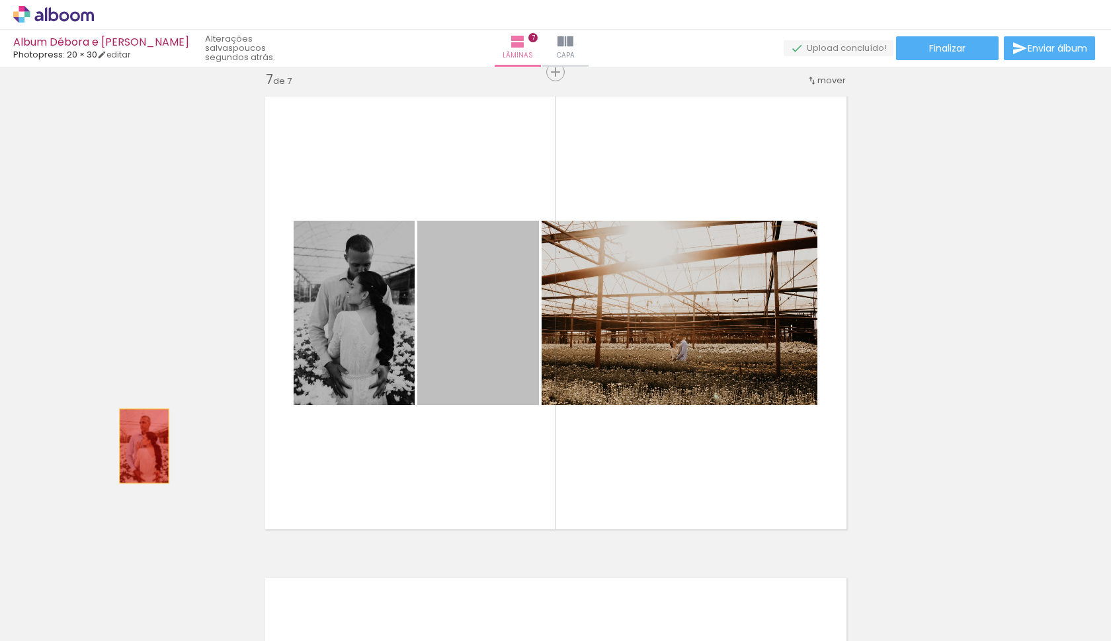
drag, startPoint x: 475, startPoint y: 327, endPoint x: 240, endPoint y: 449, distance: 265.3
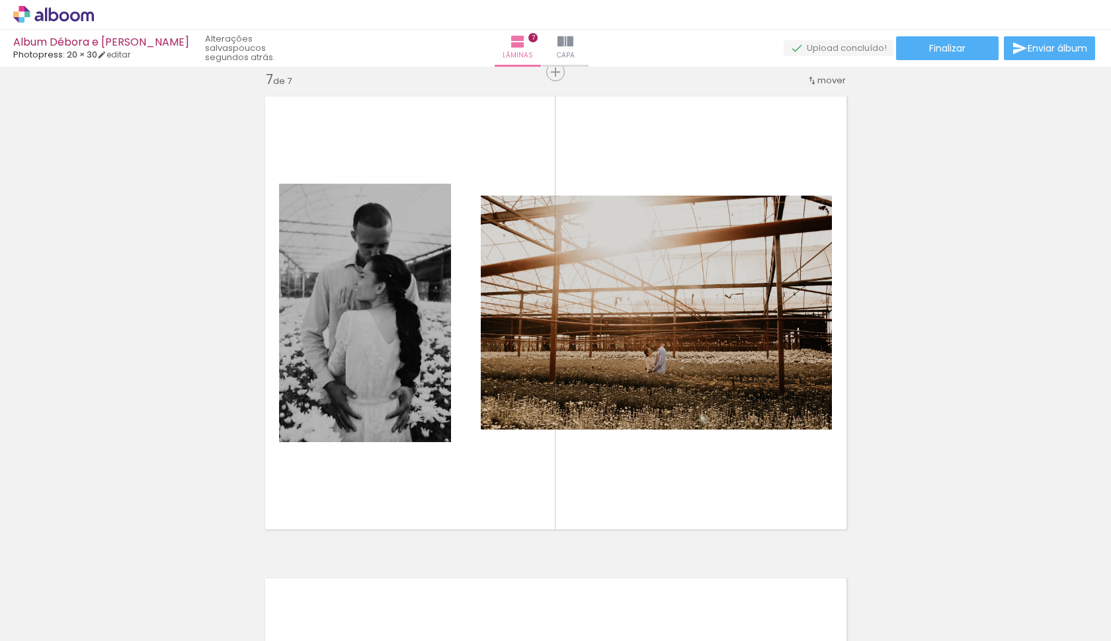
scroll to position [0, 1006]
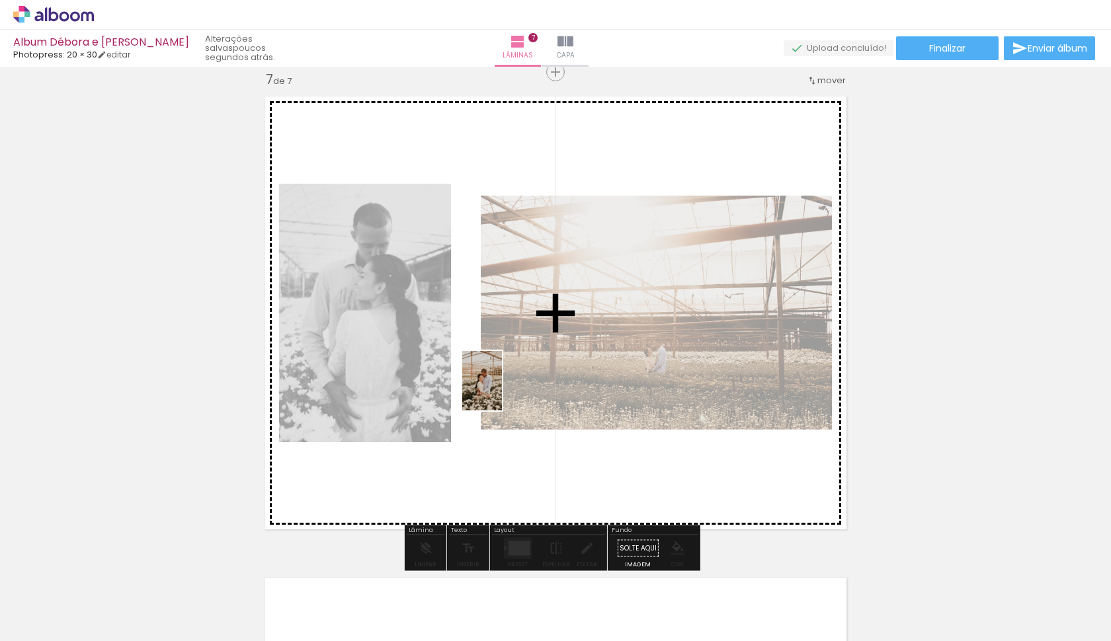
drag, startPoint x: 389, startPoint y: 607, endPoint x: 514, endPoint y: 361, distance: 275.6
click at [514, 361] on quentale-workspace at bounding box center [555, 320] width 1111 height 641
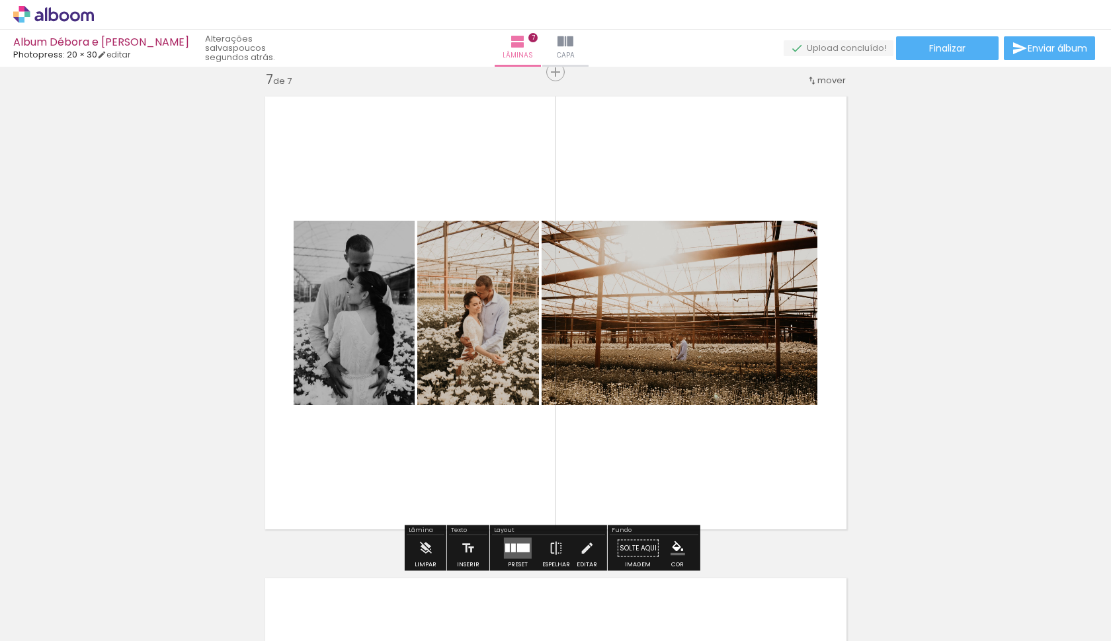
drag, startPoint x: 912, startPoint y: 374, endPoint x: 915, endPoint y: 382, distance: 9.2
click at [517, 551] on div at bounding box center [523, 548] width 13 height 9
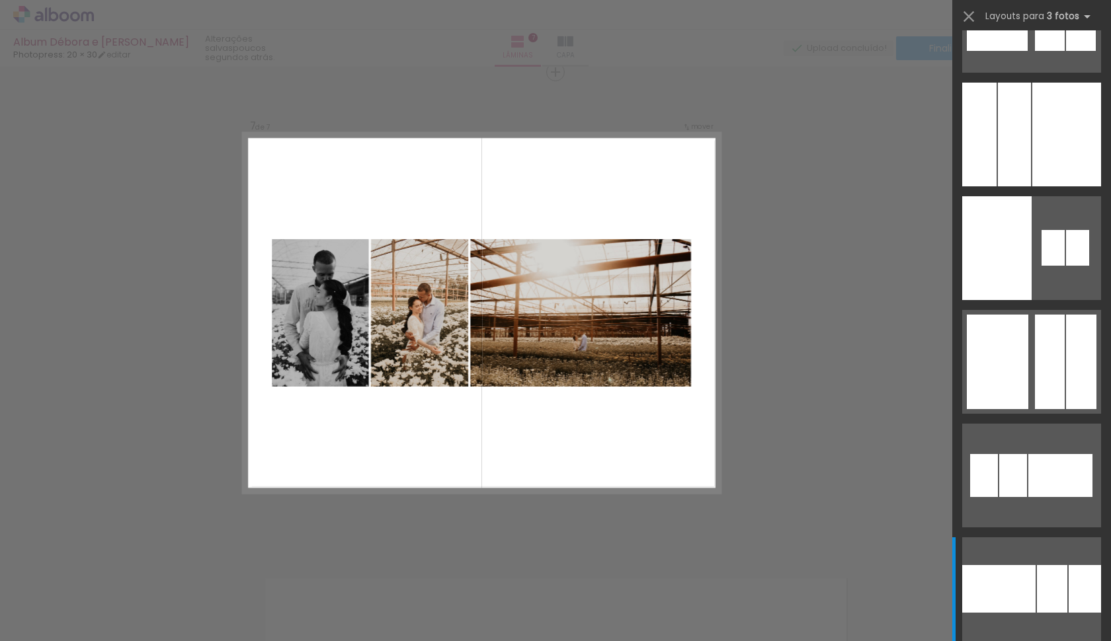
scroll to position [0, 0]
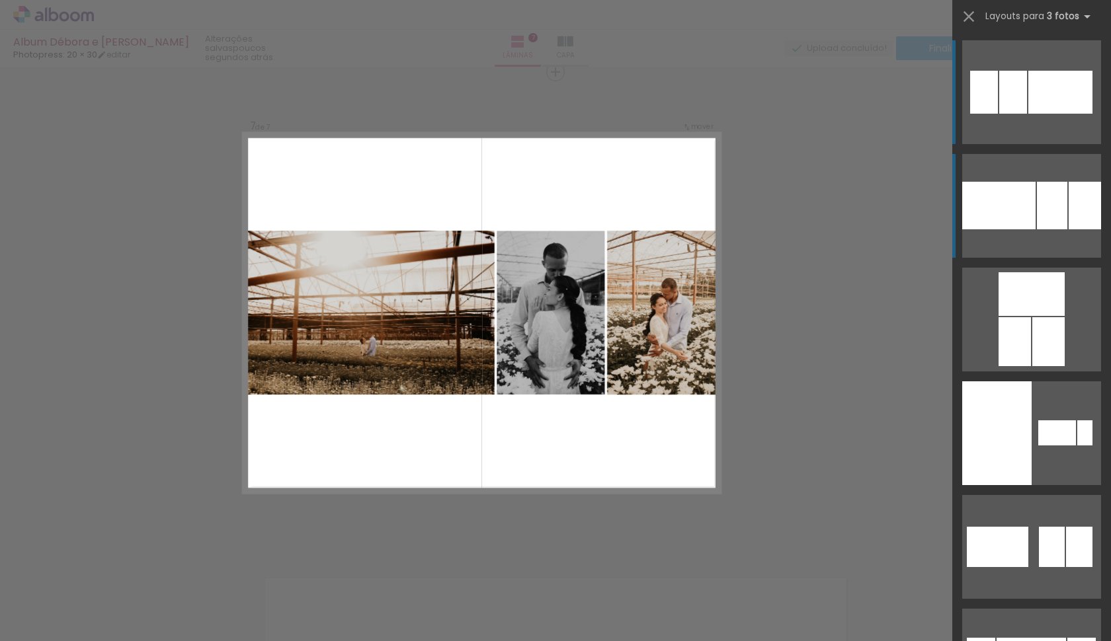
click at [1011, 216] on div at bounding box center [998, 206] width 73 height 48
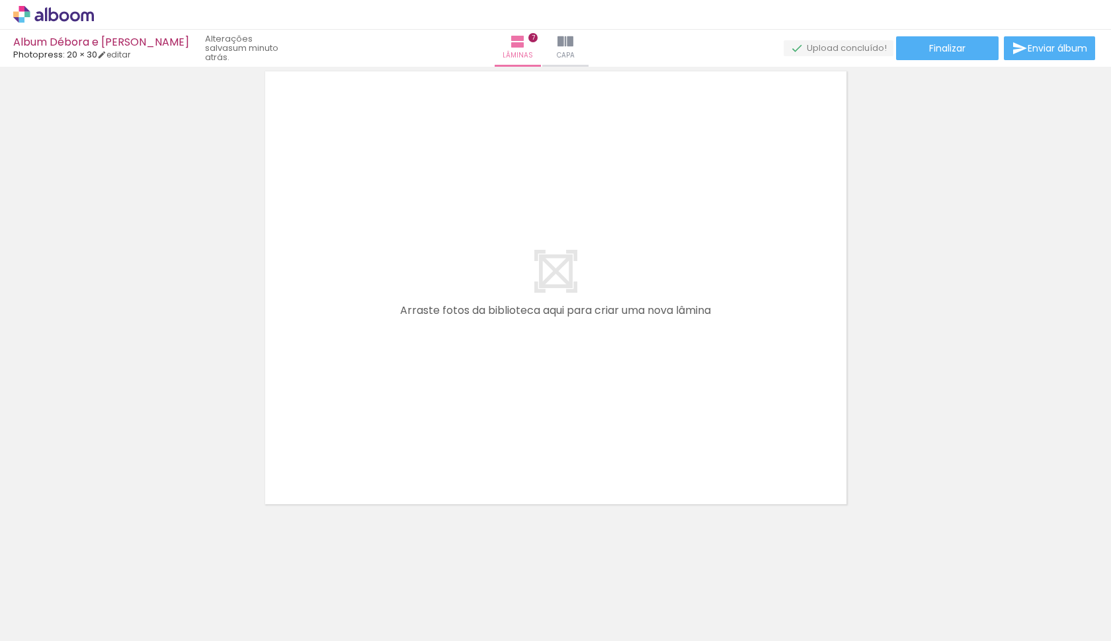
scroll to position [3407, 0]
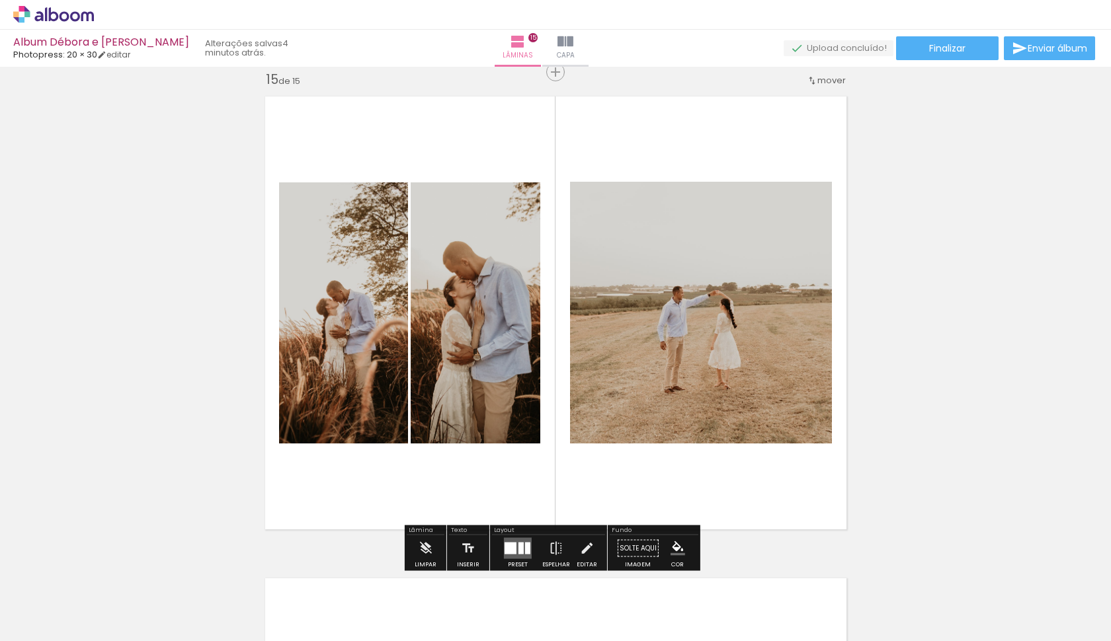
click at [453, 372] on div at bounding box center [475, 313] width 174 height 261
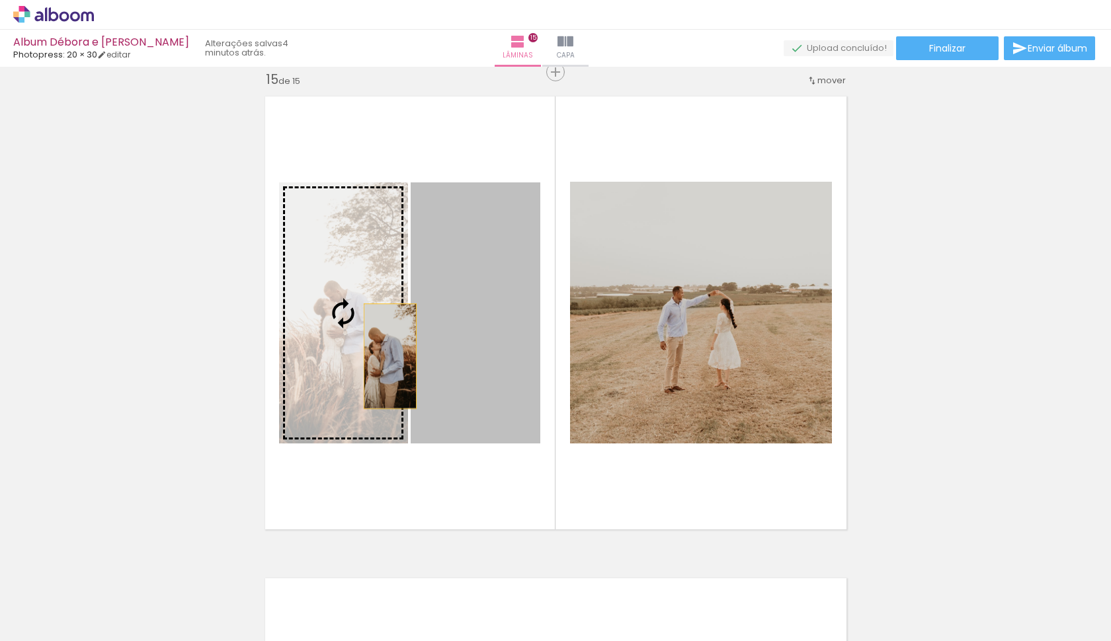
drag, startPoint x: 385, startPoint y: 356, endPoint x: 324, endPoint y: 354, distance: 60.9
click at [0, 0] on slot at bounding box center [0, 0] width 0 height 0
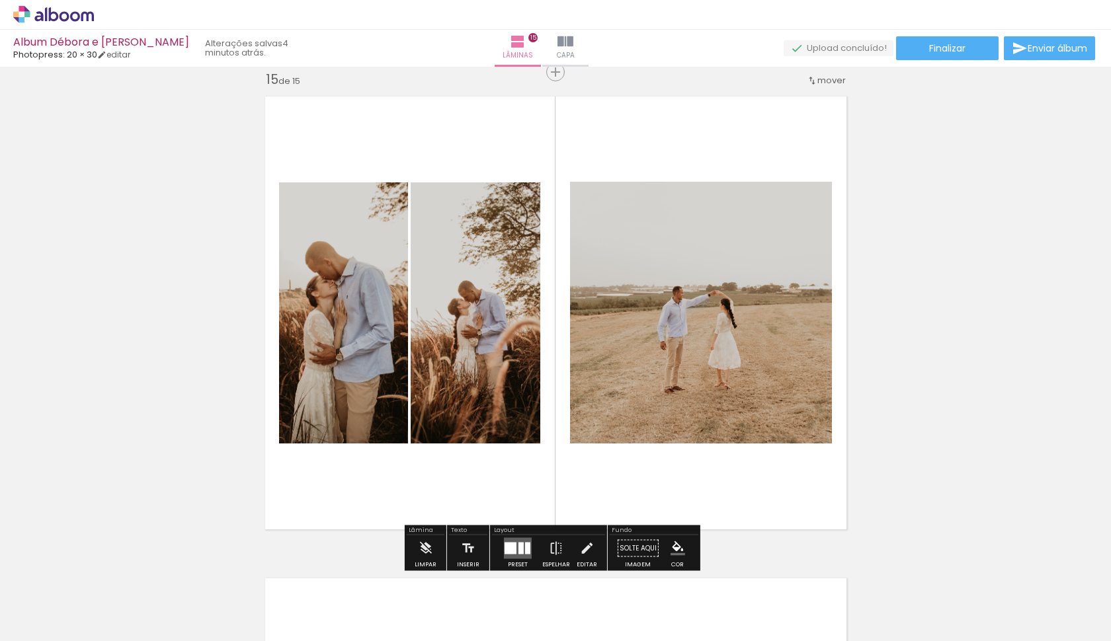
click at [481, 367] on quentale-photo at bounding box center [476, 313] width 130 height 261
drag, startPoint x: 989, startPoint y: 372, endPoint x: 1000, endPoint y: 390, distance: 21.7
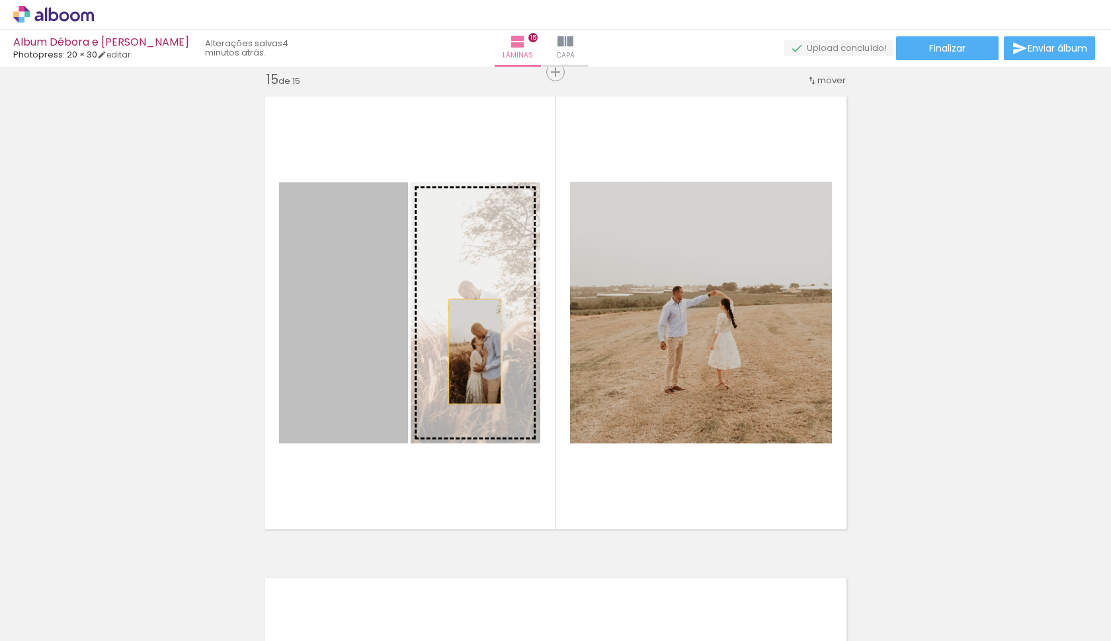
drag, startPoint x: 349, startPoint y: 355, endPoint x: 464, endPoint y: 368, distance: 115.8
click at [0, 0] on slot at bounding box center [0, 0] width 0 height 0
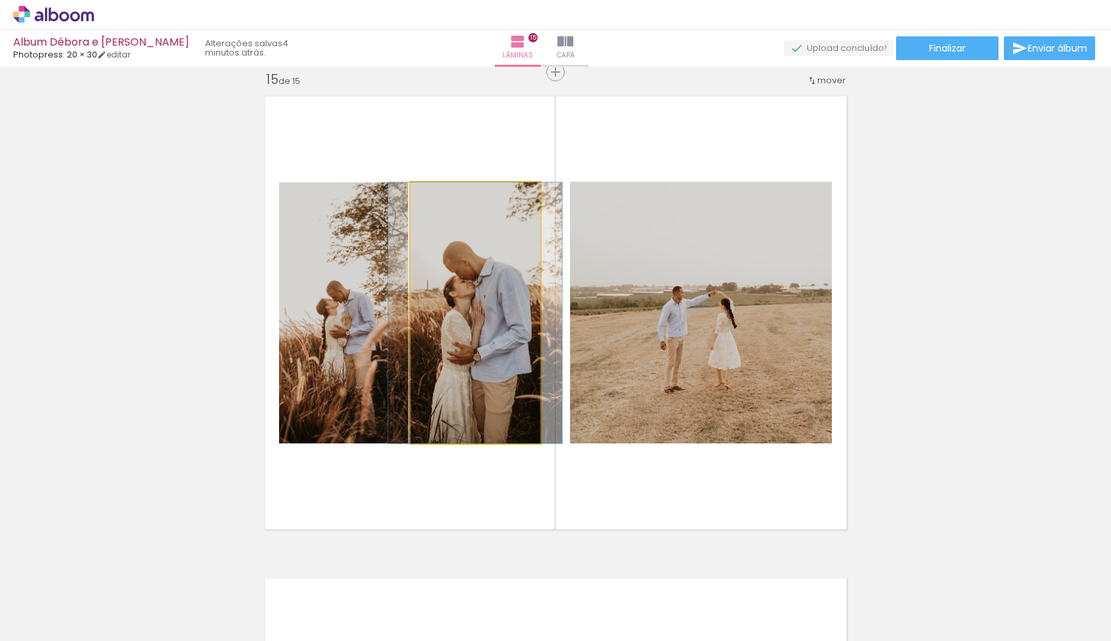
click at [493, 353] on quentale-photo at bounding box center [476, 313] width 130 height 261
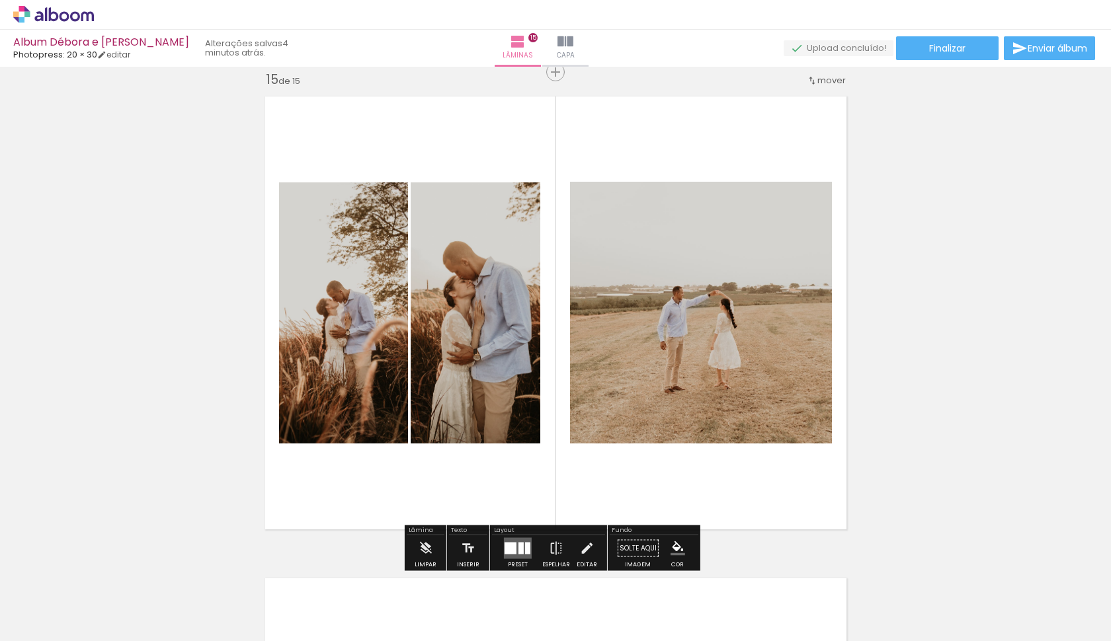
click at [464, 331] on quentale-photo at bounding box center [476, 313] width 130 height 261
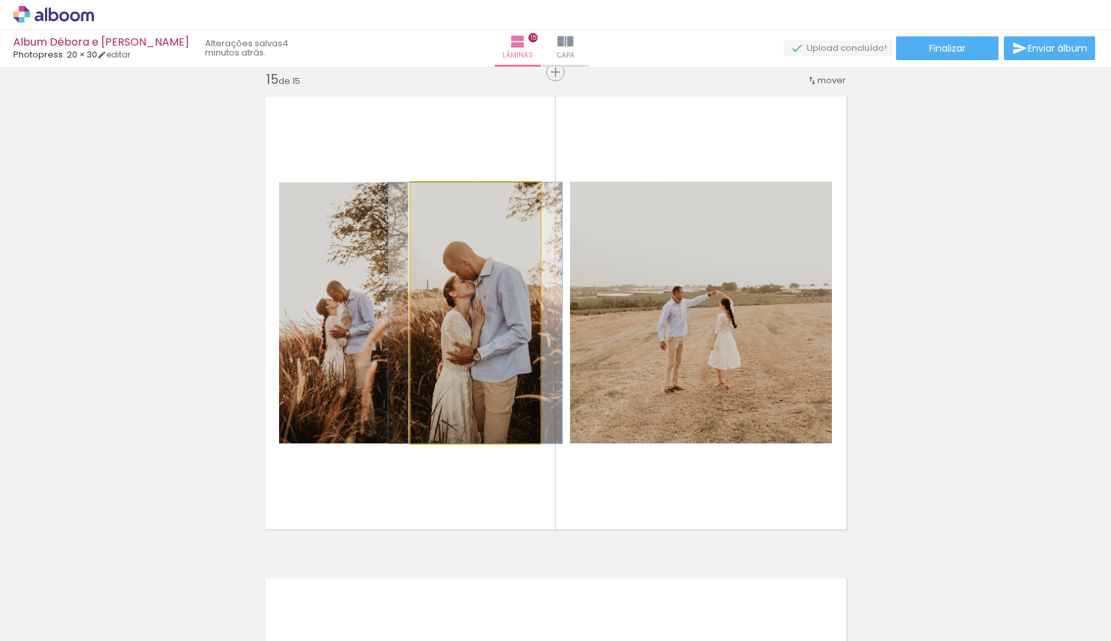
click at [464, 331] on quentale-photo at bounding box center [476, 313] width 130 height 261
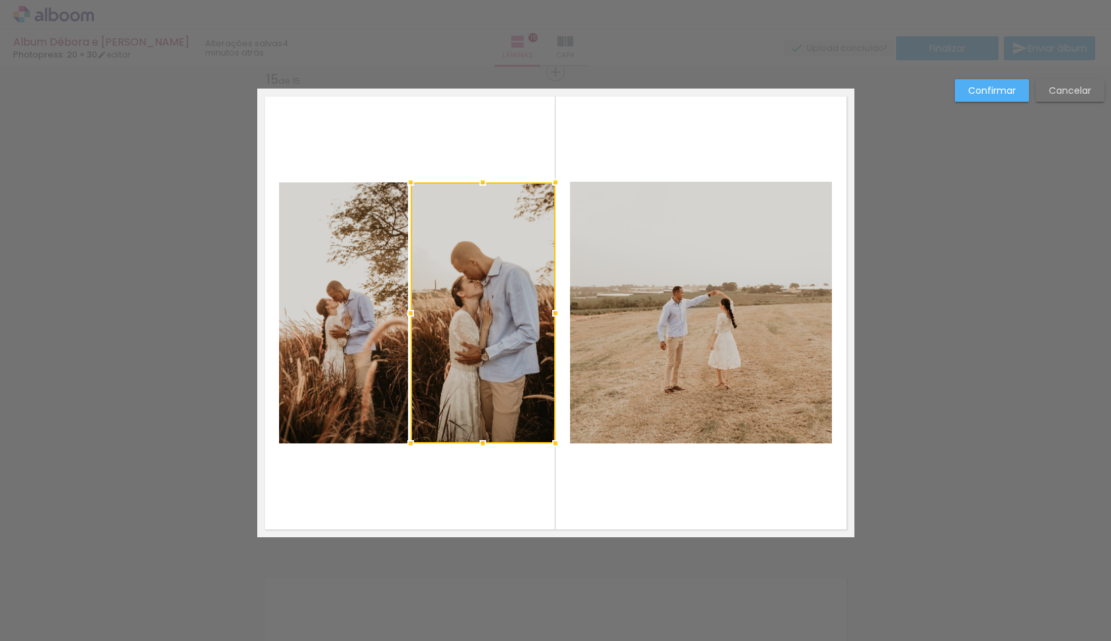
drag, startPoint x: 534, startPoint y: 311, endPoint x: 547, endPoint y: 313, distance: 13.3
click at [548, 313] on div at bounding box center [555, 313] width 26 height 26
drag, startPoint x: 1058, startPoint y: 90, endPoint x: 1055, endPoint y: 101, distance: 11.1
click at [0, 0] on slot "Cancelar" at bounding box center [0, 0] width 0 height 0
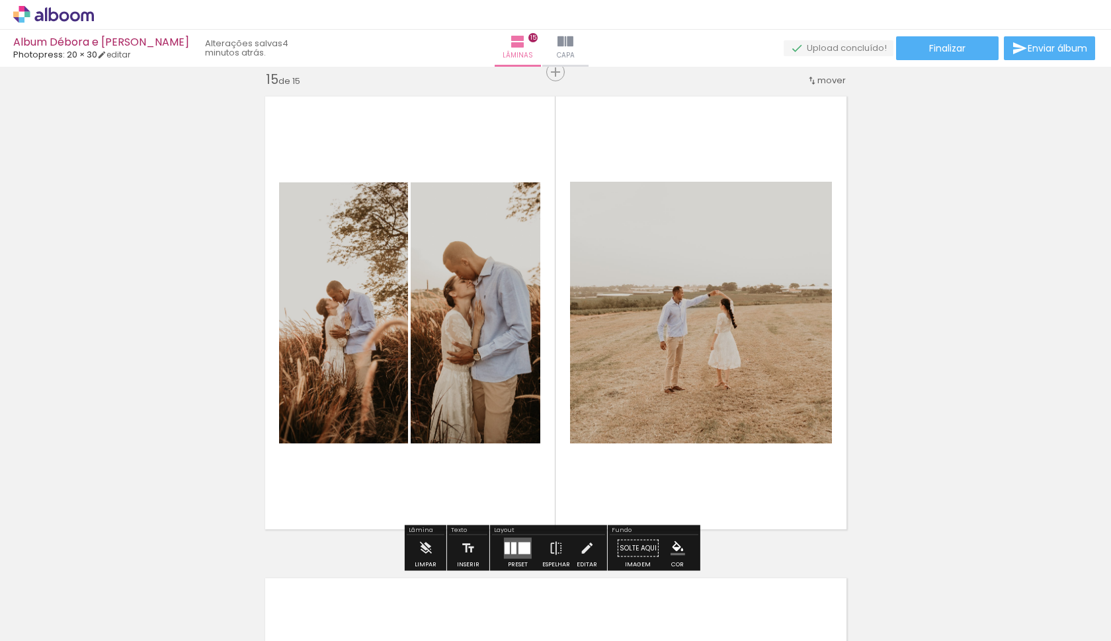
click at [356, 311] on quentale-photo at bounding box center [343, 313] width 129 height 261
click at [356, 310] on quentale-photo at bounding box center [343, 313] width 129 height 261
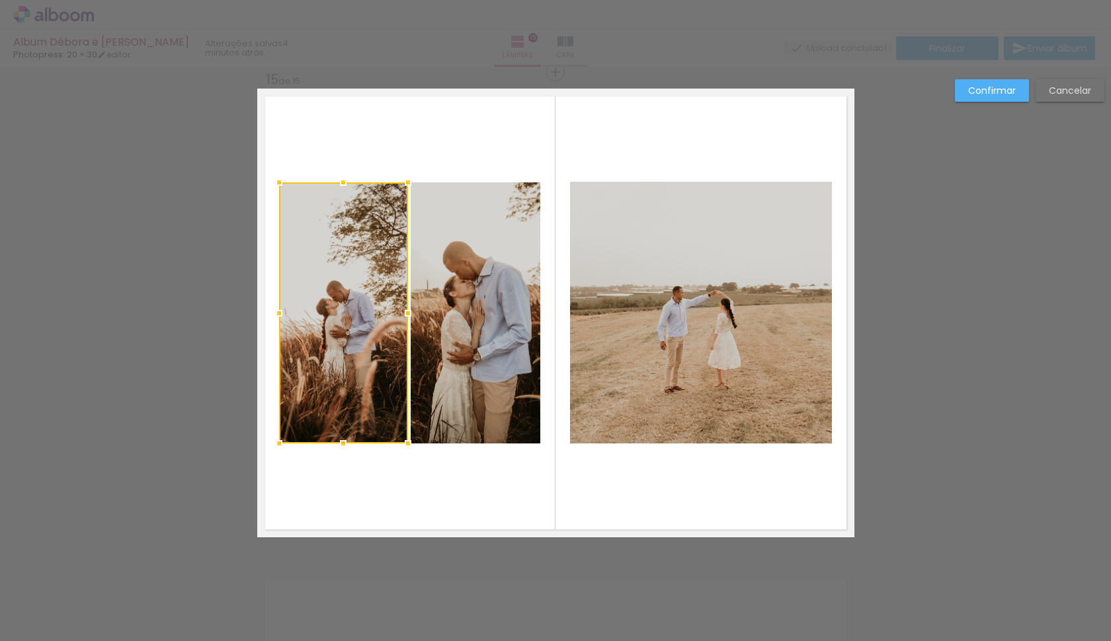
click at [444, 316] on quentale-photo at bounding box center [476, 313] width 130 height 261
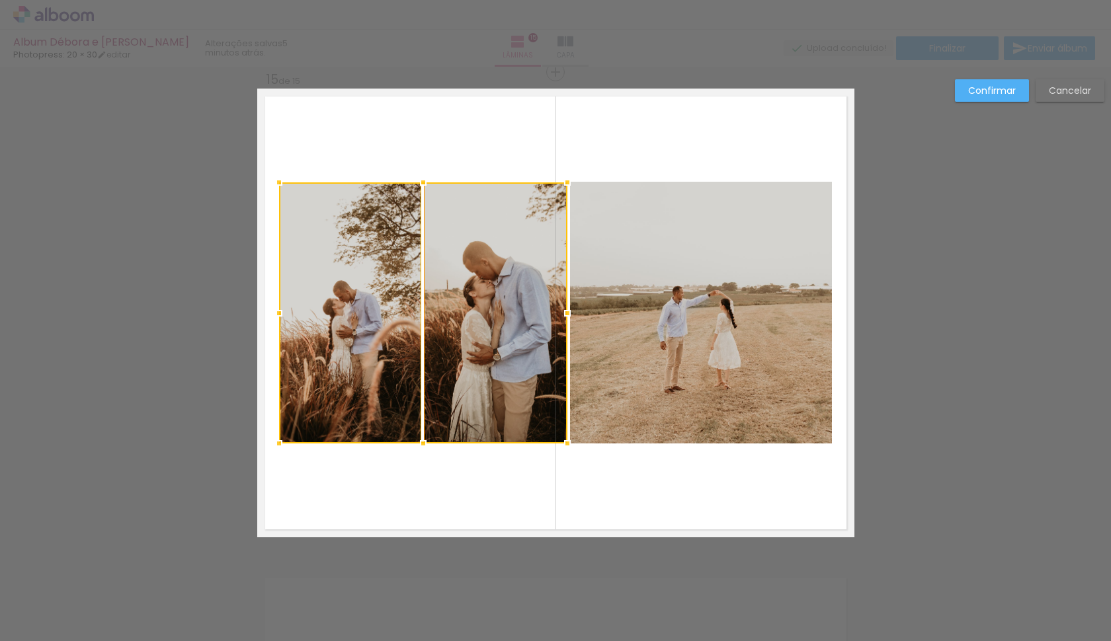
drag, startPoint x: 535, startPoint y: 313, endPoint x: 556, endPoint y: 308, distance: 21.8
click at [562, 306] on div at bounding box center [567, 313] width 26 height 26
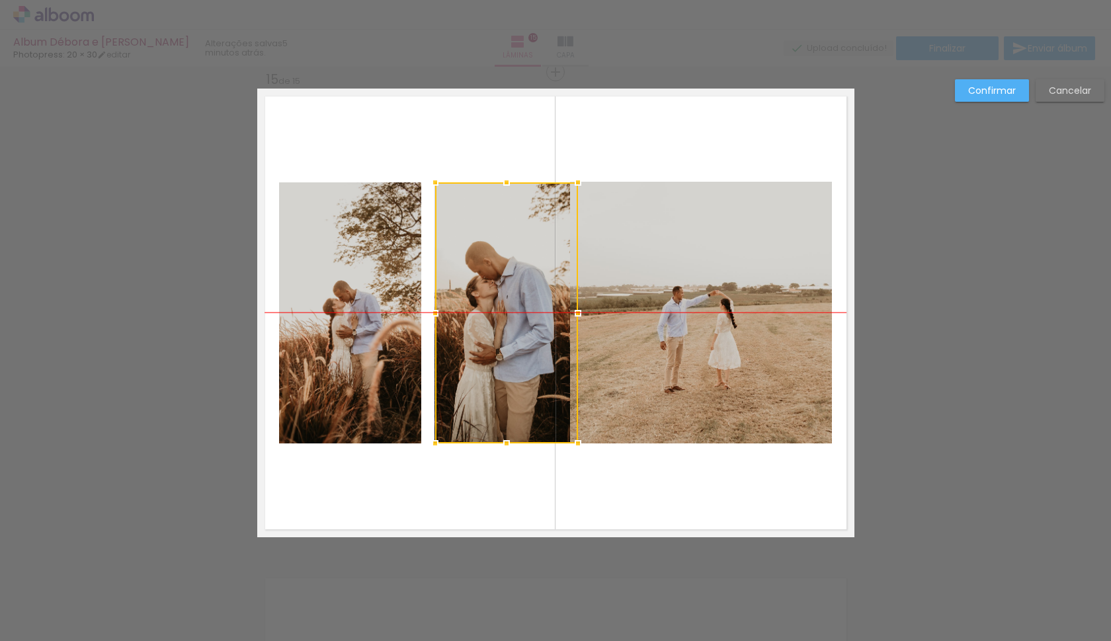
drag, startPoint x: 479, startPoint y: 335, endPoint x: 494, endPoint y: 339, distance: 14.9
click at [493, 338] on div at bounding box center [506, 313] width 143 height 261
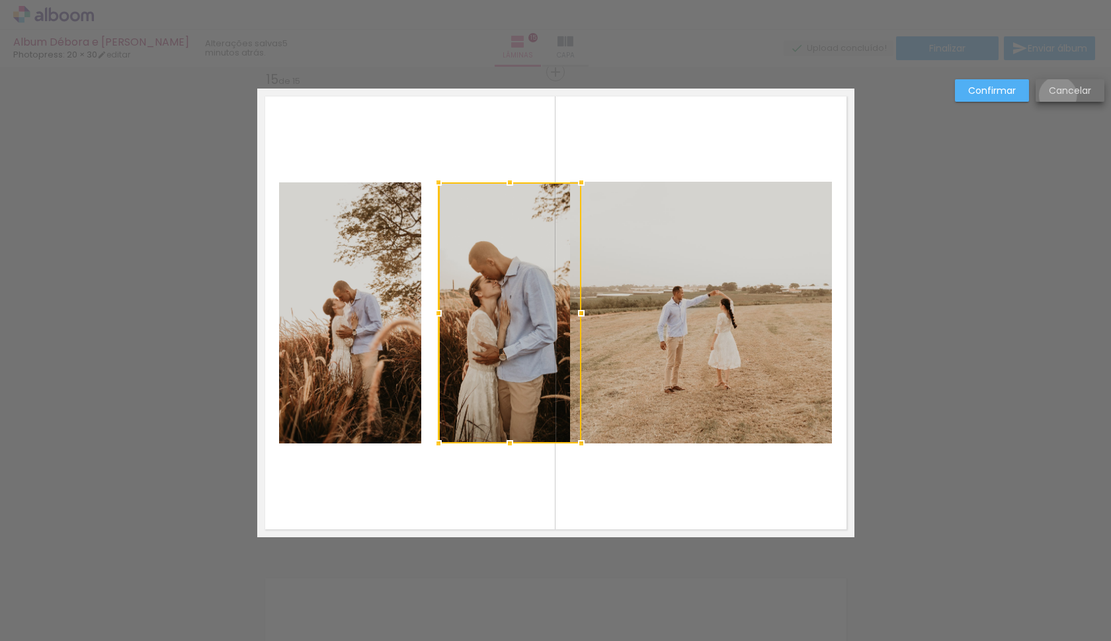
drag, startPoint x: 1057, startPoint y: 95, endPoint x: 1058, endPoint y: 102, distance: 6.6
click at [0, 0] on slot "Cancelar" at bounding box center [0, 0] width 0 height 0
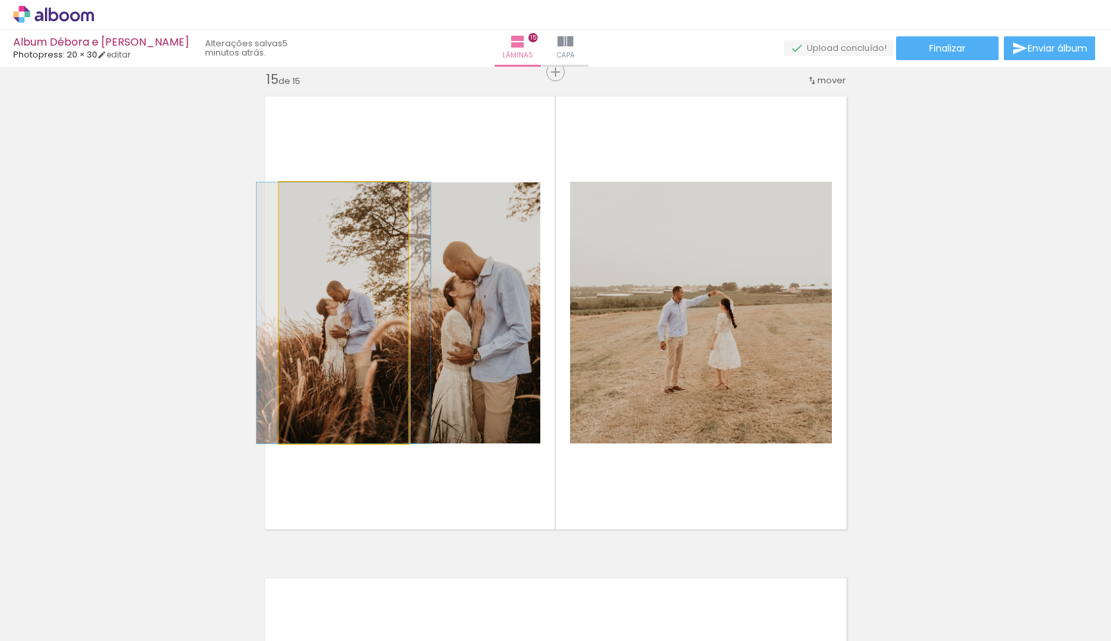
click at [338, 320] on quentale-photo at bounding box center [343, 313] width 129 height 261
click at [337, 320] on quentale-photo at bounding box center [343, 313] width 129 height 261
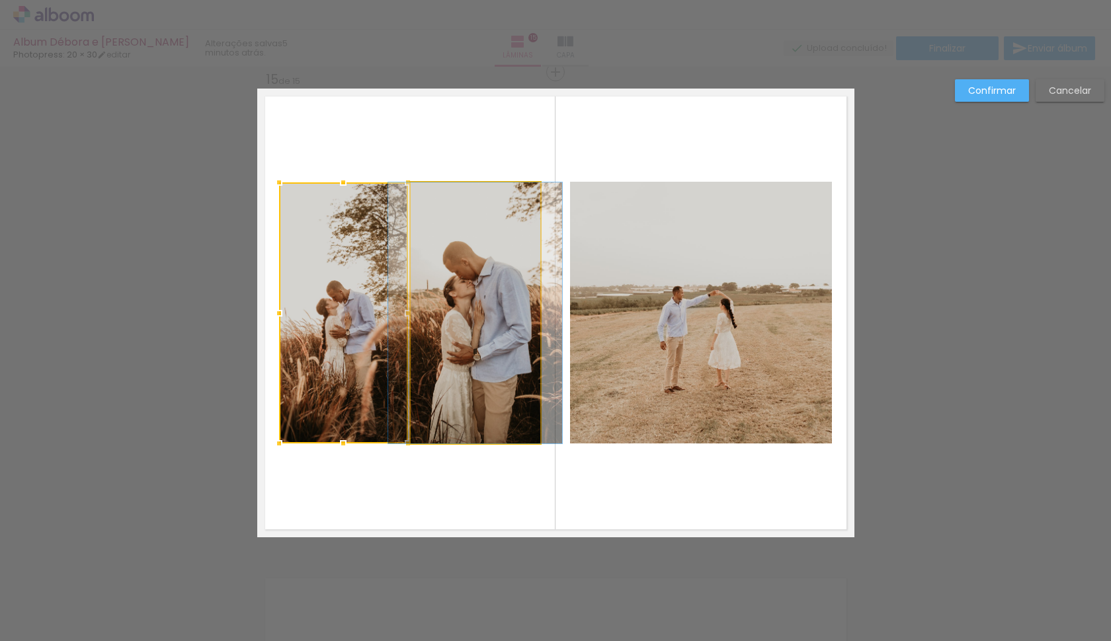
click at [442, 312] on quentale-photo at bounding box center [476, 313] width 130 height 261
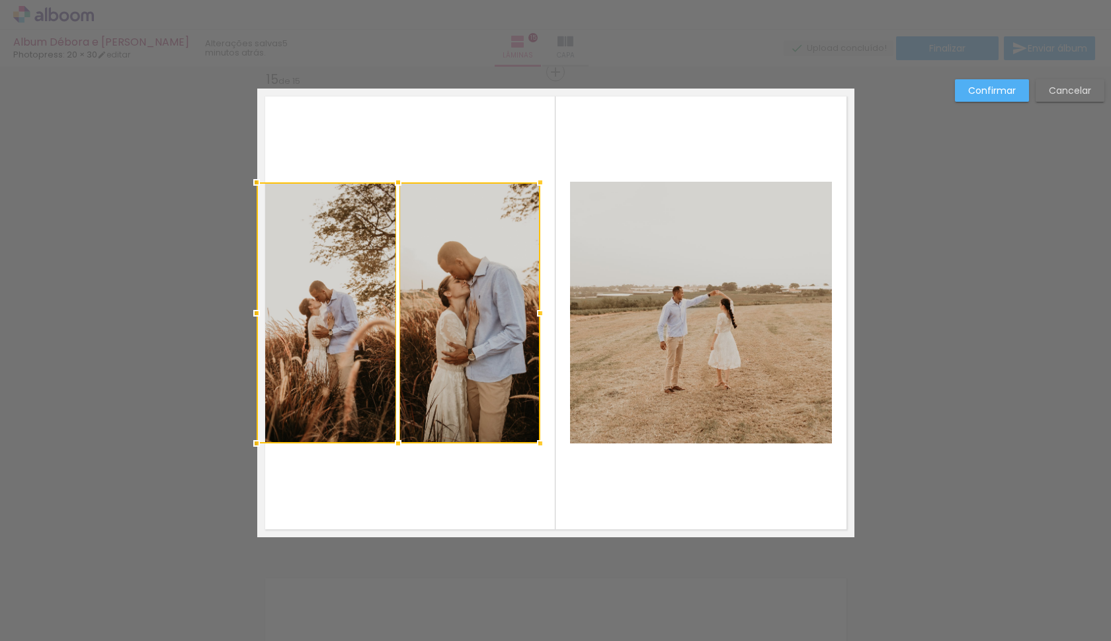
drag, startPoint x: 274, startPoint y: 313, endPoint x: 257, endPoint y: 312, distance: 17.2
click at [257, 312] on div at bounding box center [256, 313] width 26 height 26
click at [484, 323] on quentale-photo at bounding box center [469, 313] width 141 height 261
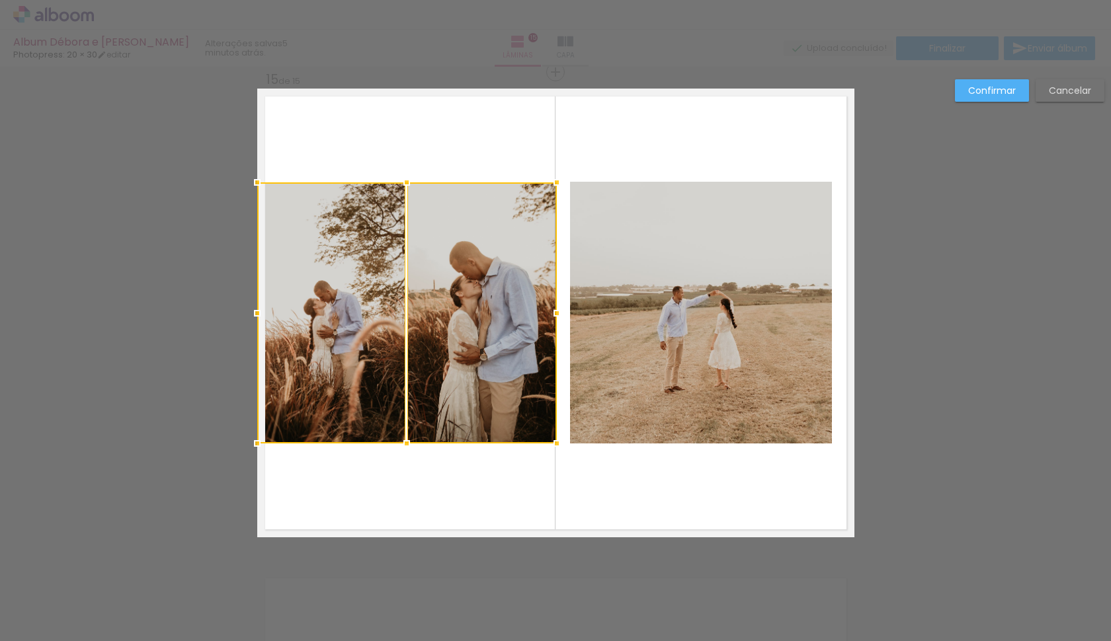
drag, startPoint x: 535, startPoint y: 313, endPoint x: 546, endPoint y: 315, distance: 11.4
click at [546, 315] on div at bounding box center [557, 313] width 26 height 26
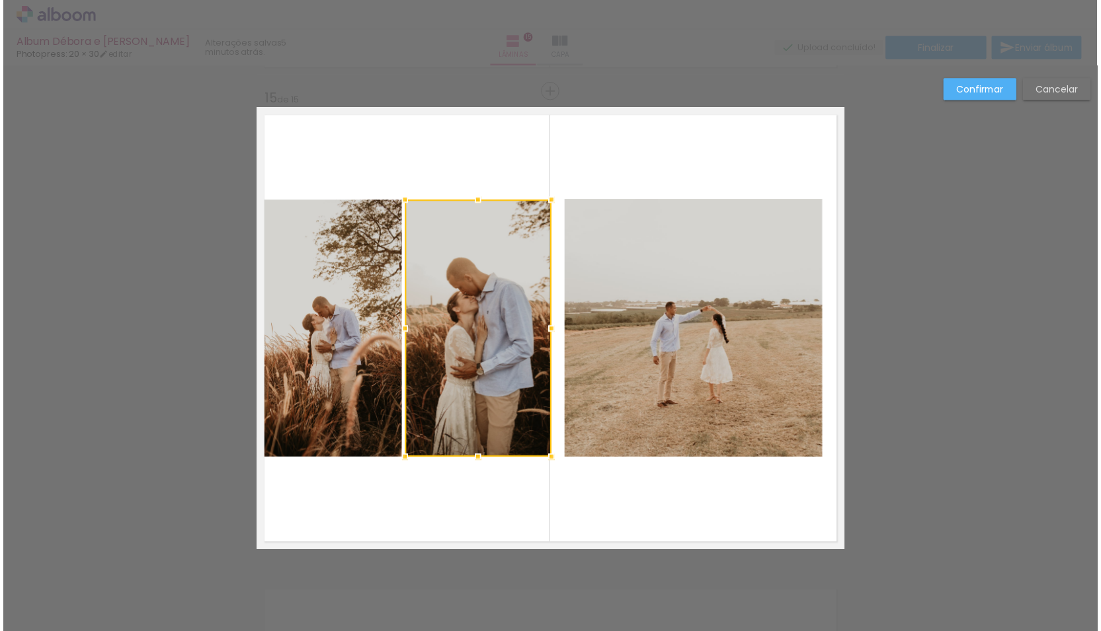
scroll to position [6738, 0]
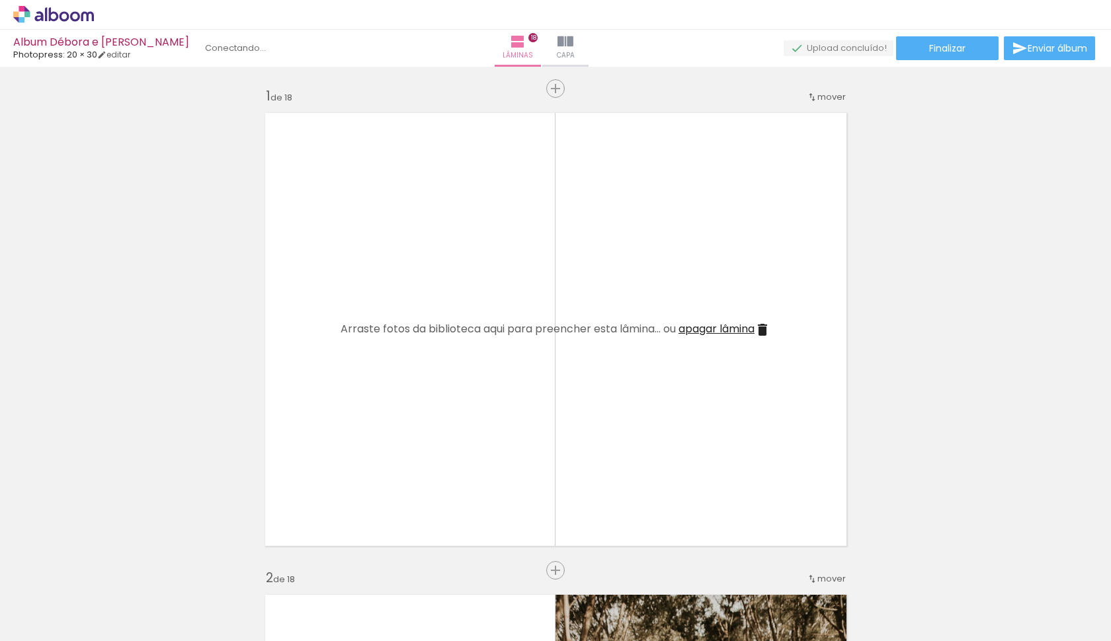
scroll to position [0, 3432]
click at [29, 620] on span "Adicionar Fotos" at bounding box center [47, 623] width 40 height 15
click at [0, 0] on input "file" at bounding box center [0, 0] width 0 height 0
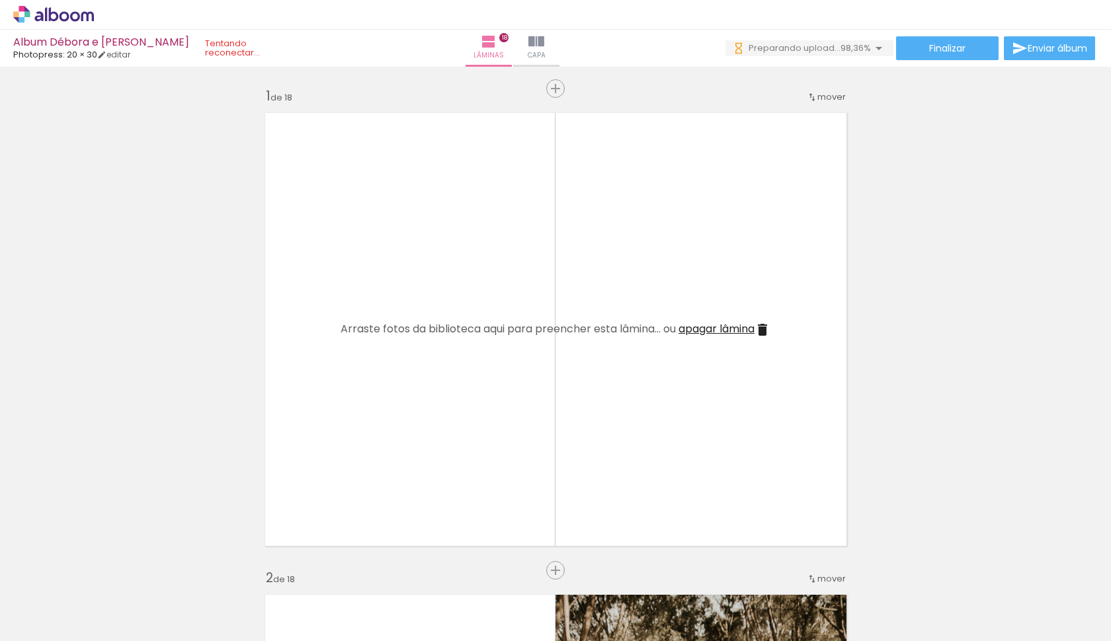
scroll to position [0, 3506]
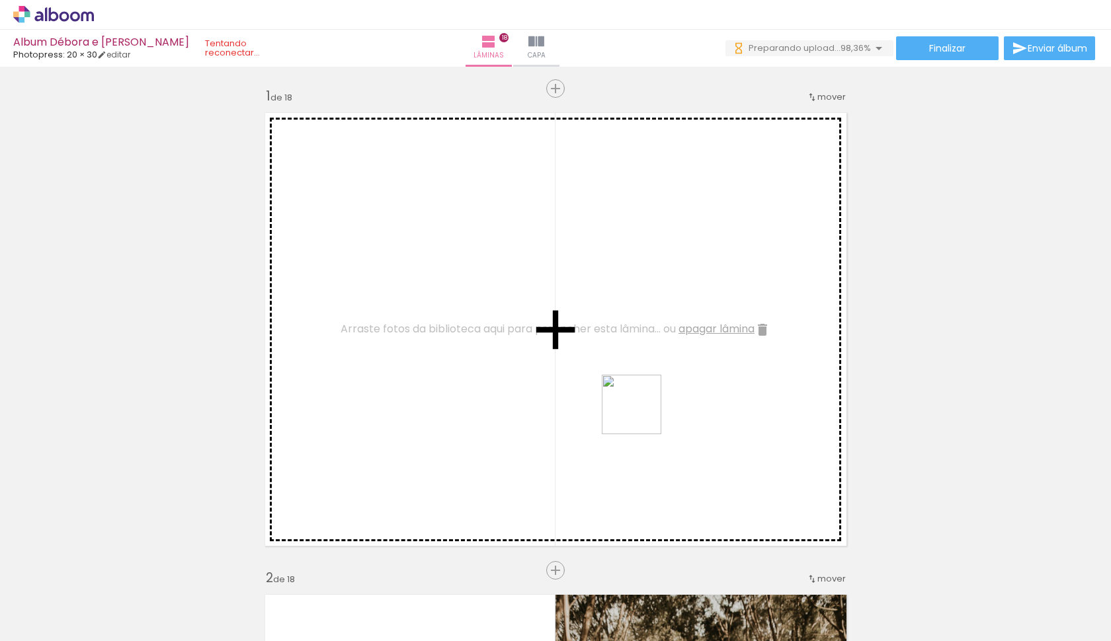
drag, startPoint x: 1087, startPoint y: 610, endPoint x: 639, endPoint y: 400, distance: 494.9
click at [639, 400] on quentale-workspace at bounding box center [555, 320] width 1111 height 641
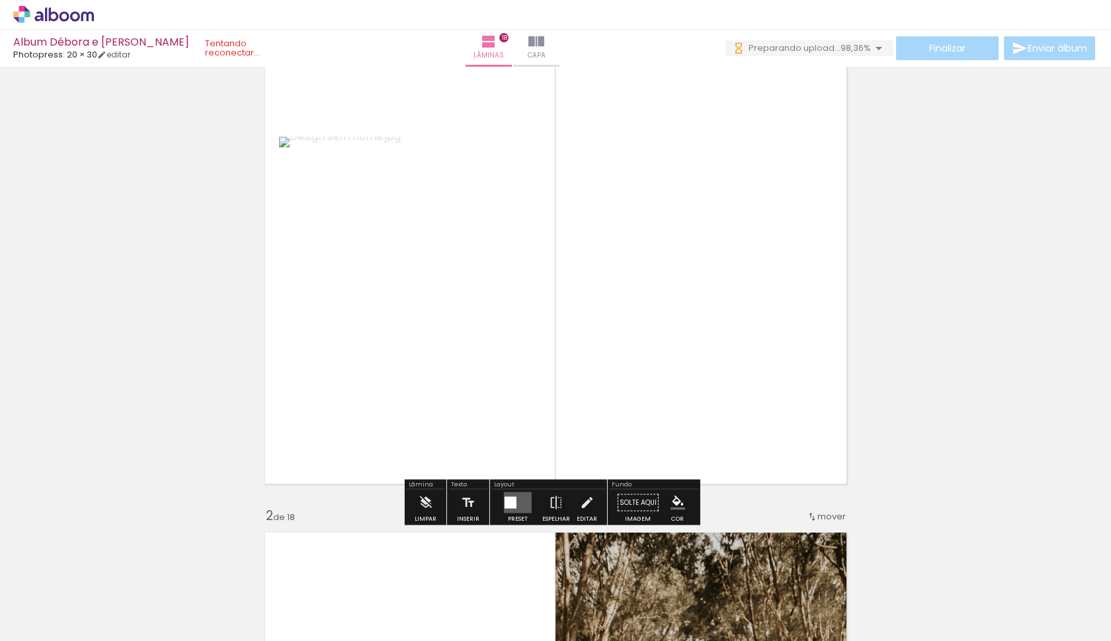
scroll to position [91, 0]
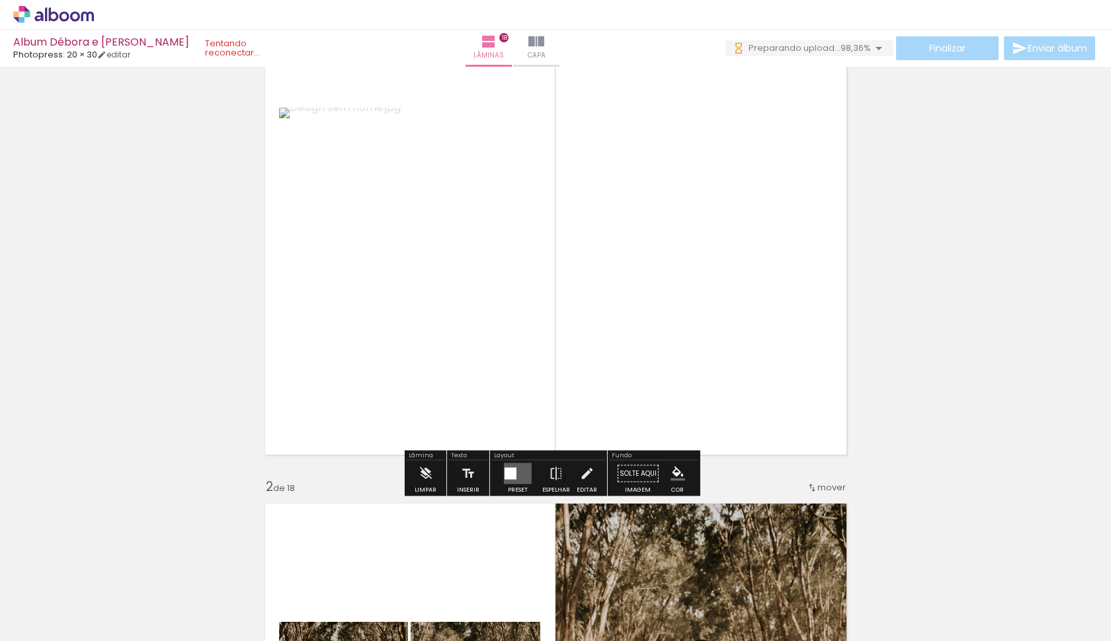
click at [524, 473] on quentale-layouter at bounding box center [518, 474] width 28 height 21
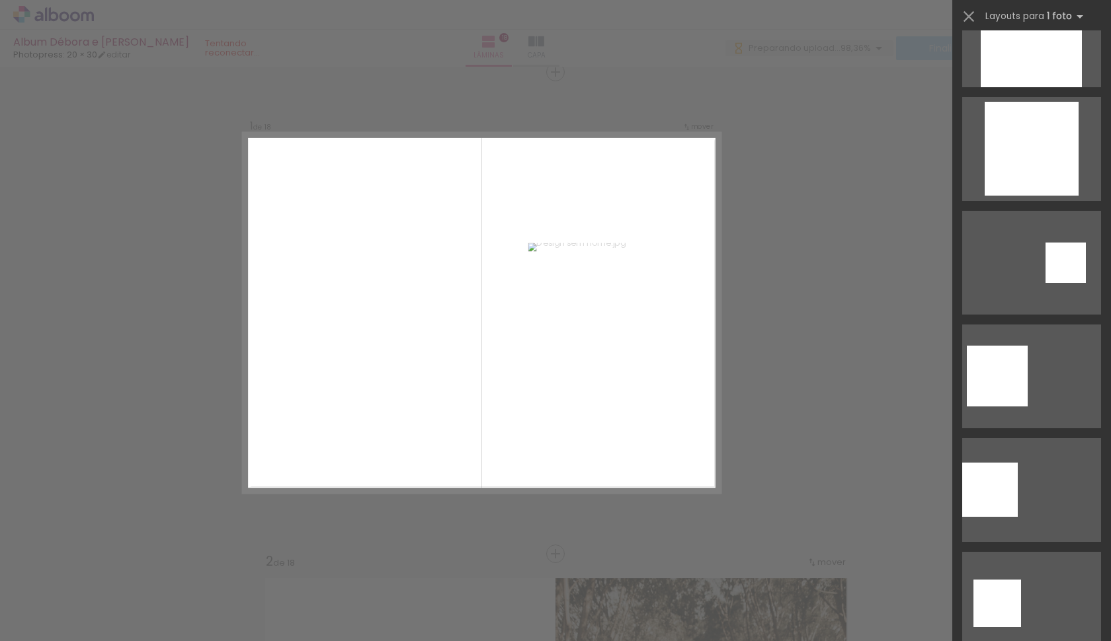
scroll to position [391, 0]
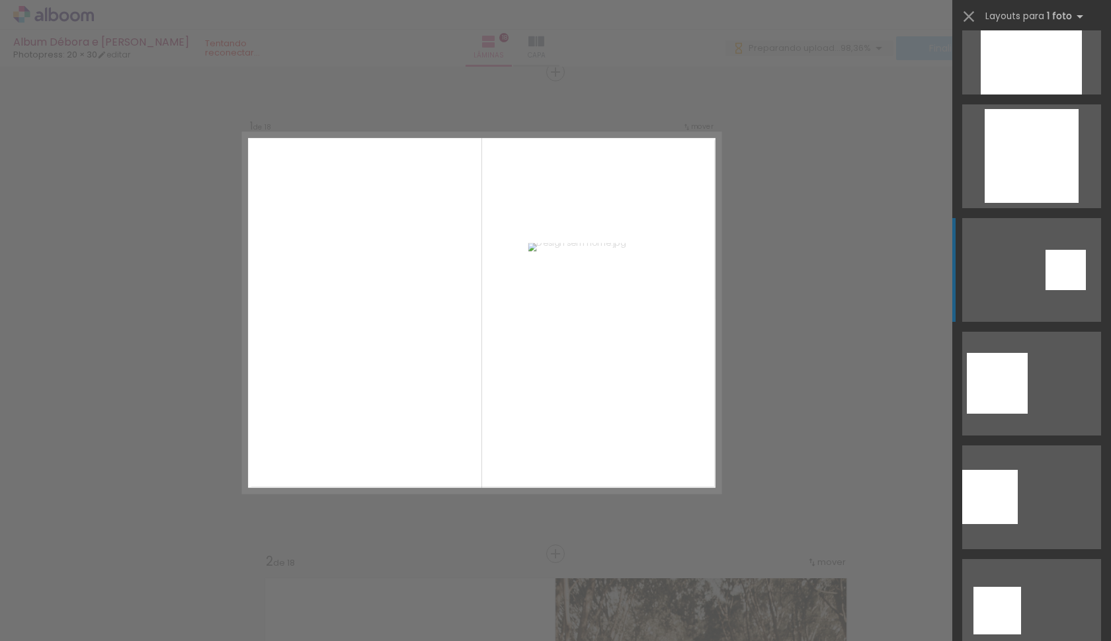
click at [1059, 293] on quentale-layouter at bounding box center [1031, 270] width 139 height 104
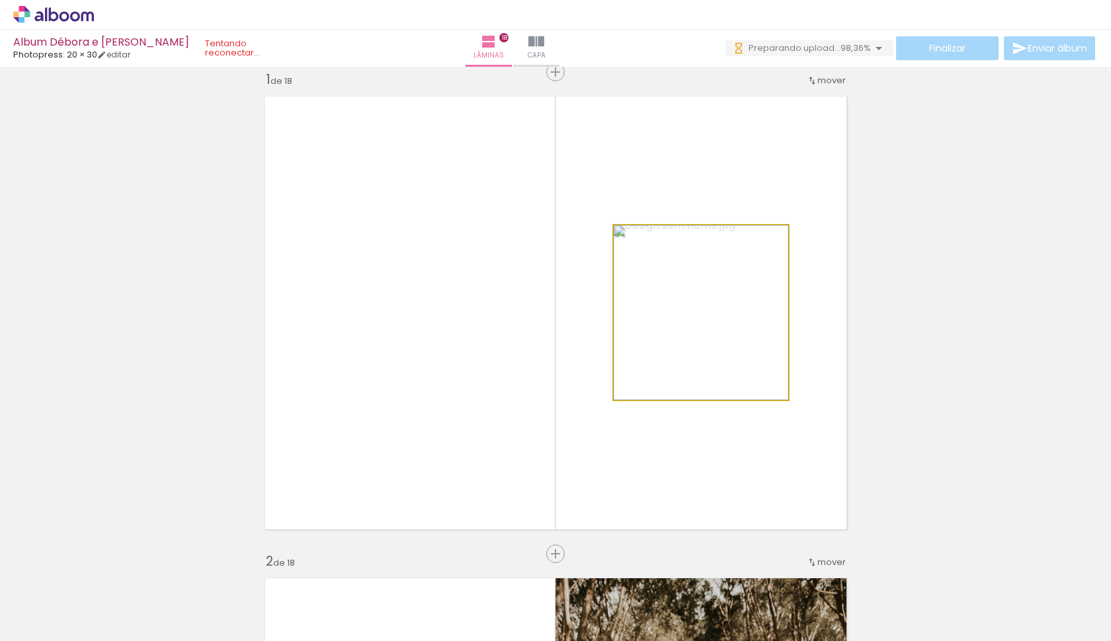
click at [732, 310] on quentale-photo at bounding box center [701, 312] width 175 height 175
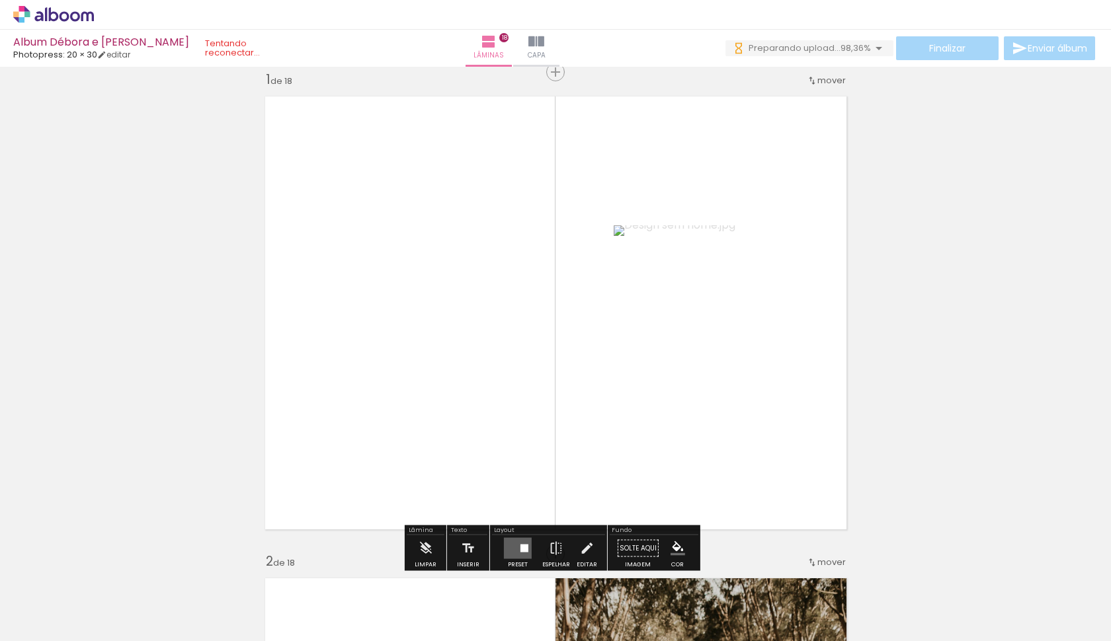
click at [732, 310] on quentale-photo at bounding box center [701, 312] width 175 height 175
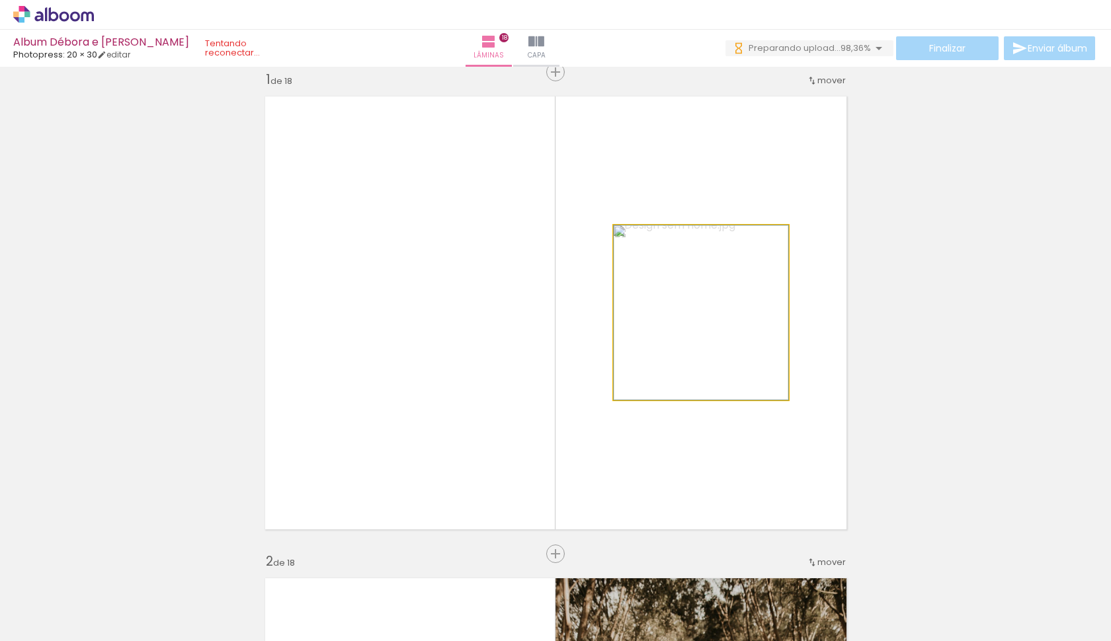
click at [732, 310] on quentale-photo at bounding box center [701, 312] width 175 height 175
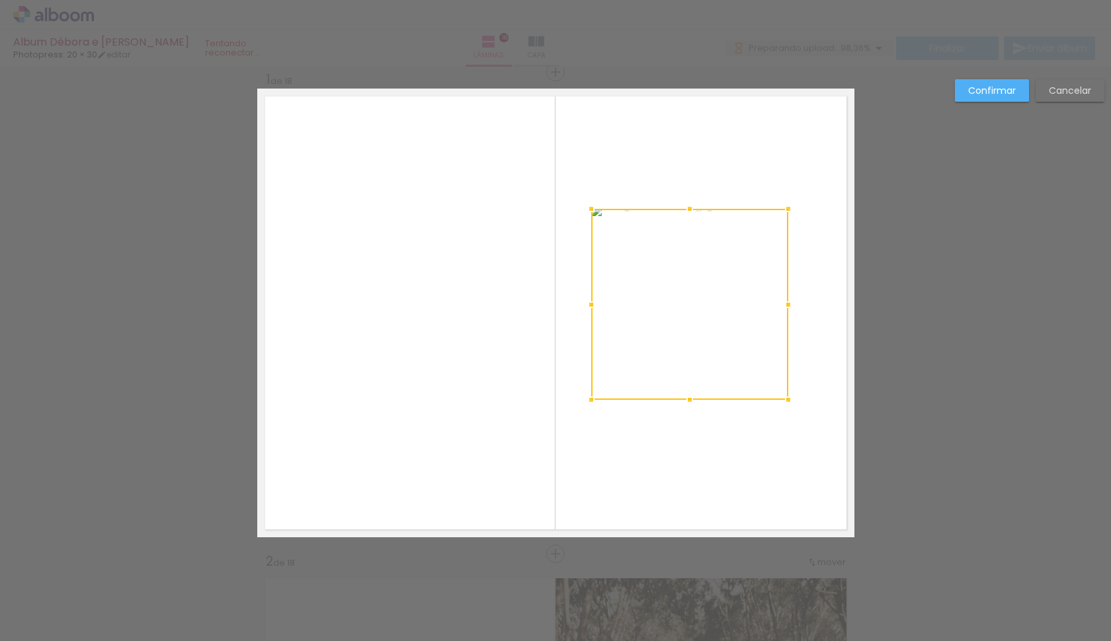
drag, startPoint x: 608, startPoint y: 226, endPoint x: 587, endPoint y: 210, distance: 27.4
click at [587, 210] on div at bounding box center [591, 209] width 26 height 26
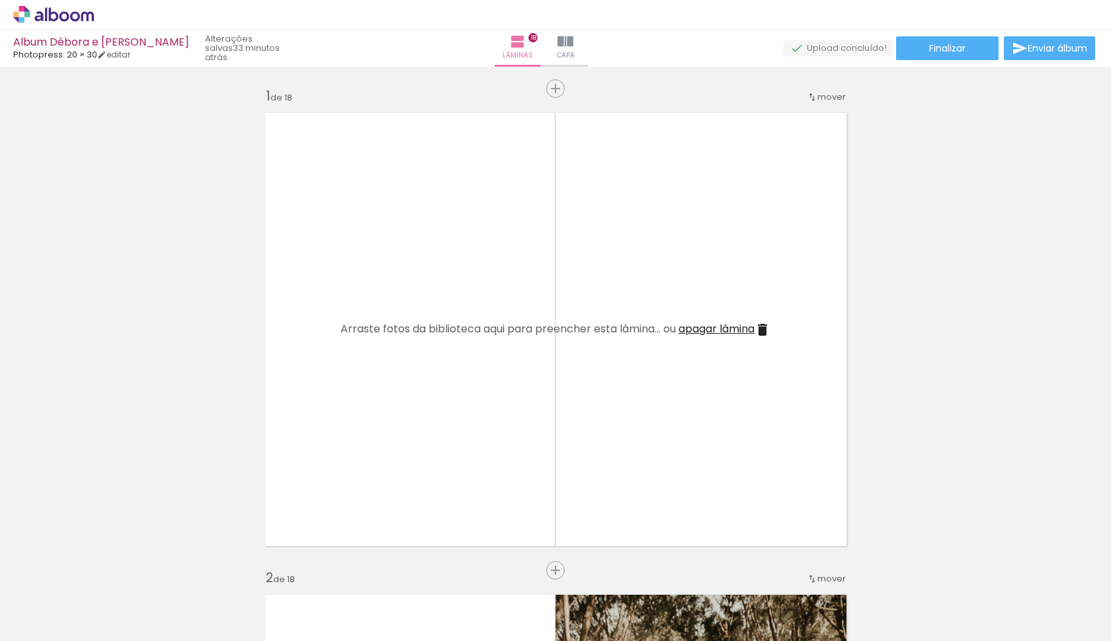
scroll to position [0, 1084]
drag, startPoint x: 317, startPoint y: 635, endPoint x: 833, endPoint y: 628, distance: 515.8
click at [0, 0] on iron-horizontal-list at bounding box center [0, 0] width 0 height 0
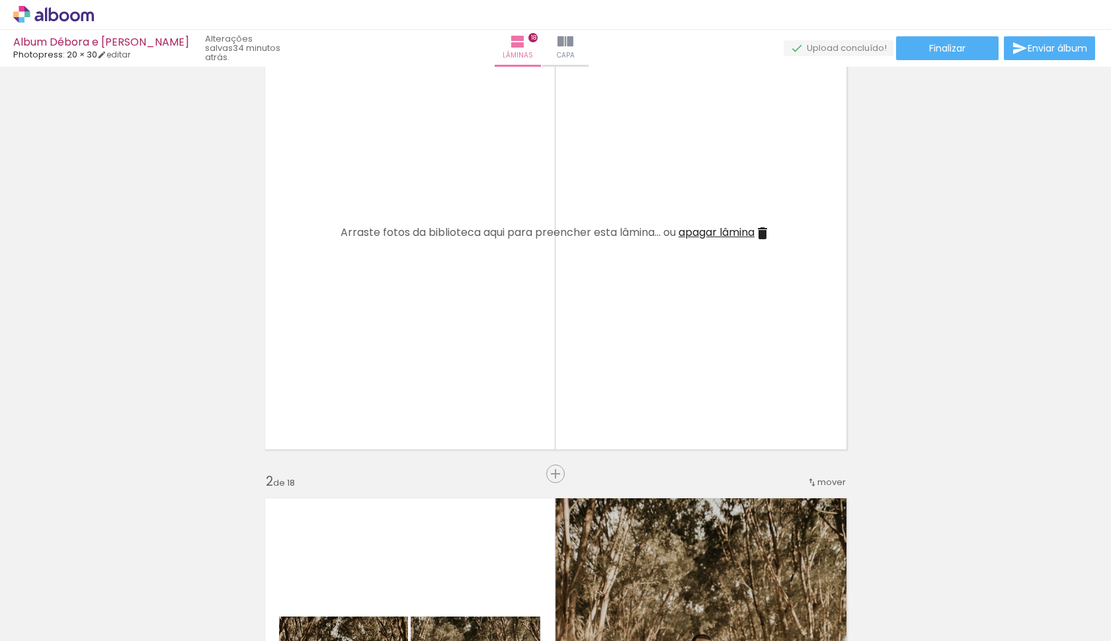
scroll to position [0, 0]
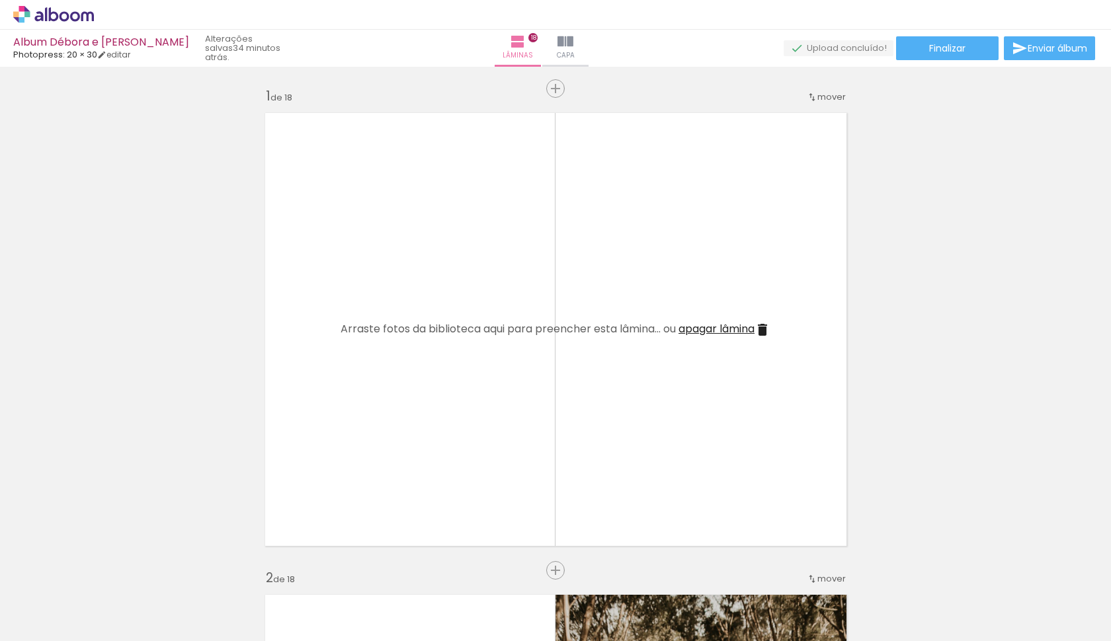
click at [0, 0] on span "Adicionar Fotos" at bounding box center [0, 0] width 0 height 0
click at [0, 0] on input "file" at bounding box center [0, 0] width 0 height 0
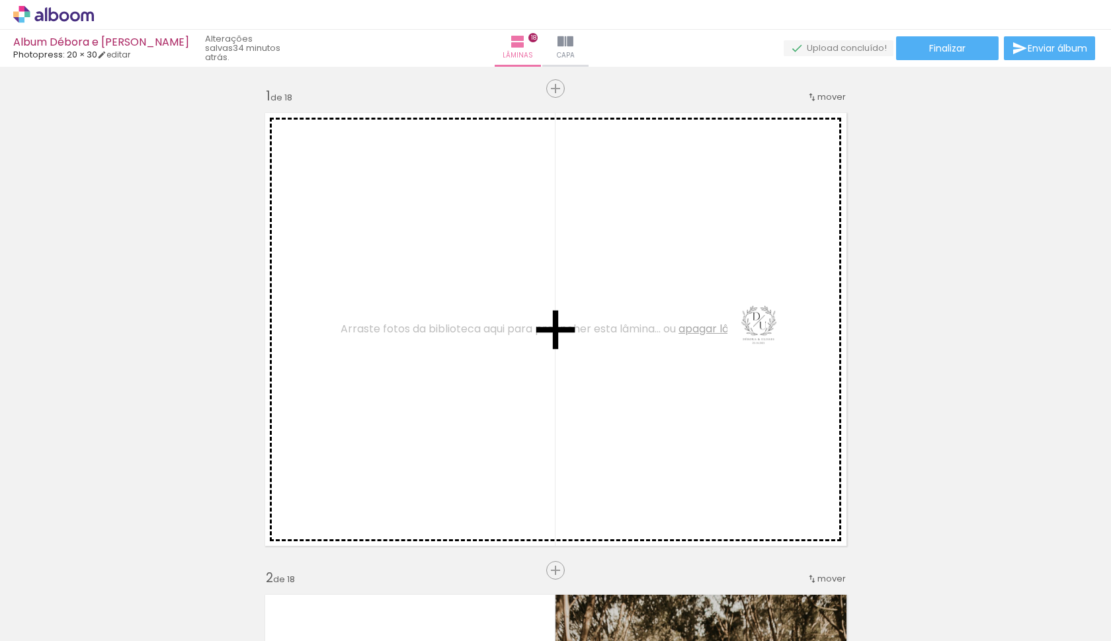
drag, startPoint x: 1064, startPoint y: 599, endPoint x: 721, endPoint y: 304, distance: 452.9
click at [721, 304] on quentale-workspace at bounding box center [555, 320] width 1111 height 641
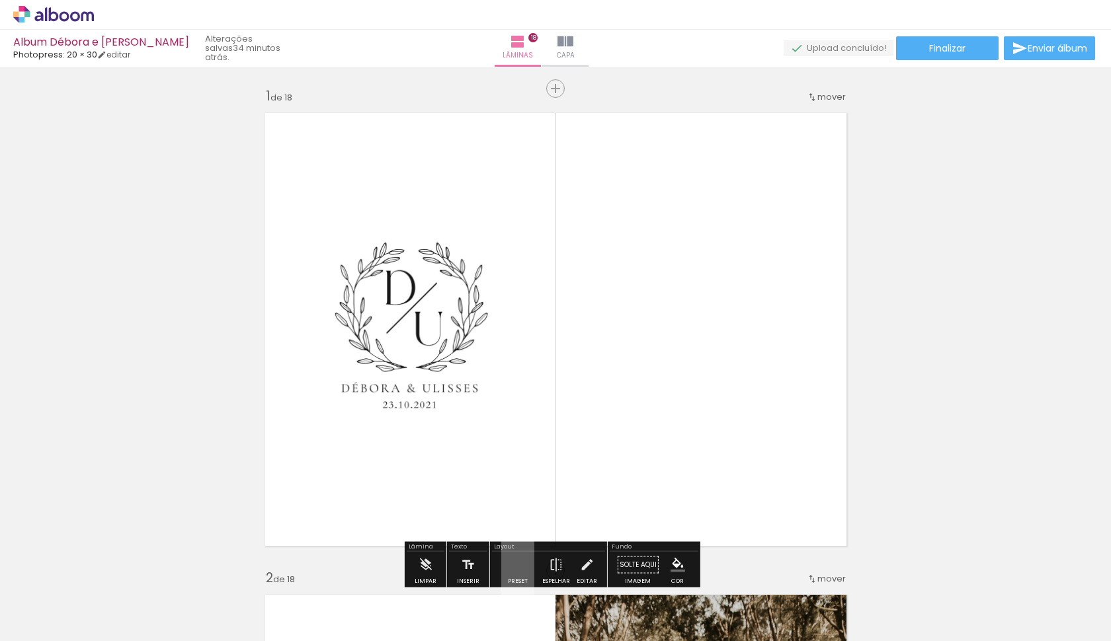
click at [516, 542] on quentale-layouter at bounding box center [517, 565] width 33 height 63
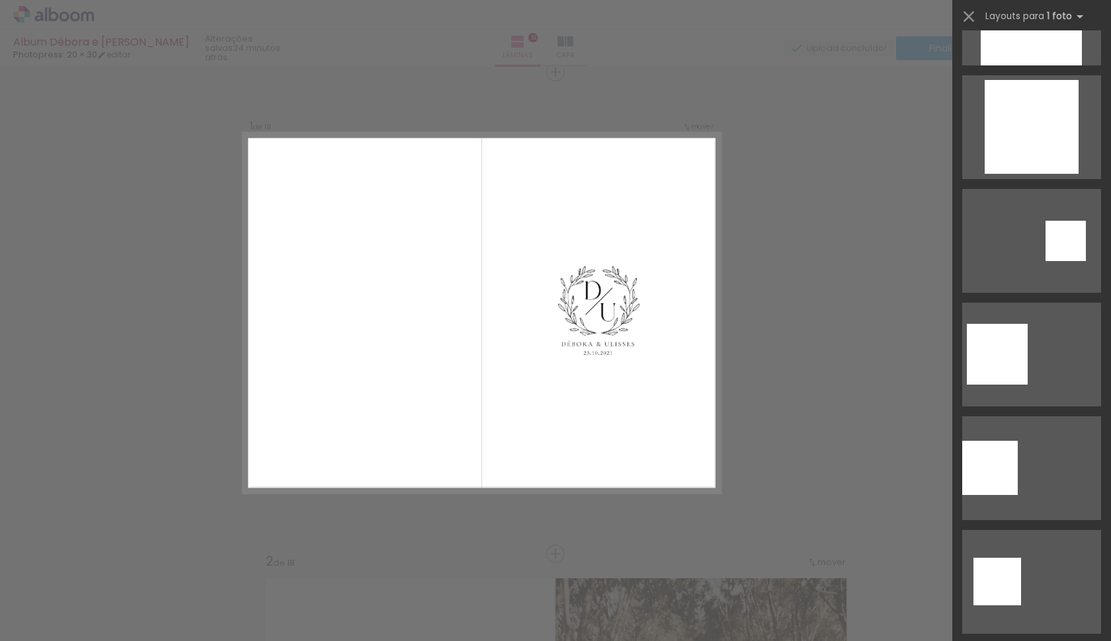
scroll to position [407, 0]
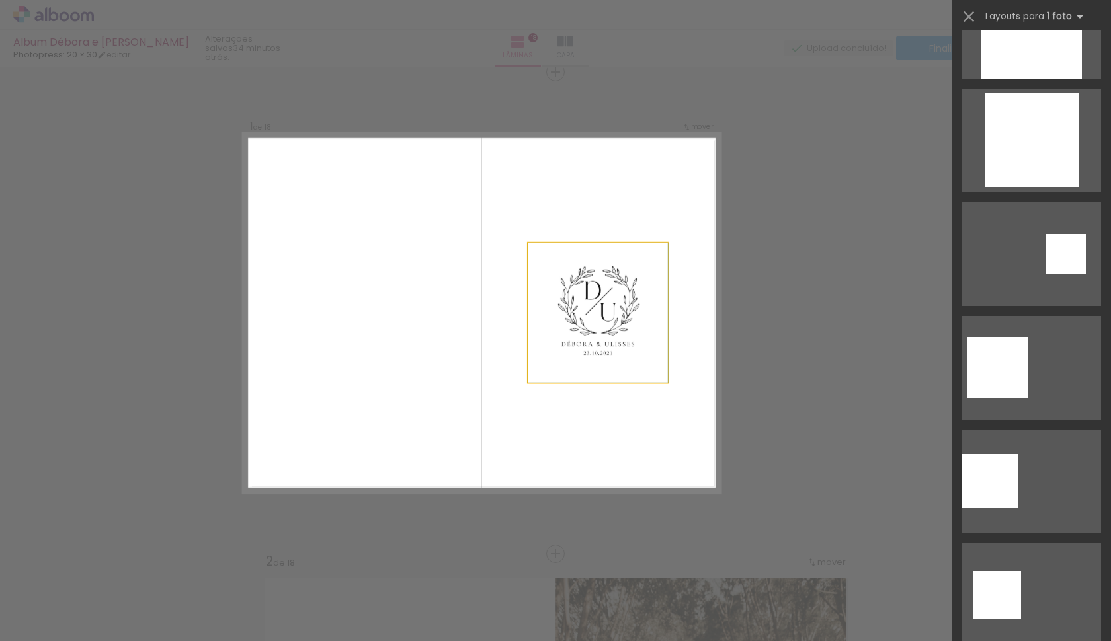
click at [600, 322] on quentale-photo at bounding box center [598, 313] width 140 height 140
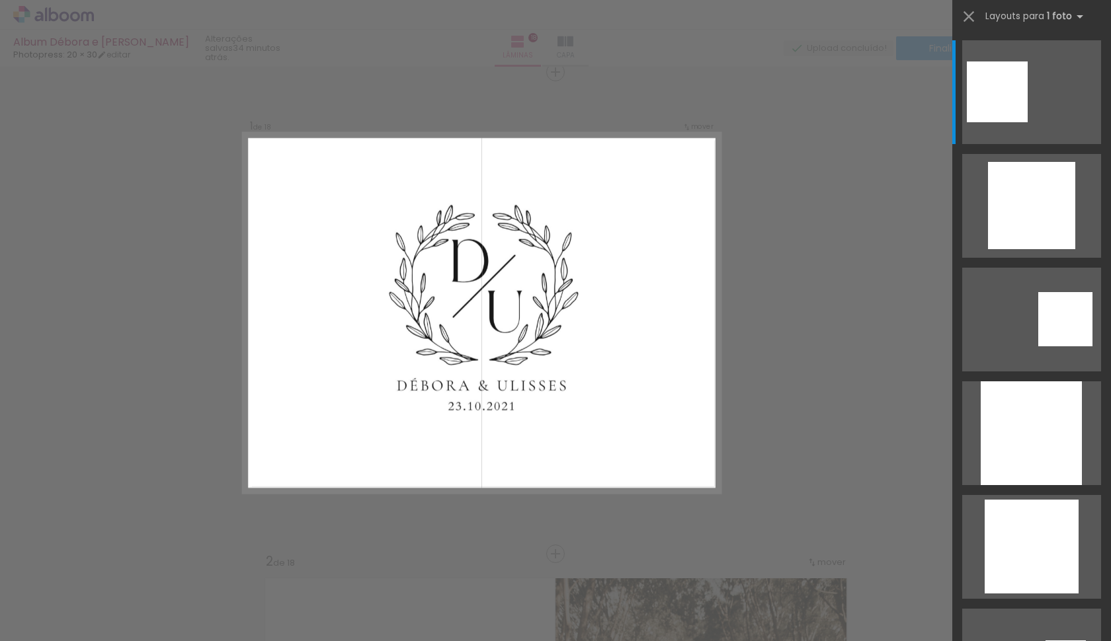
scroll to position [71, 0]
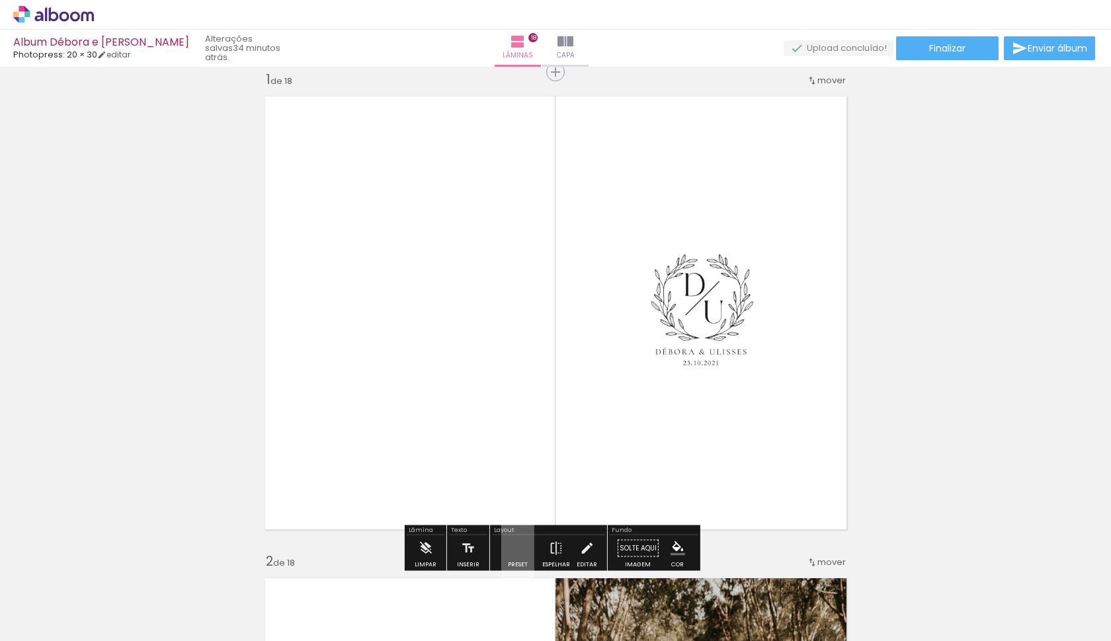
click at [707, 338] on quentale-photo at bounding box center [701, 312] width 175 height 175
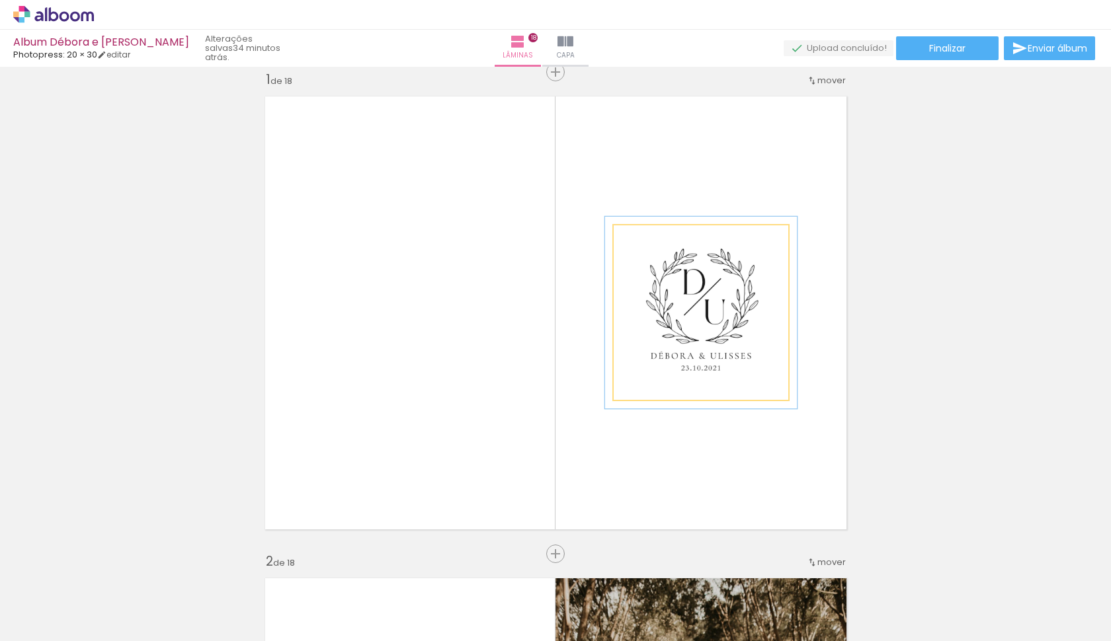
click at [646, 237] on div at bounding box center [649, 239] width 12 height 12
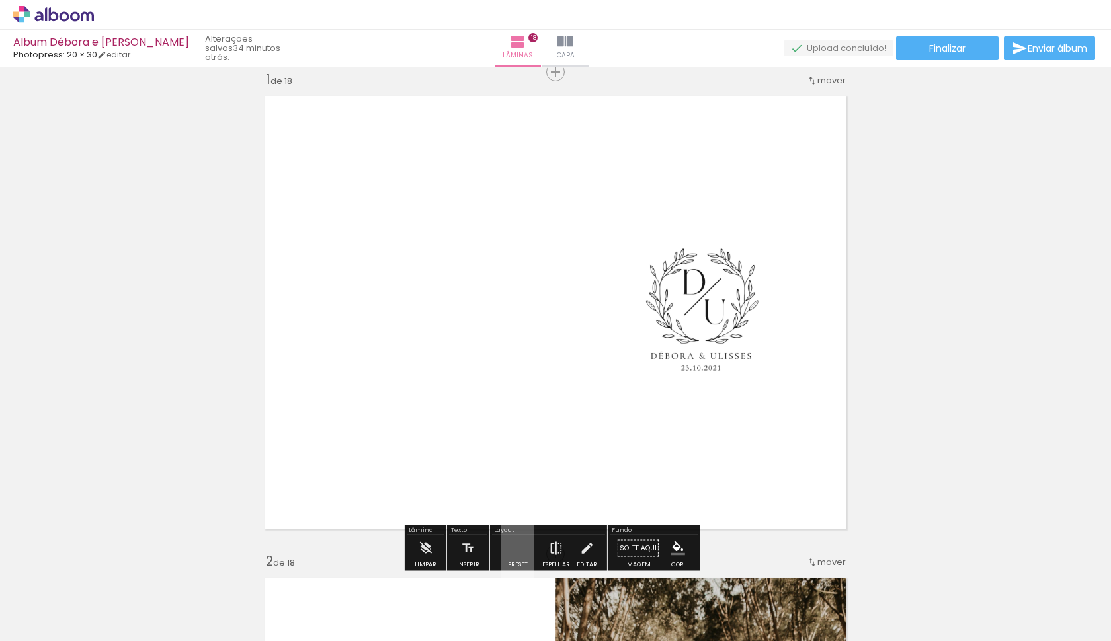
drag, startPoint x: 934, startPoint y: 290, endPoint x: 934, endPoint y: 297, distance: 7.3
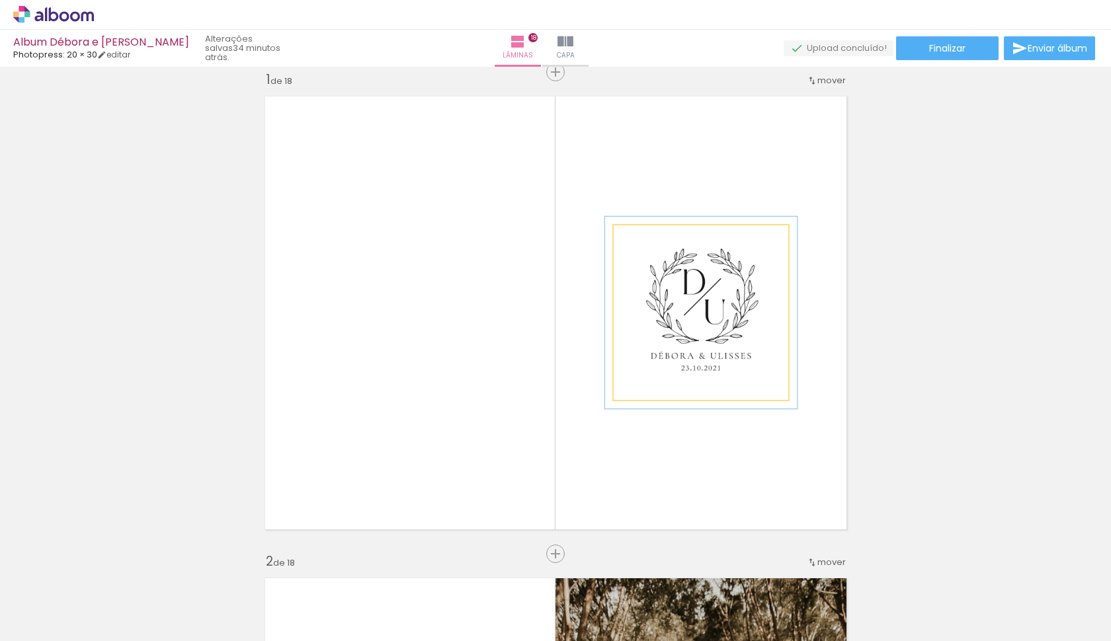
click at [670, 282] on quentale-photo at bounding box center [701, 312] width 175 height 175
type paper-slider "119"
click at [649, 237] on div at bounding box center [654, 239] width 12 height 12
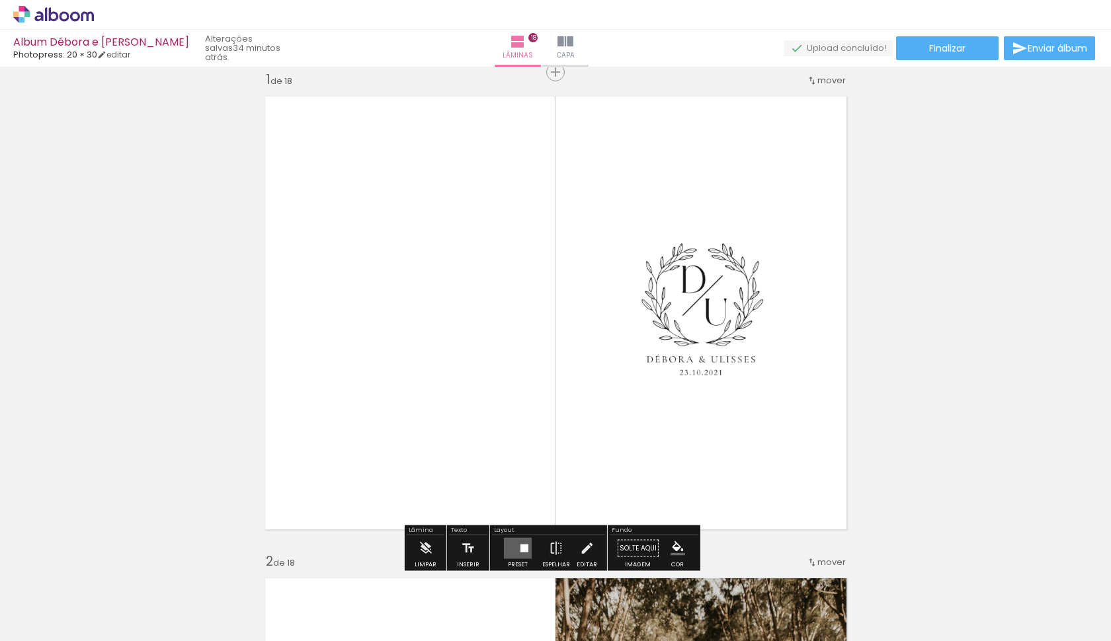
click at [731, 323] on quentale-photo at bounding box center [701, 312] width 175 height 175
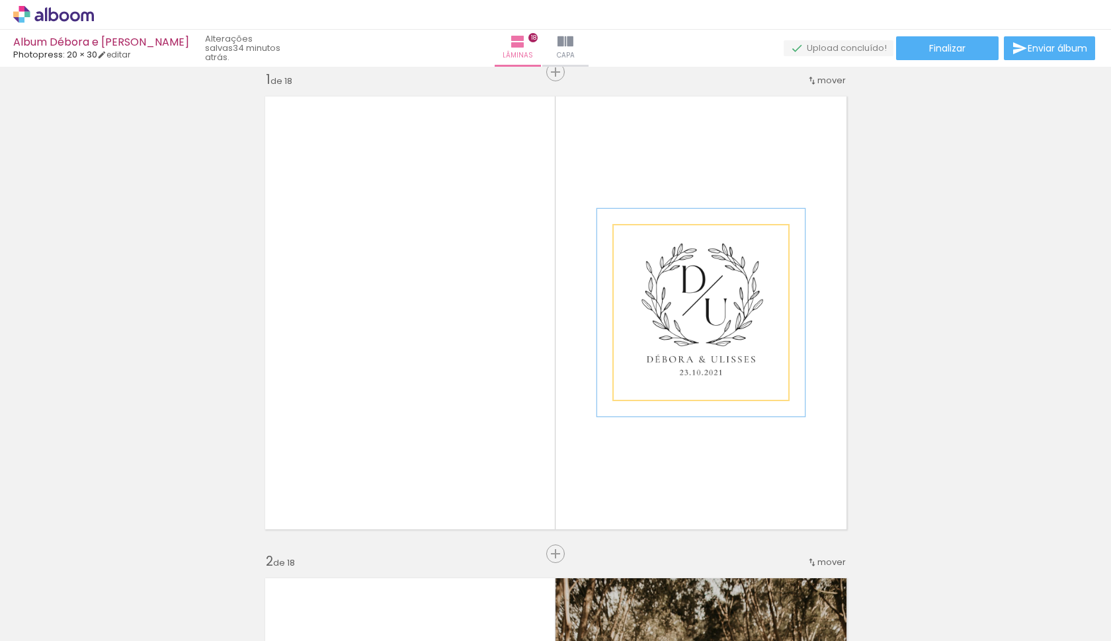
click at [732, 321] on quentale-photo at bounding box center [701, 312] width 175 height 175
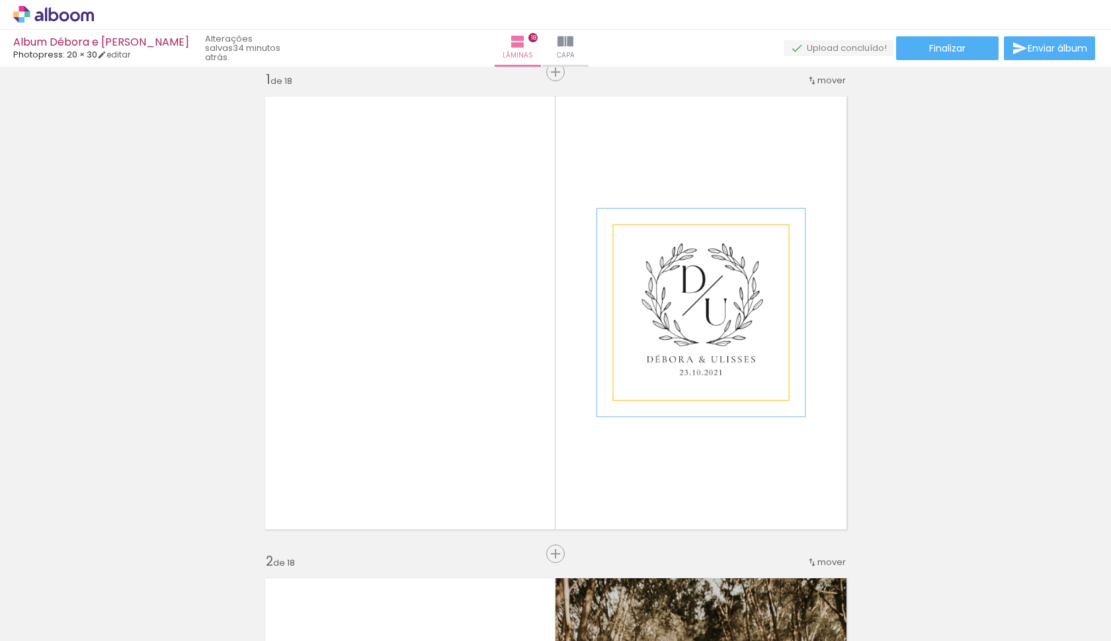
click at [739, 308] on quentale-photo at bounding box center [701, 312] width 175 height 175
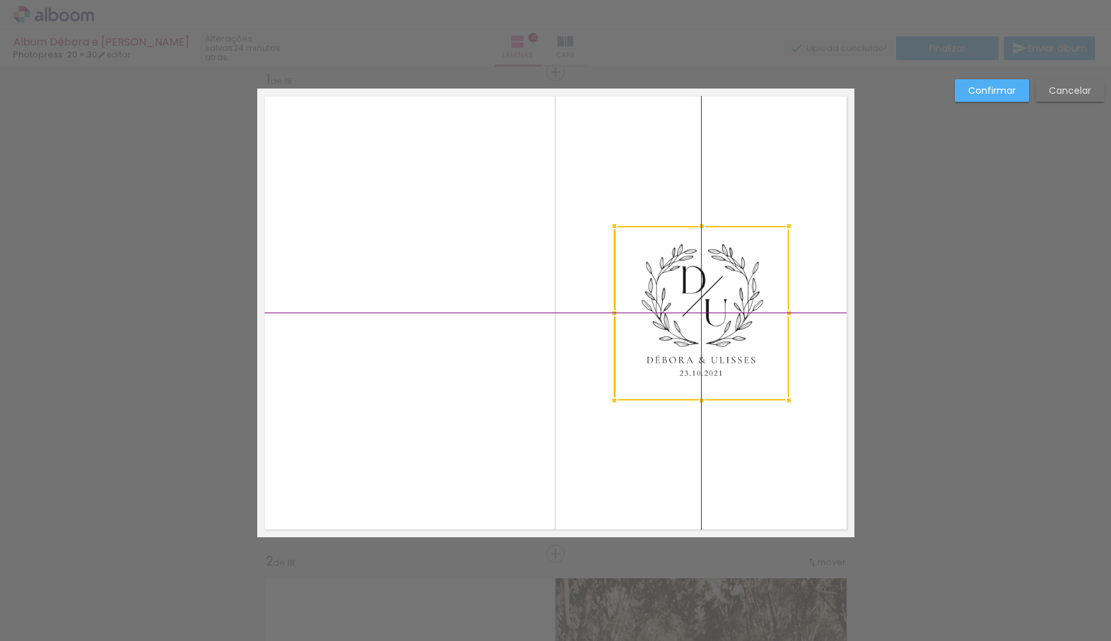
click at [737, 312] on div at bounding box center [701, 313] width 175 height 175
drag, startPoint x: 999, startPoint y: 96, endPoint x: 1001, endPoint y: 102, distance: 6.9
click at [0, 0] on slot "Confirmar" at bounding box center [0, 0] width 0 height 0
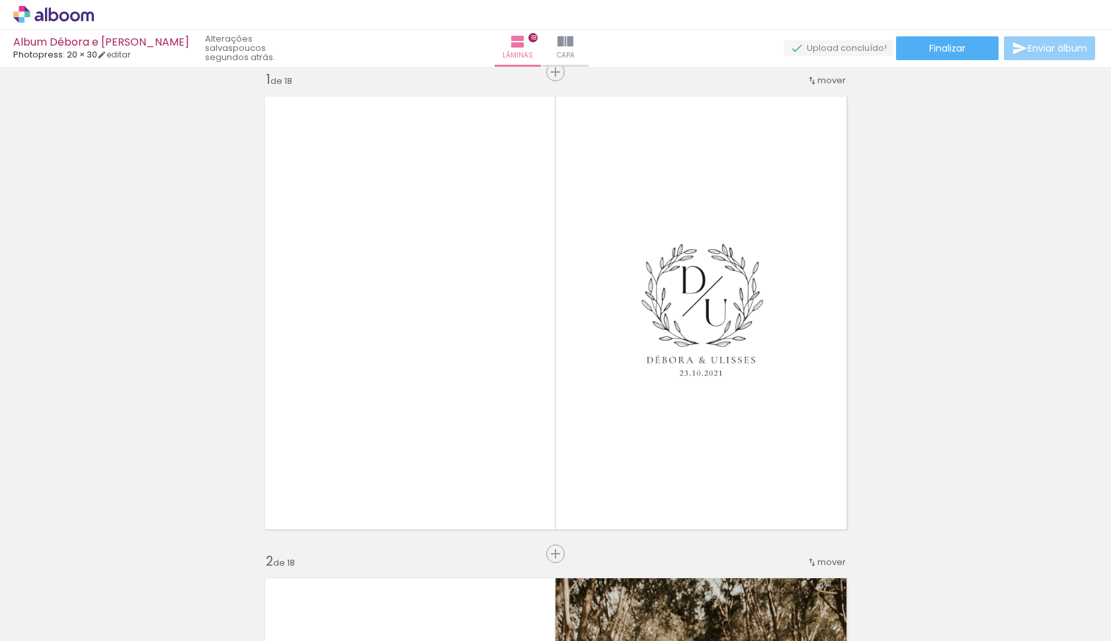
click at [1018, 47] on iron-icon at bounding box center [1020, 48] width 16 height 16
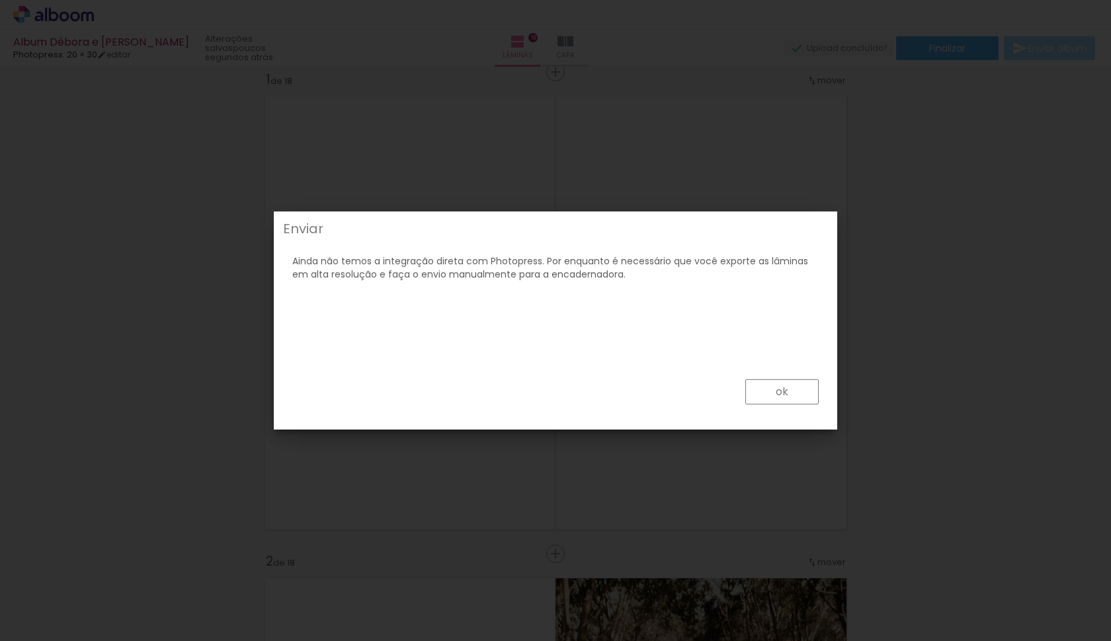
click at [0, 0] on slot "ok" at bounding box center [0, 0] width 0 height 0
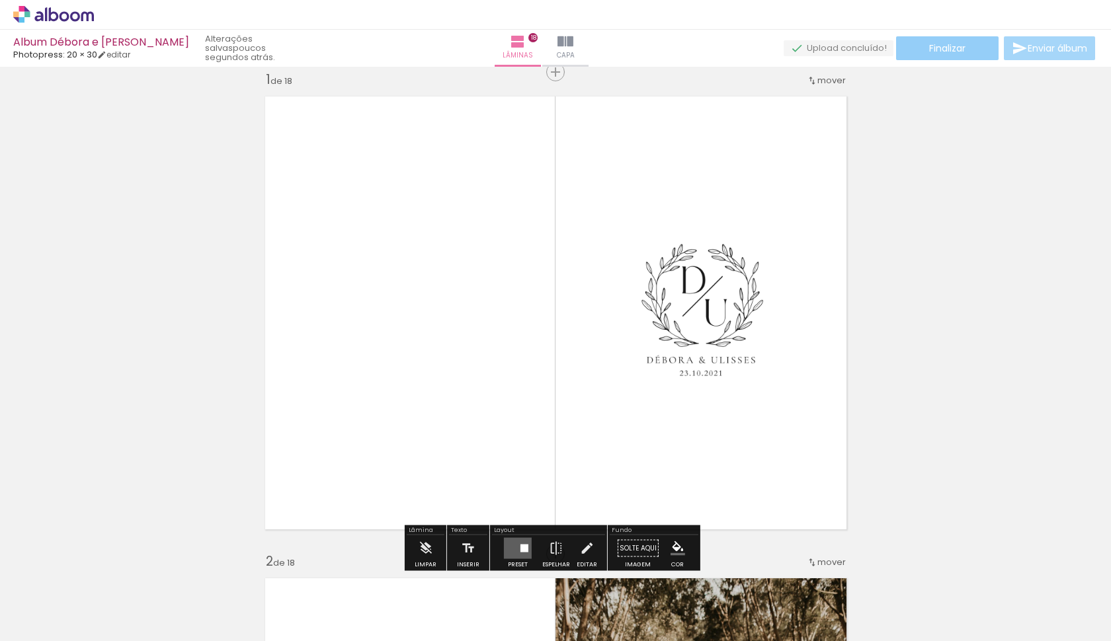
click at [931, 47] on span "Finalizar" at bounding box center [947, 48] width 36 height 9
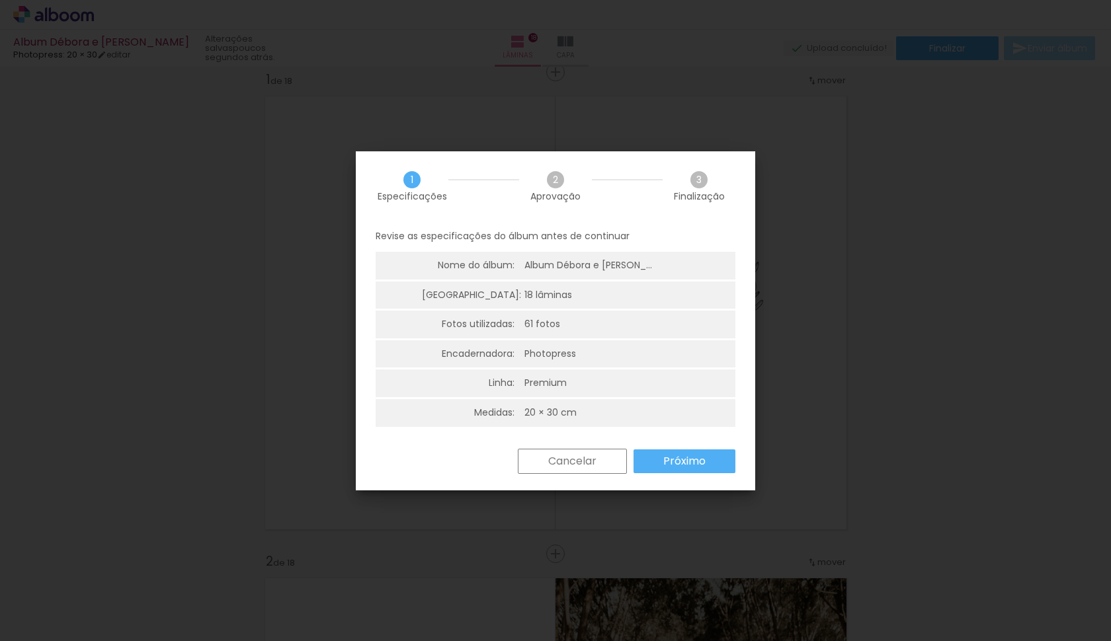
click at [0, 0] on slot "Próximo" at bounding box center [0, 0] width 0 height 0
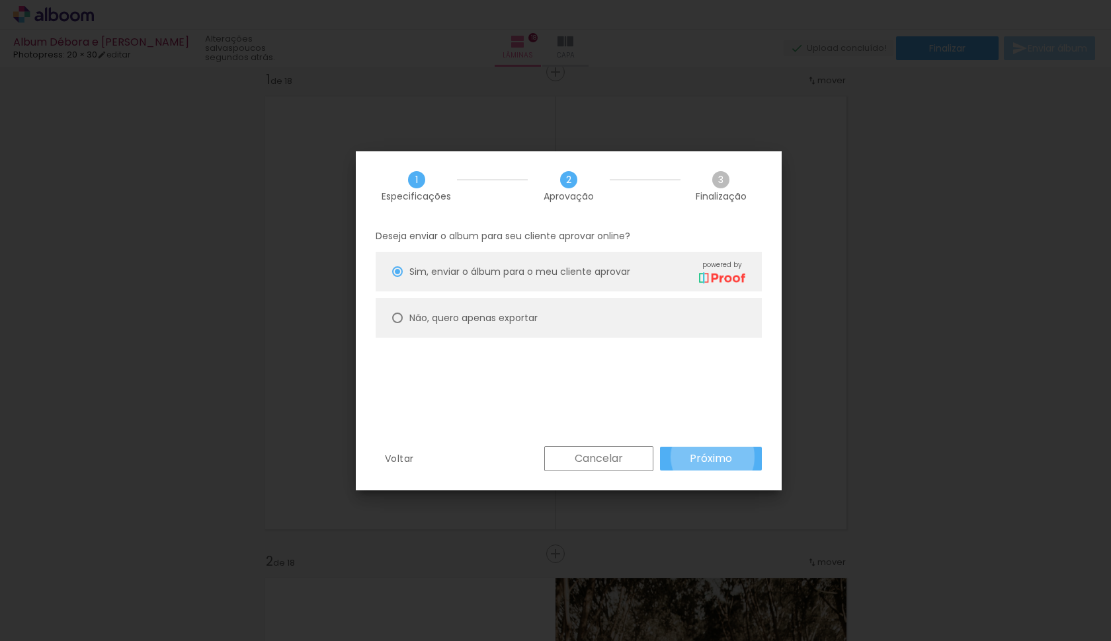
click at [0, 0] on slot "Próximo" at bounding box center [0, 0] width 0 height 0
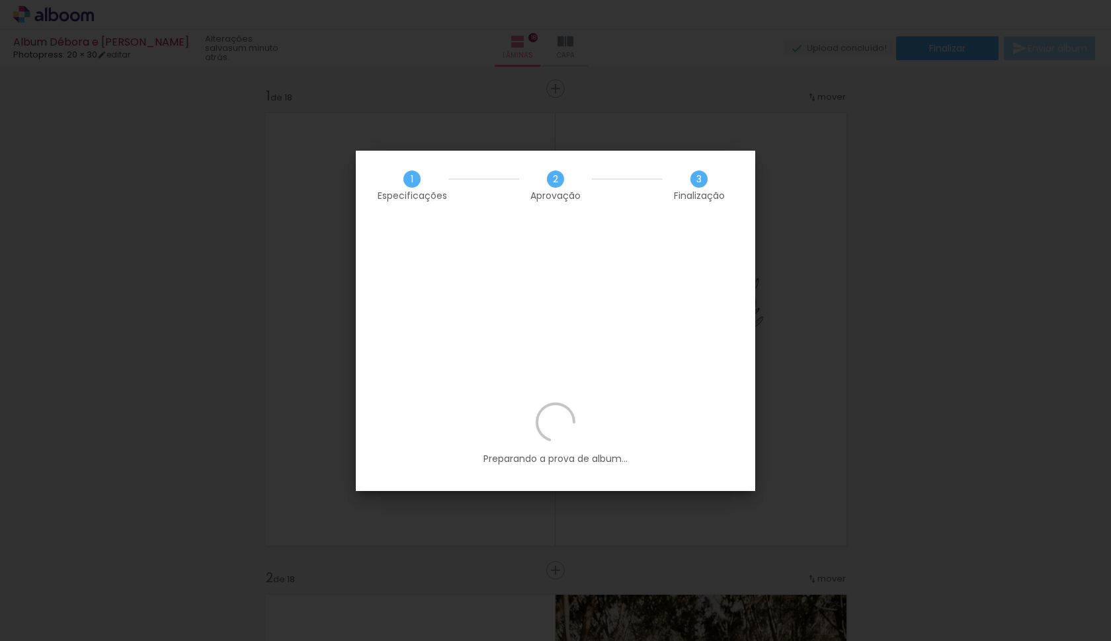
scroll to position [0, 3506]
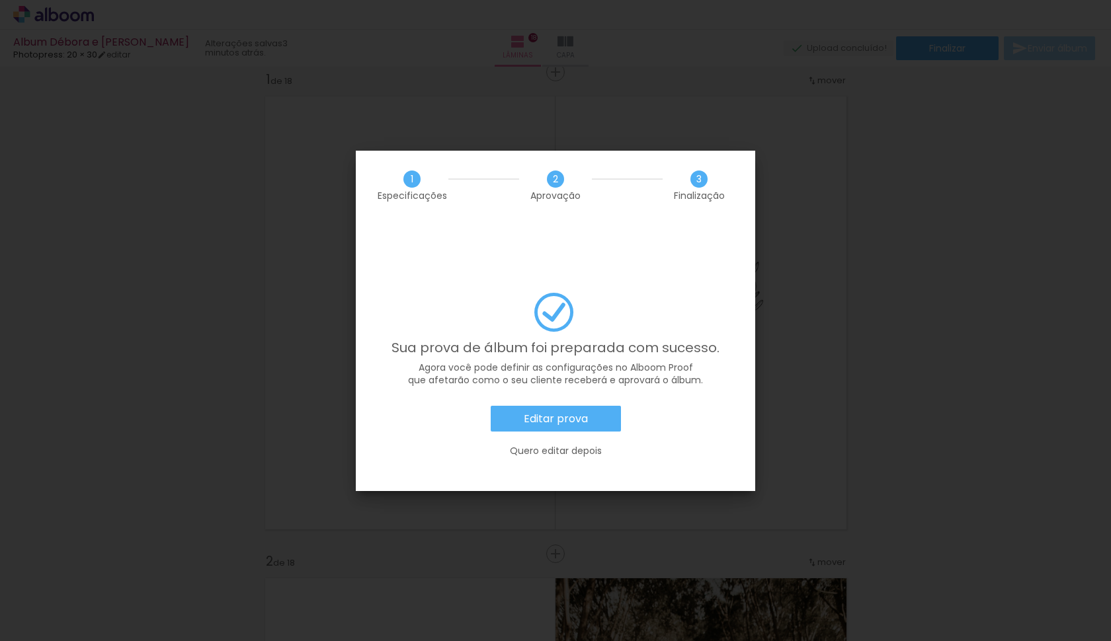
click at [0, 0] on slot "Editar prova" at bounding box center [0, 0] width 0 height 0
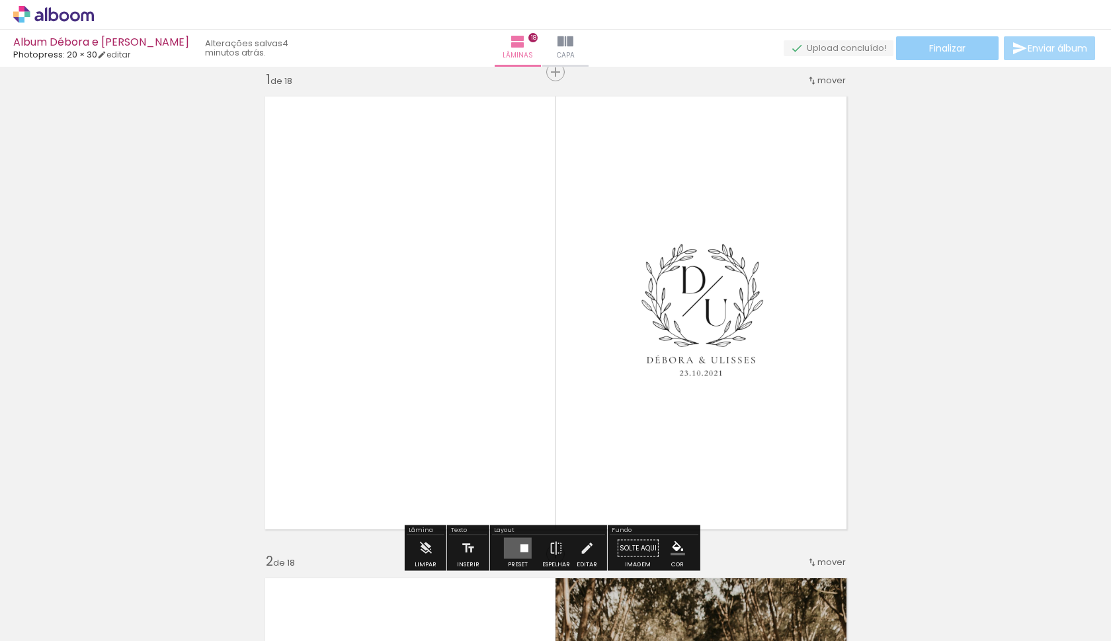
click at [959, 46] on span "Finalizar" at bounding box center [947, 48] width 36 height 9
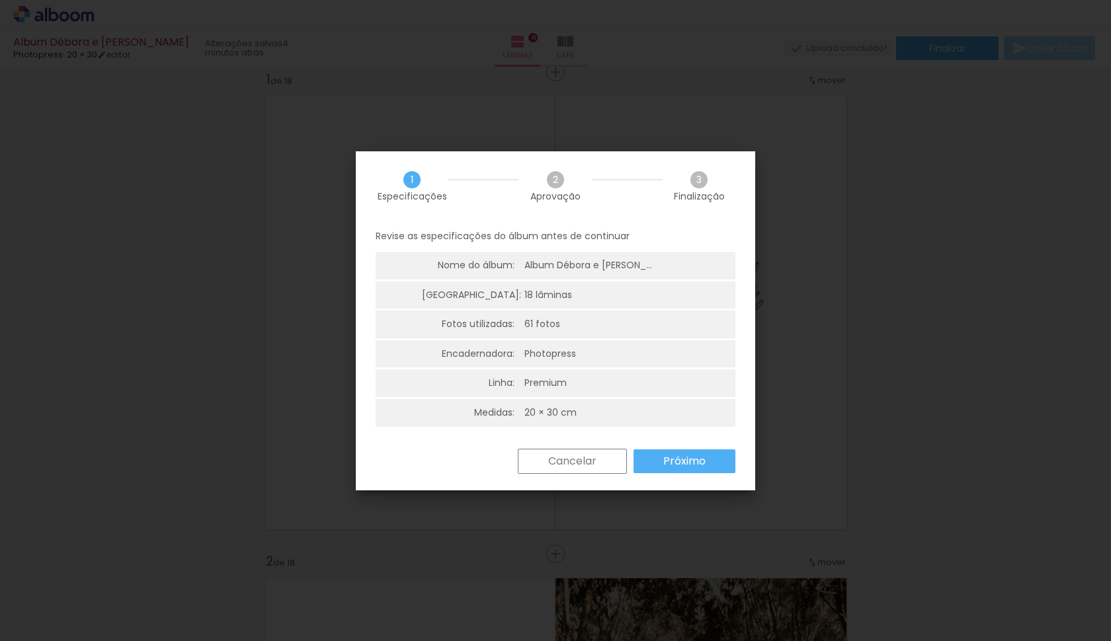
click at [0, 0] on slot "Próximo" at bounding box center [0, 0] width 0 height 0
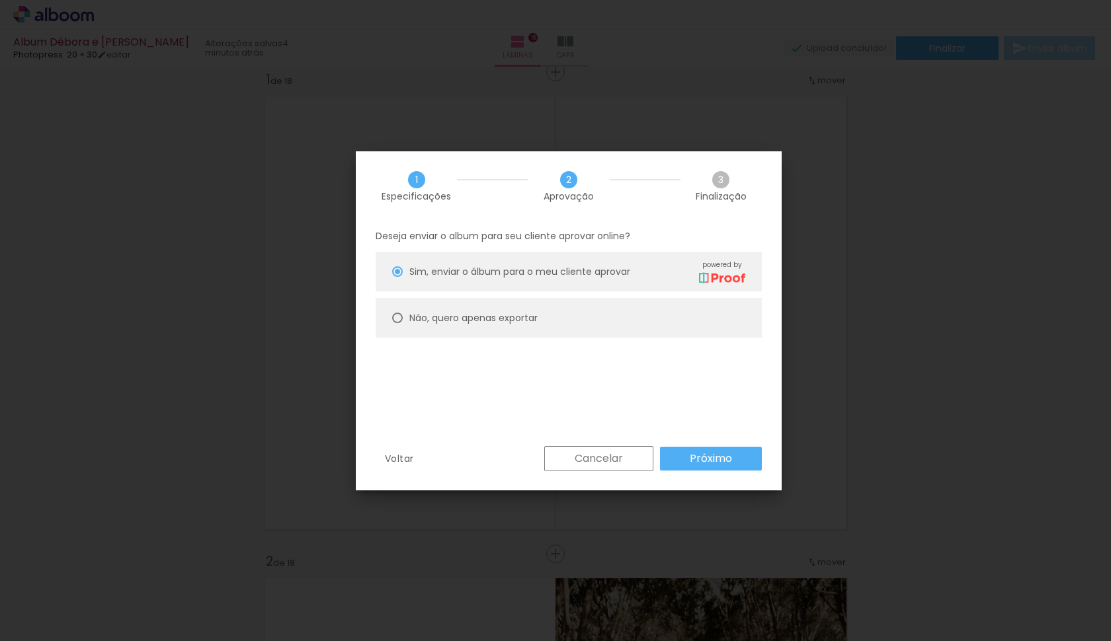
click at [0, 0] on slot "Não, quero apenas exportar" at bounding box center [0, 0] width 0 height 0
type paper-radio-button "on"
click at [0, 0] on slot "Próximo" at bounding box center [0, 0] width 0 height 0
type input "Alta, 300 DPI"
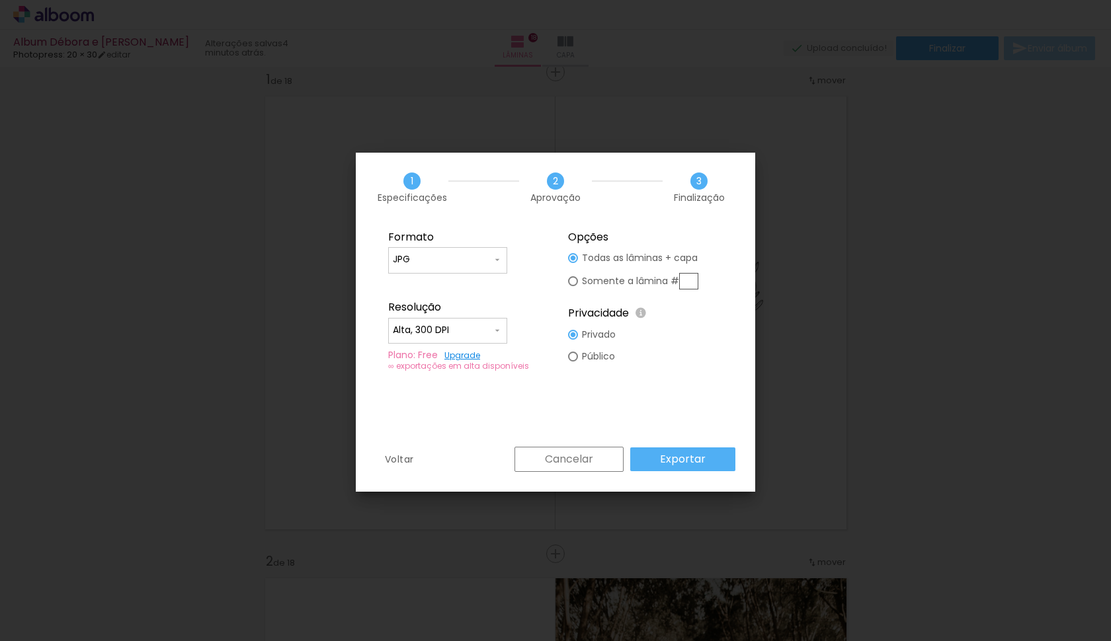
click at [495, 261] on iron-icon at bounding box center [497, 260] width 11 height 11
click at [495, 261] on paper-item "JPG" at bounding box center [447, 258] width 119 height 26
click at [573, 280] on div at bounding box center [573, 281] width 10 height 10
type paper-radio-button "on"
click at [576, 258] on div at bounding box center [573, 258] width 10 height 10
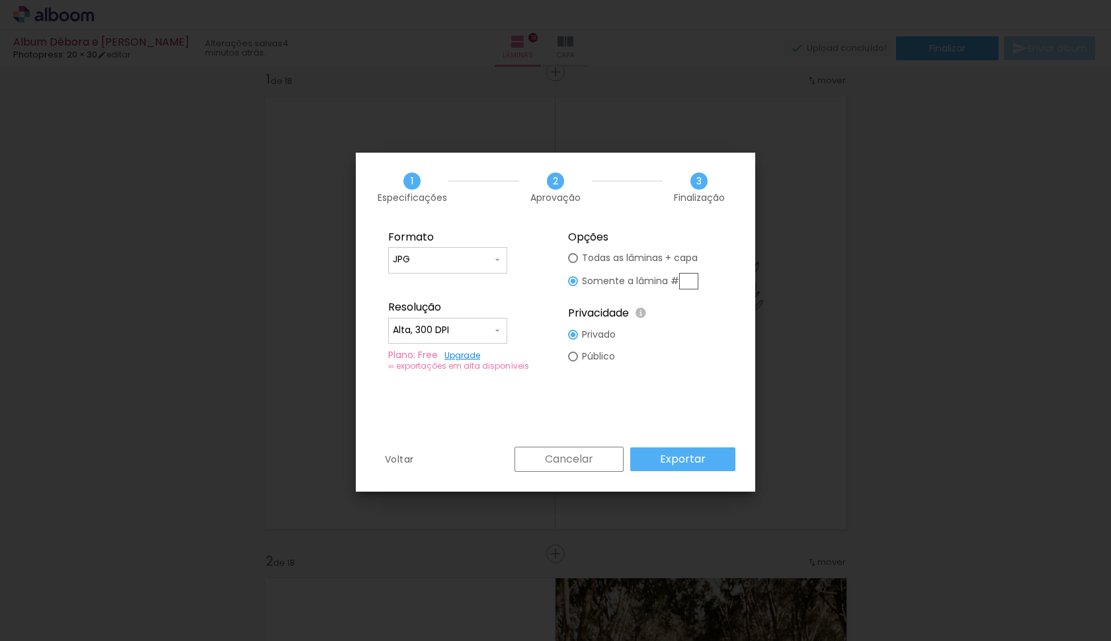
type paper-radio-button "on"
click at [454, 357] on link "Upgrade" at bounding box center [462, 355] width 36 height 11
click at [0, 0] on slot "Exportar" at bounding box center [0, 0] width 0 height 0
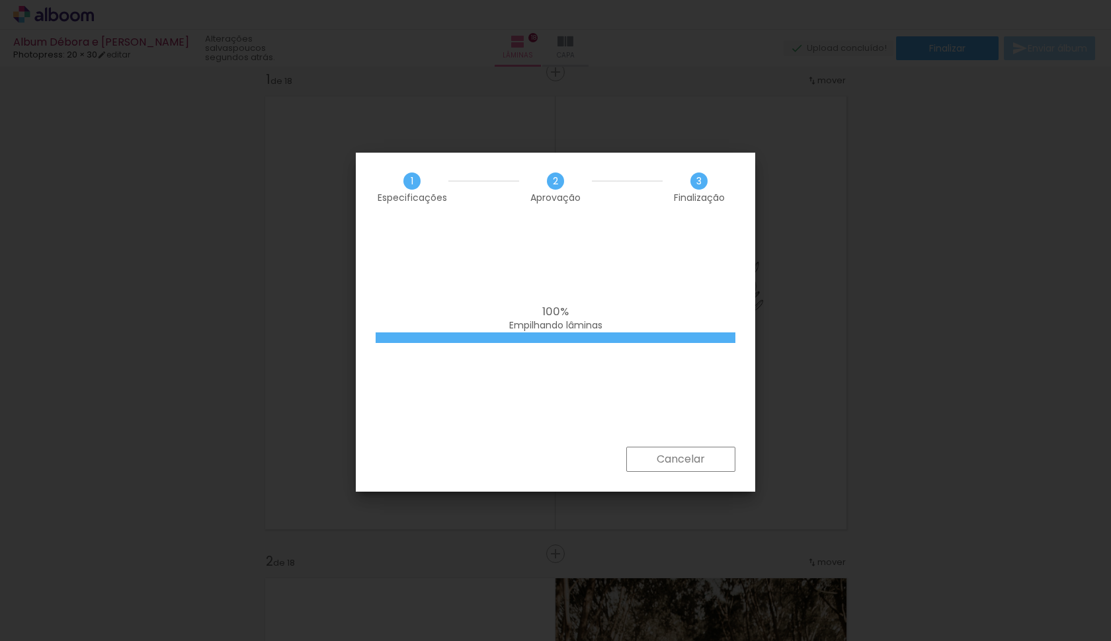
click at [564, 261] on div "100% Empilhando lâminas" at bounding box center [555, 334] width 399 height 225
click at [551, 335] on div at bounding box center [556, 338] width 360 height 11
click at [563, 315] on span "100%" at bounding box center [555, 312] width 26 height 16
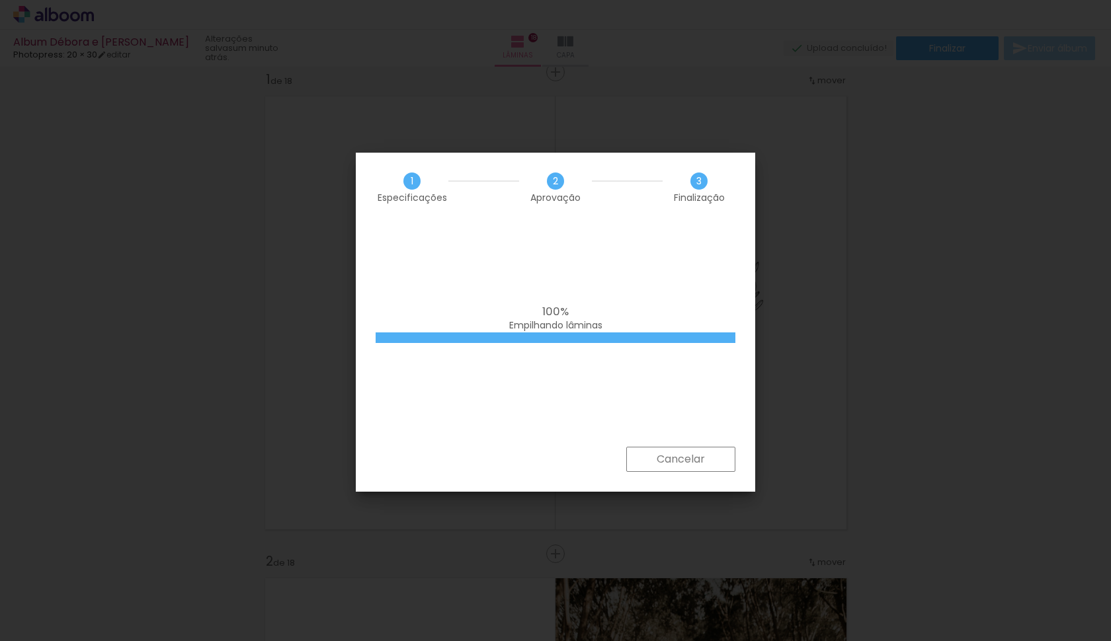
click at [534, 391] on div "100% Empilhando lâminas" at bounding box center [555, 334] width 399 height 225
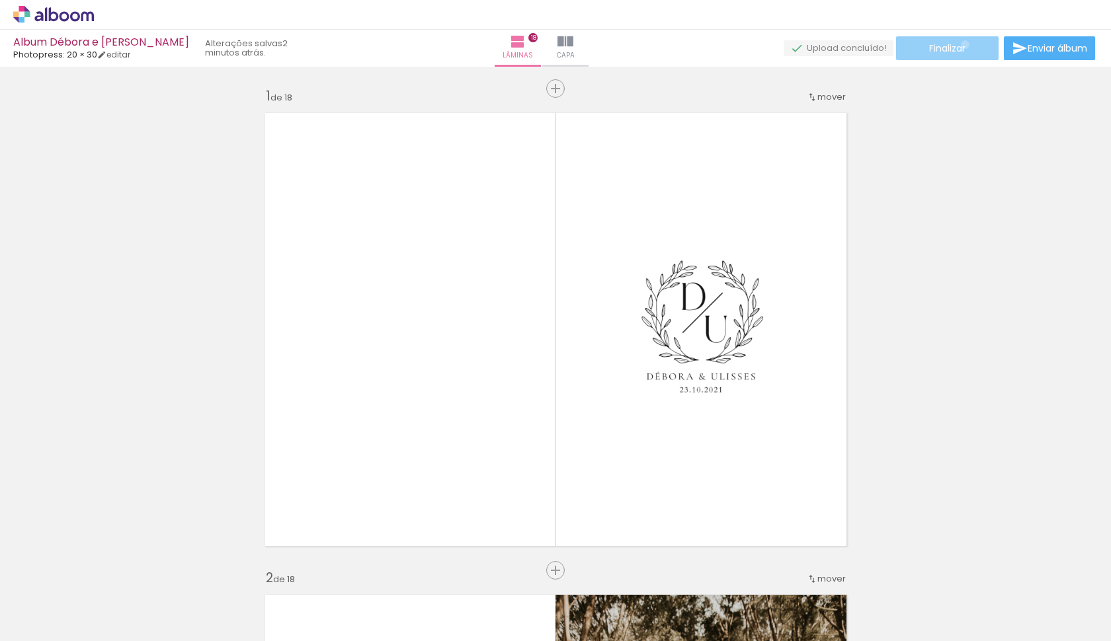
click at [960, 44] on span "Finalizar" at bounding box center [947, 48] width 36 height 9
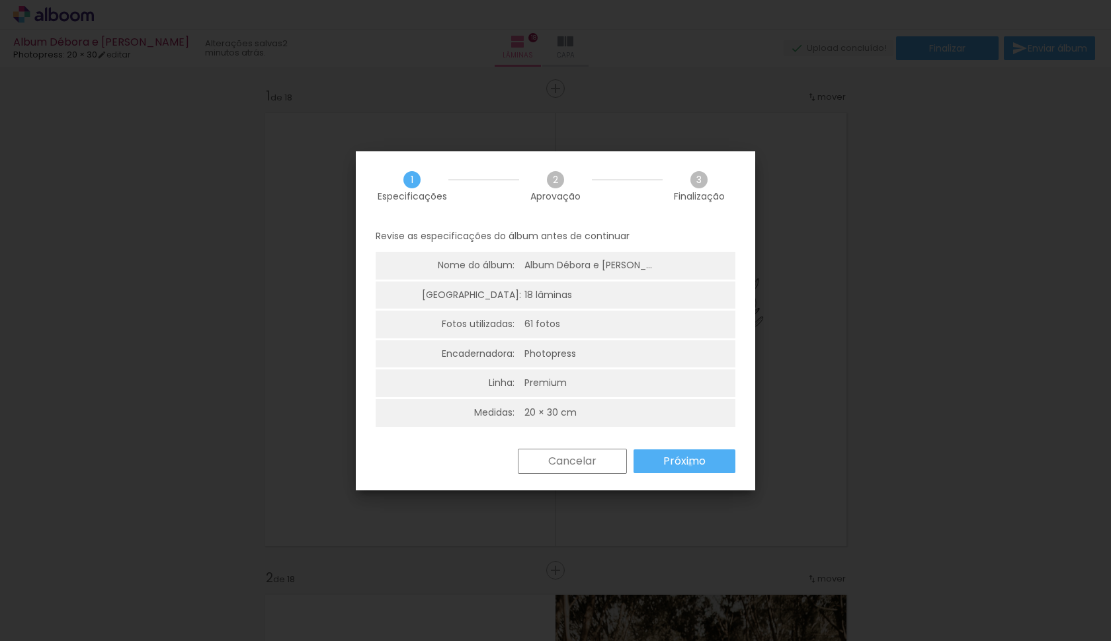
click at [0, 0] on slot "Próximo" at bounding box center [0, 0] width 0 height 0
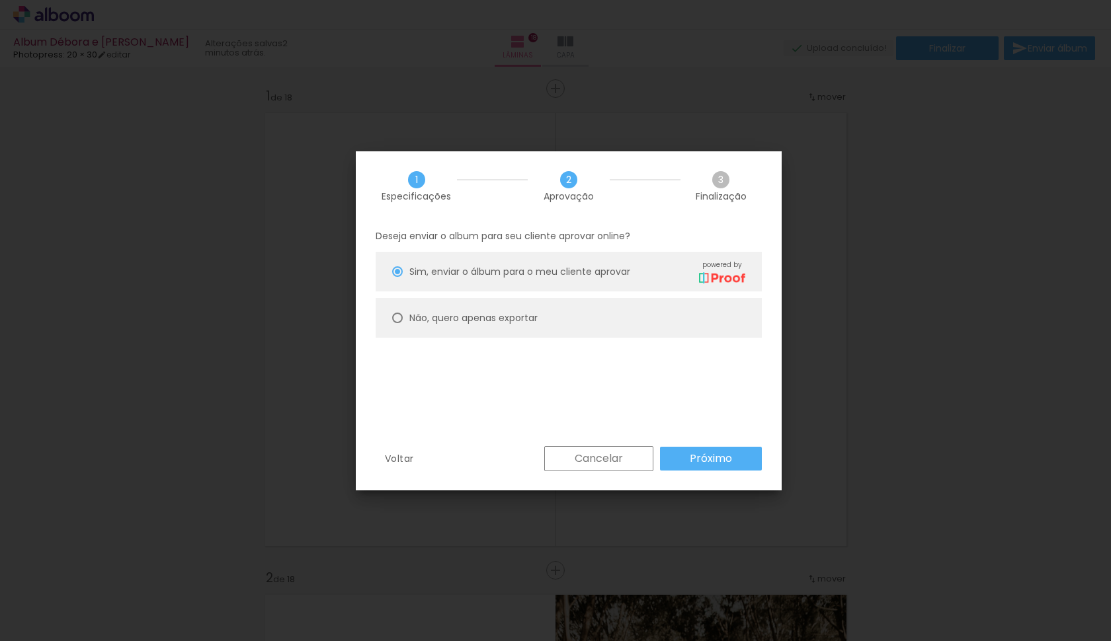
click at [0, 0] on slot "Não, quero apenas exportar" at bounding box center [0, 0] width 0 height 0
type paper-radio-button "on"
click at [0, 0] on paper-button "Próximo" at bounding box center [0, 0] width 0 height 0
type input "Alta, 300 DPI"
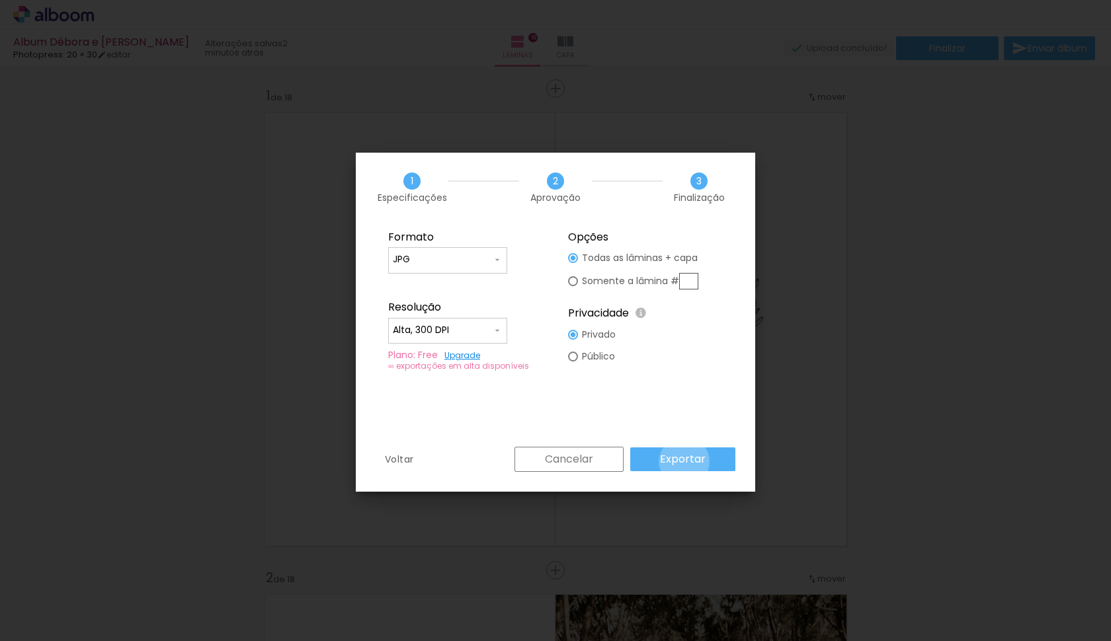
click at [0, 0] on slot "Exportar" at bounding box center [0, 0] width 0 height 0
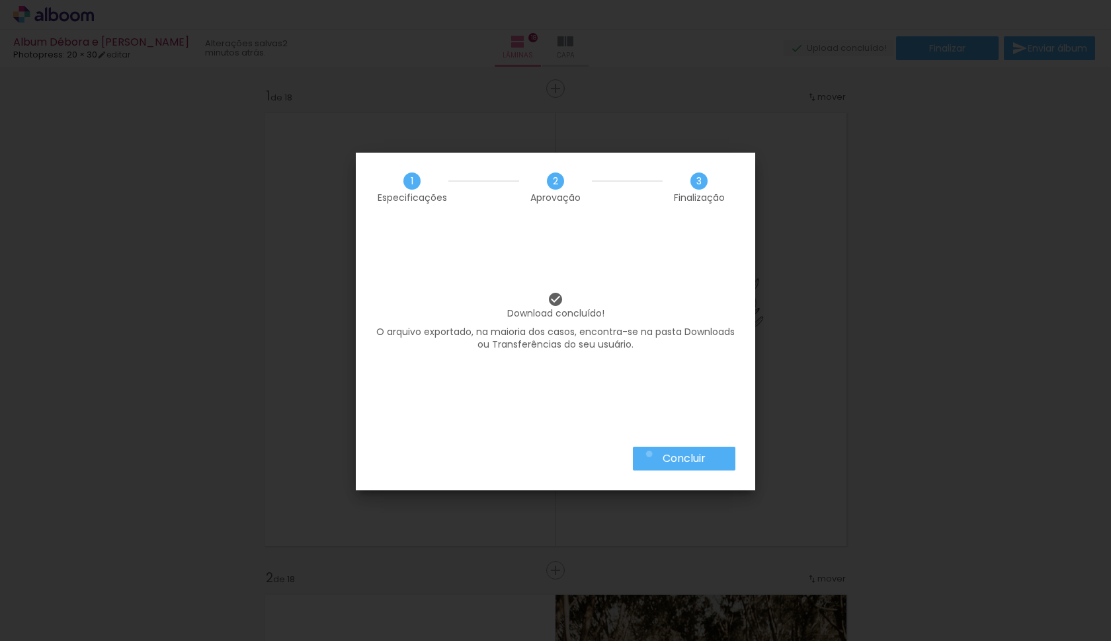
click at [0, 0] on paper-button "Concluir" at bounding box center [0, 0] width 0 height 0
